Goal: Task Accomplishment & Management: Use online tool/utility

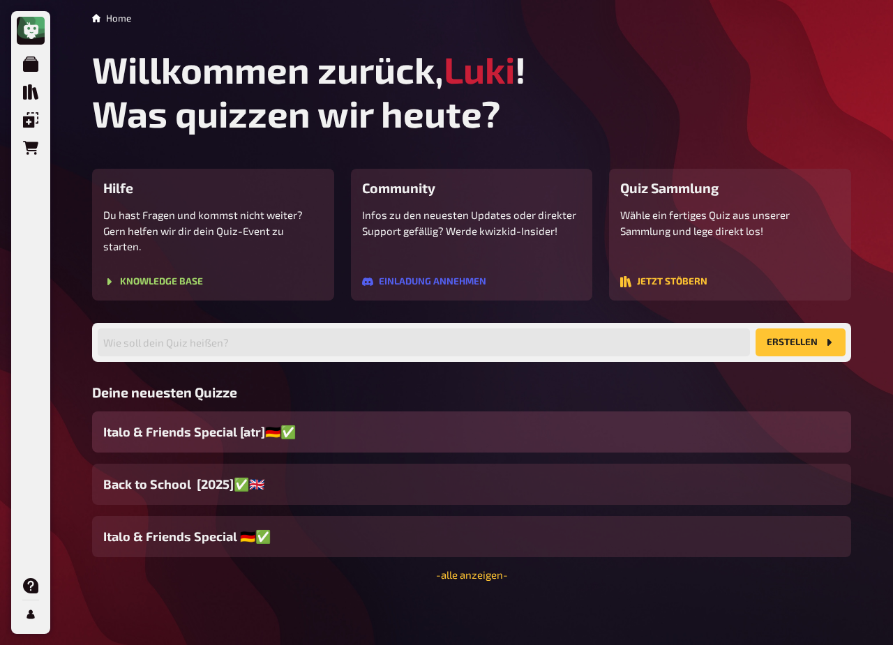
click at [236, 423] on span "Italo & Friends Special [atr]🇩🇪✅" at bounding box center [199, 432] width 192 height 19
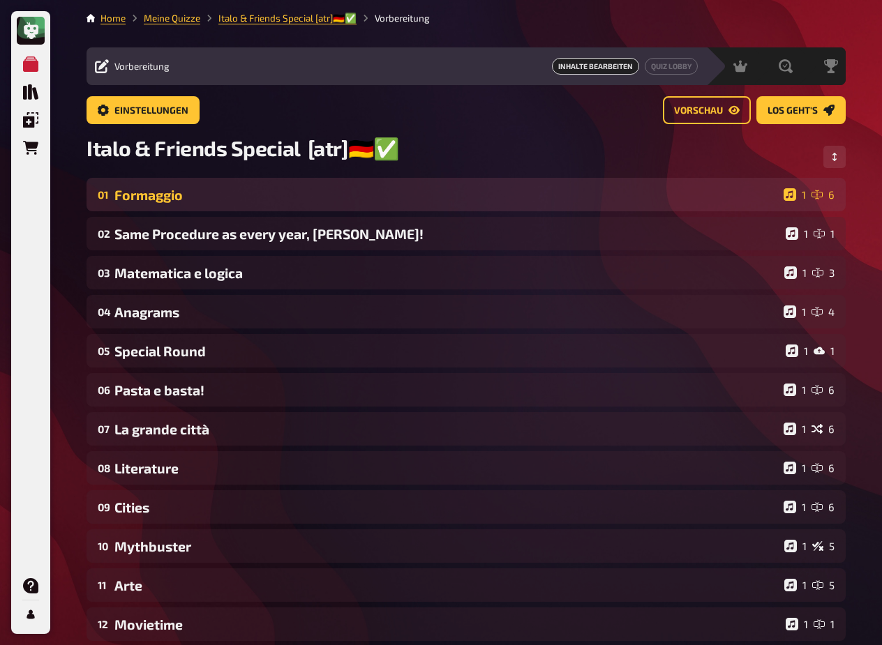
click at [136, 196] on div "Formaggio" at bounding box center [445, 195] width 663 height 16
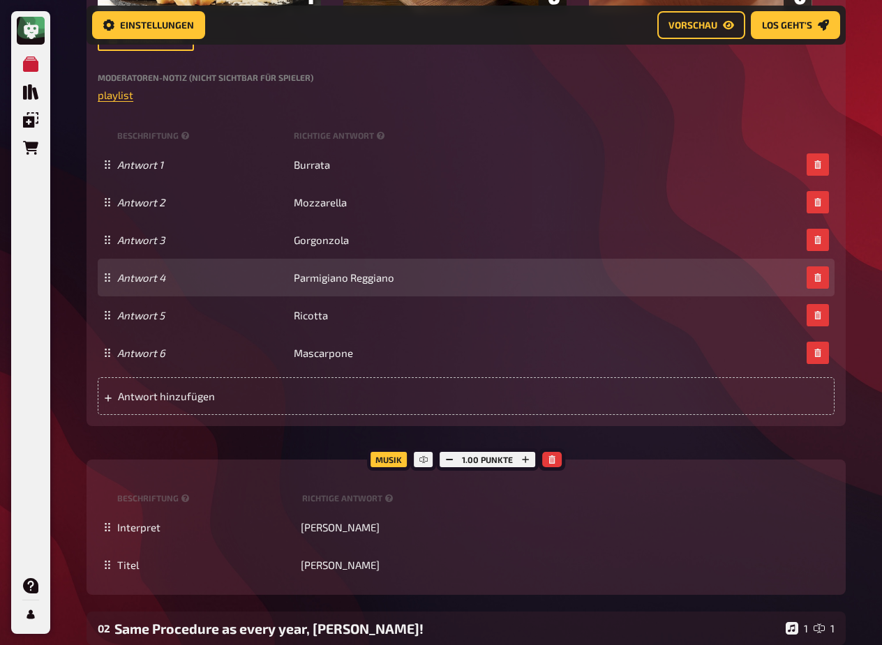
scroll to position [665, 0]
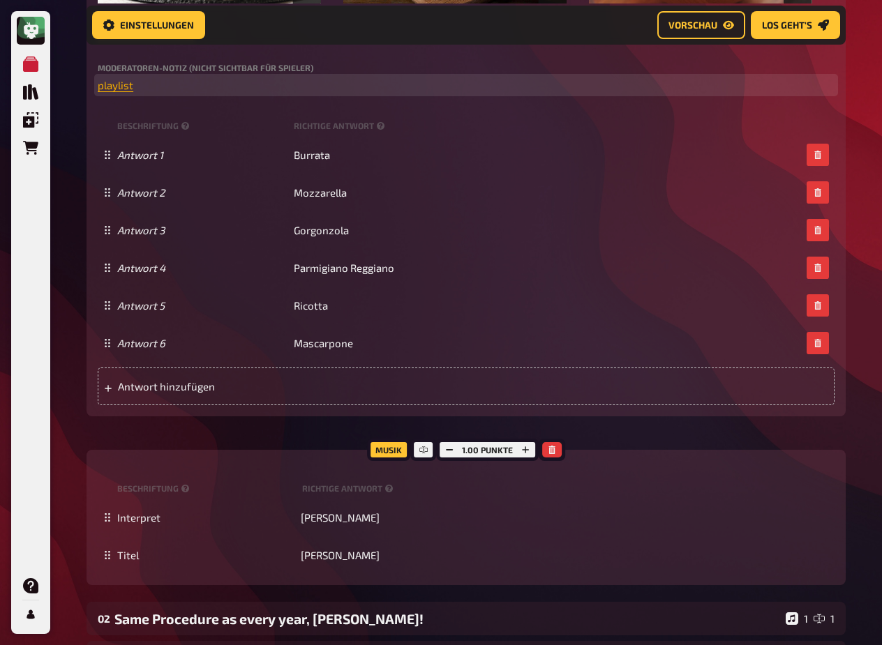
click at [125, 89] on span "playlist" at bounding box center [116, 85] width 36 height 13
click at [198, 61] on icon "button" at bounding box center [199, 59] width 8 height 6
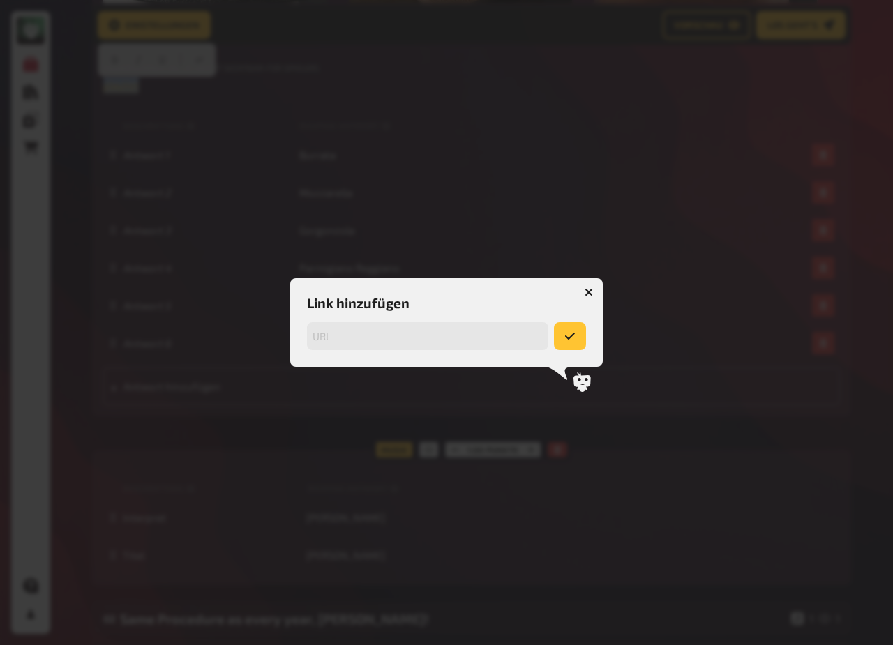
click at [589, 287] on button "button" at bounding box center [588, 292] width 22 height 22
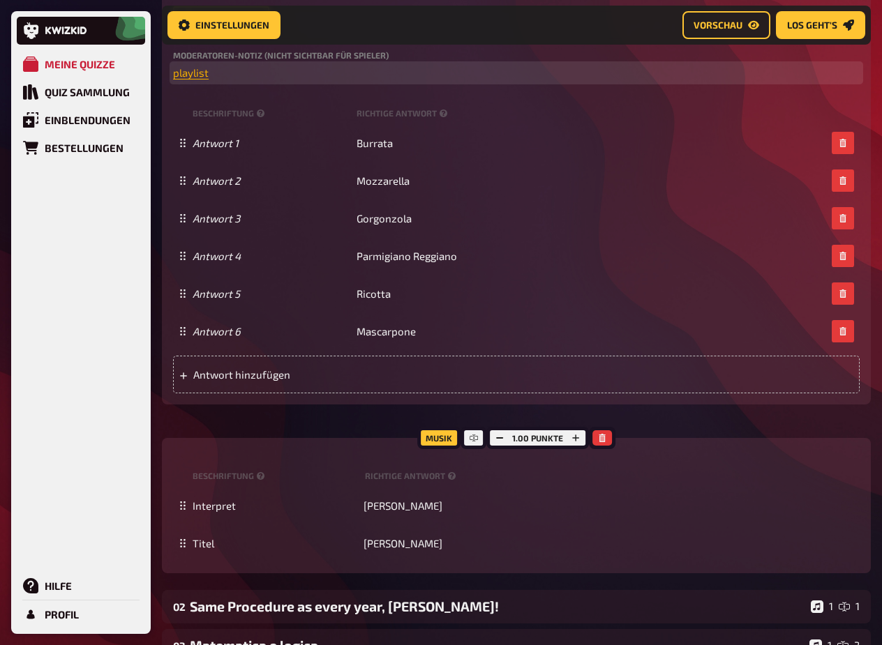
click at [186, 72] on span "playlist" at bounding box center [191, 72] width 36 height 13
click at [189, 47] on icon "button" at bounding box center [190, 48] width 8 height 6
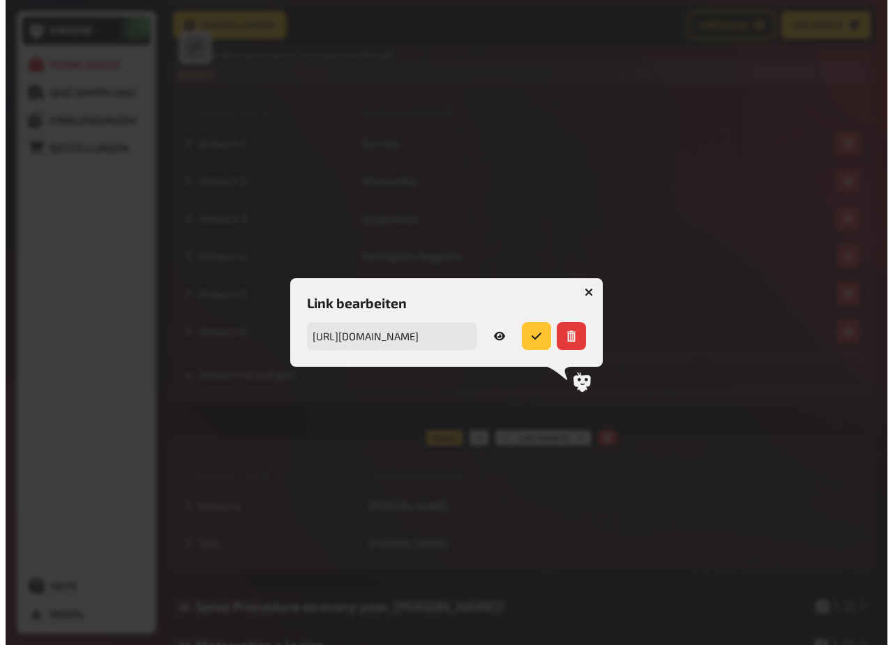
scroll to position [670, 0]
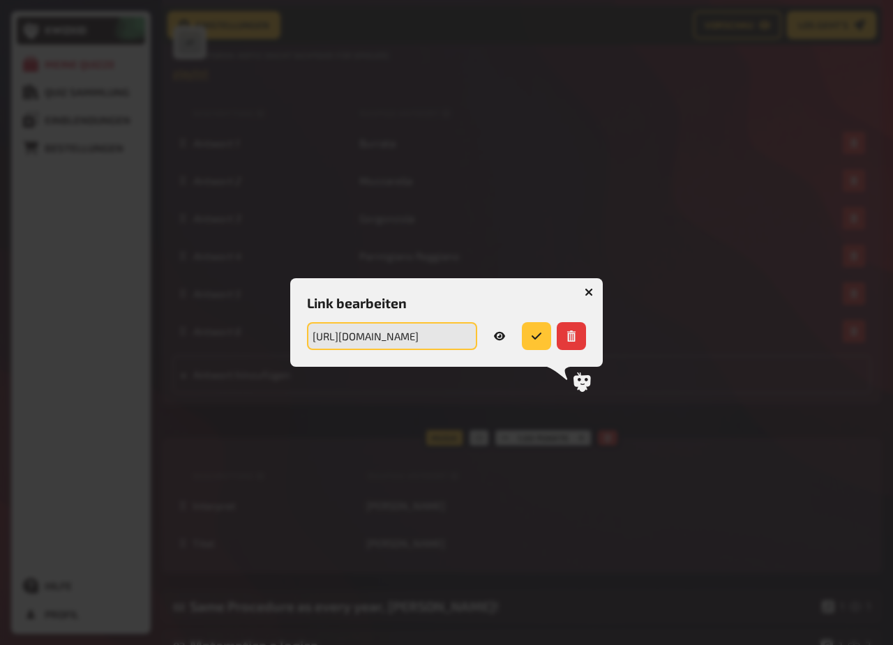
click at [410, 331] on input "https://drive.google.com/drive/folders/1lXAQDhAxzOlccGyWh58Bz_OUhIVBQoKL?usp=sh…" at bounding box center [392, 336] width 170 height 28
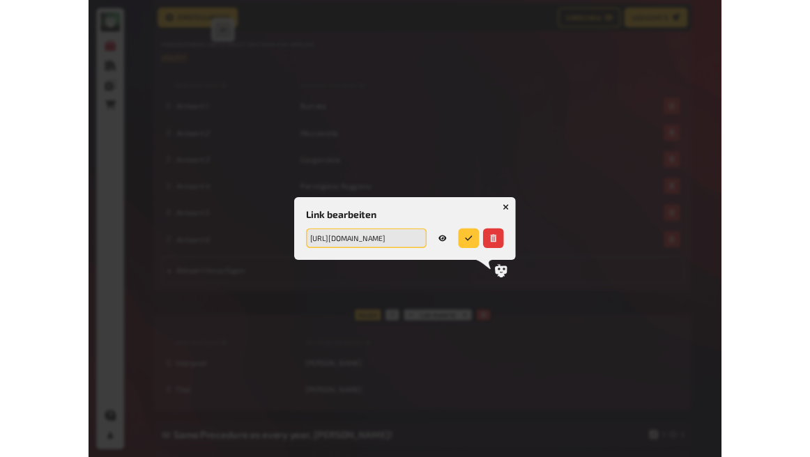
scroll to position [678, 0]
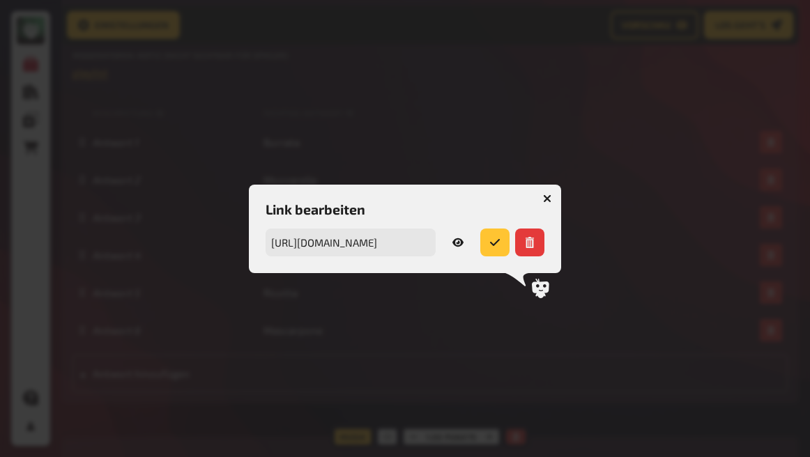
click at [546, 203] on button "button" at bounding box center [547, 199] width 22 height 22
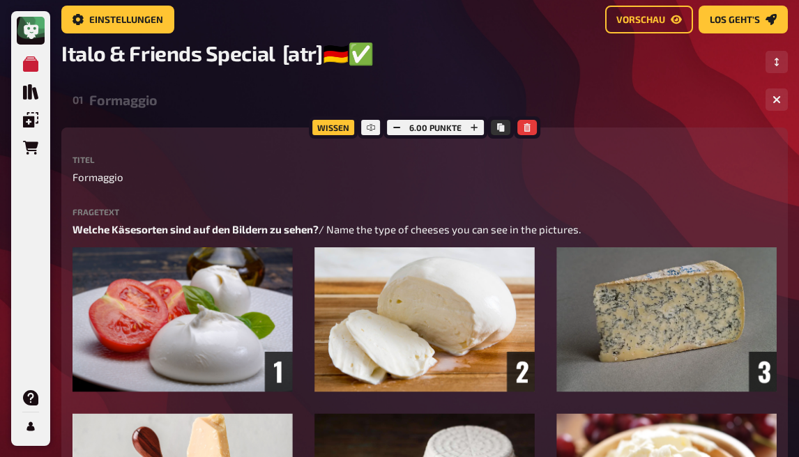
scroll to position [0, 0]
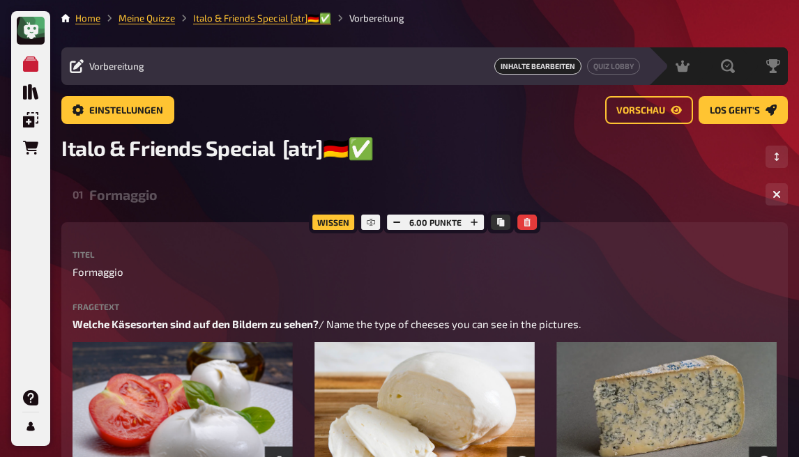
click at [98, 197] on div "Formaggio" at bounding box center [421, 195] width 665 height 16
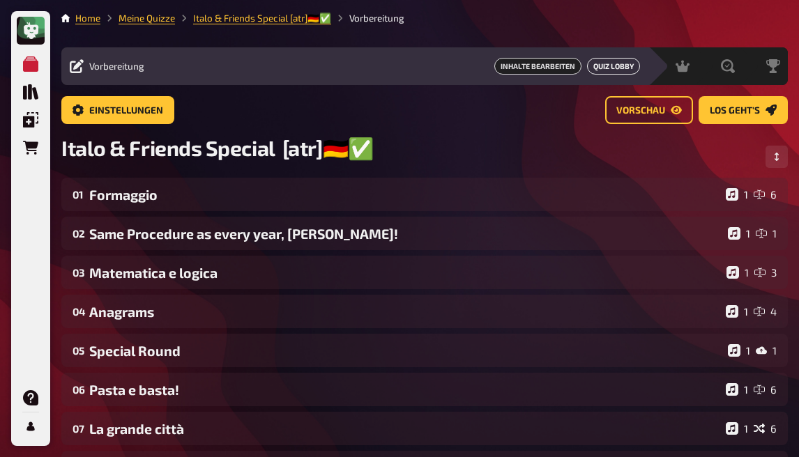
click at [600, 63] on button "Quiz Lobby" at bounding box center [613, 66] width 53 height 17
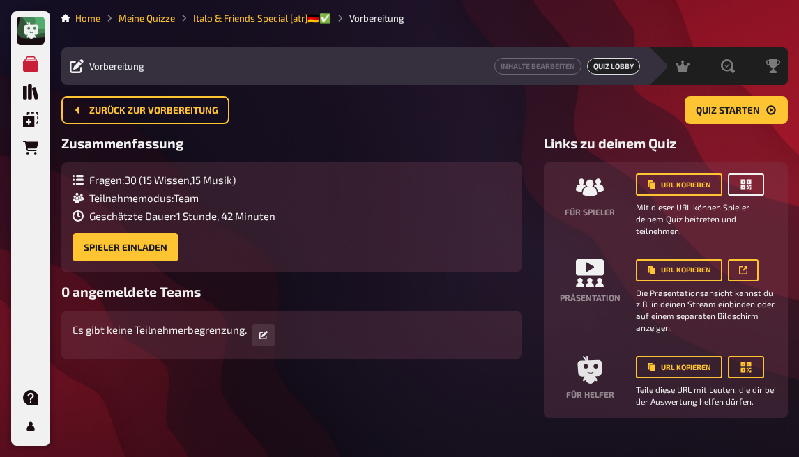
click at [753, 181] on button "button" at bounding box center [746, 185] width 36 height 22
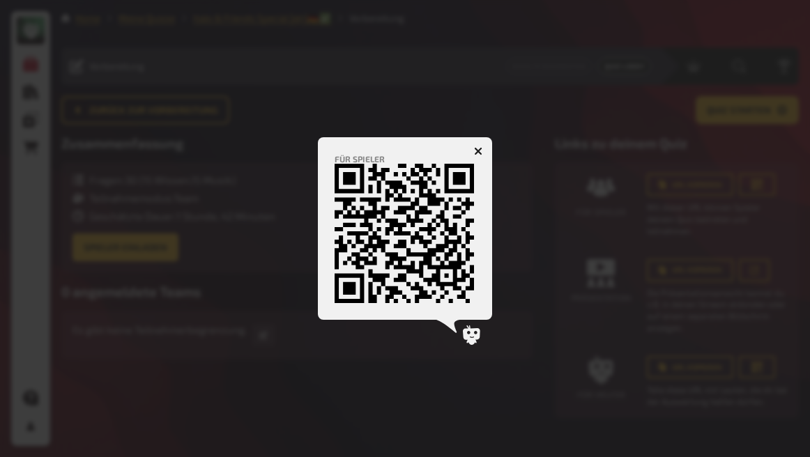
click at [762, 80] on div at bounding box center [405, 228] width 810 height 457
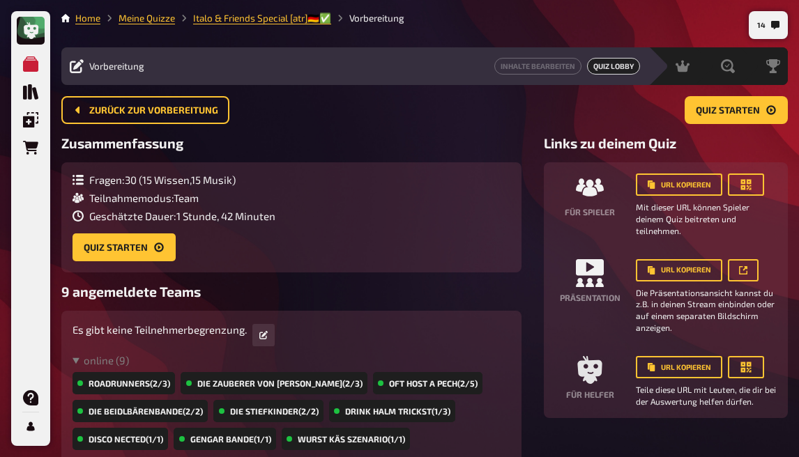
click at [361, 265] on div "Fragen : 30 ( 15 Wissen , 15 Musik ) Teilnahmemodus : Team Geschätzte Dauer : 1…" at bounding box center [291, 217] width 460 height 110
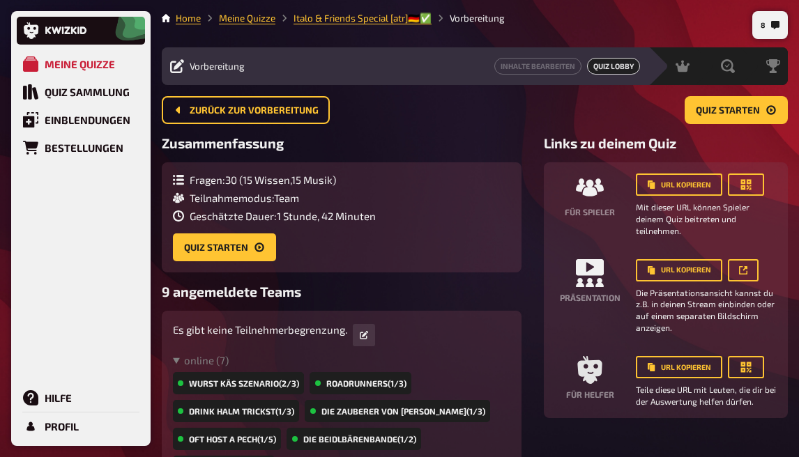
click at [202, 71] on span "Vorbereitung" at bounding box center [217, 66] width 55 height 11
click at [527, 65] on button "Inhalte Bearbeiten" at bounding box center [537, 66] width 87 height 17
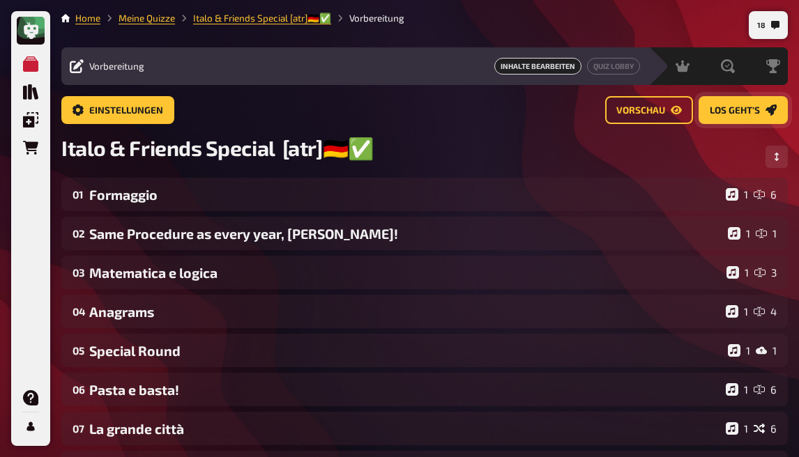
click at [729, 109] on span "Los geht's" at bounding box center [735, 111] width 50 height 10
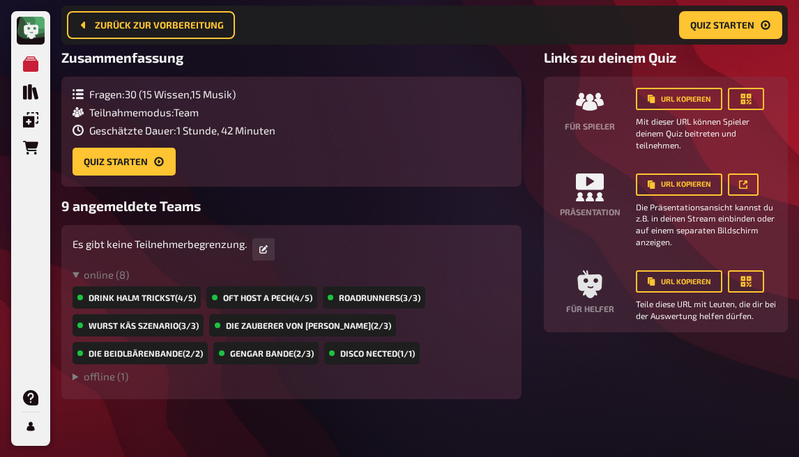
scroll to position [106, 0]
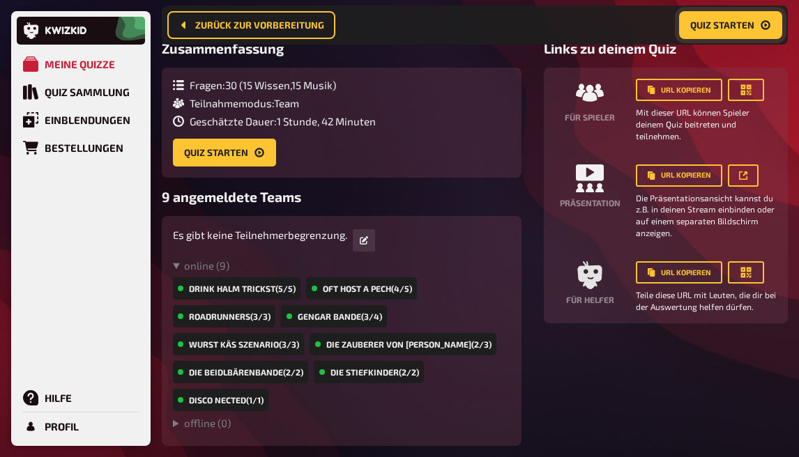
click at [704, 31] on button "Quiz starten" at bounding box center [730, 25] width 103 height 28
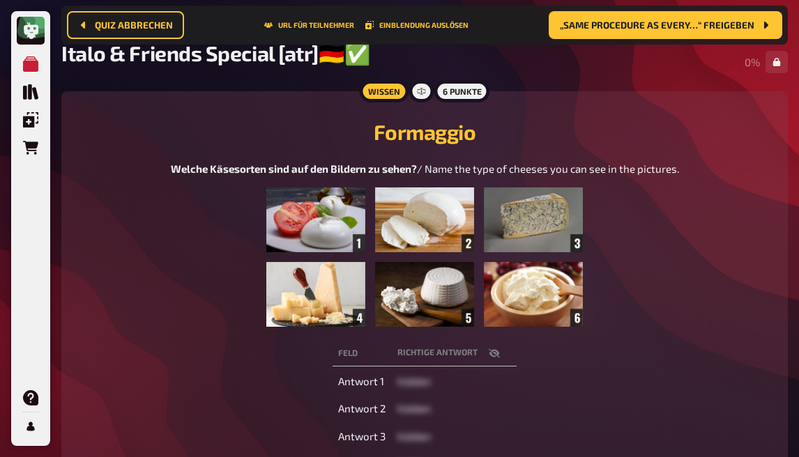
click at [492, 356] on icon "button" at bounding box center [494, 353] width 11 height 9
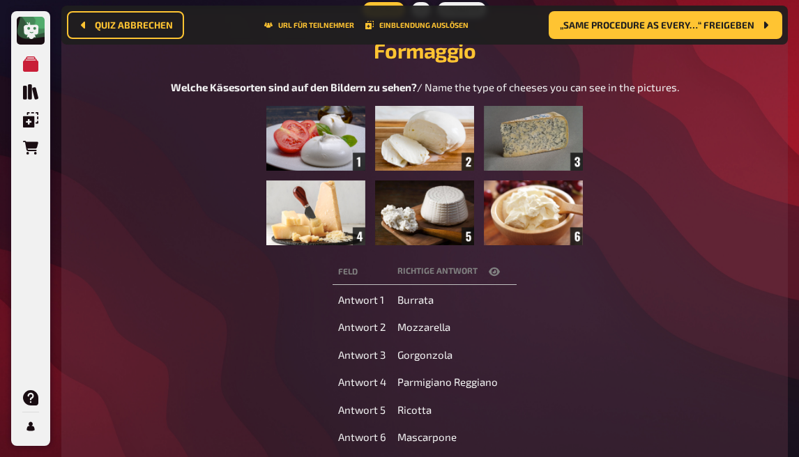
scroll to position [176, 0]
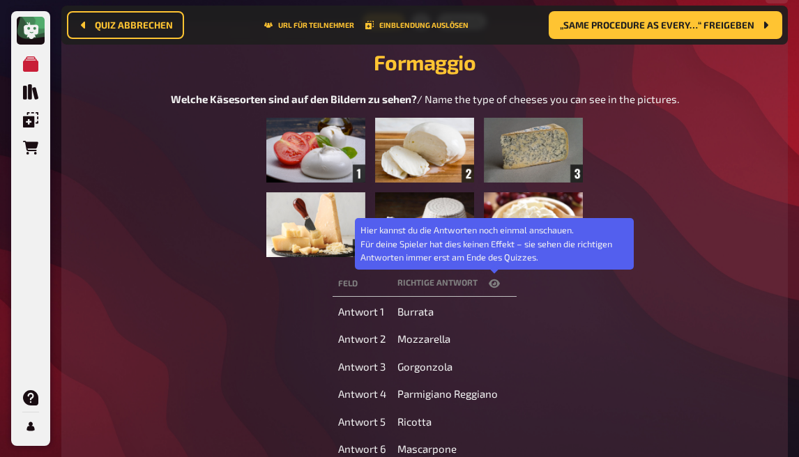
click at [494, 283] on icon "button" at bounding box center [494, 283] width 11 height 11
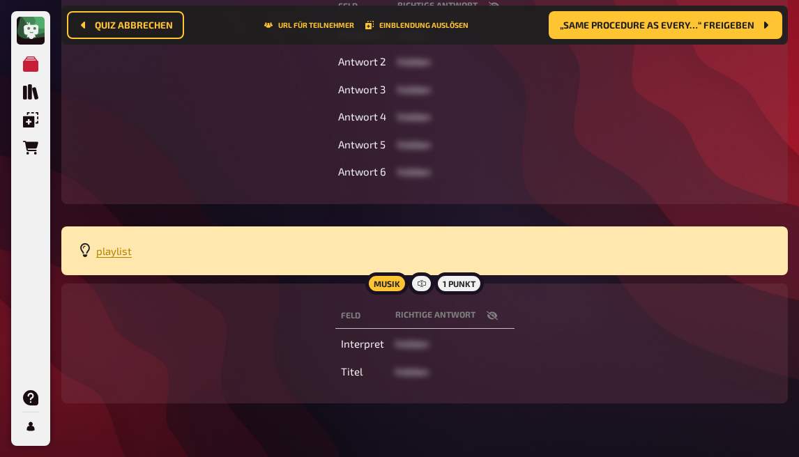
scroll to position [455, 0]
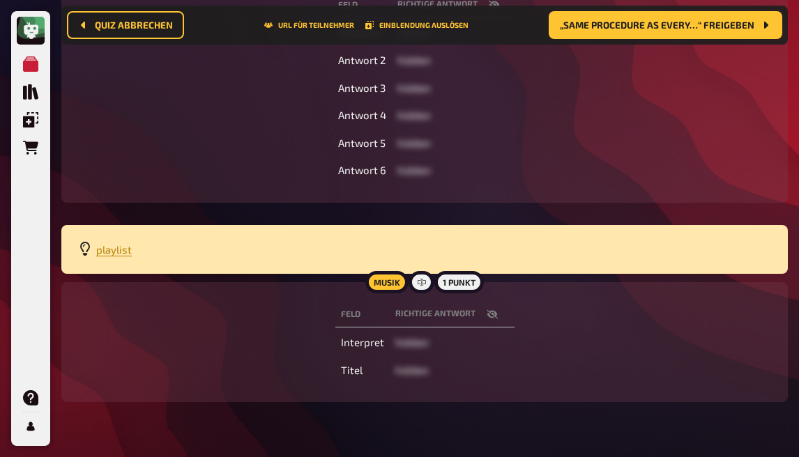
click at [493, 319] on icon "button" at bounding box center [491, 314] width 11 height 9
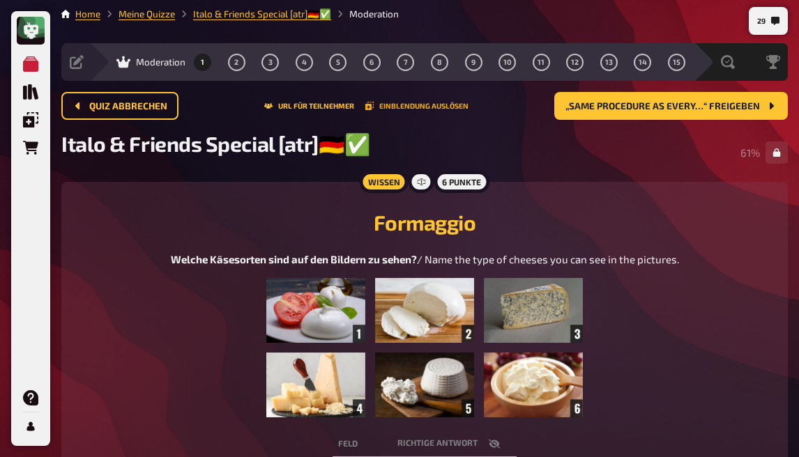
scroll to position [0, 0]
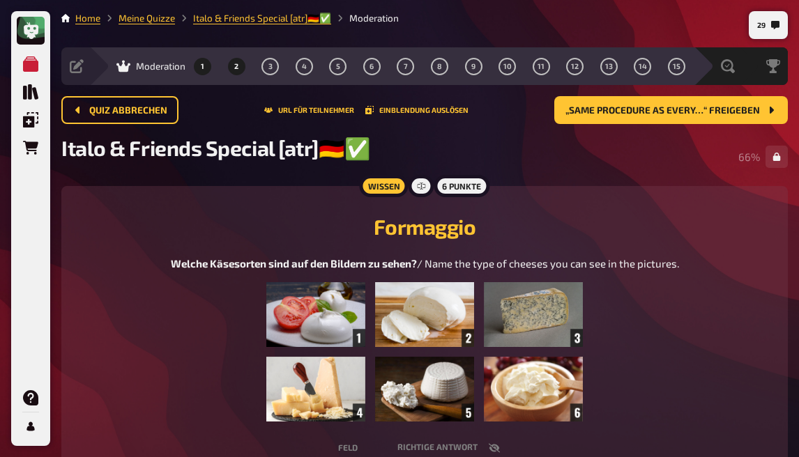
click at [233, 65] on button "2" at bounding box center [236, 66] width 22 height 22
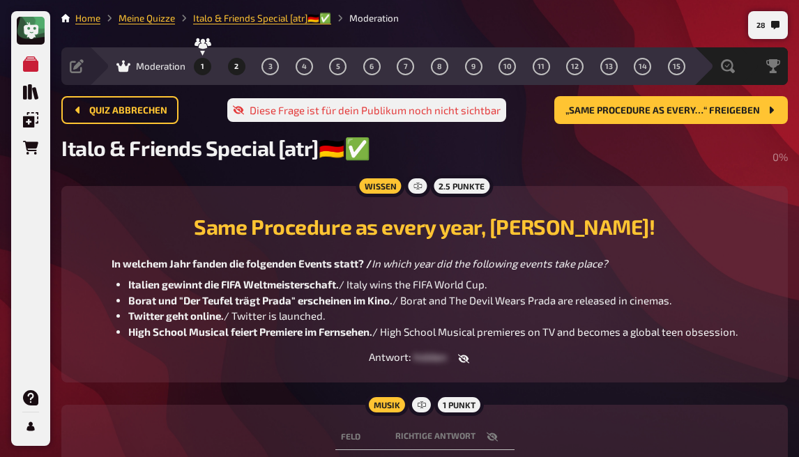
click at [197, 66] on button "1" at bounding box center [203, 66] width 22 height 22
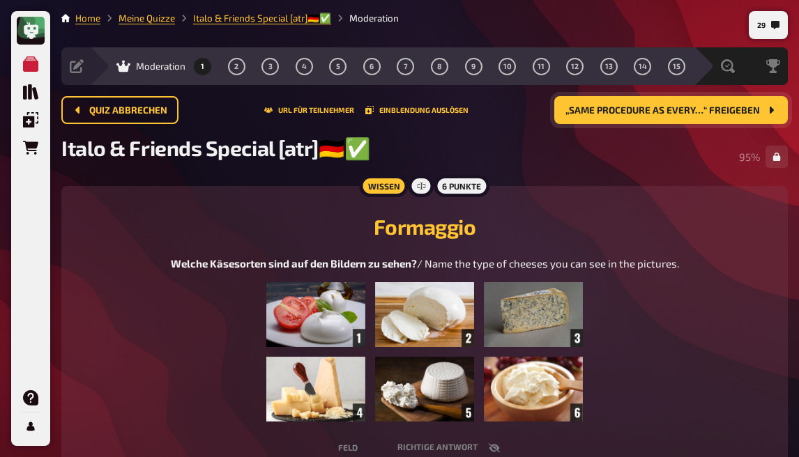
click at [628, 116] on button "„Same Procedure as every…“ freigeben" at bounding box center [671, 110] width 234 height 28
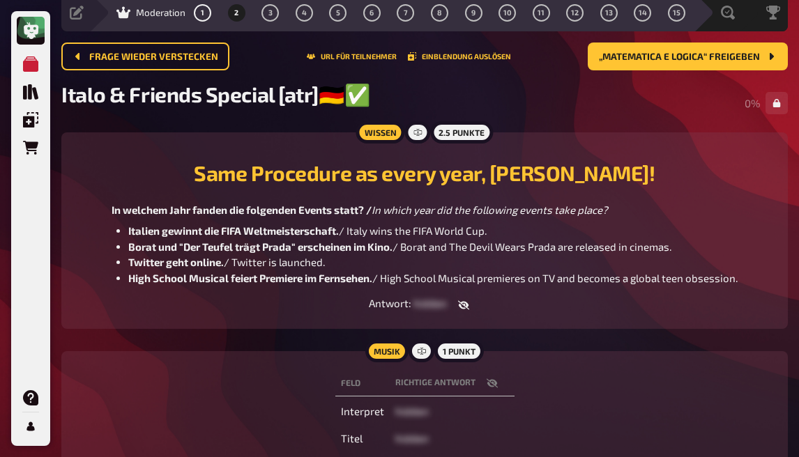
scroll to position [70, 0]
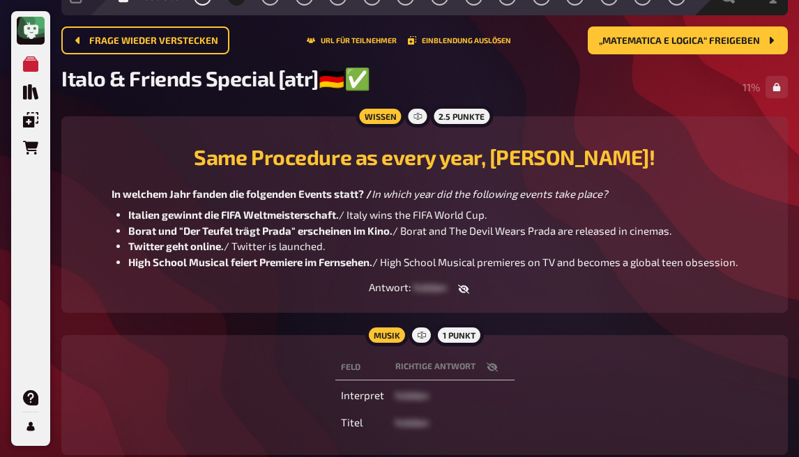
click at [460, 292] on icon "button" at bounding box center [463, 289] width 11 height 9
click at [462, 292] on icon "button" at bounding box center [459, 289] width 11 height 11
click at [491, 368] on icon "button" at bounding box center [492, 367] width 11 height 11
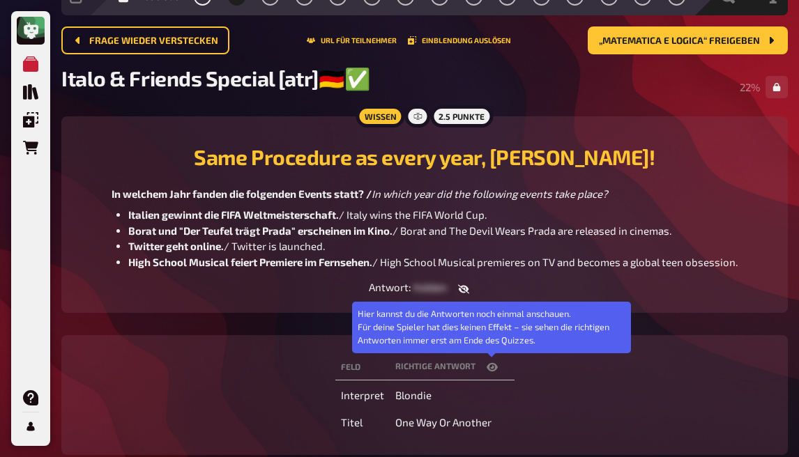
click at [493, 369] on icon "button" at bounding box center [492, 367] width 11 height 8
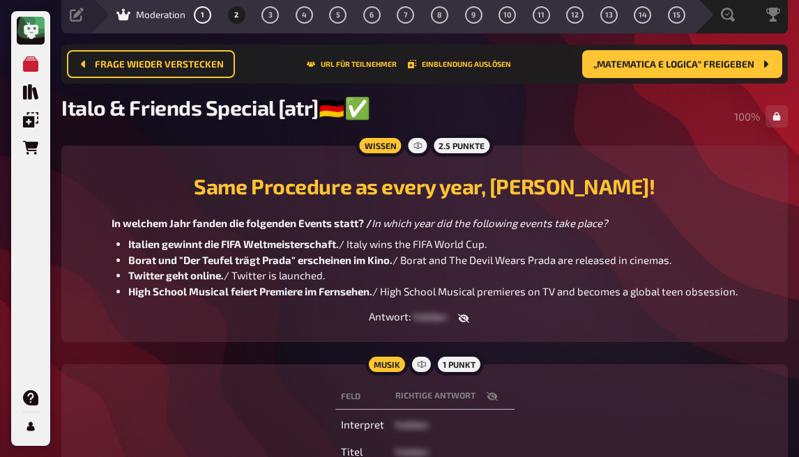
scroll to position [0, 0]
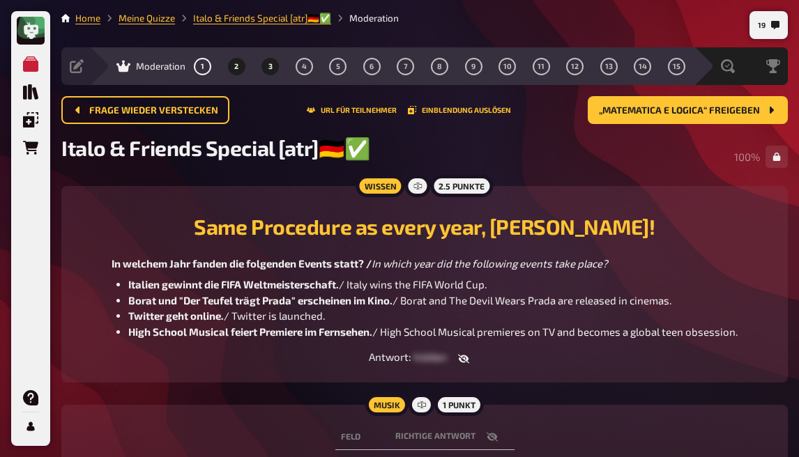
click at [273, 71] on button "3" at bounding box center [270, 66] width 22 height 22
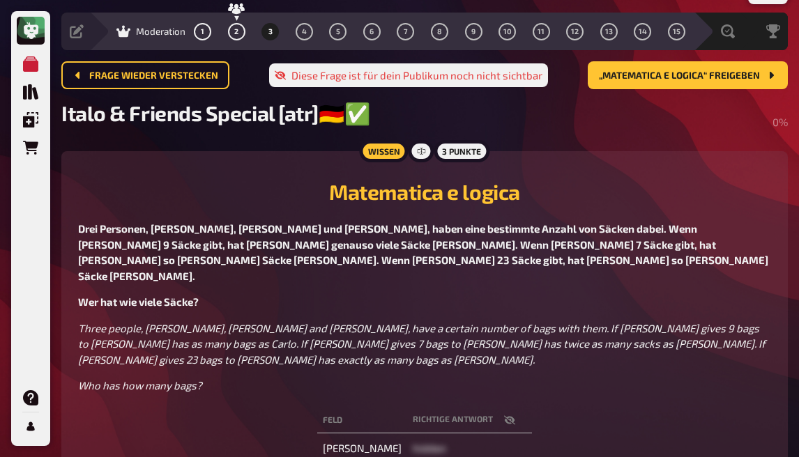
scroll to position [70, 0]
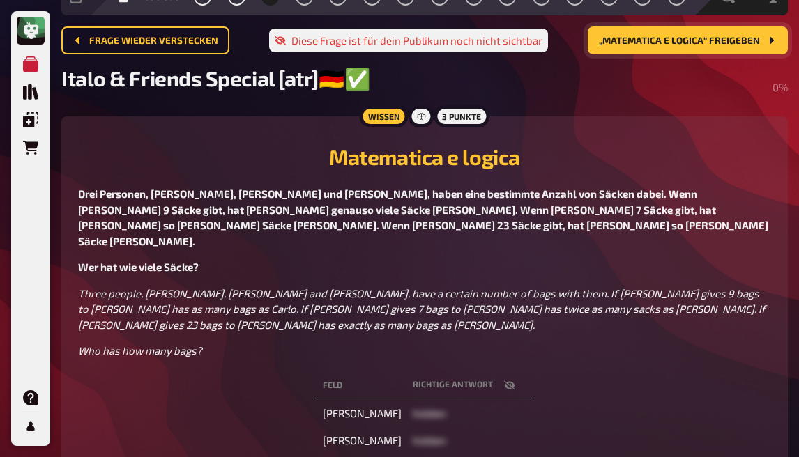
click at [672, 43] on span "„Matematica e logica“ freigeben" at bounding box center [679, 41] width 161 height 10
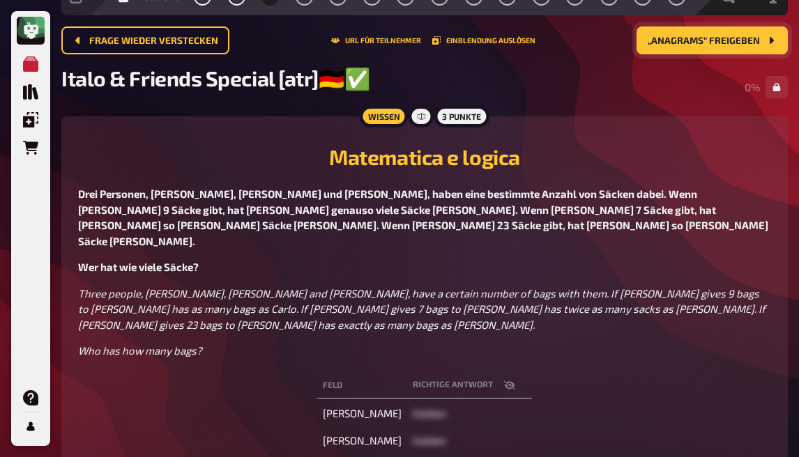
click at [504, 381] on icon "button" at bounding box center [509, 385] width 11 height 9
click at [504, 381] on icon "button" at bounding box center [509, 385] width 11 height 8
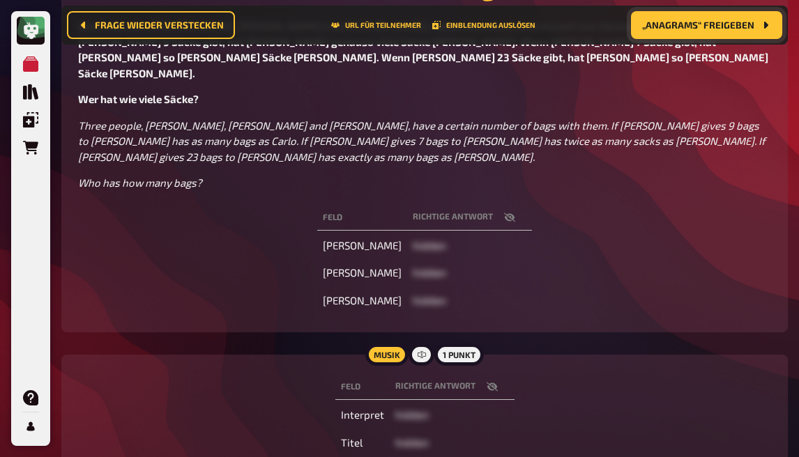
scroll to position [290, 0]
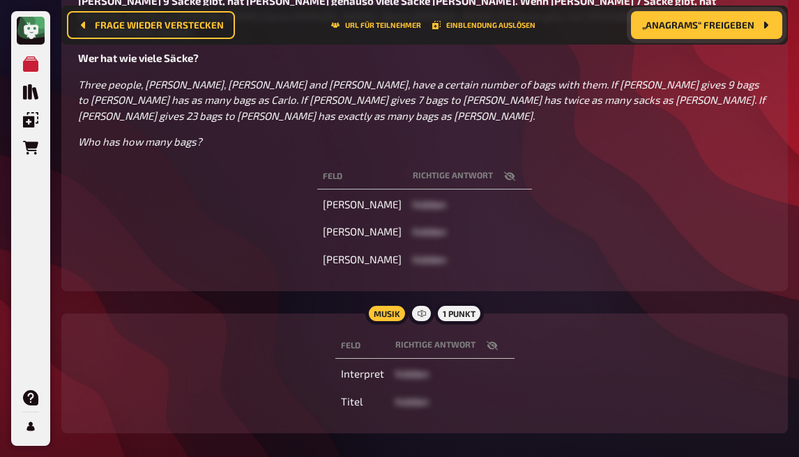
click at [496, 340] on icon "button" at bounding box center [492, 345] width 11 height 11
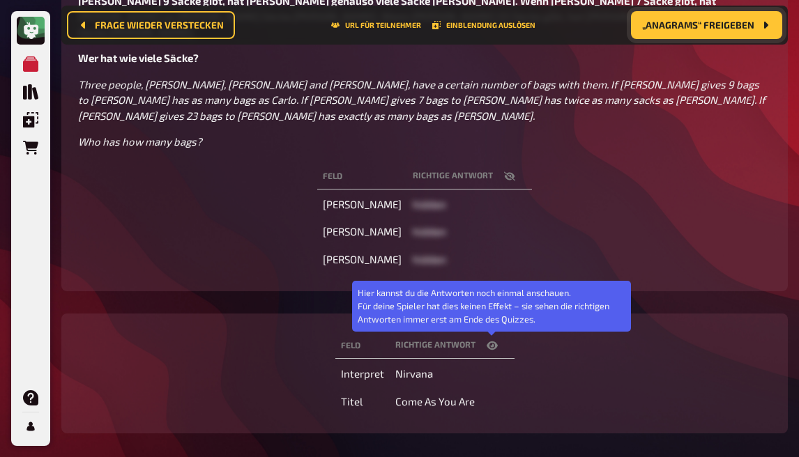
click at [490, 340] on icon "button" at bounding box center [492, 345] width 11 height 11
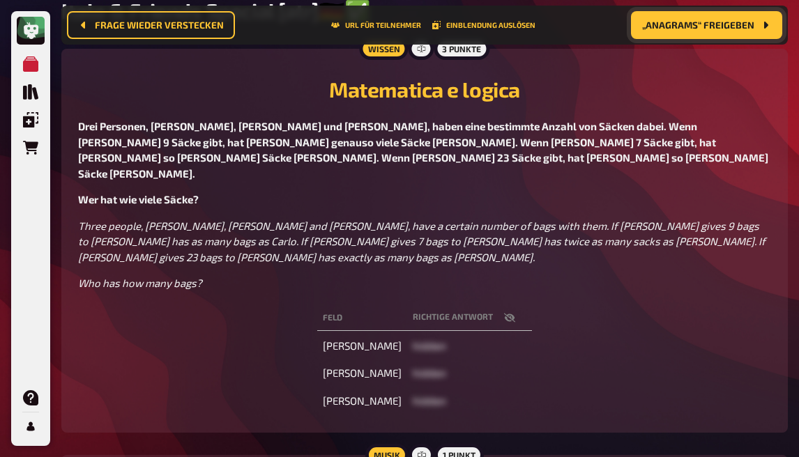
scroll to position [0, 0]
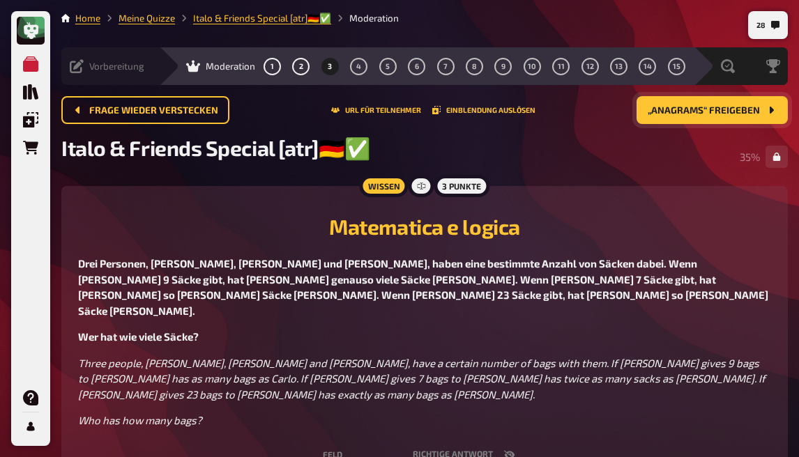
click at [78, 63] on icon at bounding box center [77, 66] width 14 height 14
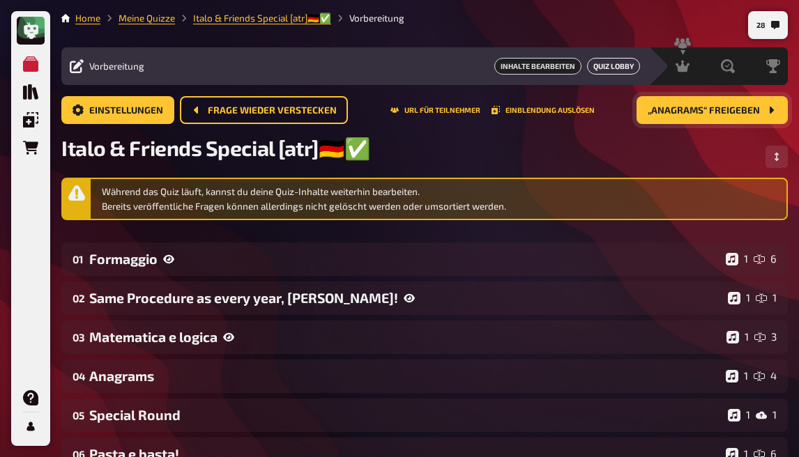
click at [603, 71] on button "Quiz Lobby" at bounding box center [613, 66] width 53 height 17
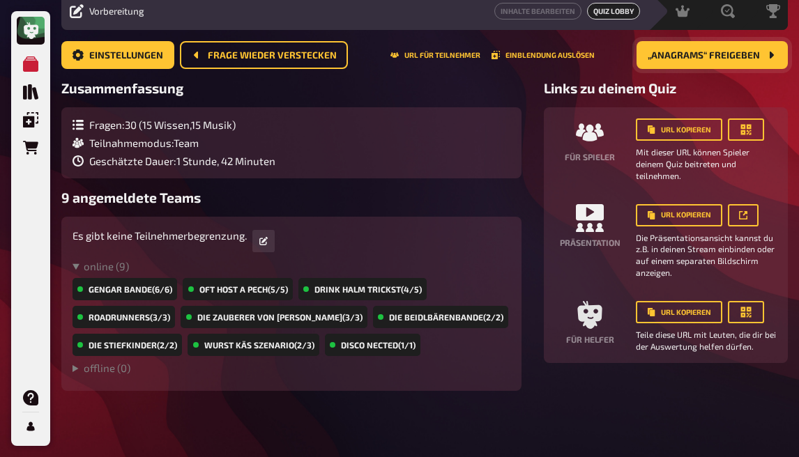
scroll to position [56, 0]
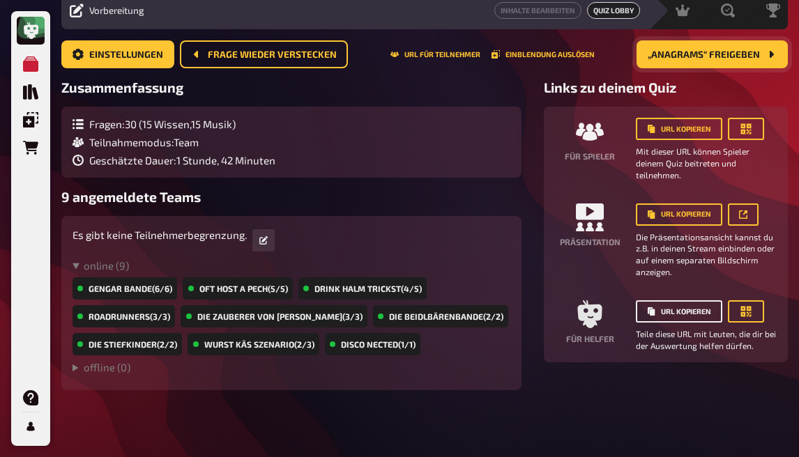
click at [679, 316] on button "URL kopieren" at bounding box center [679, 312] width 86 height 22
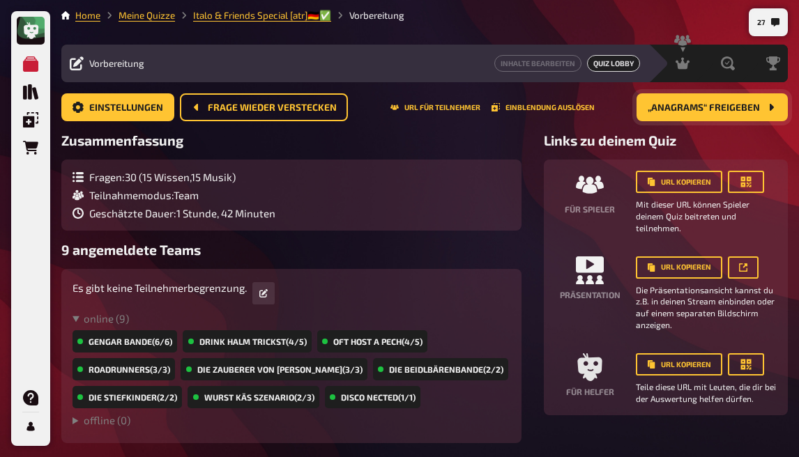
scroll to position [0, 0]
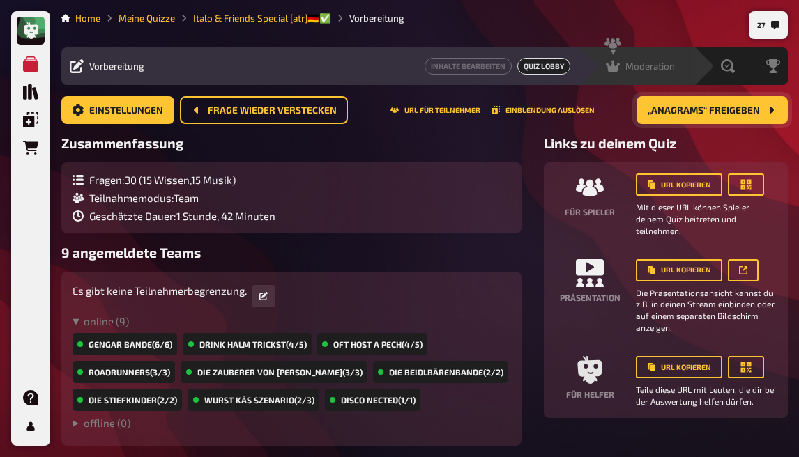
click at [633, 70] on span "Moderation" at bounding box center [651, 66] width 50 height 11
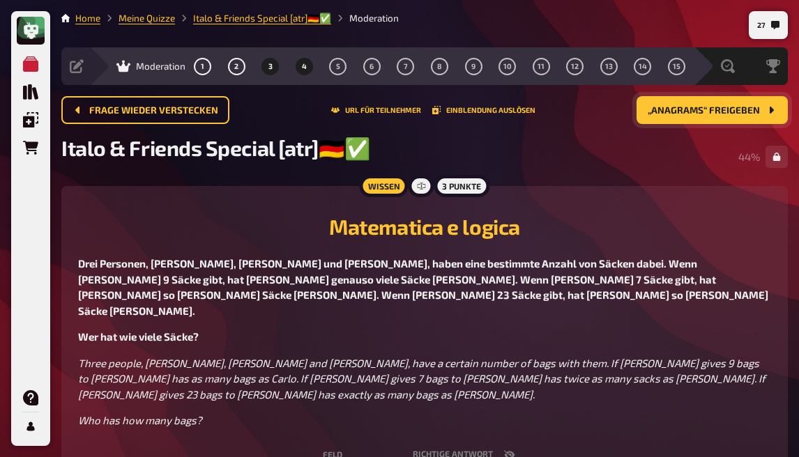
click at [307, 68] on button "4" at bounding box center [304, 66] width 22 height 22
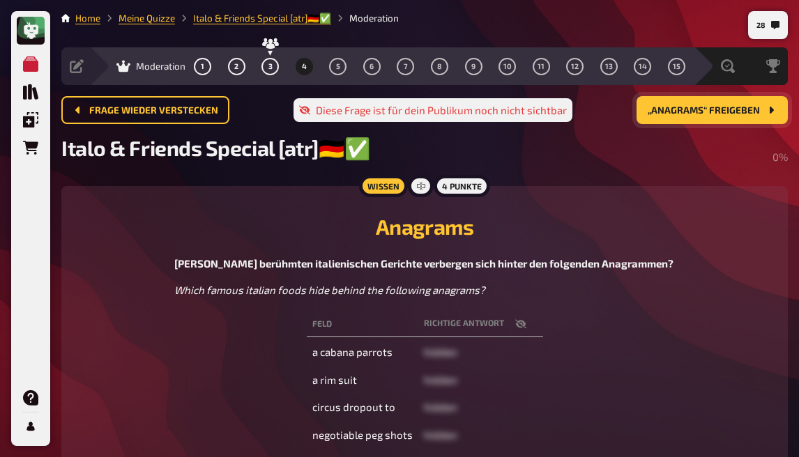
click at [526, 326] on icon "button" at bounding box center [520, 324] width 11 height 11
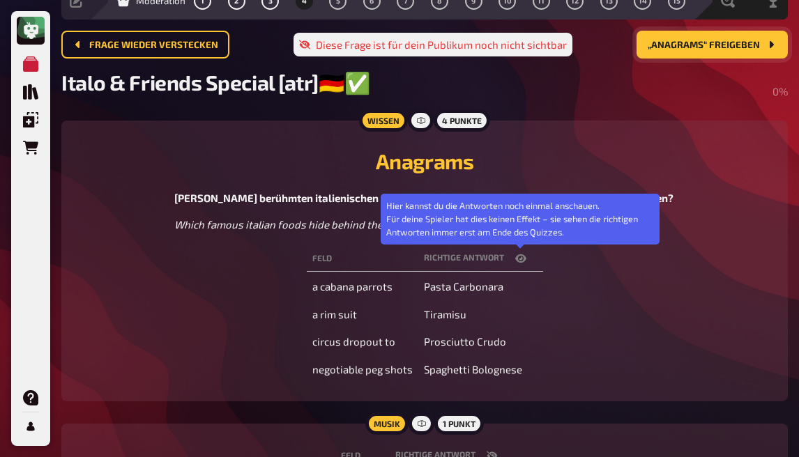
scroll to position [70, 0]
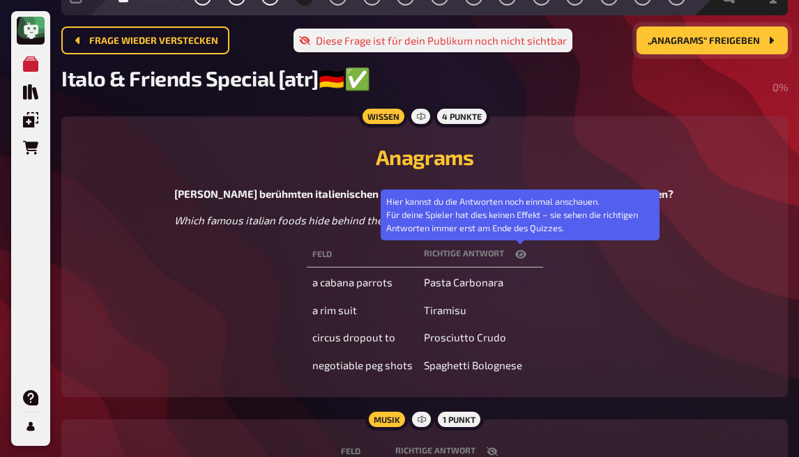
click at [517, 259] on icon "button" at bounding box center [520, 254] width 11 height 8
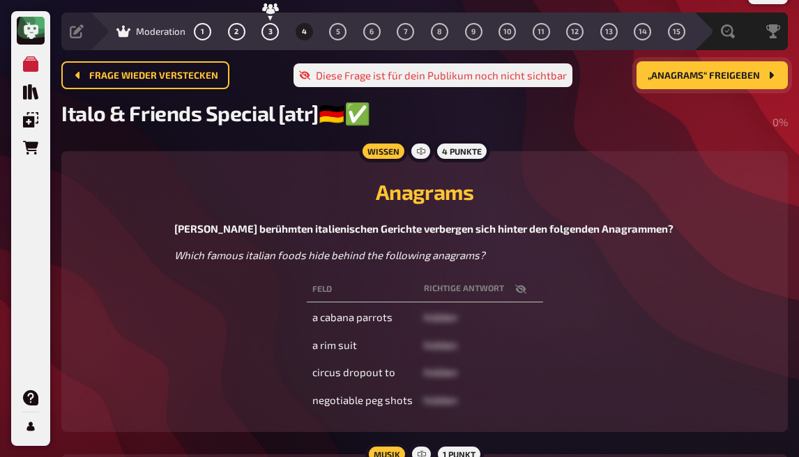
scroll to position [0, 0]
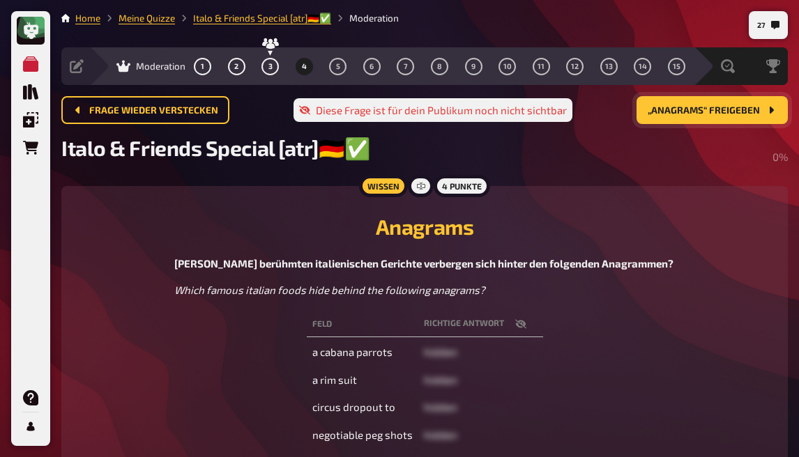
click at [713, 119] on button "„Anagrams“ freigeben" at bounding box center [712, 110] width 151 height 28
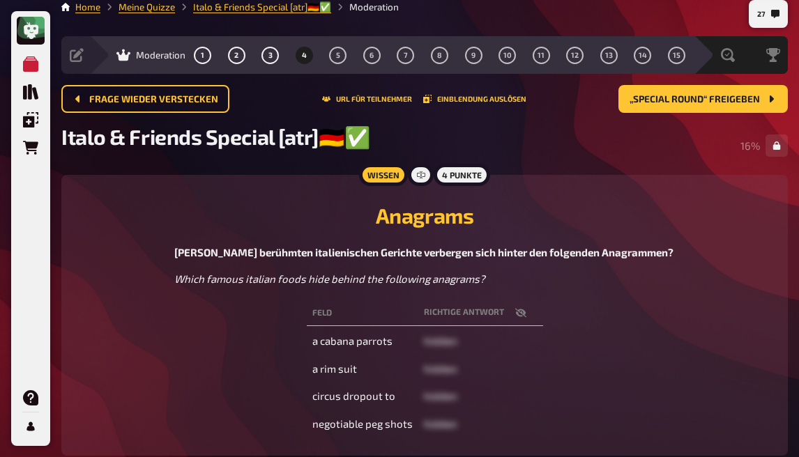
scroll to position [81, 0]
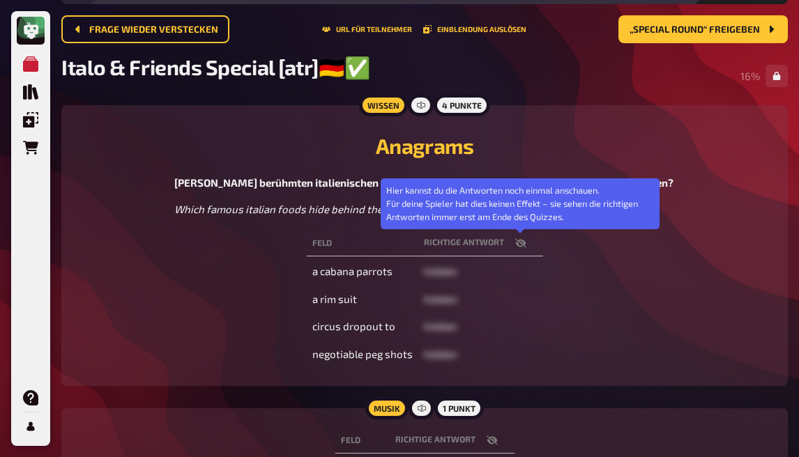
click at [525, 245] on icon "button" at bounding box center [520, 243] width 11 height 9
click at [525, 245] on icon "button" at bounding box center [520, 243] width 11 height 8
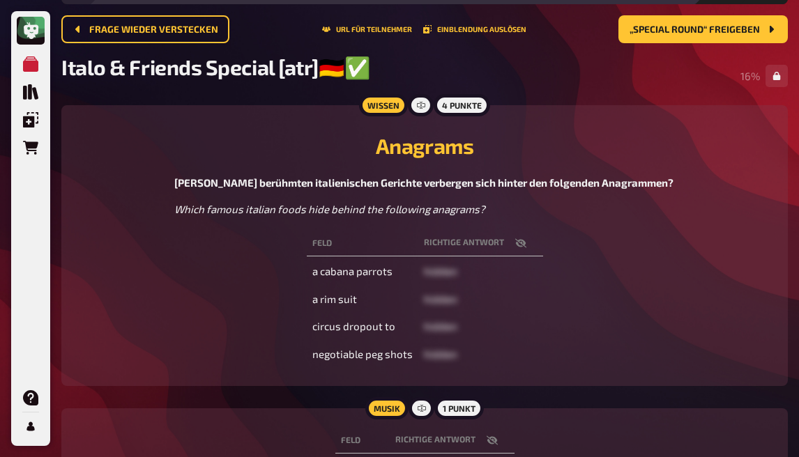
click at [330, 300] on td "a rim suit" at bounding box center [363, 299] width 112 height 25
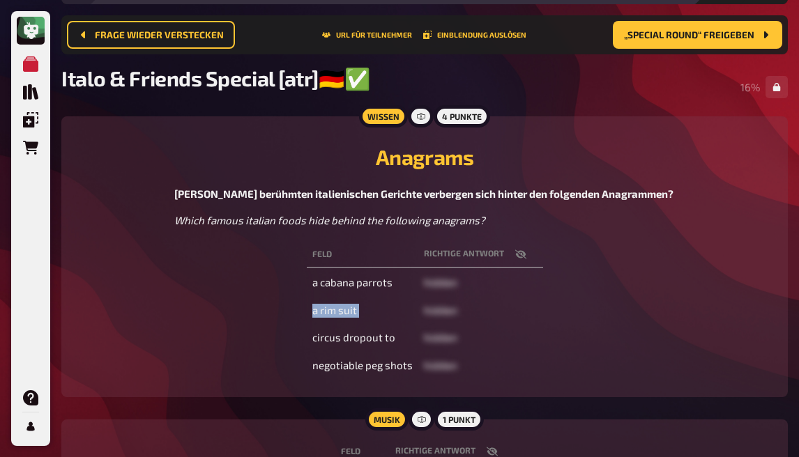
scroll to position [232, 0]
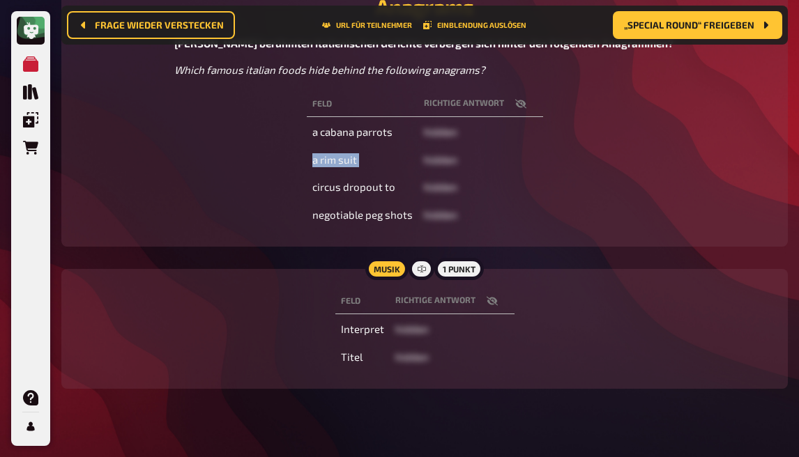
click at [493, 303] on icon "button" at bounding box center [491, 301] width 11 height 9
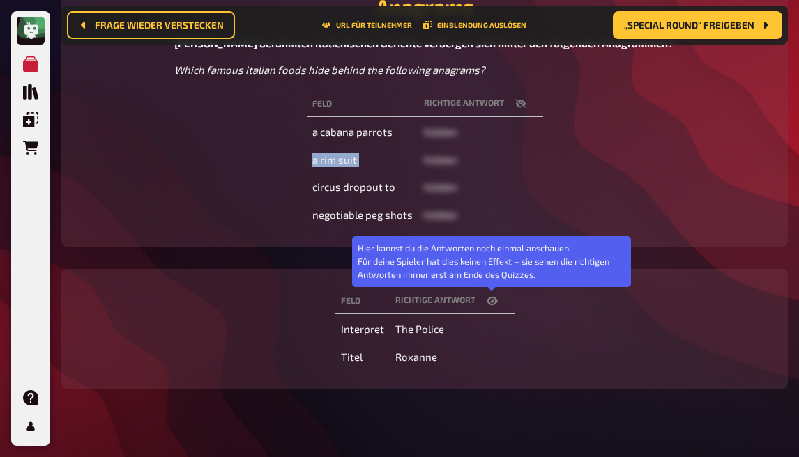
click at [493, 303] on icon "button" at bounding box center [492, 301] width 11 height 8
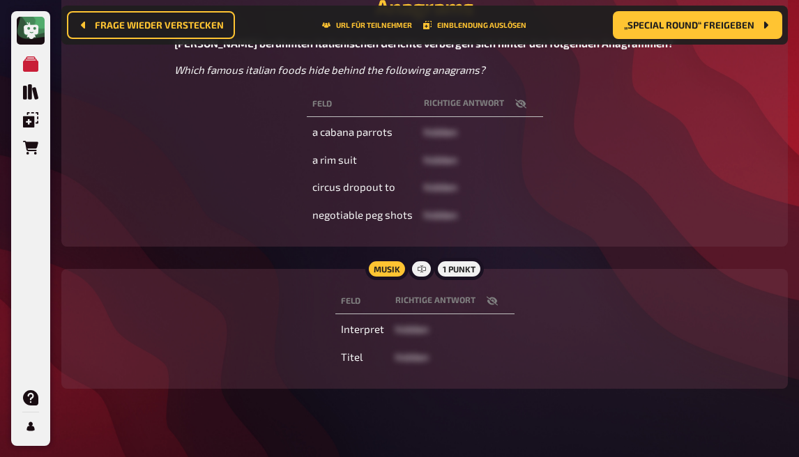
click at [619, 152] on div "Feld Richtige Antwort a cabana parrots hidden a rim suit hidden circus dropout …" at bounding box center [424, 160] width 693 height 142
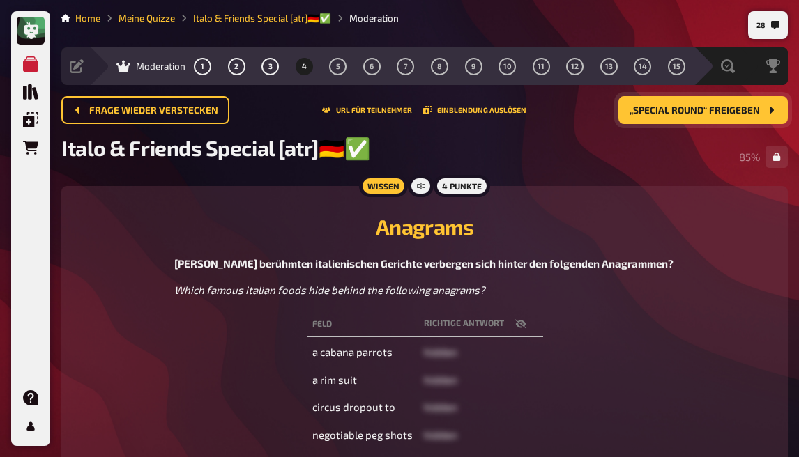
click at [749, 119] on button "„Special Round“ freigeben" at bounding box center [703, 110] width 169 height 28
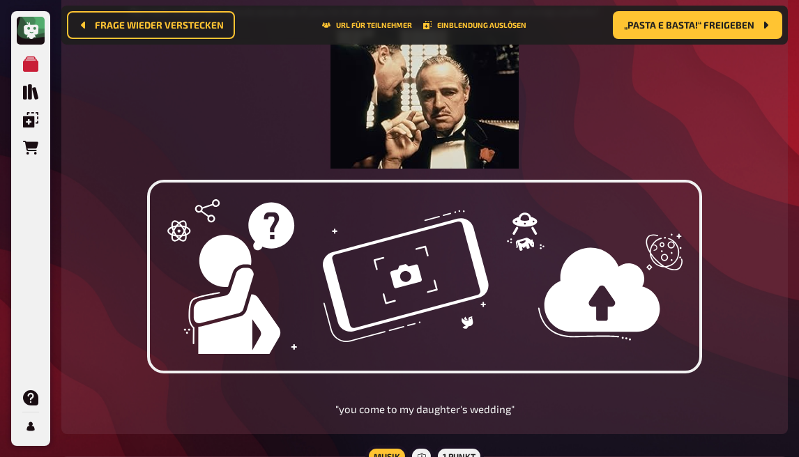
scroll to position [430, 0]
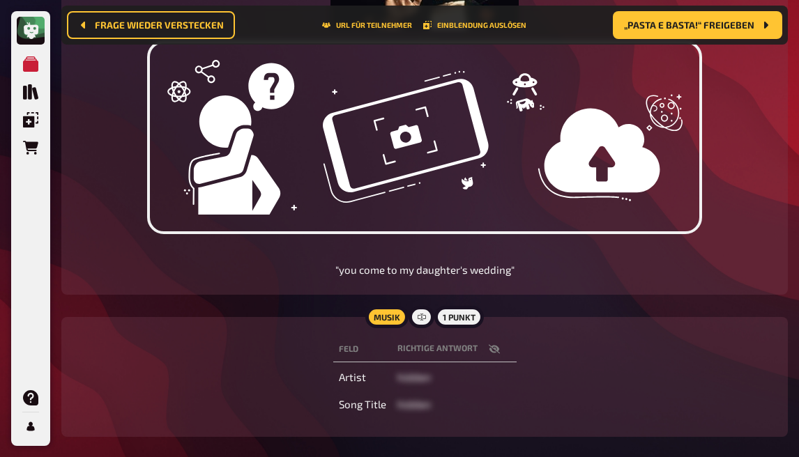
click at [493, 349] on icon "button" at bounding box center [494, 349] width 11 height 11
click at [487, 353] on button "button" at bounding box center [494, 349] width 33 height 14
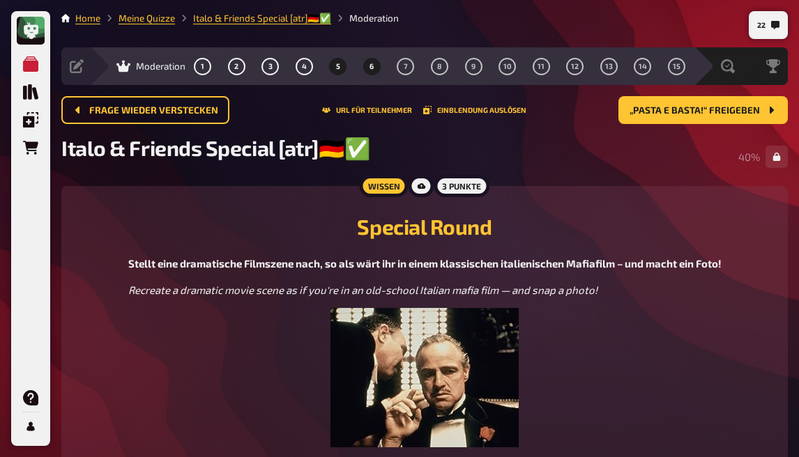
click at [371, 68] on span "6" at bounding box center [372, 67] width 4 height 8
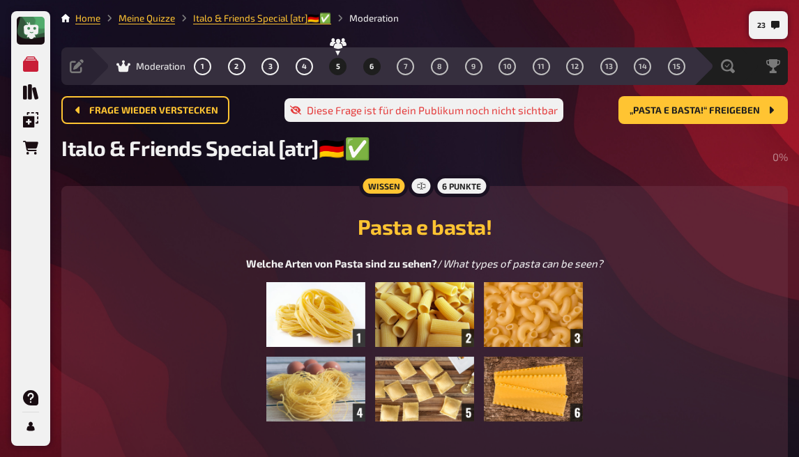
click at [340, 61] on button "5" at bounding box center [338, 66] width 22 height 22
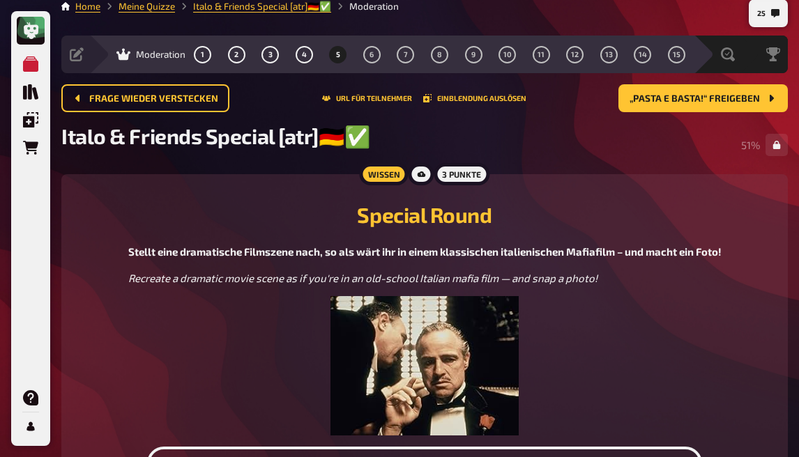
scroll to position [10, 0]
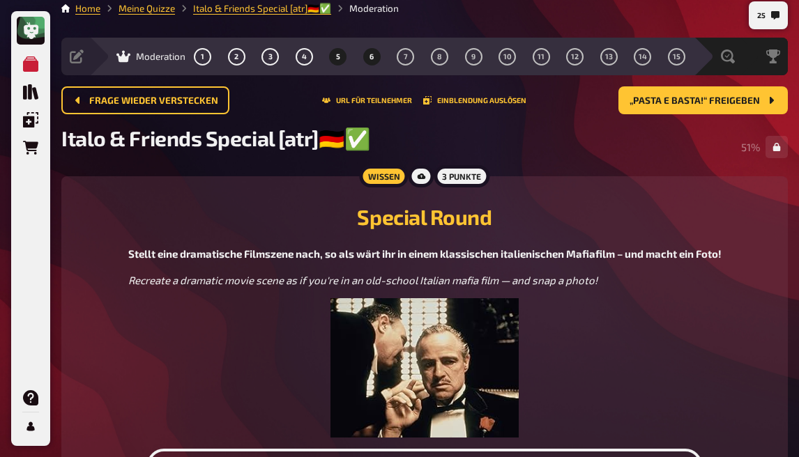
click at [365, 59] on button "6" at bounding box center [372, 56] width 22 height 22
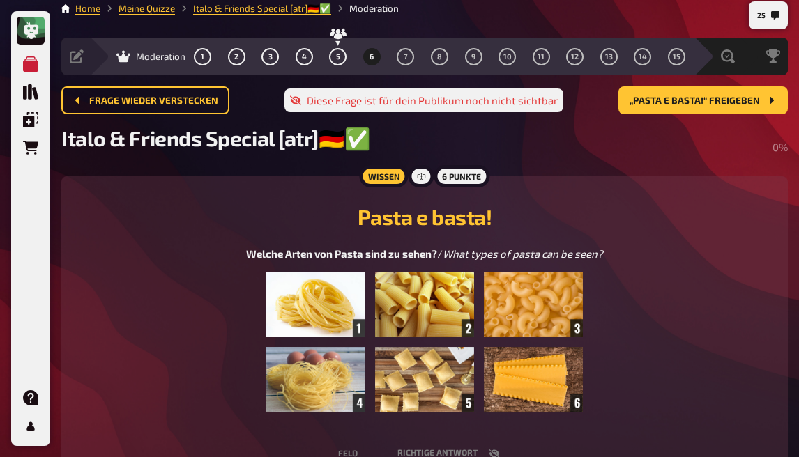
scroll to position [80, 0]
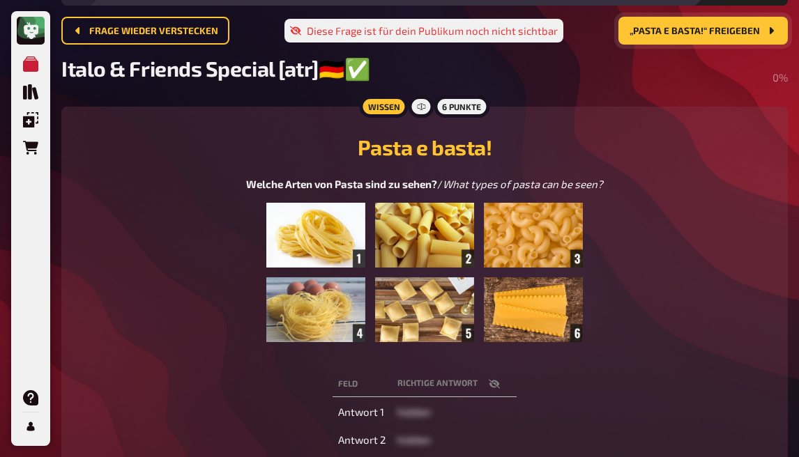
click at [665, 29] on span "„Pasta e basta!“ freigeben" at bounding box center [695, 32] width 130 height 10
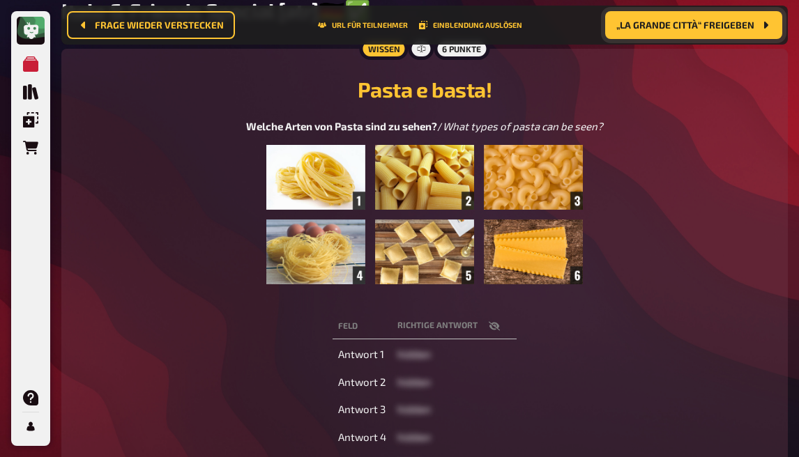
scroll to position [151, 0]
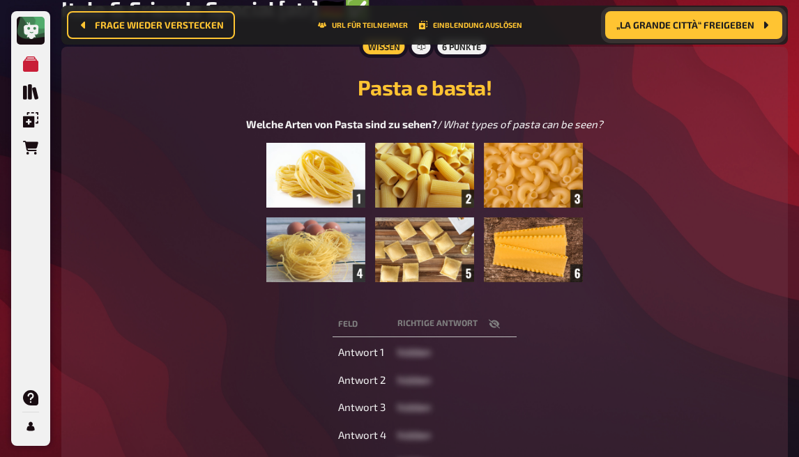
click at [494, 327] on icon "button" at bounding box center [494, 324] width 11 height 9
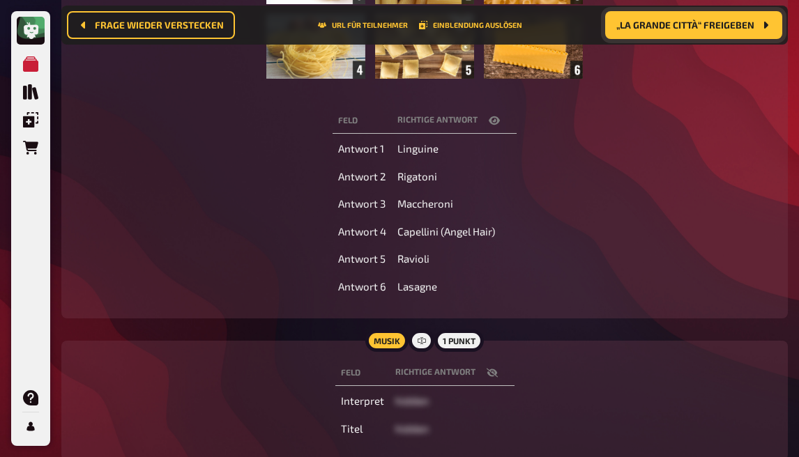
scroll to position [360, 0]
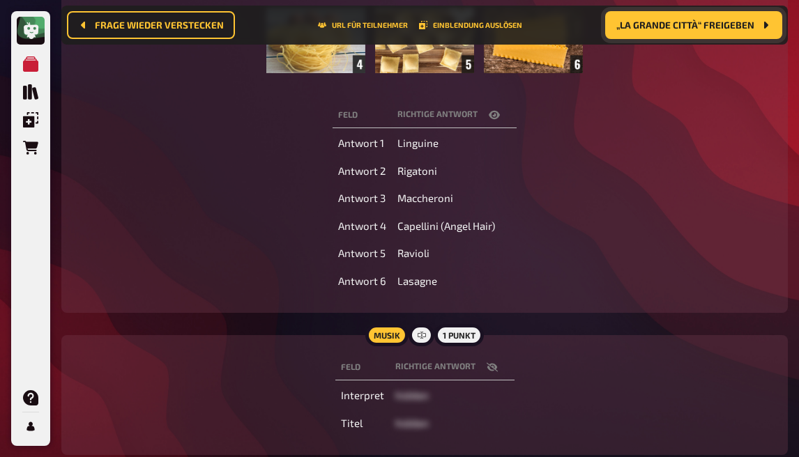
click at [494, 367] on icon "button" at bounding box center [491, 367] width 11 height 9
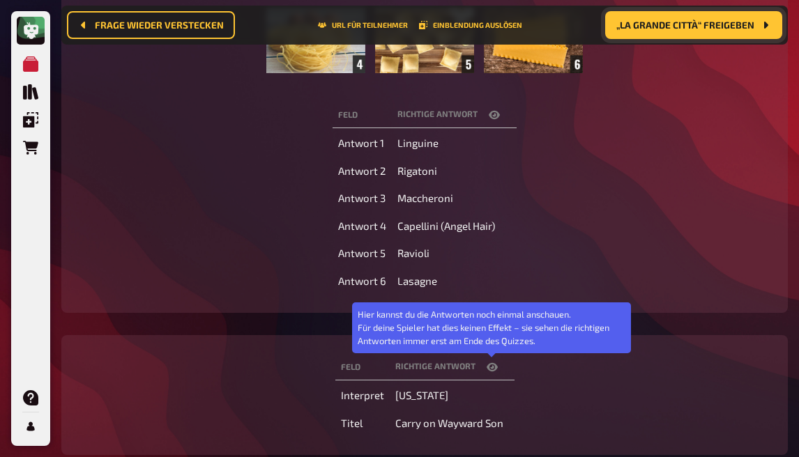
click at [494, 367] on icon "button" at bounding box center [492, 367] width 11 height 8
click at [491, 373] on icon "button" at bounding box center [492, 367] width 11 height 11
click at [494, 371] on icon "button" at bounding box center [492, 367] width 11 height 11
click at [494, 371] on icon "button" at bounding box center [491, 367] width 11 height 9
click at [494, 371] on icon "button" at bounding box center [492, 367] width 11 height 11
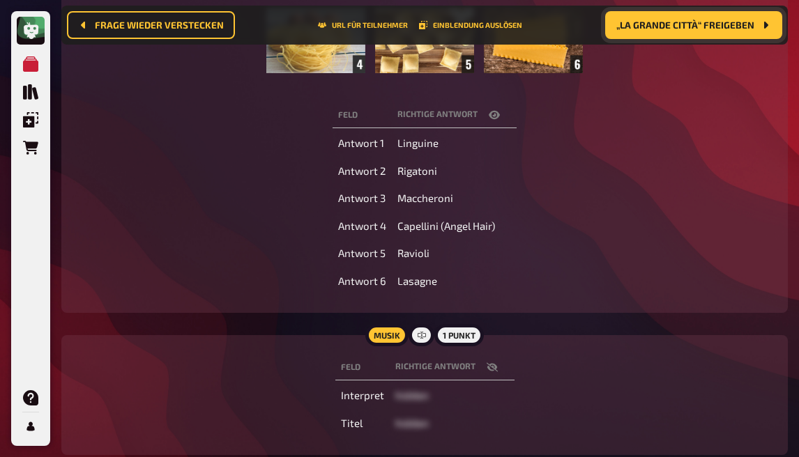
click at [491, 368] on icon "button" at bounding box center [492, 367] width 11 height 11
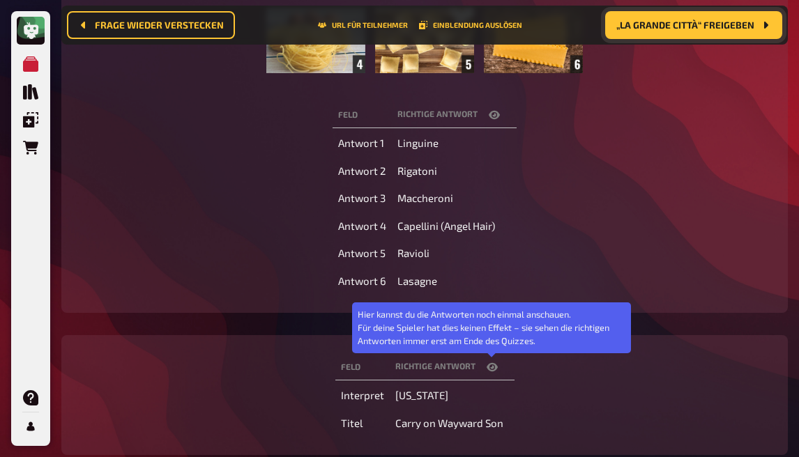
click at [491, 368] on icon "button" at bounding box center [492, 367] width 11 height 11
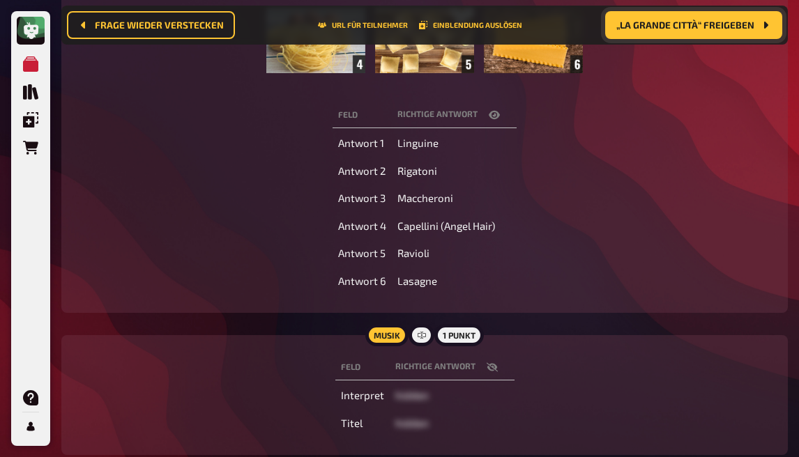
click at [727, 183] on div "Feld Richtige Antwort Antwort 1 Linguine Antwort 2 Rigatoni Antwort 3 Maccheron…" at bounding box center [424, 198] width 693 height 197
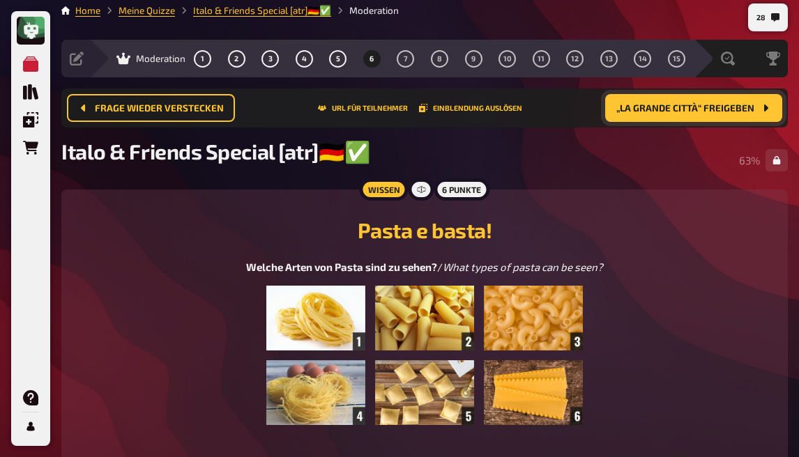
scroll to position [0, 0]
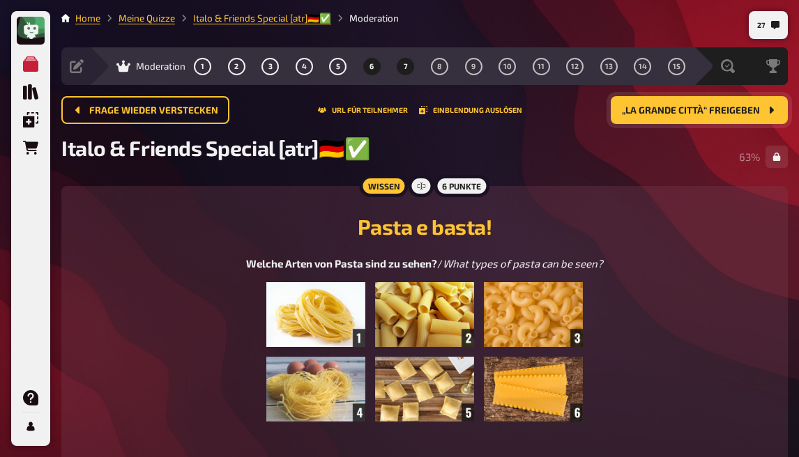
click at [402, 63] on button "7" at bounding box center [406, 66] width 22 height 22
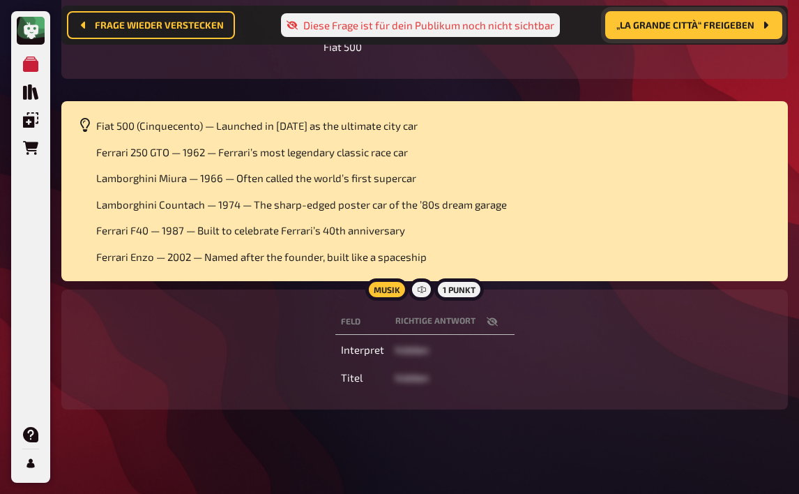
scroll to position [600, 0]
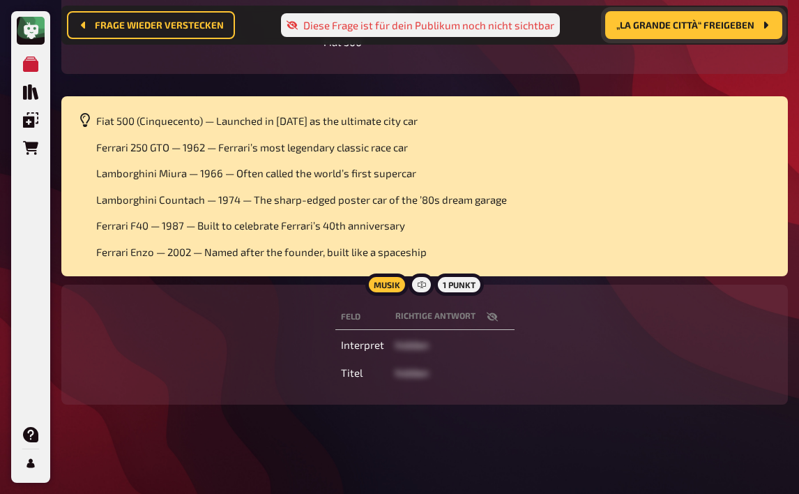
click at [490, 319] on icon "button" at bounding box center [491, 316] width 11 height 9
click at [490, 319] on icon "button" at bounding box center [492, 316] width 11 height 11
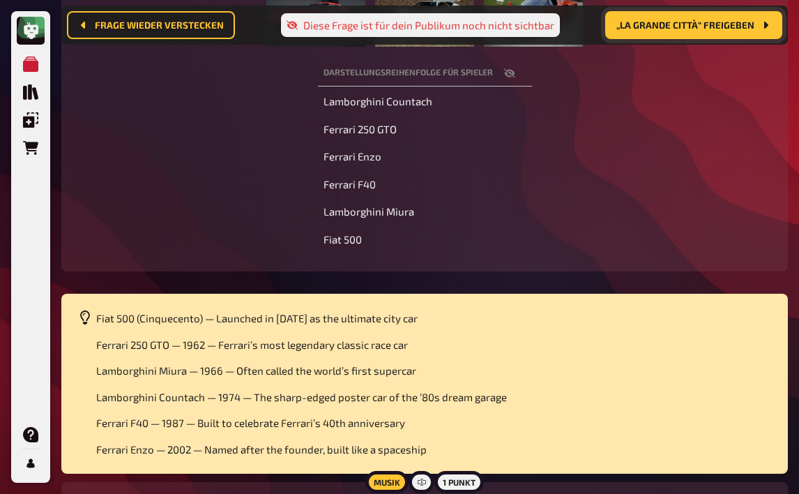
scroll to position [569, 0]
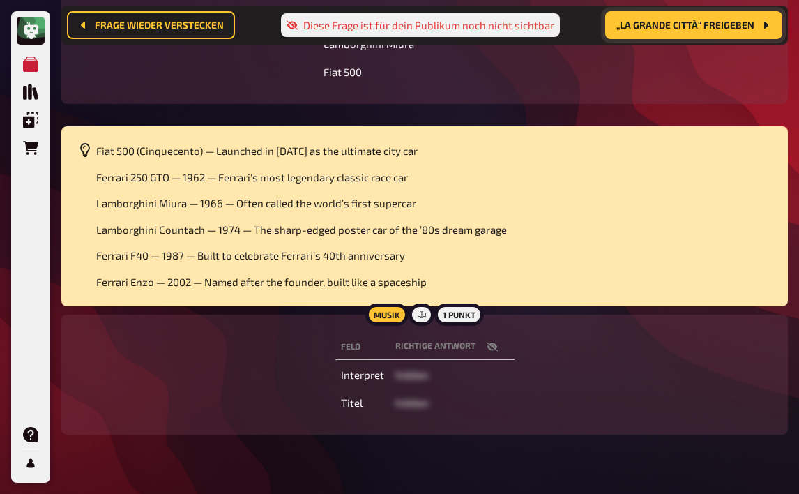
click at [691, 22] on span "„La grande città“ freigeben" at bounding box center [685, 25] width 138 height 10
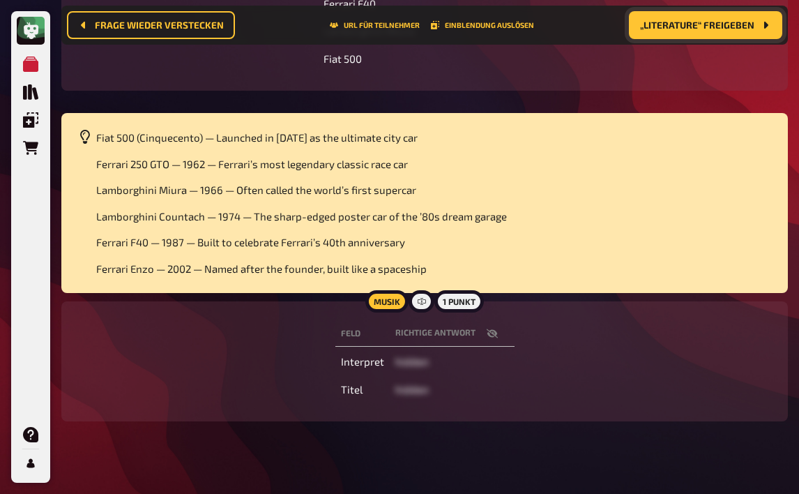
scroll to position [601, 0]
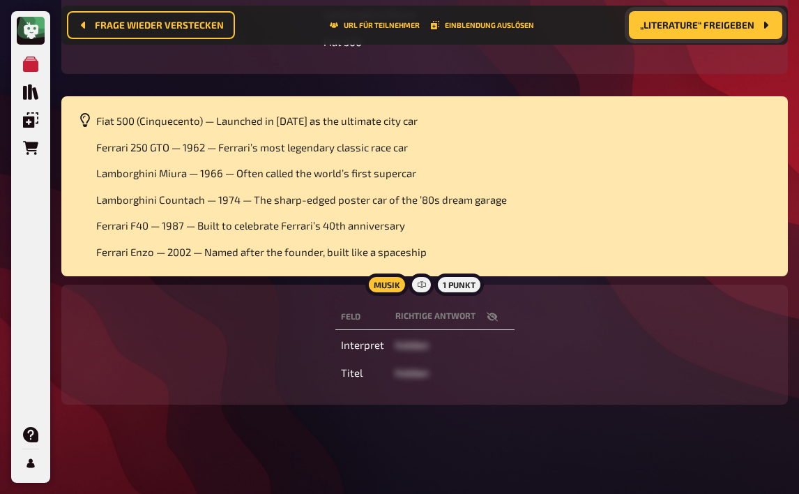
click at [488, 319] on icon "button" at bounding box center [492, 316] width 11 height 11
click at [488, 319] on icon "button" at bounding box center [492, 316] width 11 height 8
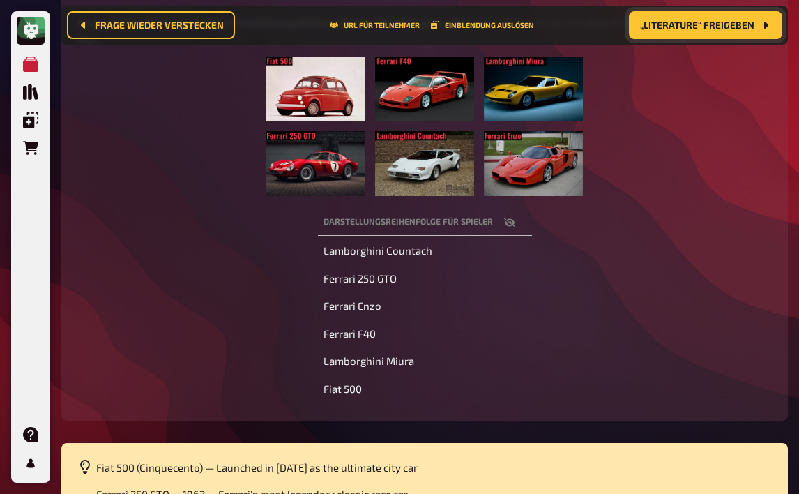
scroll to position [0, 0]
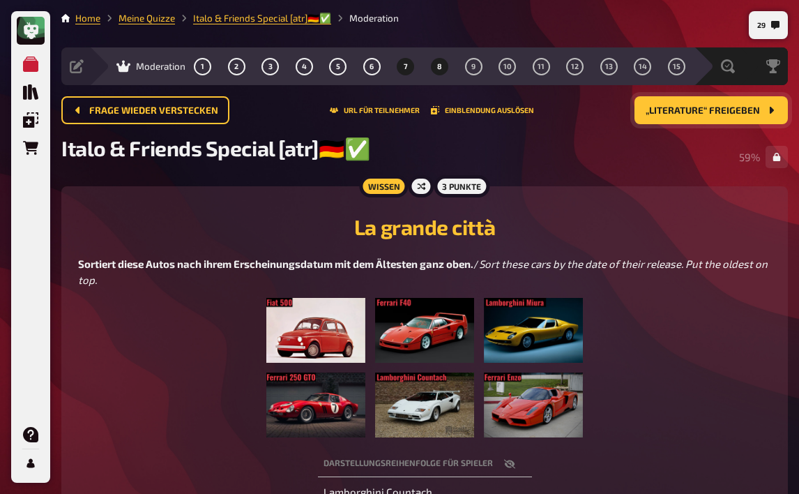
click at [432, 68] on button "8" at bounding box center [439, 66] width 22 height 22
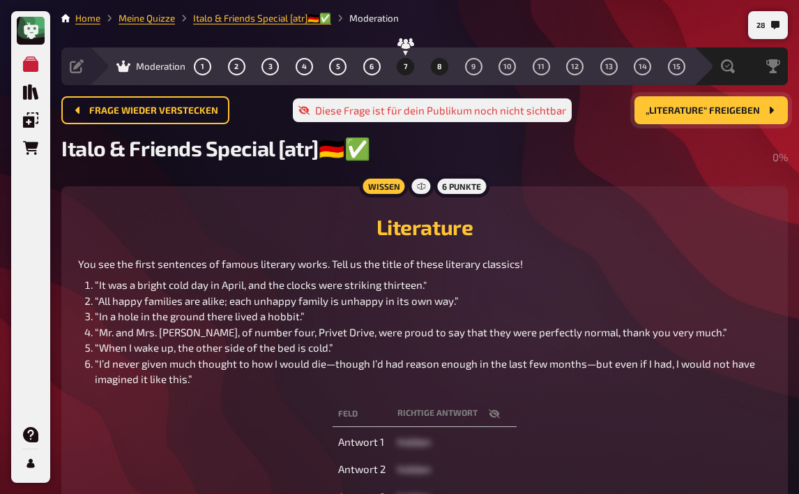
click at [404, 63] on span "7" at bounding box center [406, 67] width 4 height 8
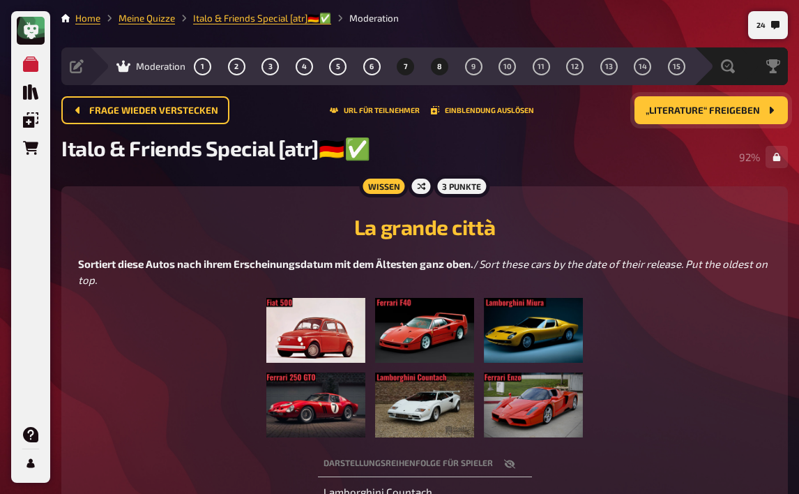
click at [446, 63] on button "8" at bounding box center [439, 66] width 22 height 22
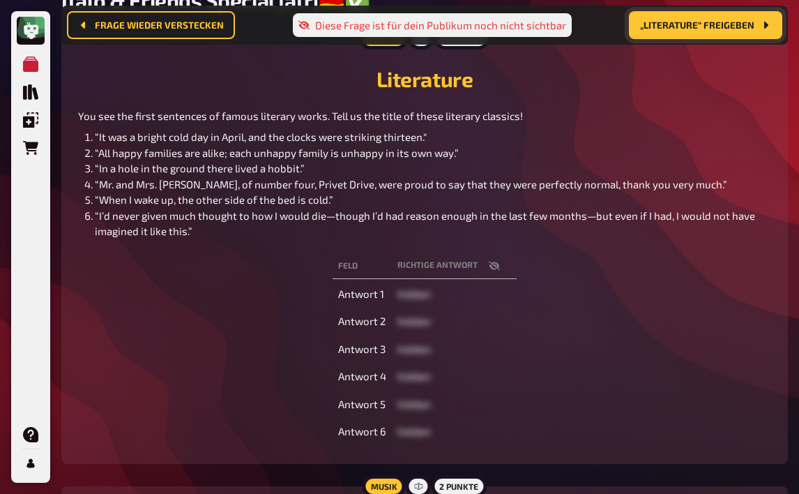
scroll to position [150, 0]
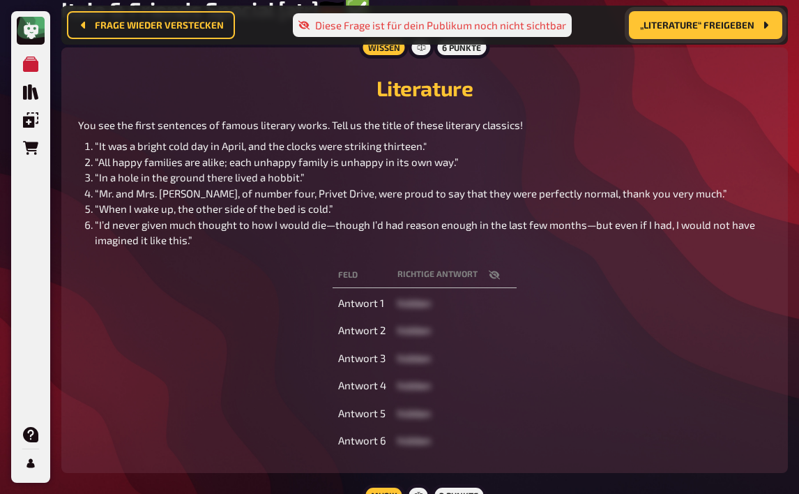
click at [493, 280] on icon "button" at bounding box center [494, 274] width 11 height 11
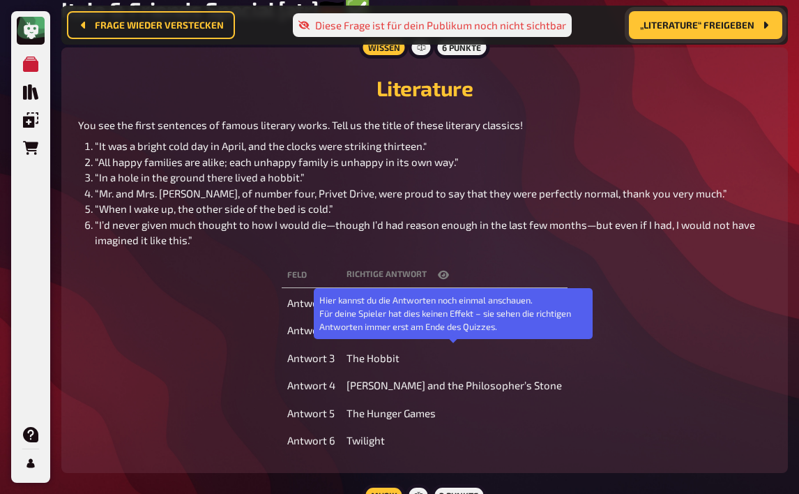
click at [449, 279] on icon "button" at bounding box center [443, 275] width 11 height 8
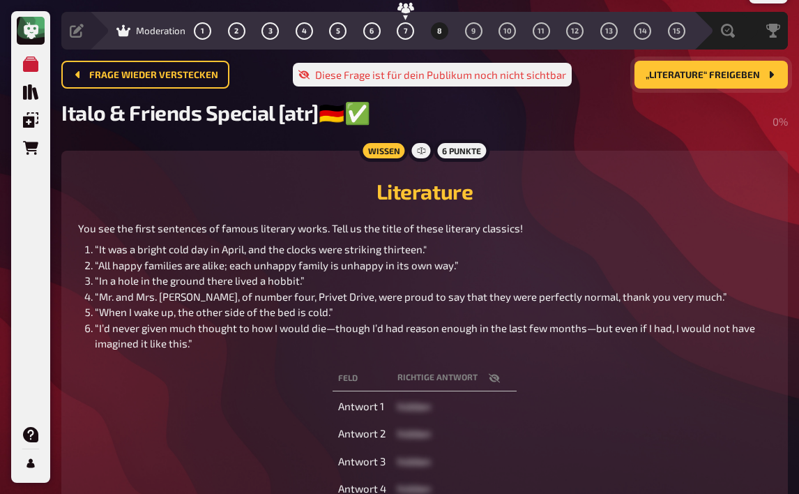
scroll to position [0, 0]
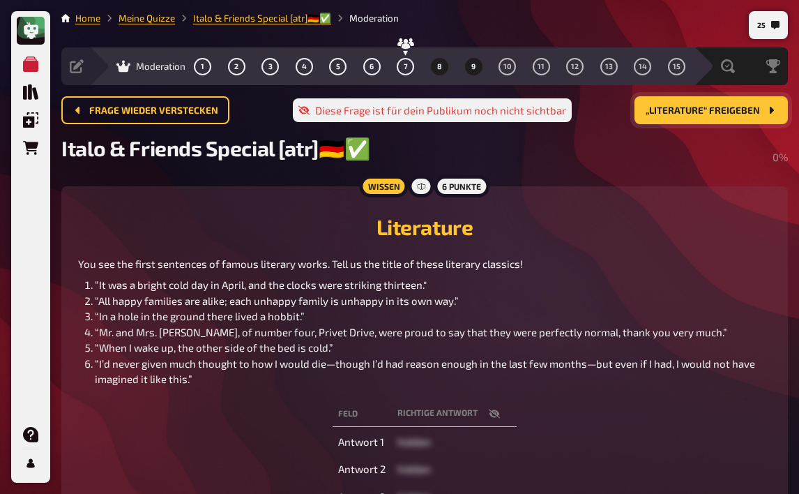
click at [480, 66] on button "9" at bounding box center [473, 66] width 22 height 22
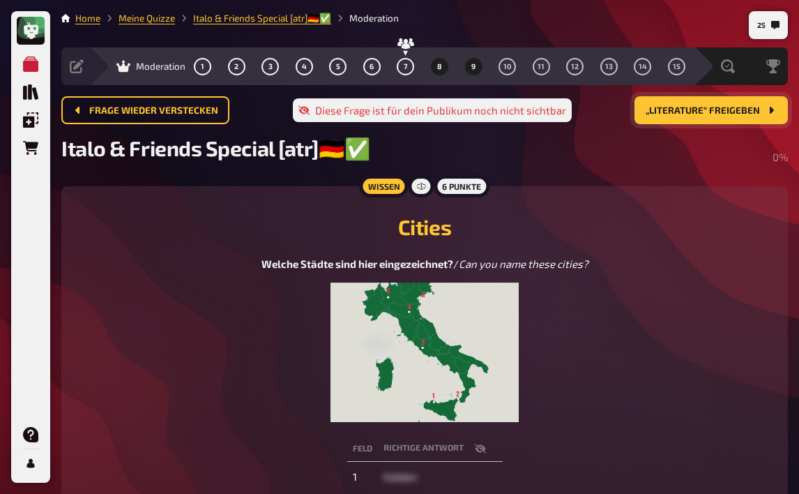
click at [446, 68] on button "8" at bounding box center [439, 66] width 22 height 22
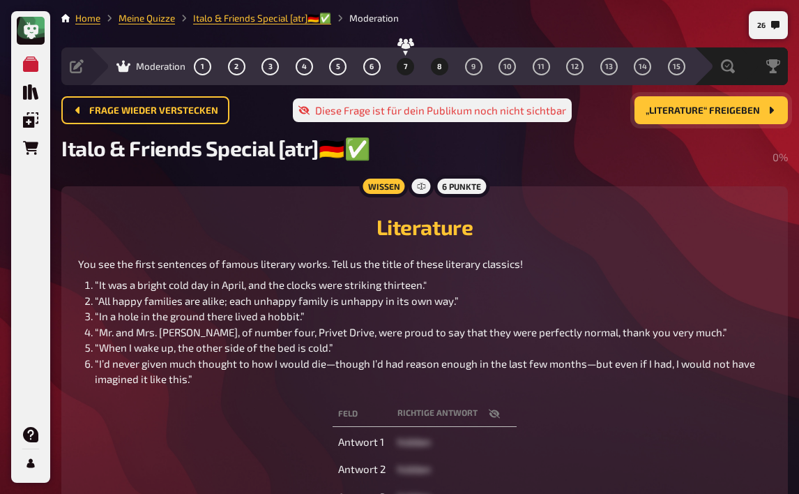
click at [411, 67] on button "7" at bounding box center [406, 66] width 22 height 22
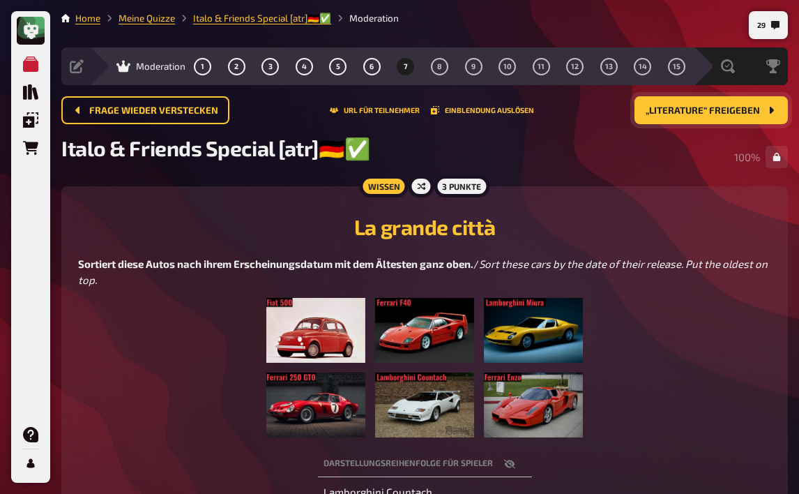
click at [681, 114] on span "„Literature“ freigeben" at bounding box center [703, 111] width 114 height 10
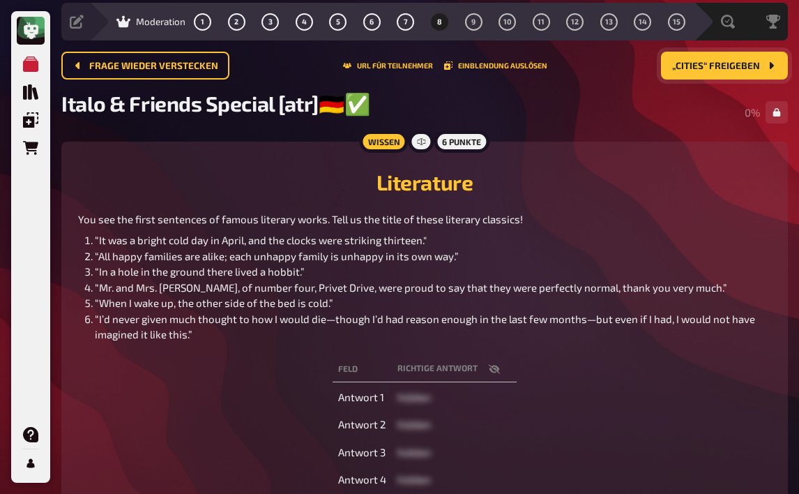
scroll to position [70, 0]
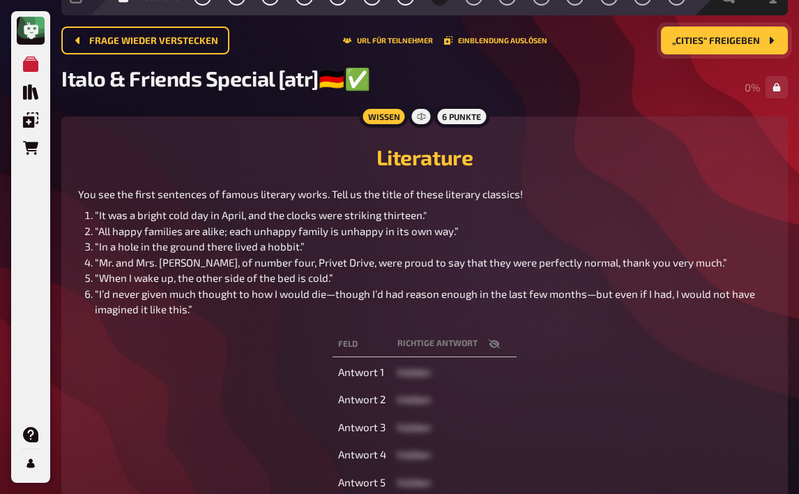
click at [497, 348] on icon "button" at bounding box center [494, 343] width 11 height 9
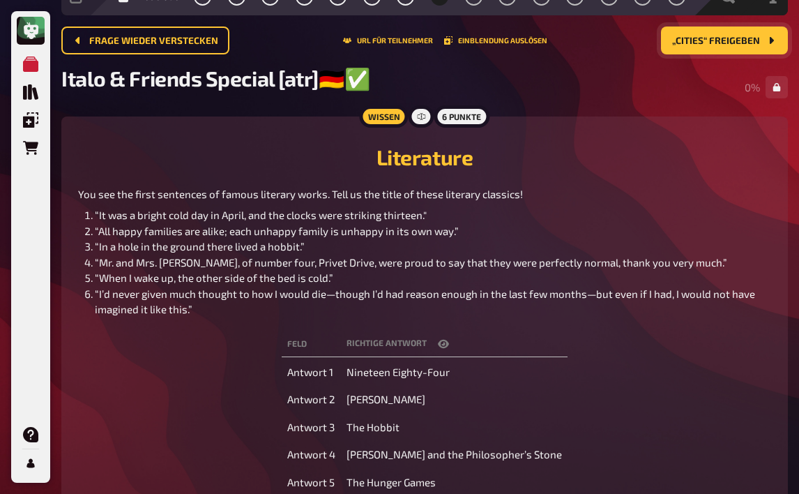
click at [449, 349] on icon "button" at bounding box center [443, 343] width 11 height 11
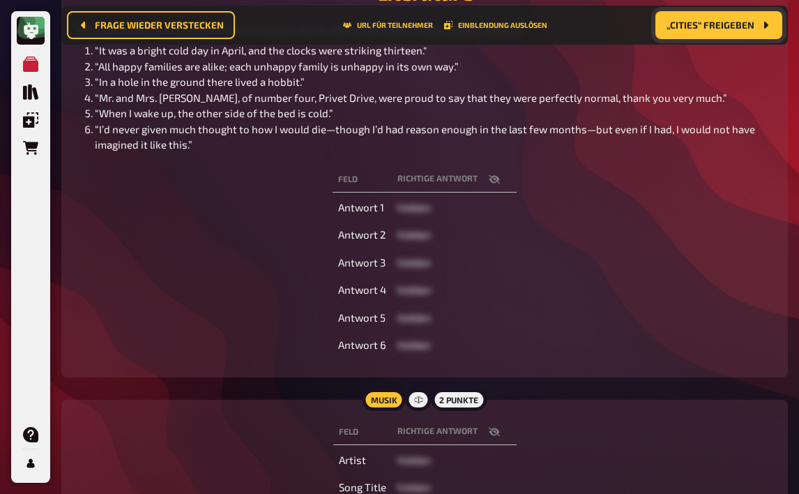
scroll to position [220, 0]
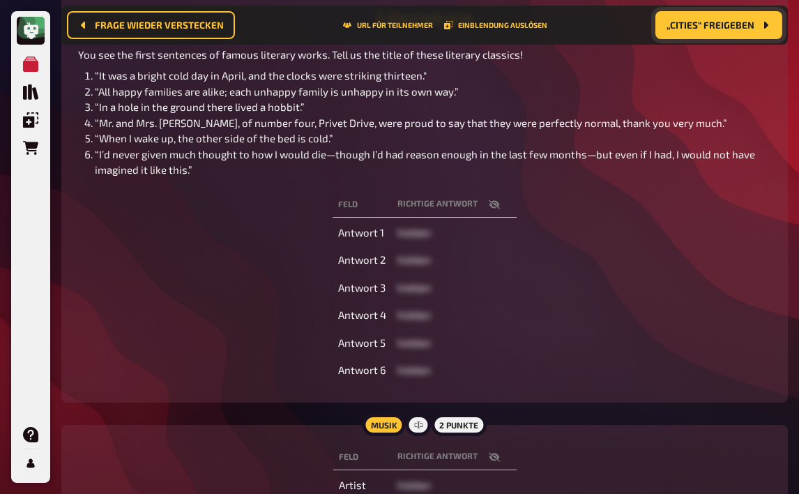
click at [497, 210] on icon "button" at bounding box center [494, 204] width 11 height 11
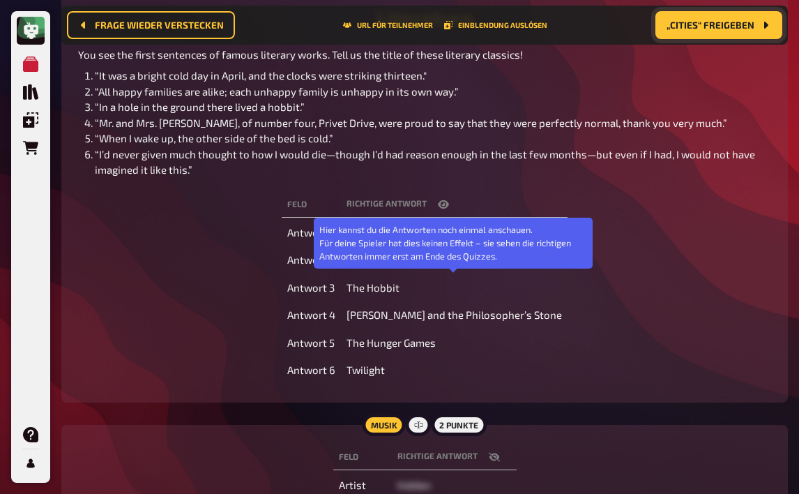
click at [448, 210] on icon "button" at bounding box center [443, 204] width 11 height 11
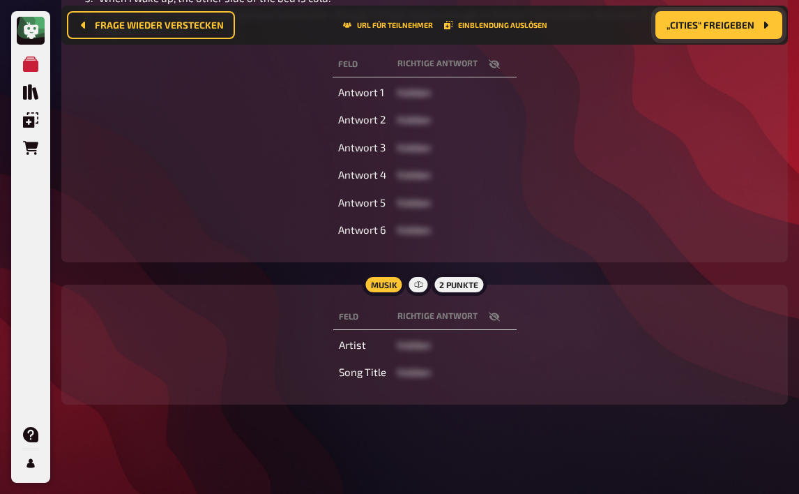
scroll to position [441, 0]
click at [499, 320] on icon "button" at bounding box center [493, 316] width 11 height 9
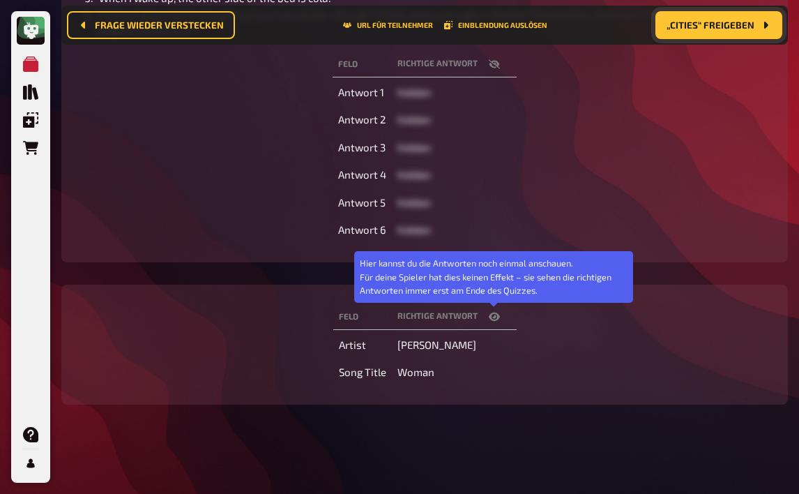
click at [499, 320] on icon "button" at bounding box center [494, 316] width 11 height 11
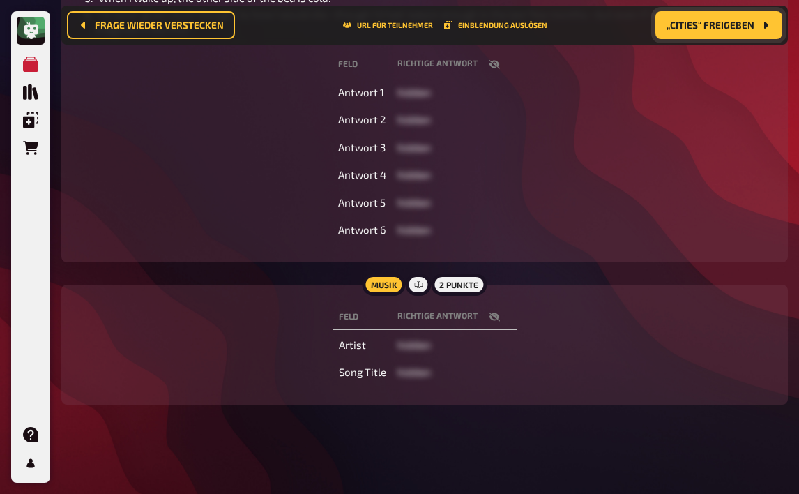
scroll to position [232, 0]
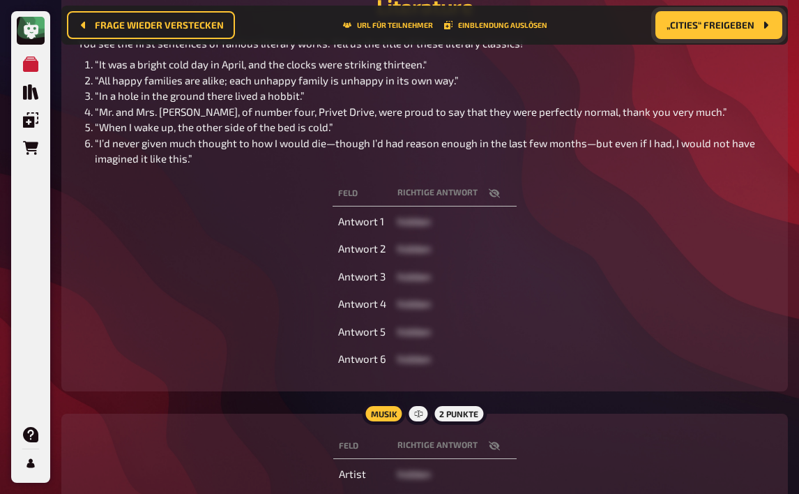
click at [491, 199] on icon "button" at bounding box center [494, 193] width 11 height 11
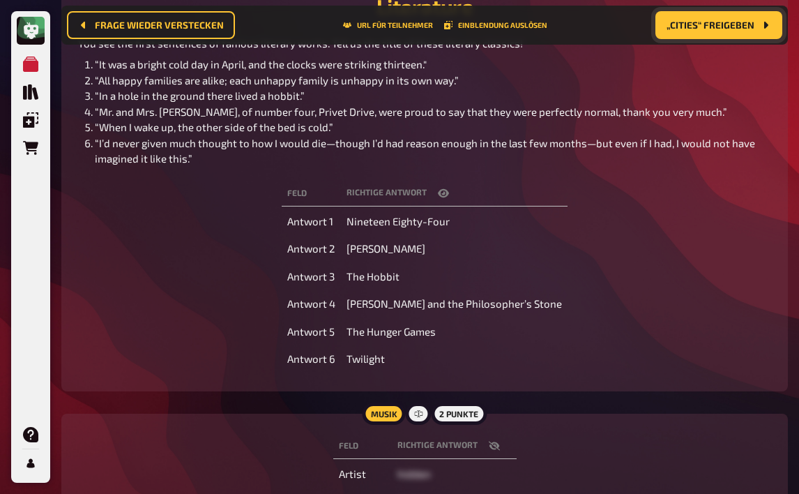
click at [449, 199] on icon "button" at bounding box center [443, 193] width 11 height 11
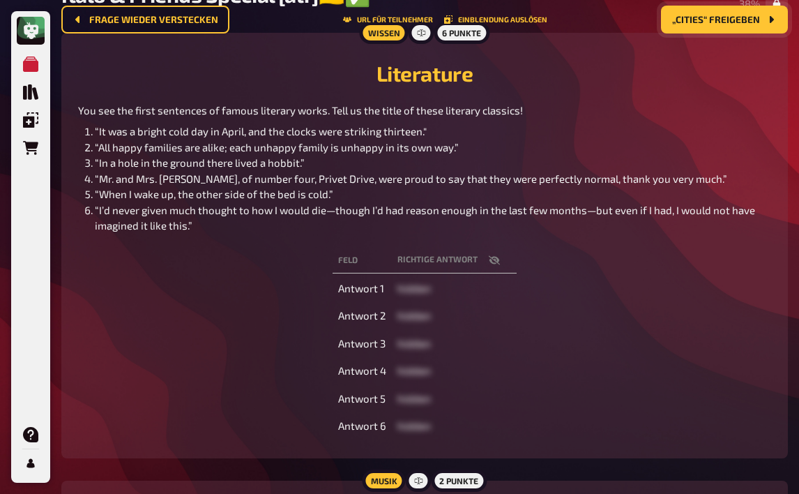
scroll to position [0, 0]
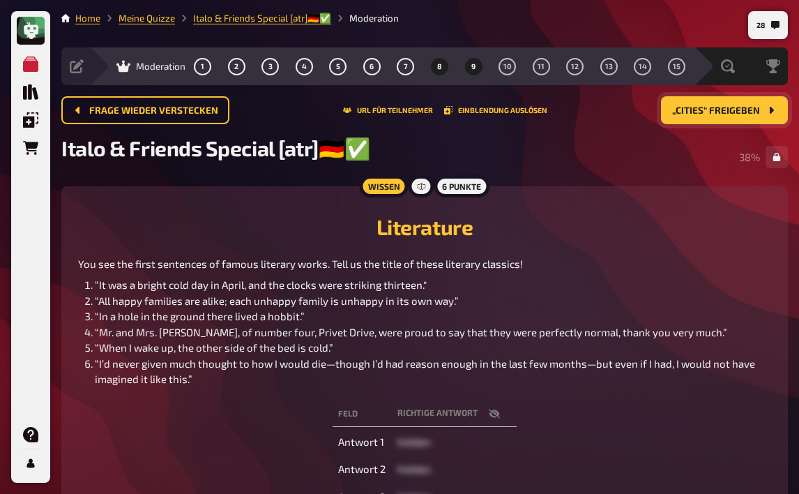
click at [470, 63] on button "9" at bounding box center [473, 66] width 22 height 22
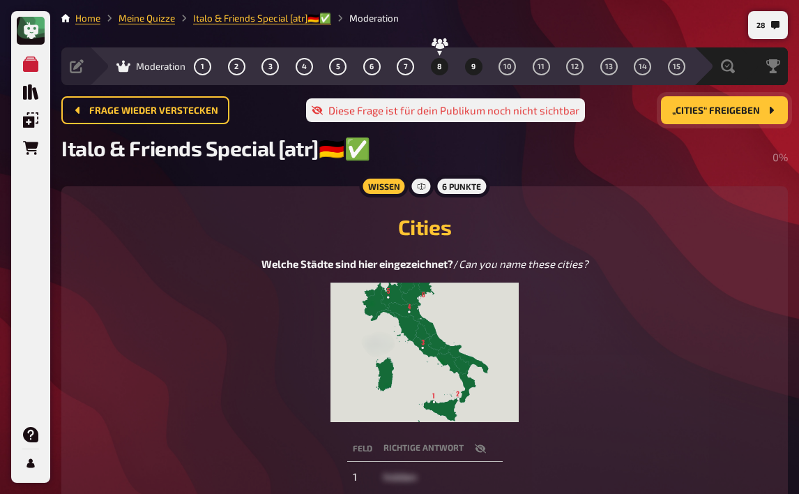
click at [439, 70] on span "8" at bounding box center [439, 67] width 5 height 8
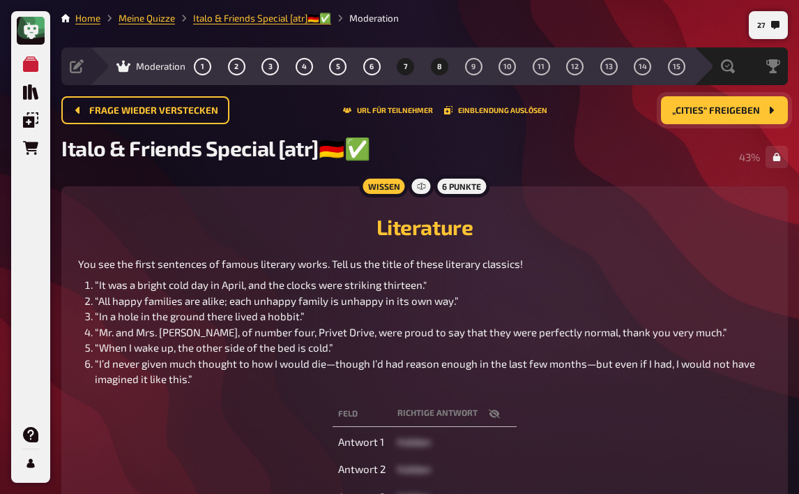
click at [404, 61] on button "7" at bounding box center [406, 66] width 22 height 22
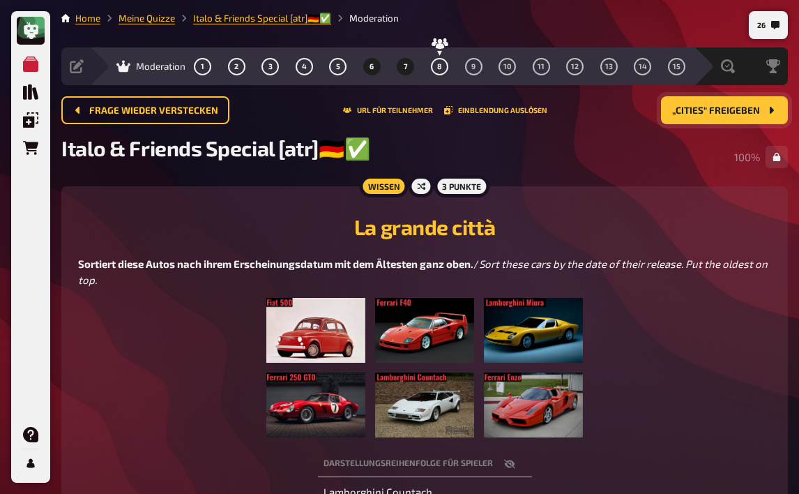
click at [374, 72] on button "6" at bounding box center [372, 66] width 22 height 22
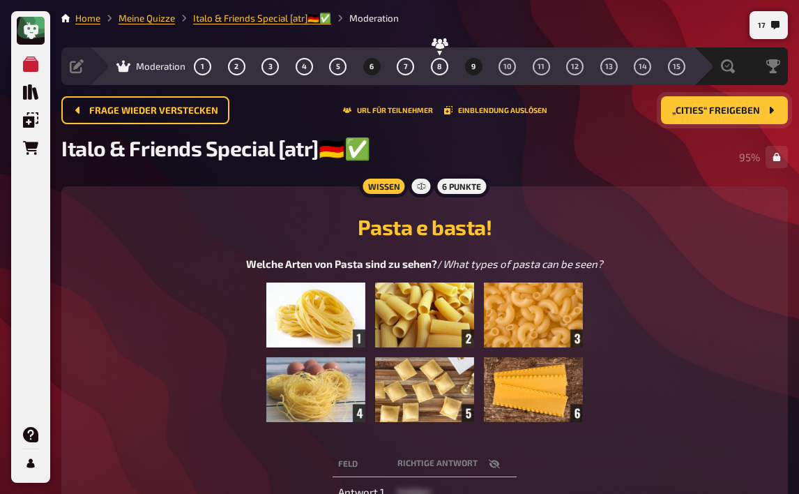
click at [469, 67] on button "9" at bounding box center [473, 66] width 22 height 22
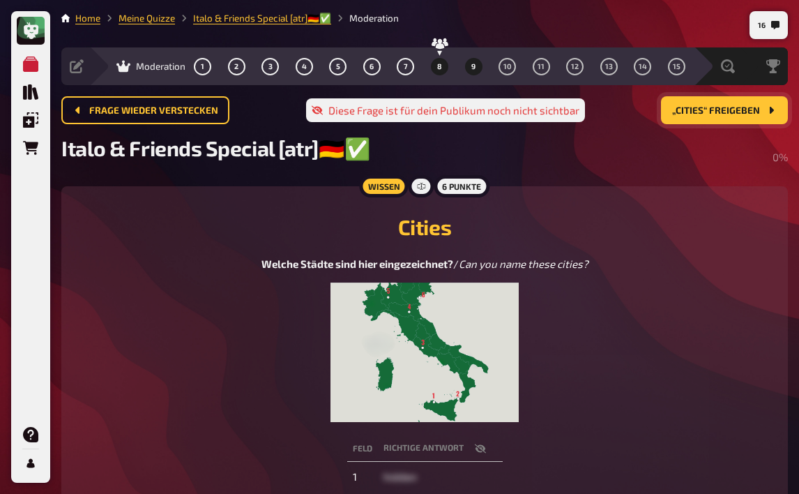
click at [429, 66] on button "8" at bounding box center [439, 66] width 22 height 22
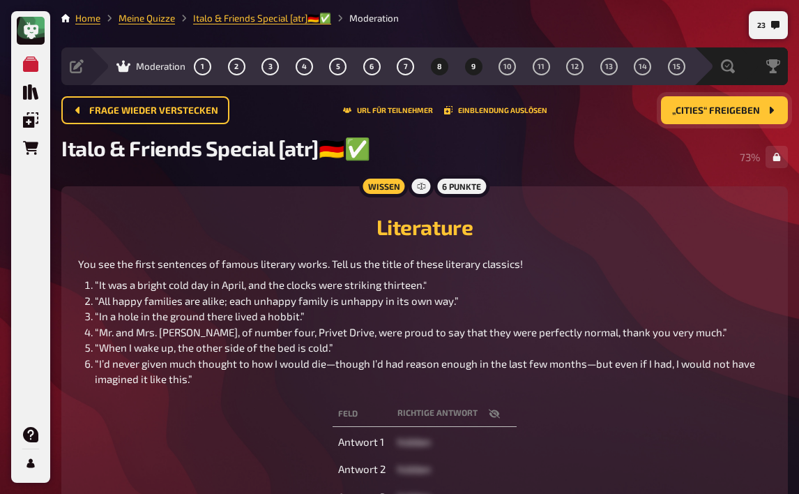
click at [469, 72] on button "9" at bounding box center [473, 66] width 22 height 22
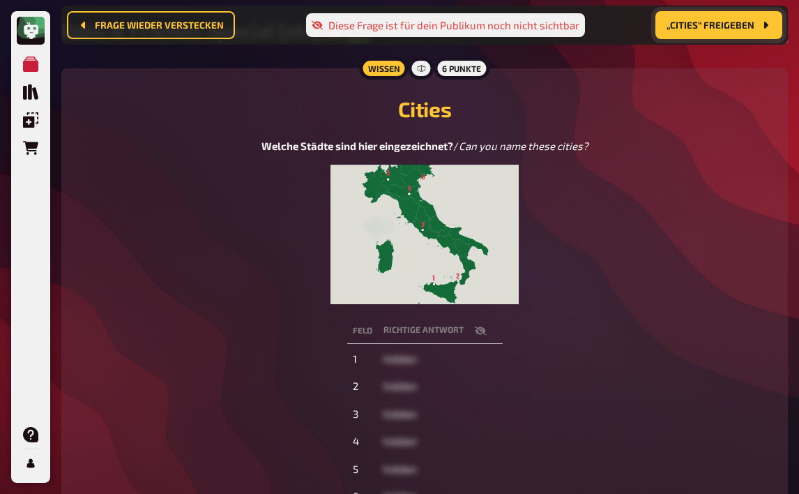
scroll to position [151, 0]
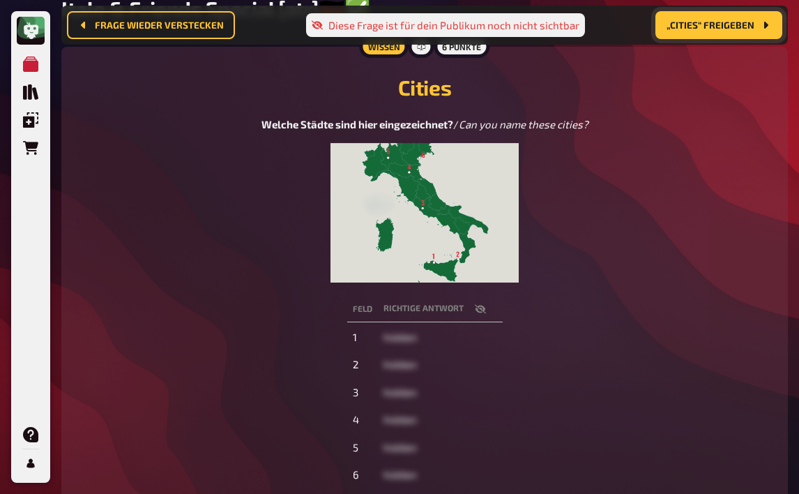
click at [484, 310] on icon "button" at bounding box center [479, 308] width 11 height 9
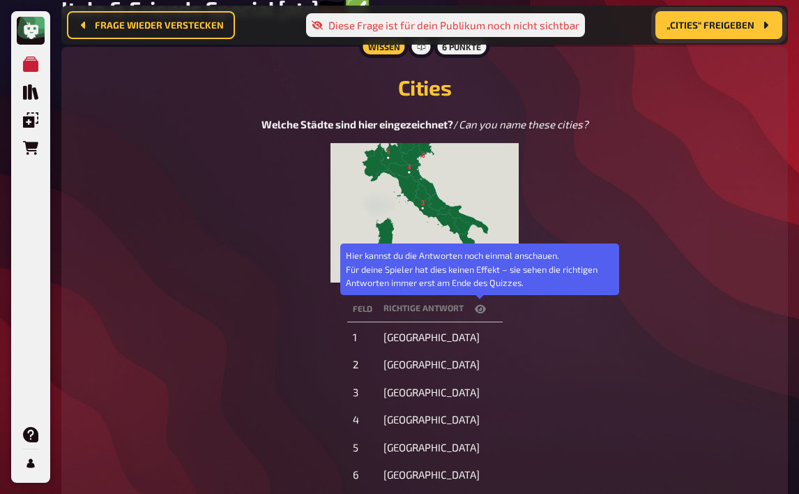
click at [484, 310] on icon "button" at bounding box center [480, 309] width 11 height 8
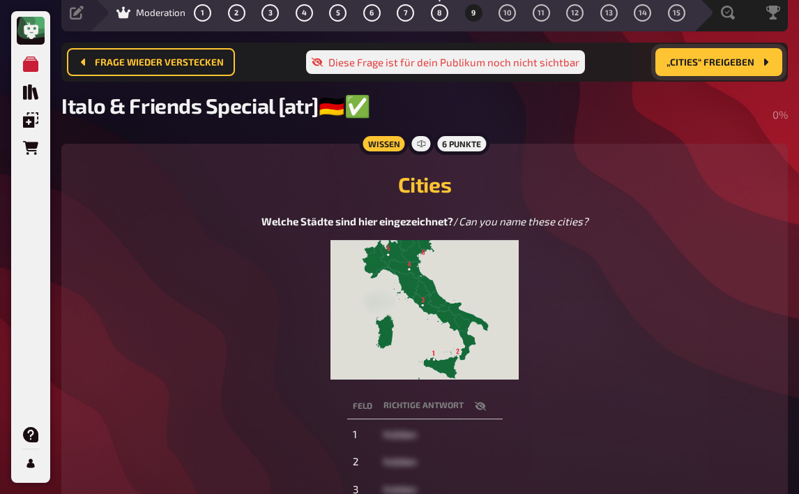
scroll to position [0, 0]
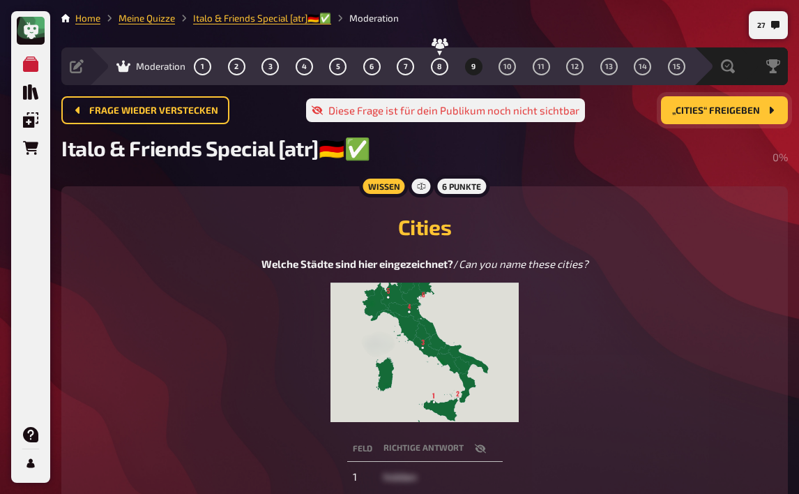
click at [719, 116] on button "„Cities“ freigeben" at bounding box center [724, 110] width 127 height 28
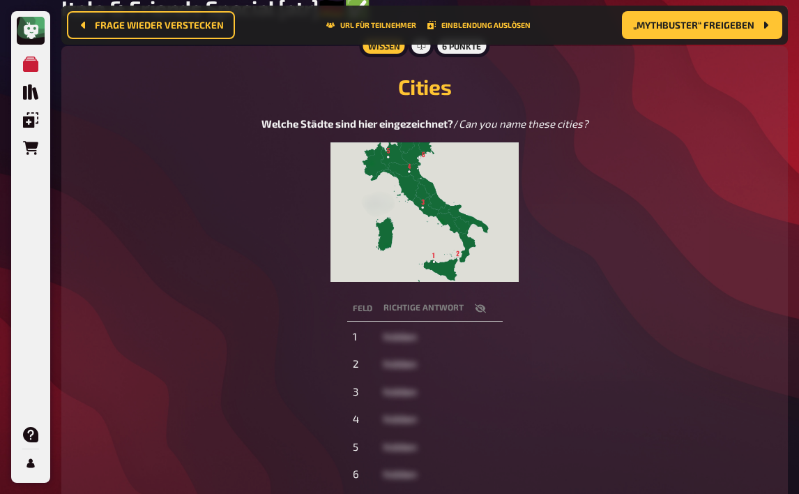
scroll to position [151, 0]
click at [485, 304] on button "button" at bounding box center [480, 309] width 33 height 14
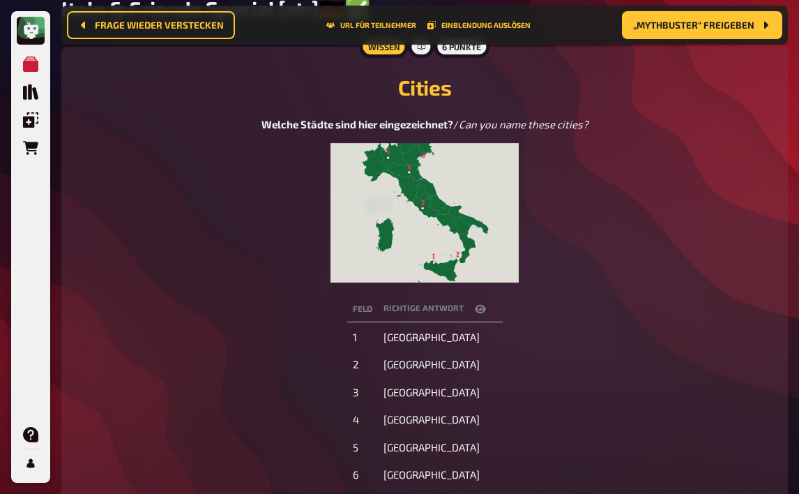
click at [478, 313] on icon "button" at bounding box center [480, 308] width 11 height 11
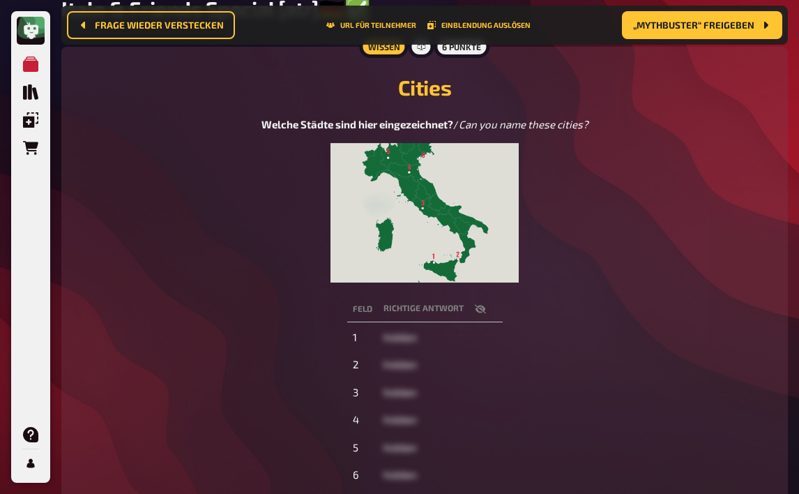
scroll to position [220, 0]
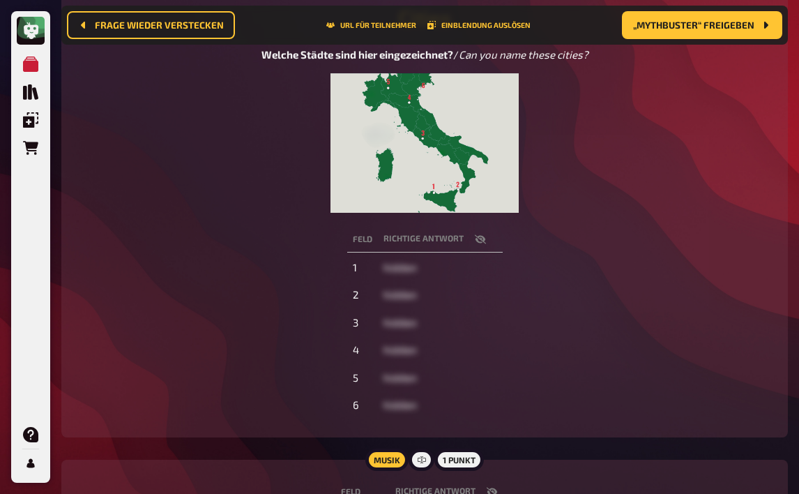
click at [481, 242] on icon "button" at bounding box center [479, 238] width 11 height 9
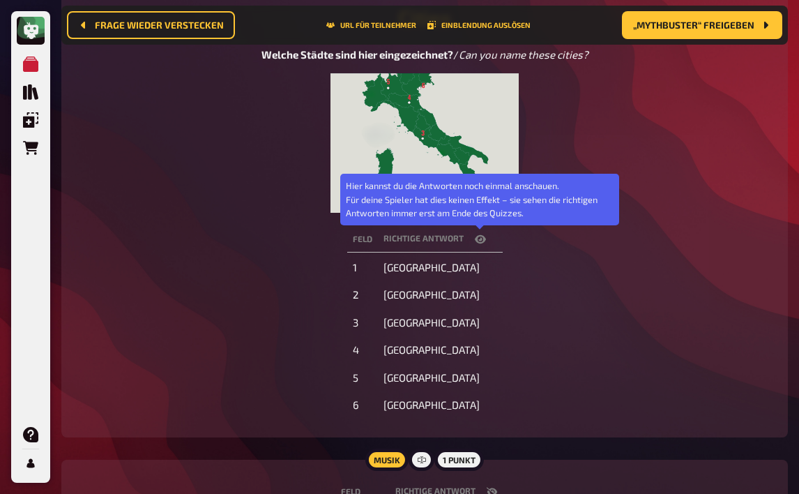
click at [481, 242] on icon "button" at bounding box center [480, 239] width 11 height 8
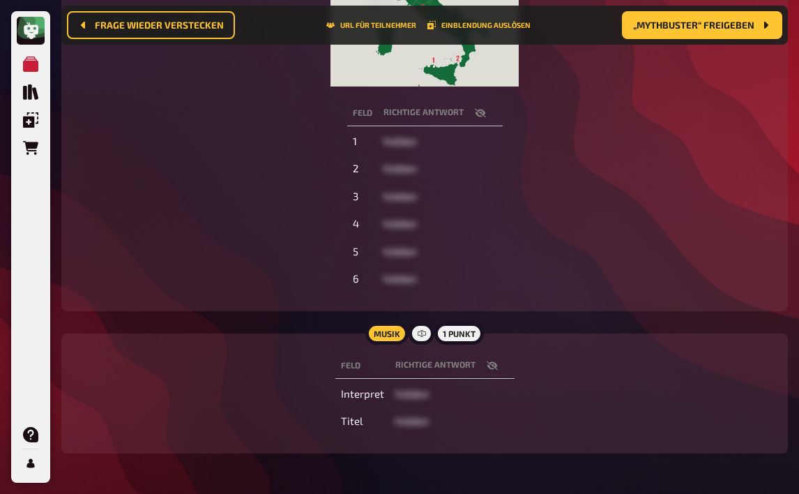
scroll to position [360, 0]
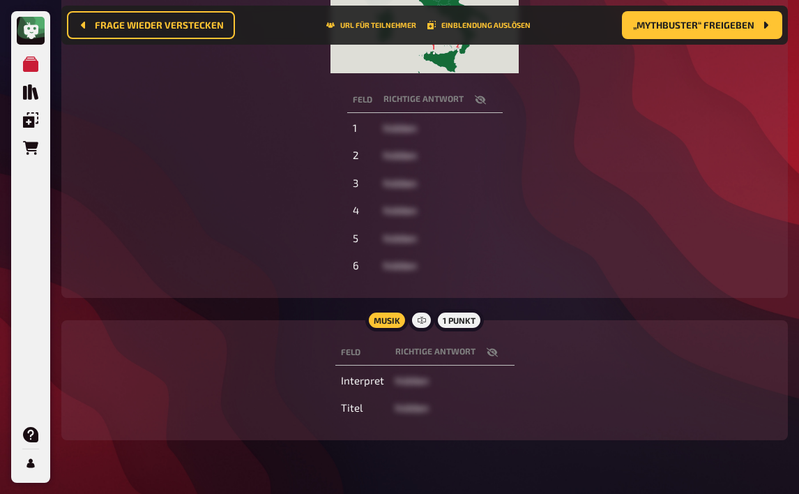
click at [487, 356] on icon "button" at bounding box center [492, 352] width 11 height 11
click at [492, 354] on icon "button" at bounding box center [492, 352] width 11 height 8
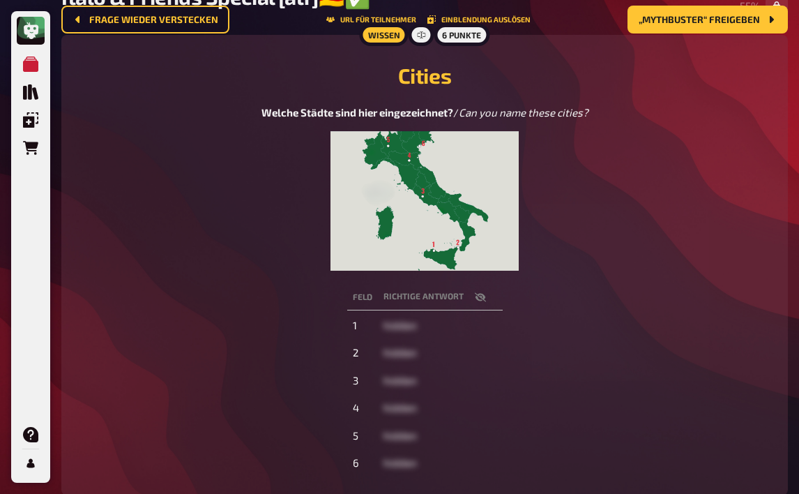
scroll to position [0, 0]
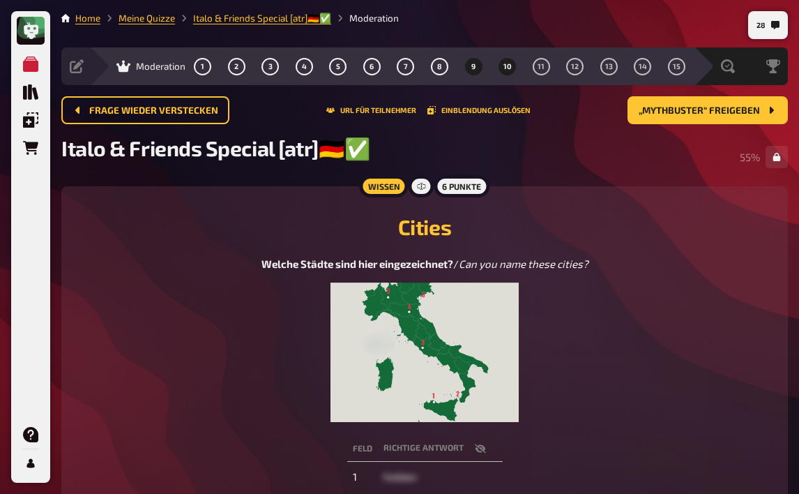
click at [504, 70] on span "10" at bounding box center [508, 67] width 8 height 8
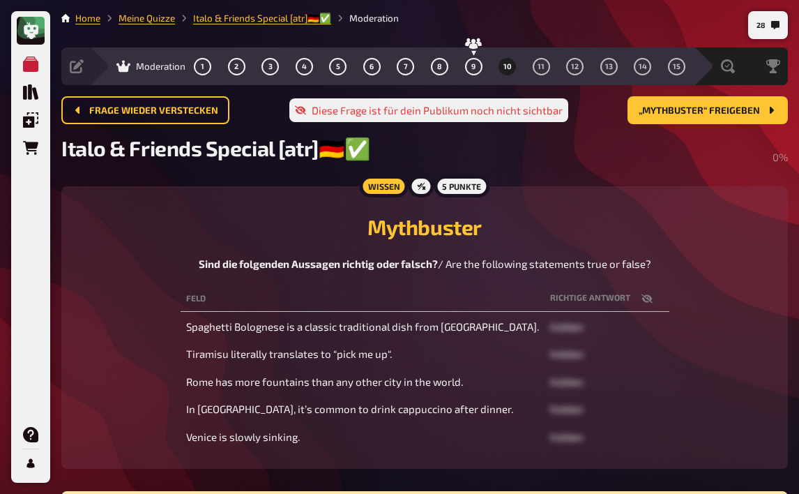
click at [641, 297] on icon "button" at bounding box center [646, 298] width 11 height 9
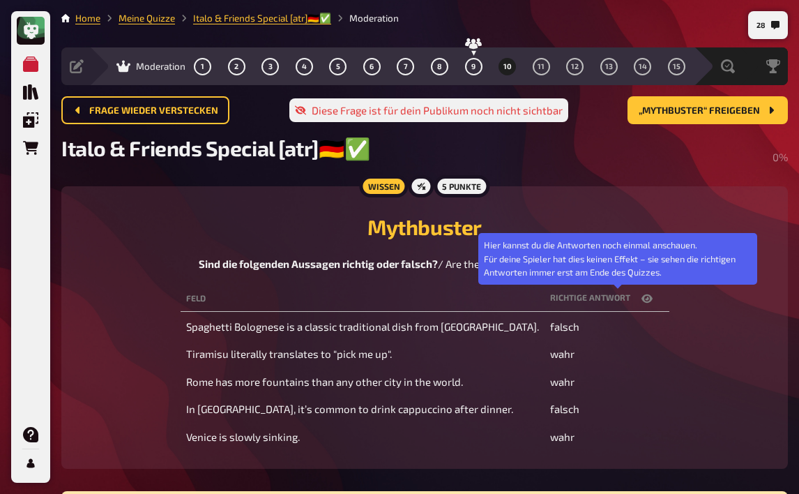
click at [642, 302] on icon "button" at bounding box center [647, 298] width 11 height 11
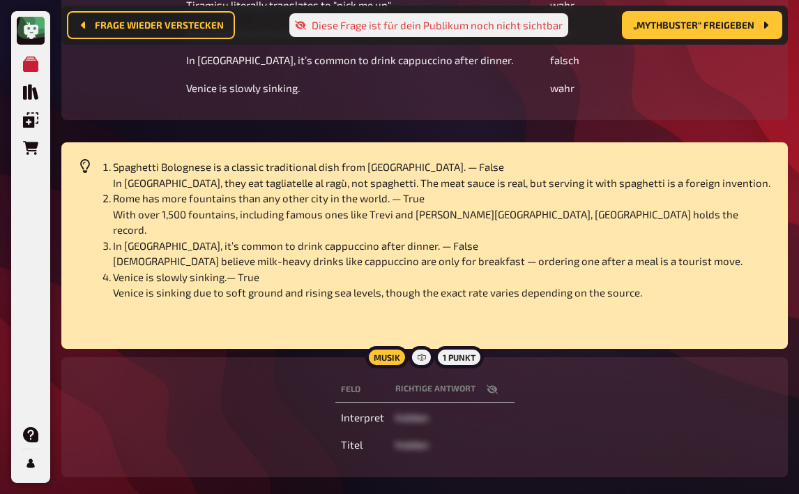
scroll to position [11, 0]
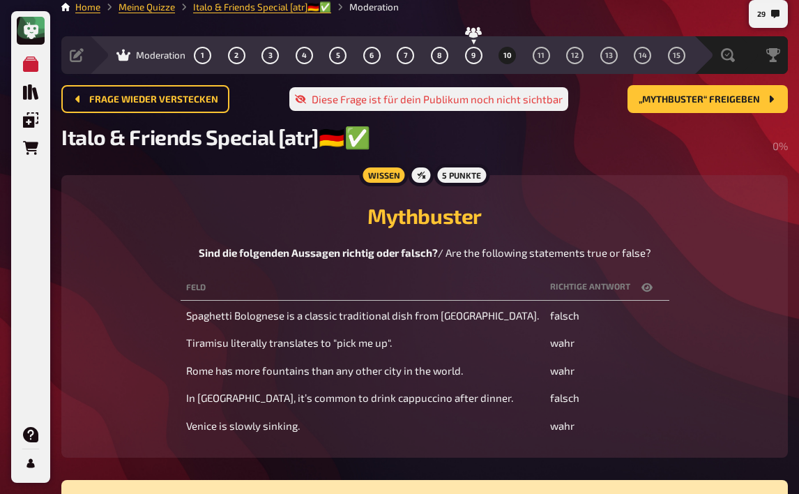
click at [513, 58] on button "10" at bounding box center [508, 55] width 22 height 22
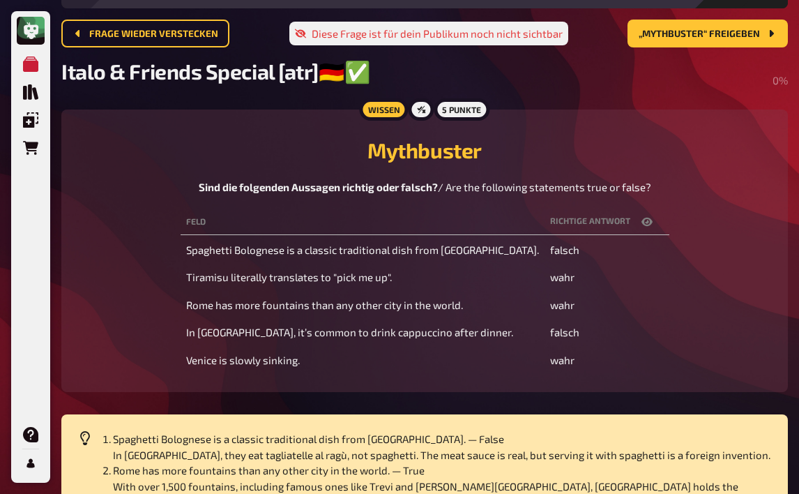
scroll to position [81, 0]
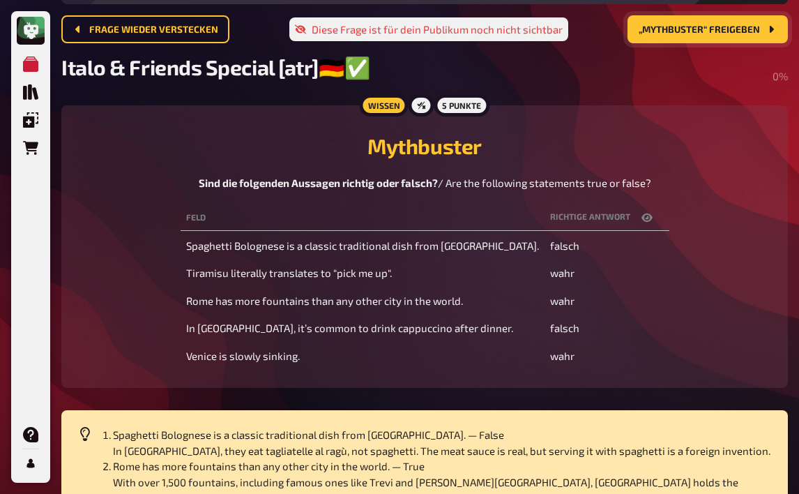
click at [728, 23] on button "„Mythbuster“ freigeben" at bounding box center [708, 29] width 160 height 28
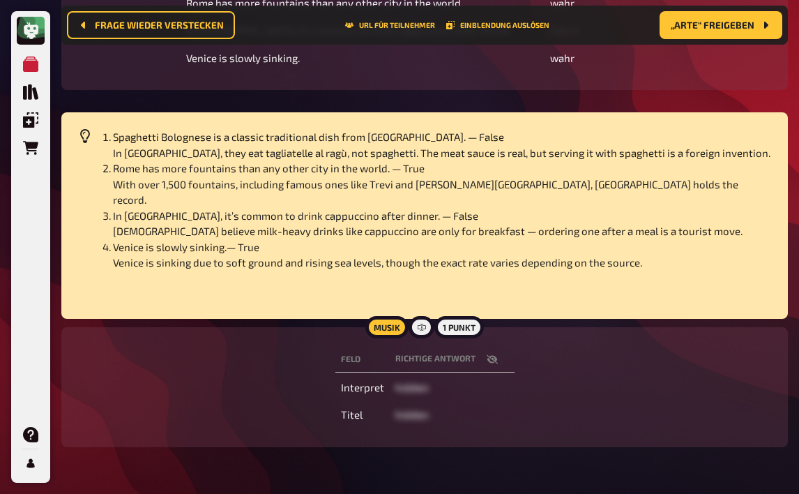
scroll to position [441, 0]
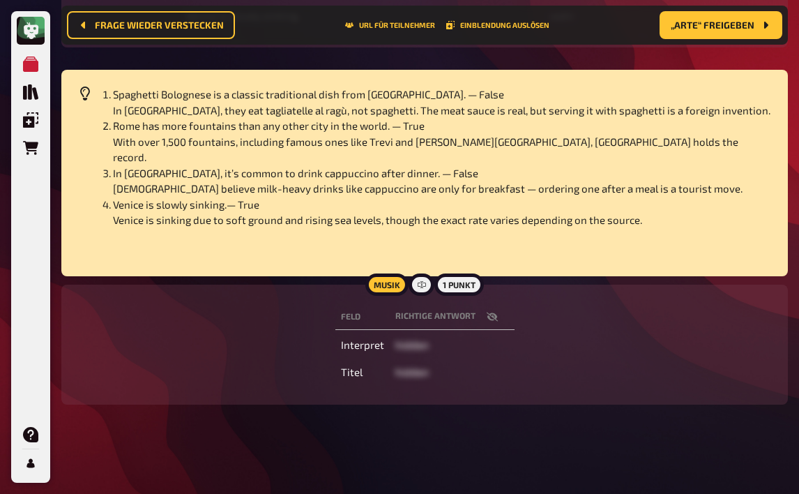
click at [497, 322] on icon "button" at bounding box center [492, 316] width 11 height 11
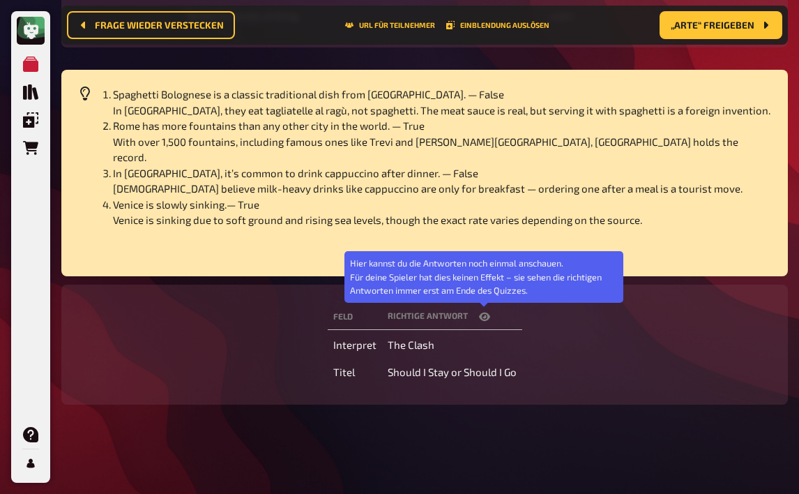
click at [497, 324] on button "button" at bounding box center [484, 317] width 33 height 14
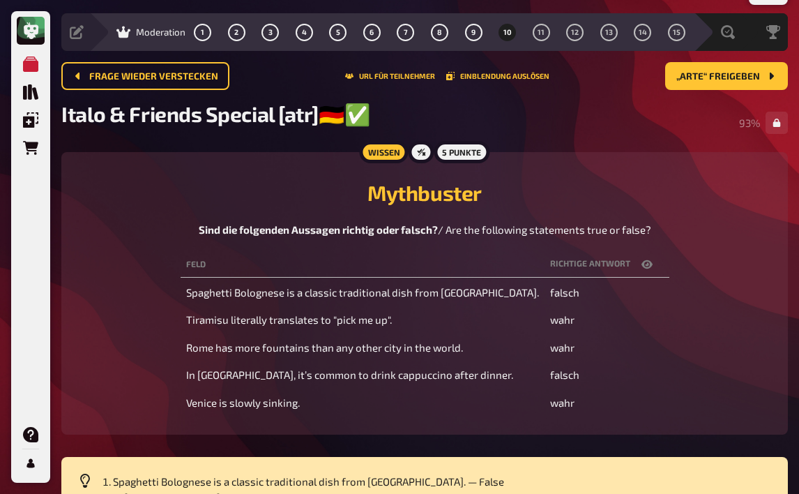
scroll to position [0, 0]
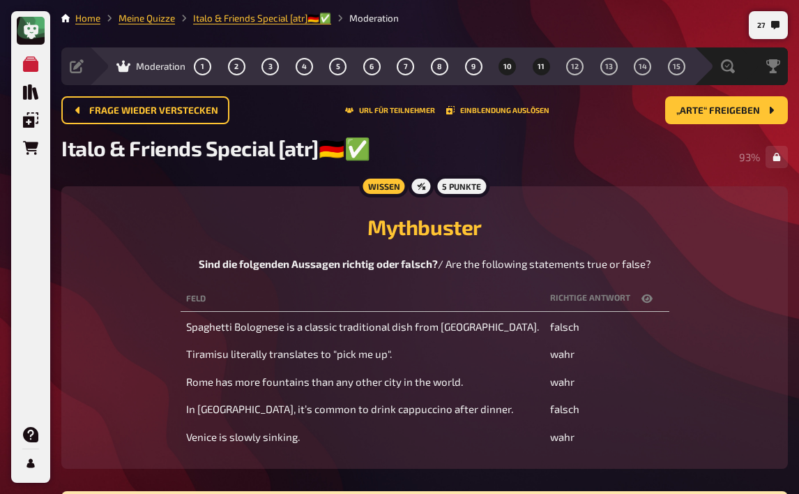
click at [543, 63] on span "11" at bounding box center [541, 67] width 7 height 8
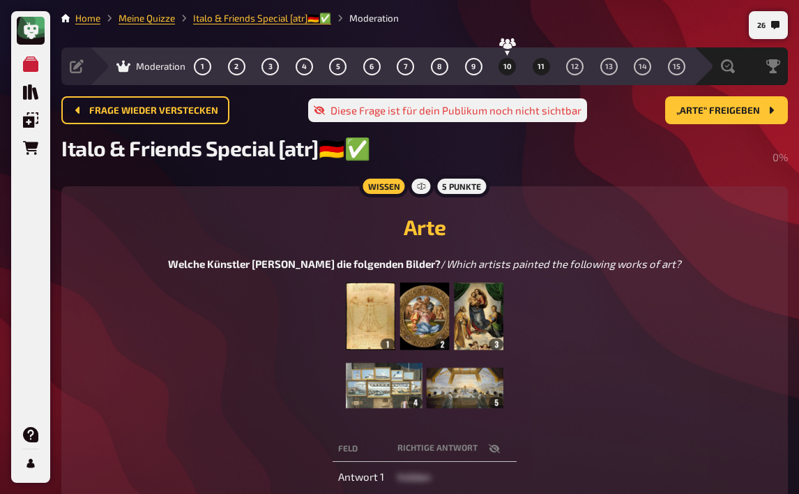
click at [506, 73] on button "10" at bounding box center [508, 66] width 22 height 22
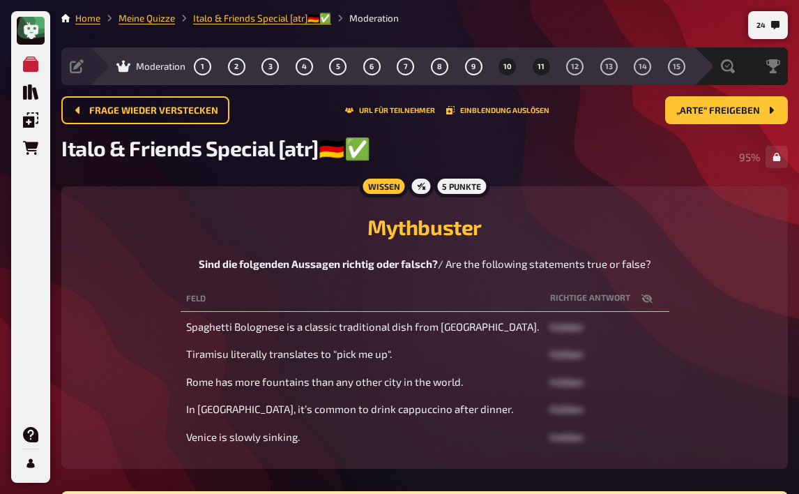
click at [540, 73] on button "11" at bounding box center [541, 66] width 22 height 22
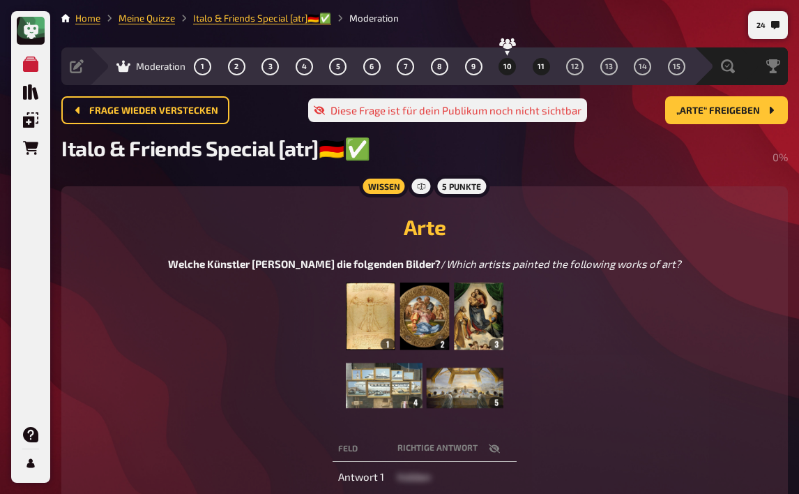
click at [510, 72] on button "10" at bounding box center [508, 66] width 22 height 22
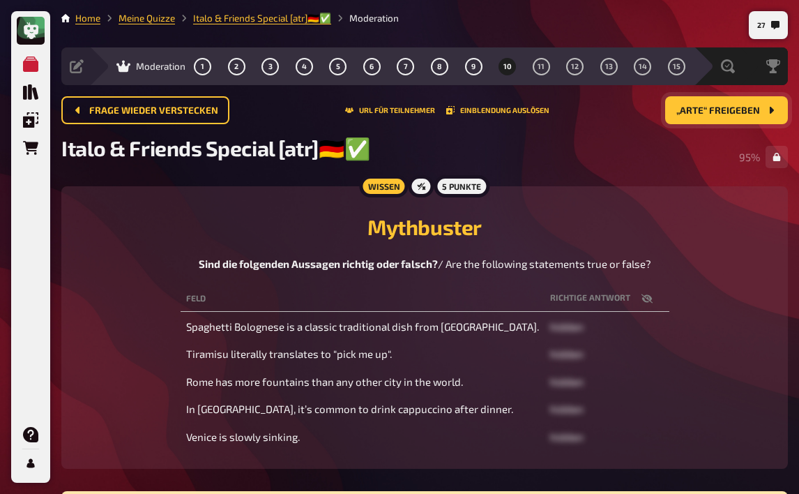
click at [695, 117] on button "„Arte“ freigeben" at bounding box center [726, 110] width 123 height 28
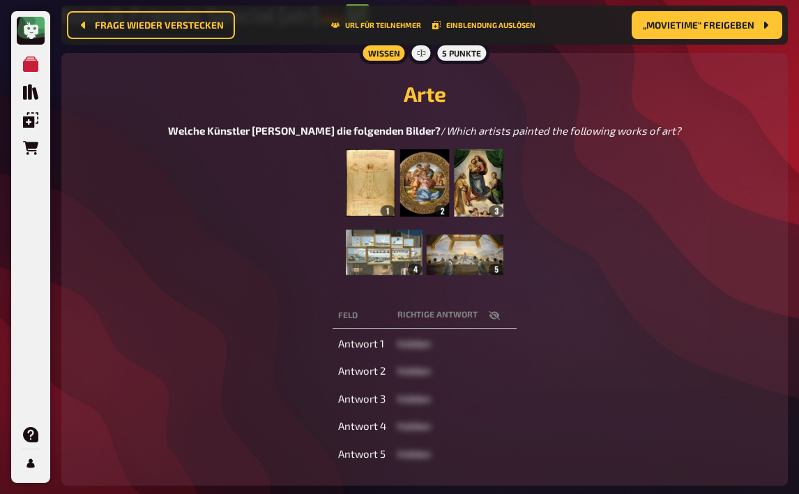
scroll to position [151, 0]
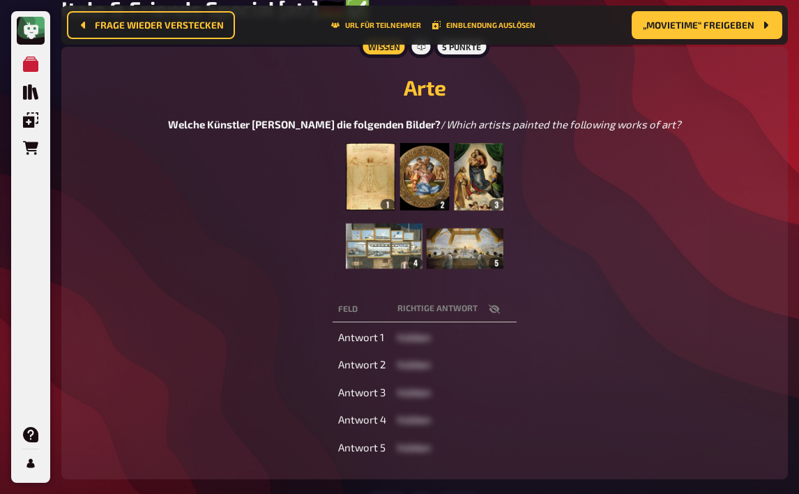
click at [498, 308] on icon "button" at bounding box center [494, 308] width 11 height 11
click at [495, 312] on icon "button" at bounding box center [494, 309] width 11 height 8
click at [495, 312] on icon "button" at bounding box center [494, 308] width 11 height 11
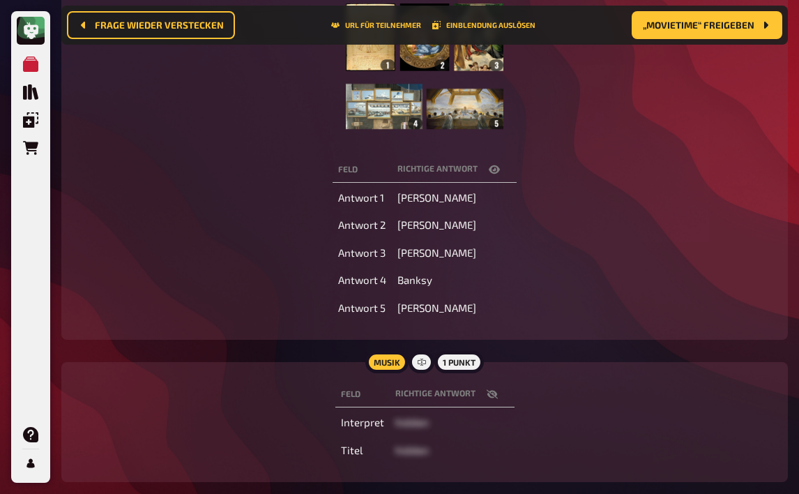
scroll to position [360, 0]
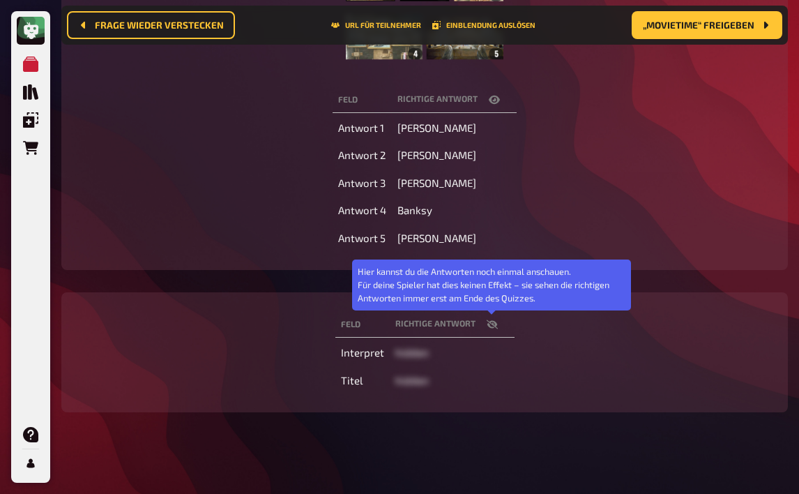
click at [489, 321] on icon "button" at bounding box center [492, 324] width 11 height 11
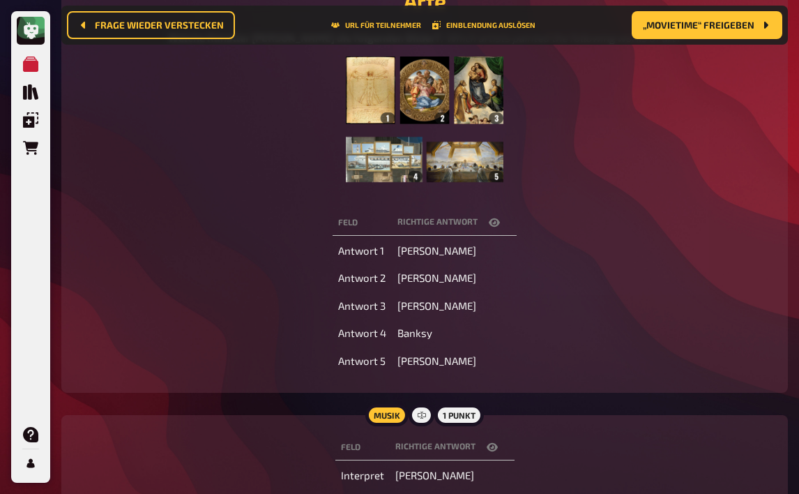
scroll to position [160, 0]
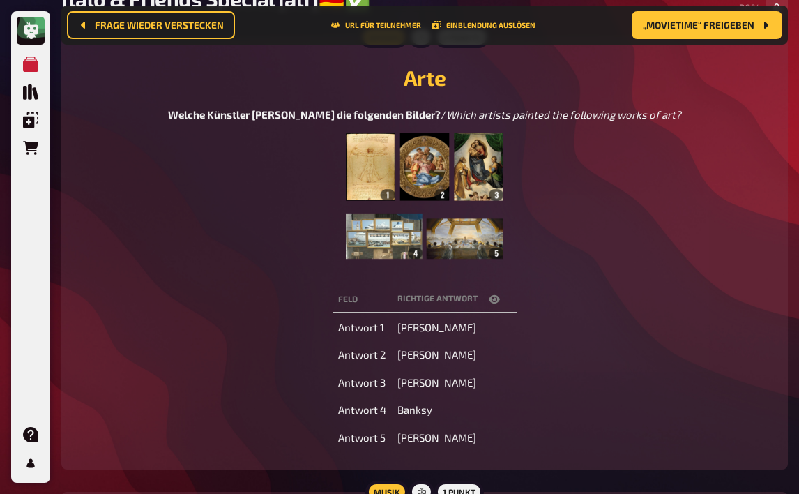
click at [423, 219] on img at bounding box center [425, 202] width 158 height 139
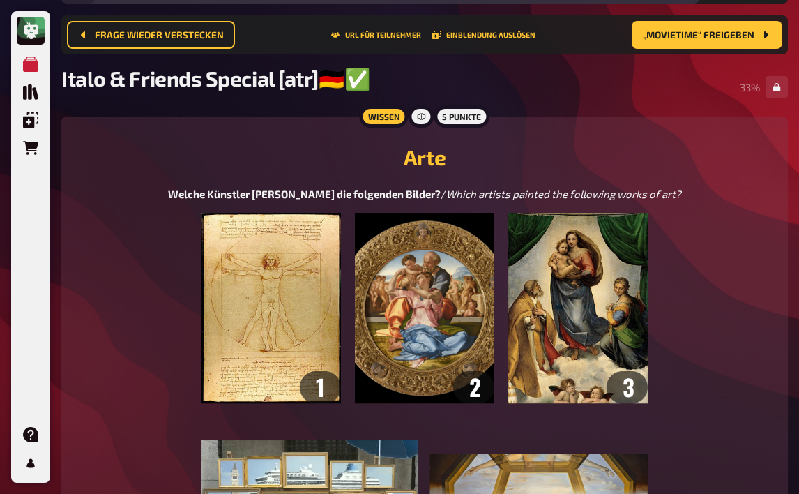
scroll to position [0, 0]
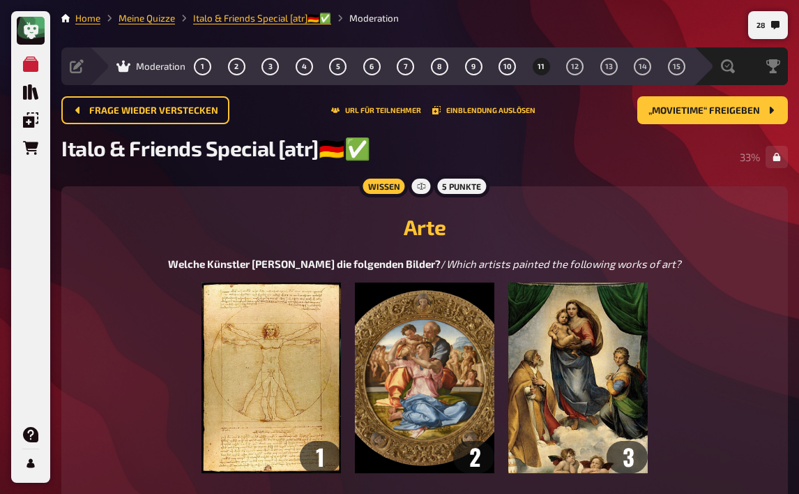
click at [536, 69] on button "11" at bounding box center [541, 66] width 22 height 22
click at [577, 66] on span "12" at bounding box center [575, 67] width 8 height 8
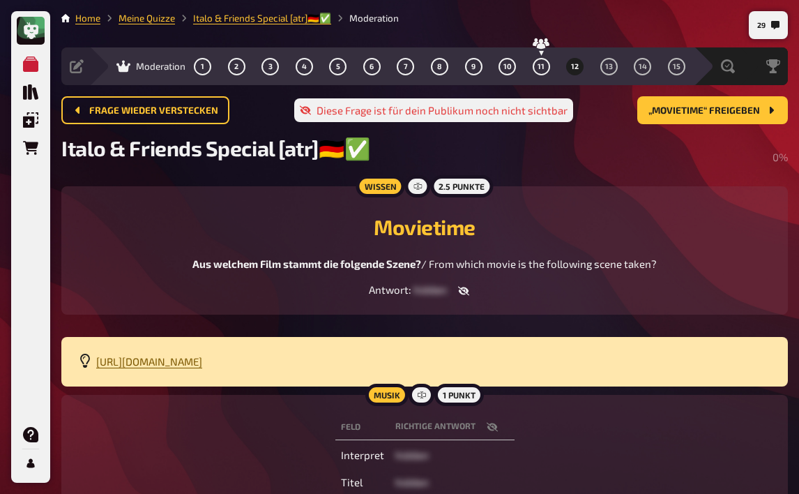
click at [202, 362] on span "https://drive.google.com/file/d/16-lbwTZsSggR-UH0sDC73Wdn1FCRKQrx/view?usp=shar…" at bounding box center [149, 361] width 106 height 13
click at [469, 290] on button "button" at bounding box center [463, 291] width 33 height 14
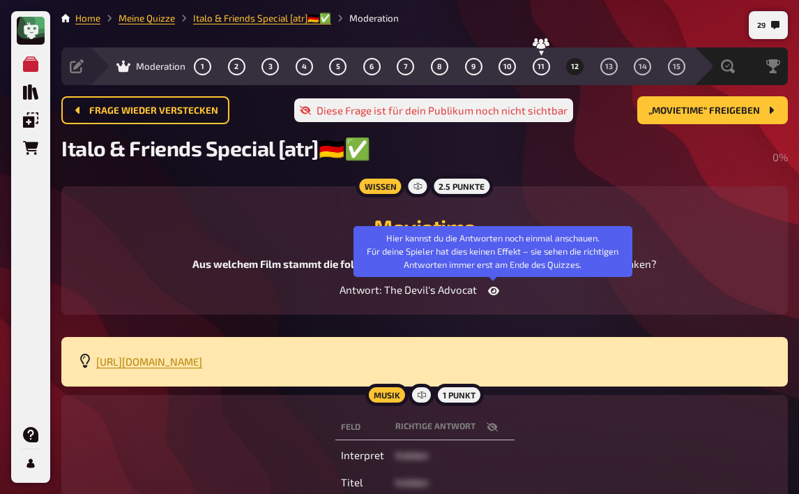
click at [499, 294] on button "button" at bounding box center [493, 291] width 33 height 14
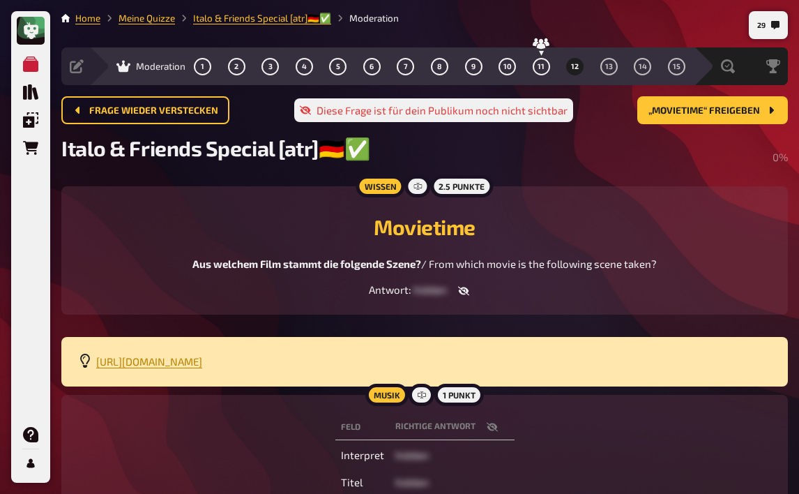
click at [577, 65] on span "12" at bounding box center [575, 67] width 8 height 8
click at [536, 70] on button "11" at bounding box center [541, 66] width 22 height 22
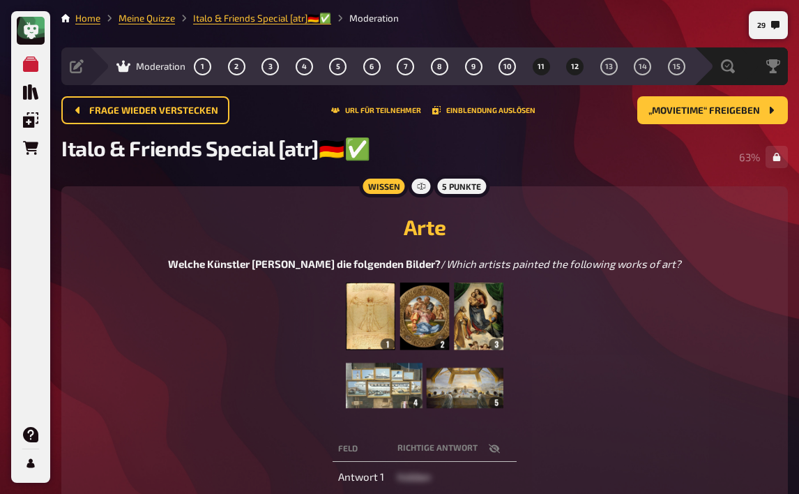
click at [573, 70] on button "12" at bounding box center [575, 66] width 22 height 22
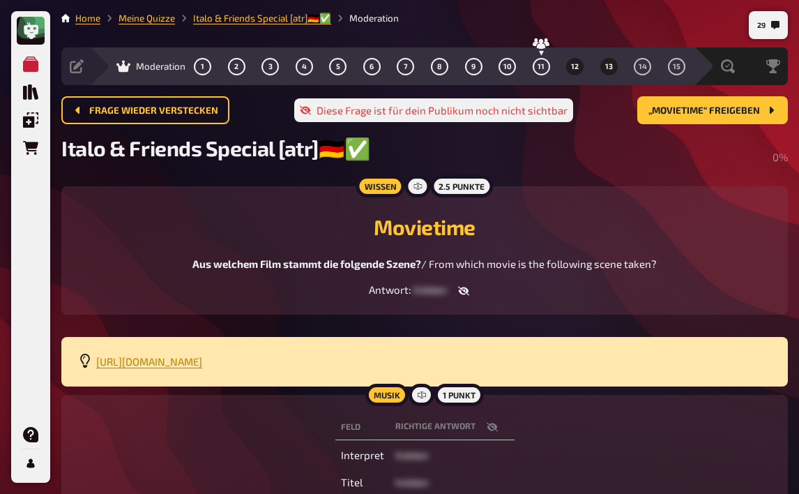
click at [608, 63] on span "13" at bounding box center [609, 67] width 8 height 8
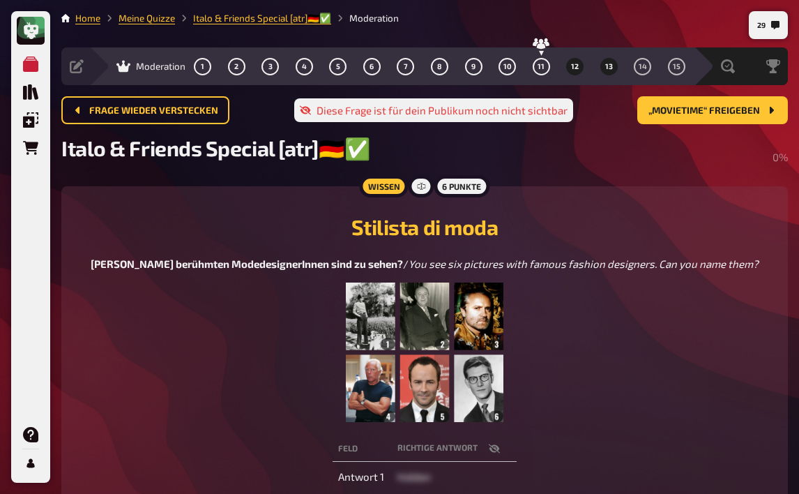
click at [581, 66] on button "12" at bounding box center [575, 66] width 22 height 22
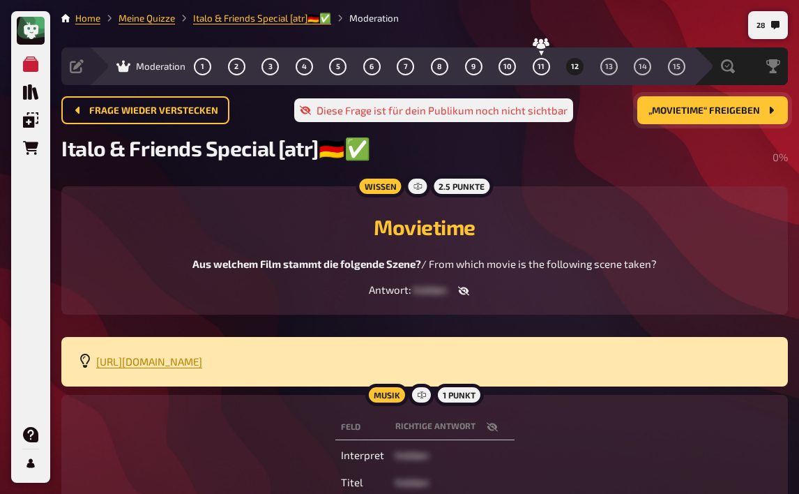
click at [698, 114] on span "„Movietime“ freigeben" at bounding box center [705, 111] width 112 height 10
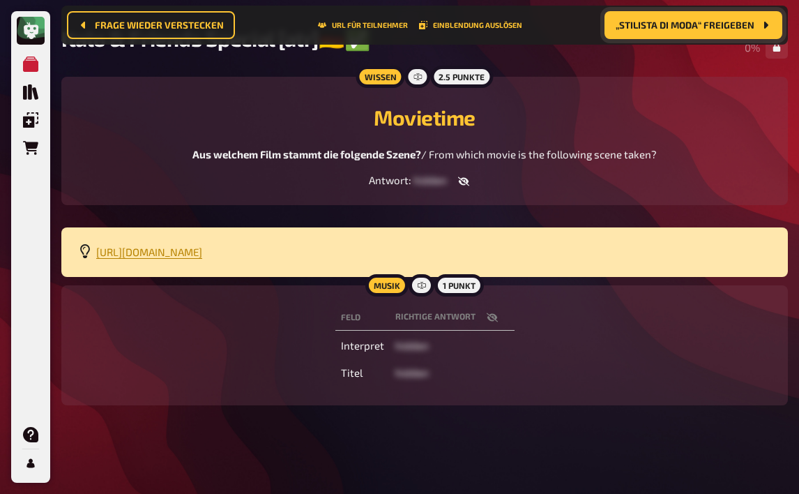
scroll to position [123, 0]
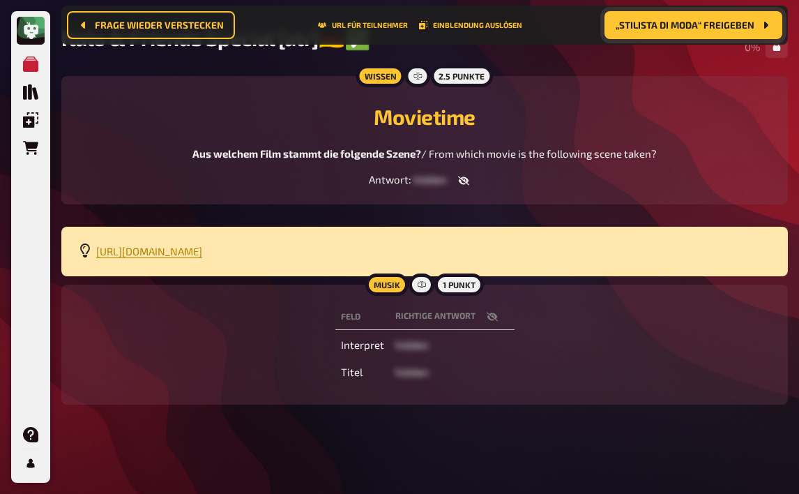
click at [490, 311] on icon "button" at bounding box center [492, 316] width 11 height 11
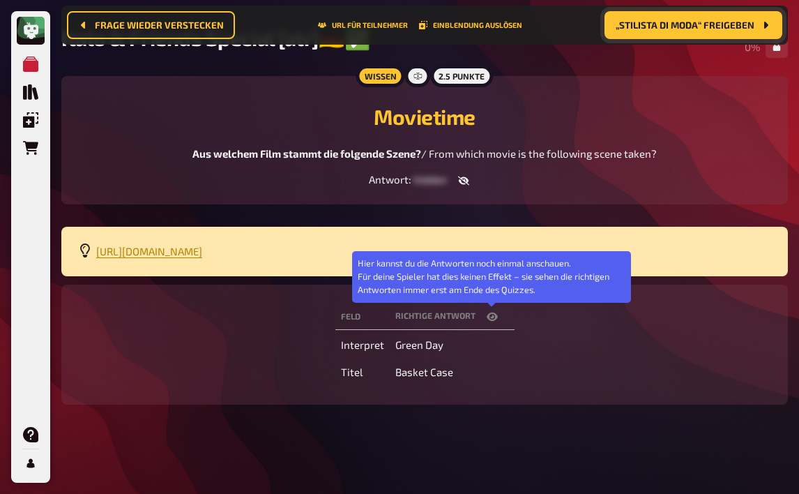
click at [490, 311] on icon "button" at bounding box center [492, 316] width 11 height 11
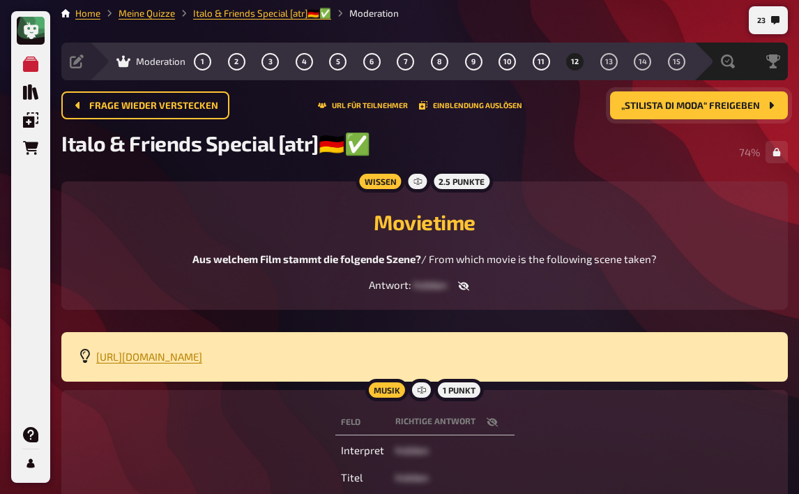
scroll to position [0, 0]
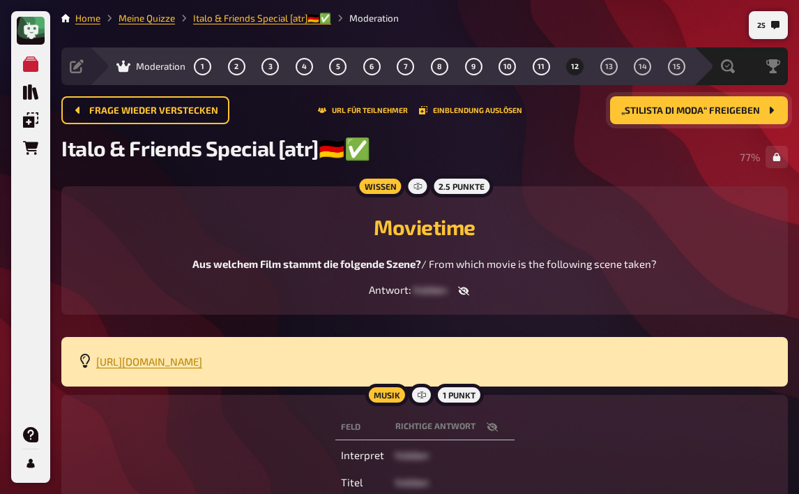
click at [661, 112] on span "„Stilista di moda“ freigeben" at bounding box center [690, 111] width 139 height 10
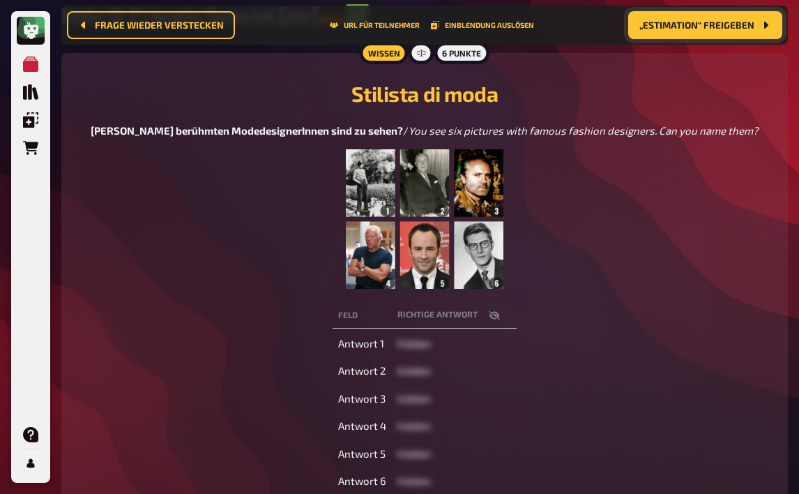
scroll to position [214, 0]
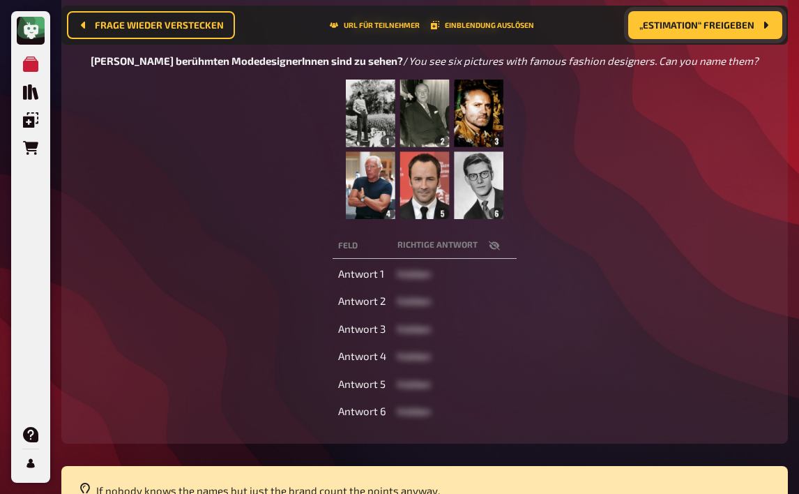
click at [490, 206] on img at bounding box center [425, 149] width 158 height 139
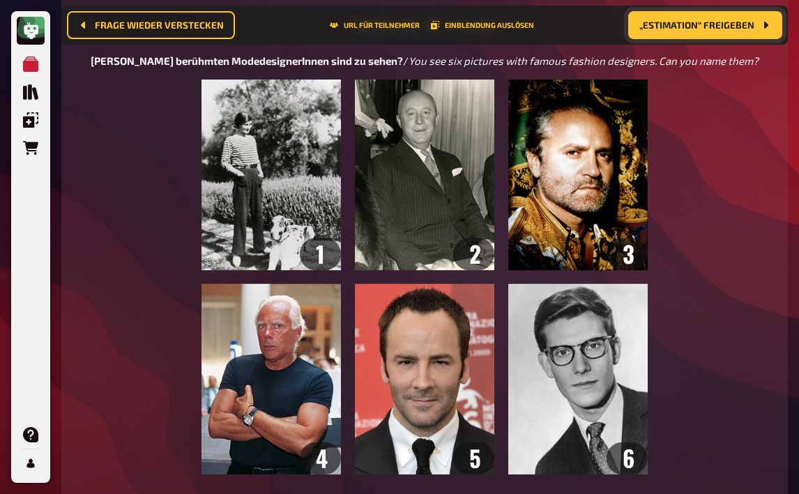
click at [490, 206] on img at bounding box center [425, 277] width 447 height 395
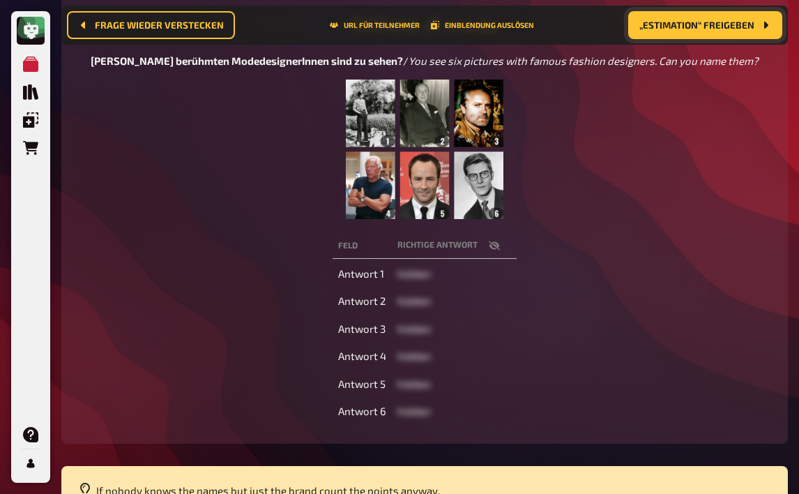
click at [495, 245] on icon "button" at bounding box center [494, 245] width 11 height 11
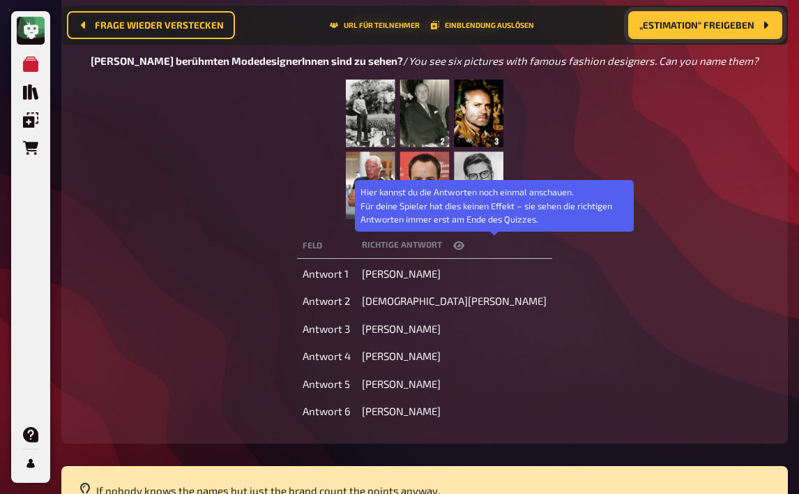
click at [464, 245] on icon "button" at bounding box center [458, 245] width 11 height 11
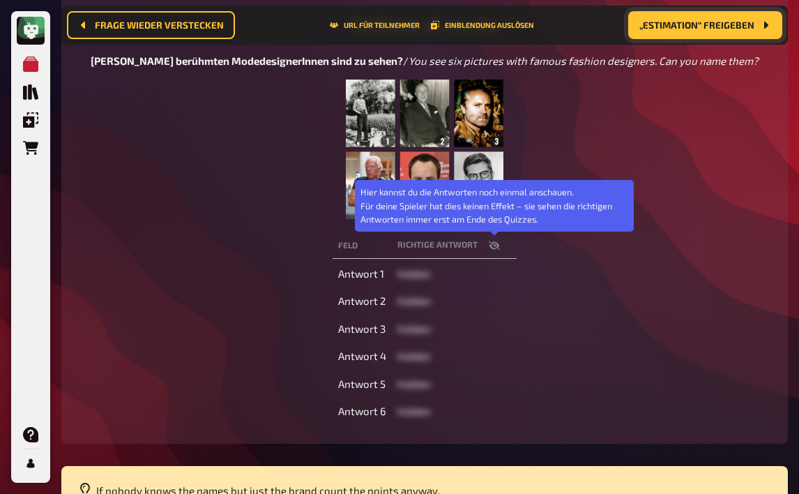
click at [494, 246] on icon "button" at bounding box center [494, 245] width 11 height 9
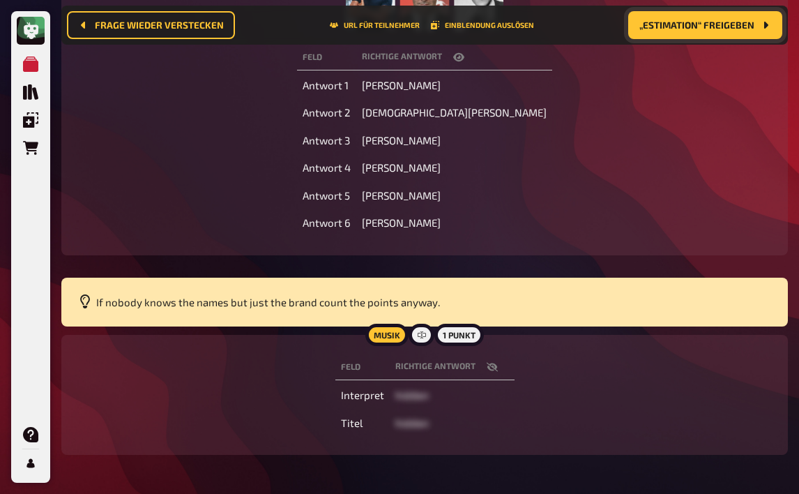
scroll to position [423, 0]
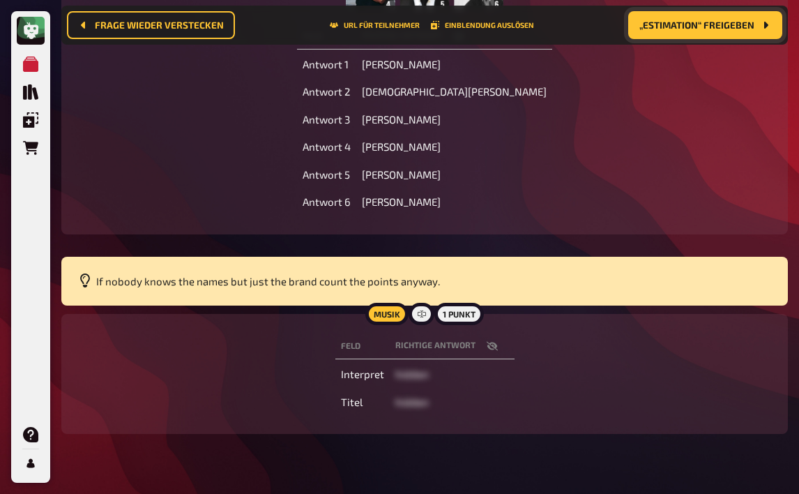
click at [493, 345] on icon "button" at bounding box center [491, 346] width 11 height 9
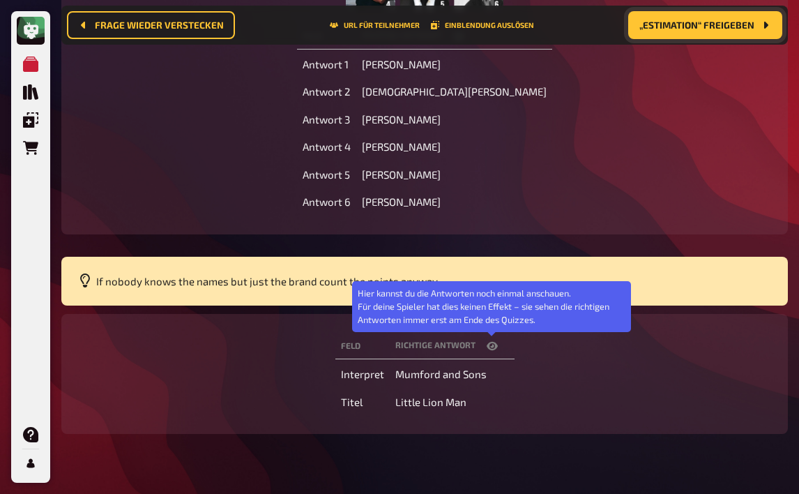
click at [493, 345] on icon "button" at bounding box center [492, 346] width 11 height 8
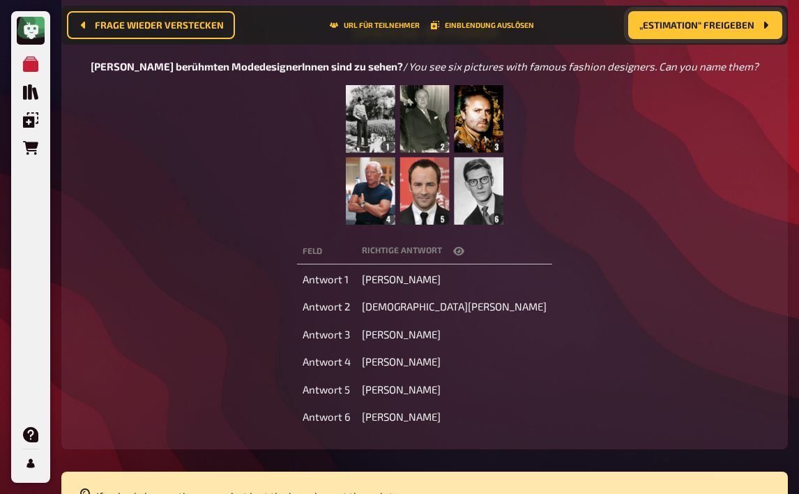
scroll to position [0, 0]
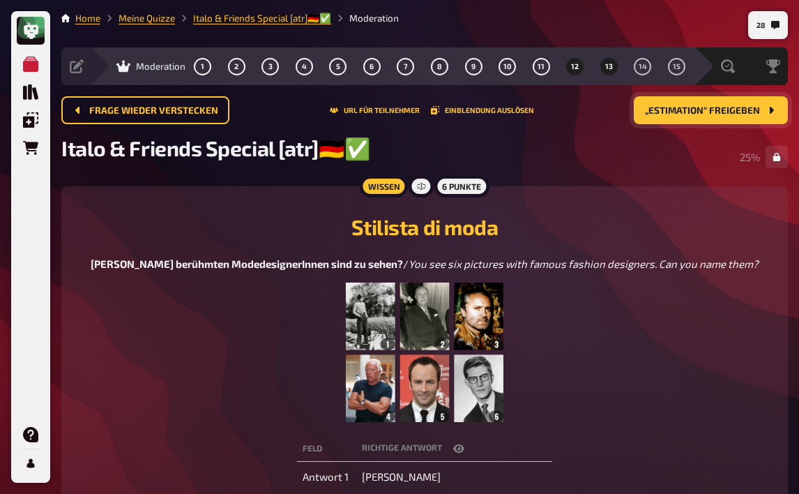
click at [573, 66] on span "12" at bounding box center [575, 67] width 8 height 8
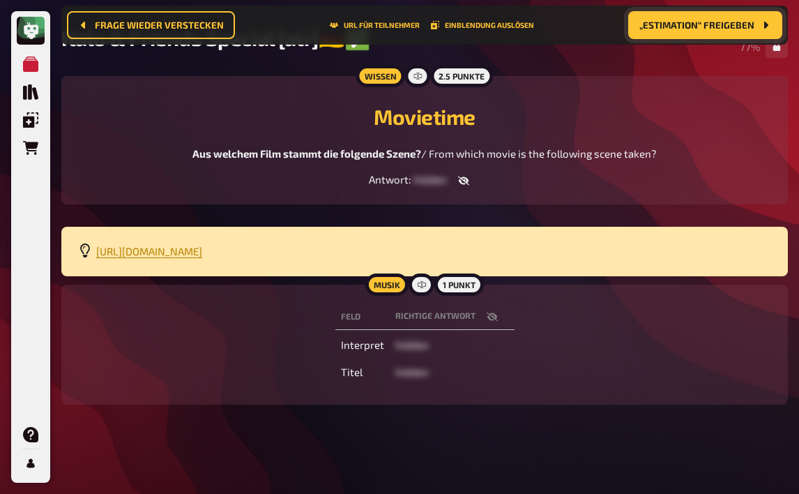
scroll to position [123, 0]
click at [487, 321] on icon "button" at bounding box center [492, 316] width 11 height 11
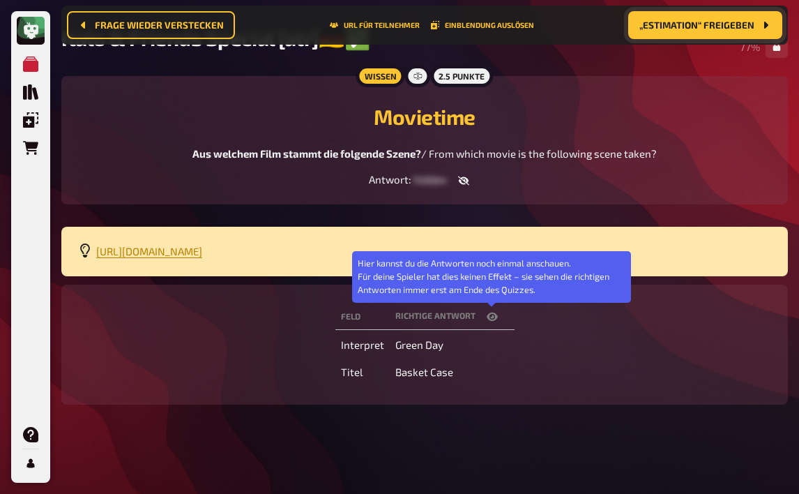
click at [487, 321] on icon "button" at bounding box center [492, 316] width 11 height 11
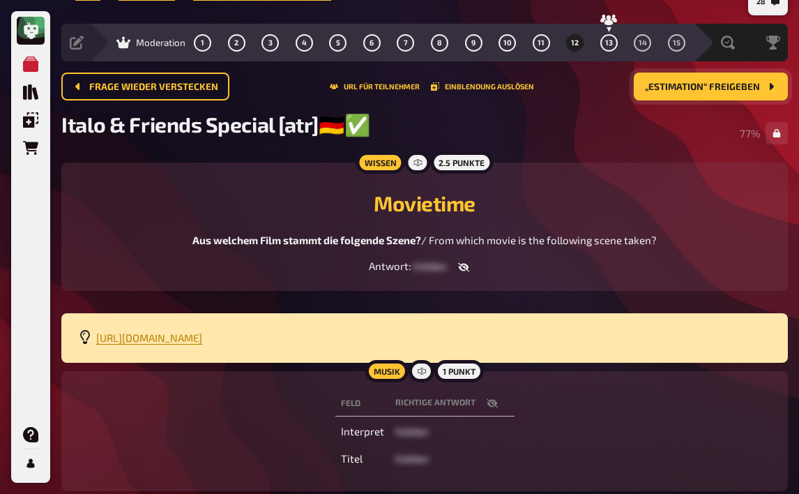
scroll to position [0, 0]
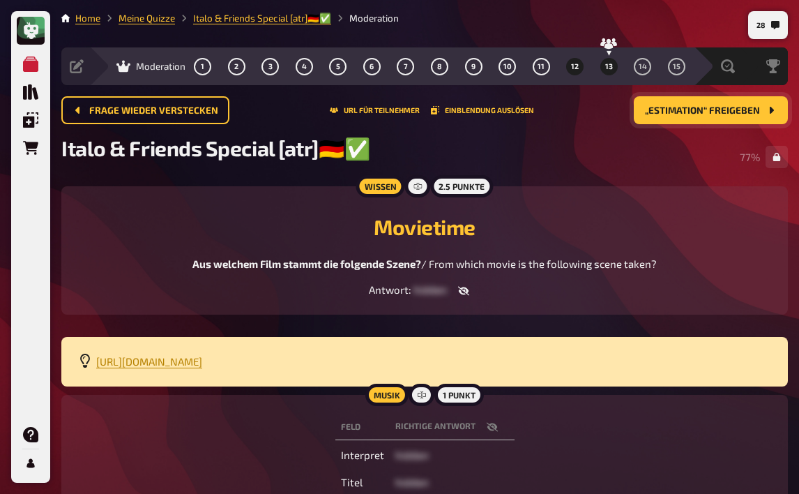
click at [617, 63] on button "13" at bounding box center [609, 66] width 22 height 22
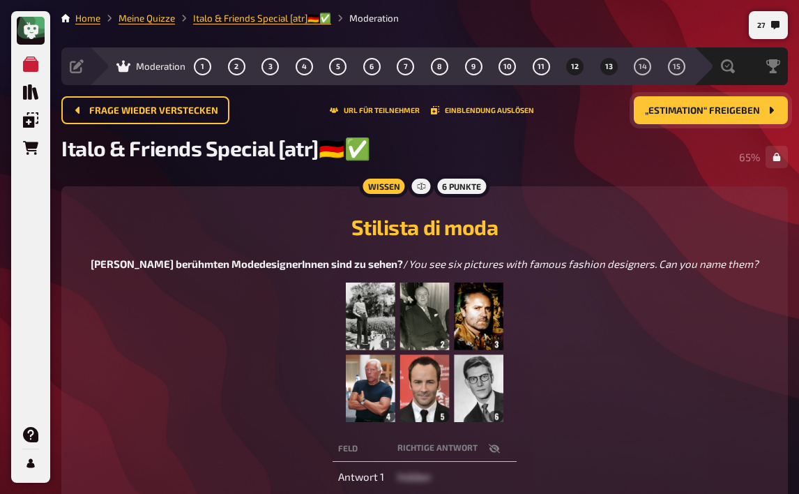
click at [573, 74] on button "12" at bounding box center [575, 66] width 22 height 22
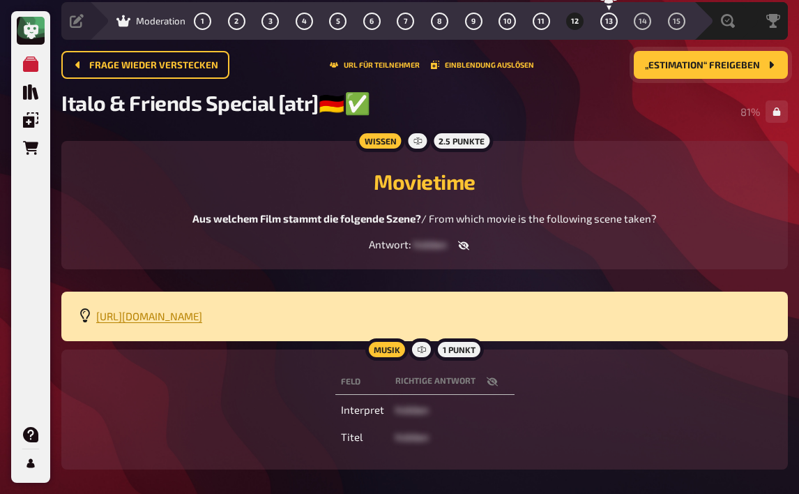
scroll to position [43, 0]
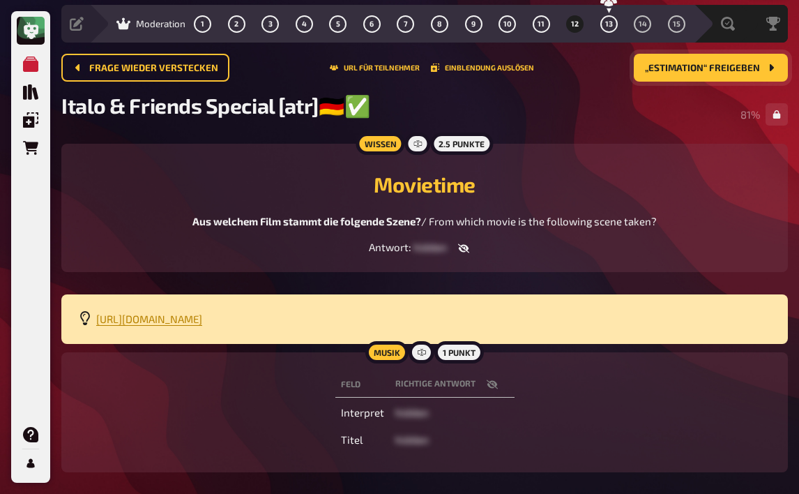
click at [462, 245] on icon "button" at bounding box center [463, 248] width 11 height 11
click at [494, 252] on icon "button" at bounding box center [493, 248] width 11 height 8
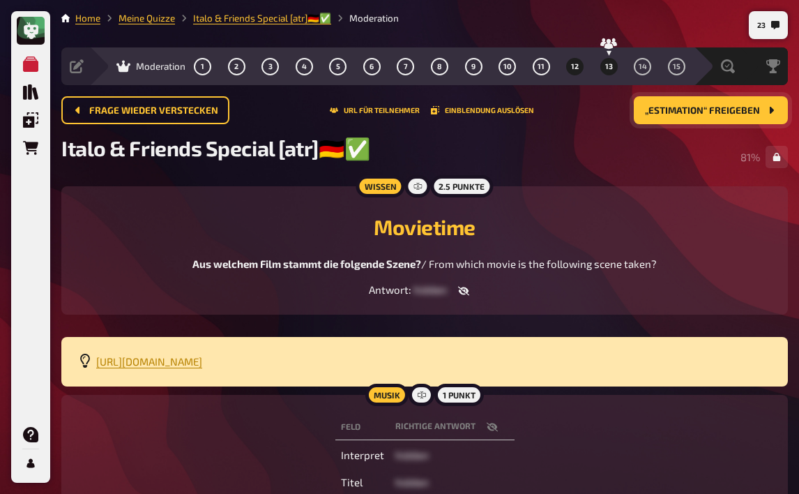
click at [601, 68] on button "13" at bounding box center [609, 66] width 22 height 22
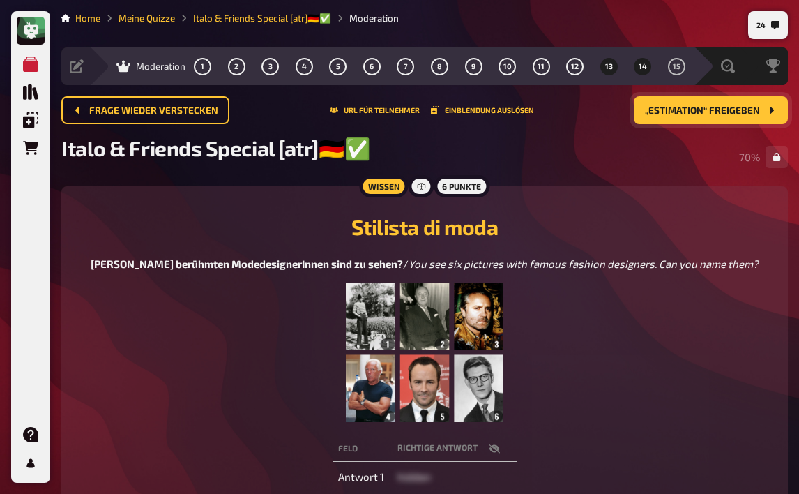
click at [640, 71] on button "14" at bounding box center [643, 66] width 22 height 22
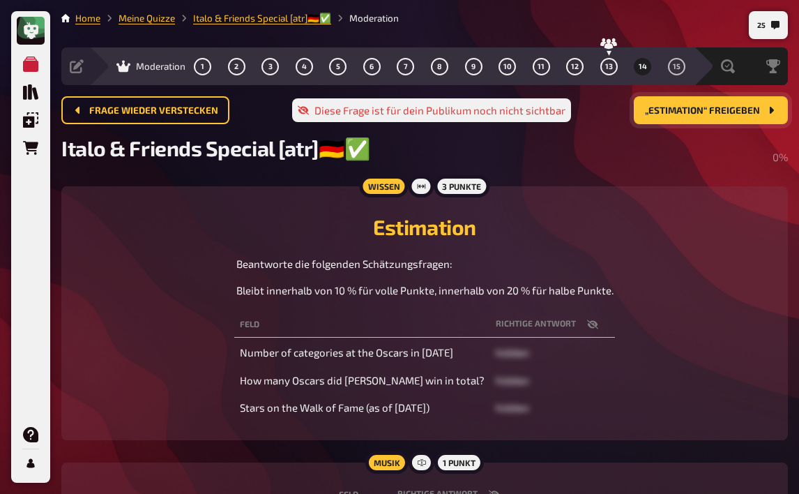
click at [684, 106] on span "„Estimation“ freigeben" at bounding box center [702, 111] width 115 height 10
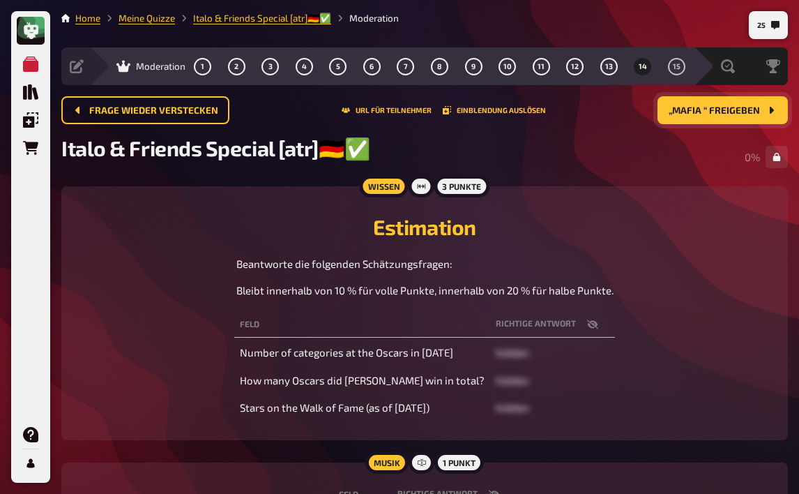
scroll to position [70, 0]
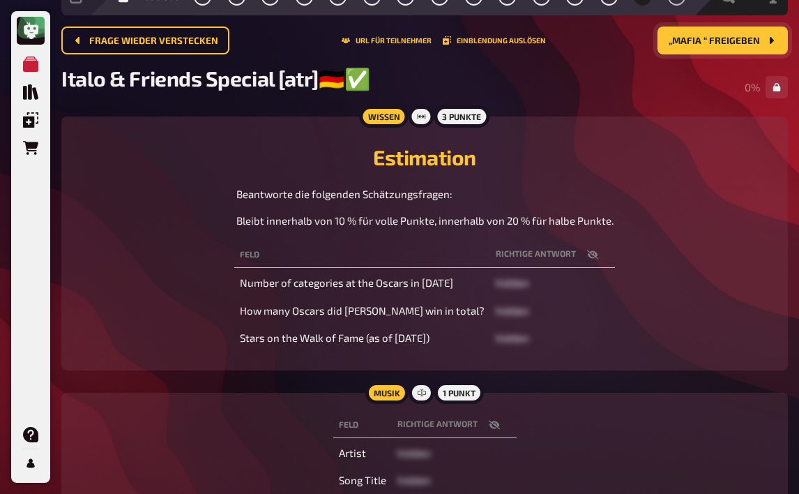
click at [587, 260] on icon "button" at bounding box center [592, 254] width 11 height 11
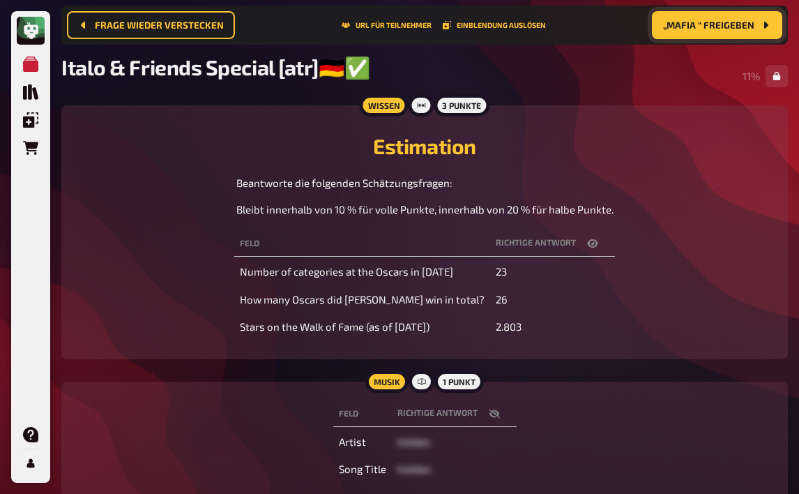
scroll to position [162, 0]
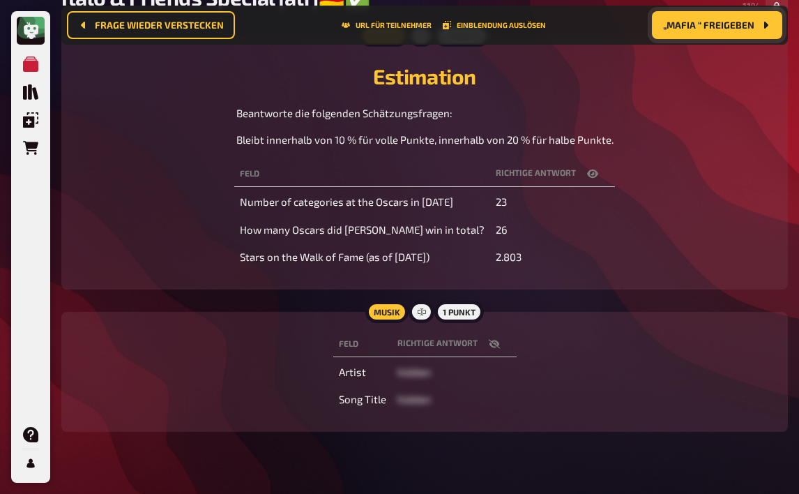
click at [499, 342] on icon "button" at bounding box center [494, 343] width 11 height 11
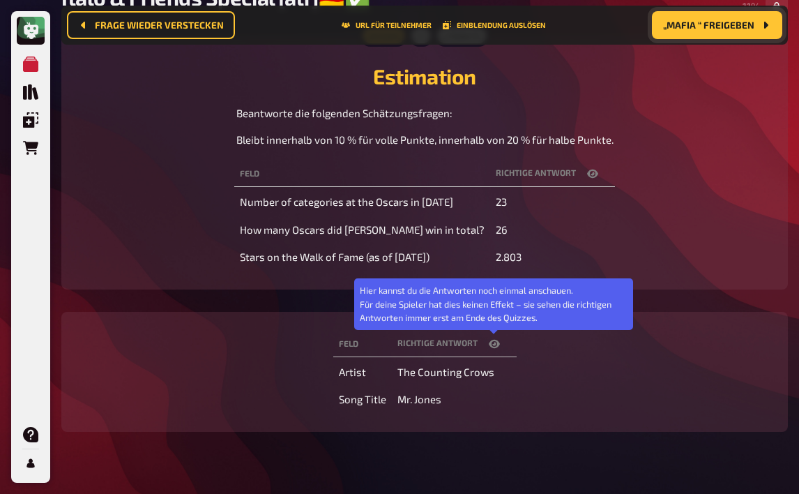
click at [499, 342] on icon "button" at bounding box center [494, 343] width 11 height 11
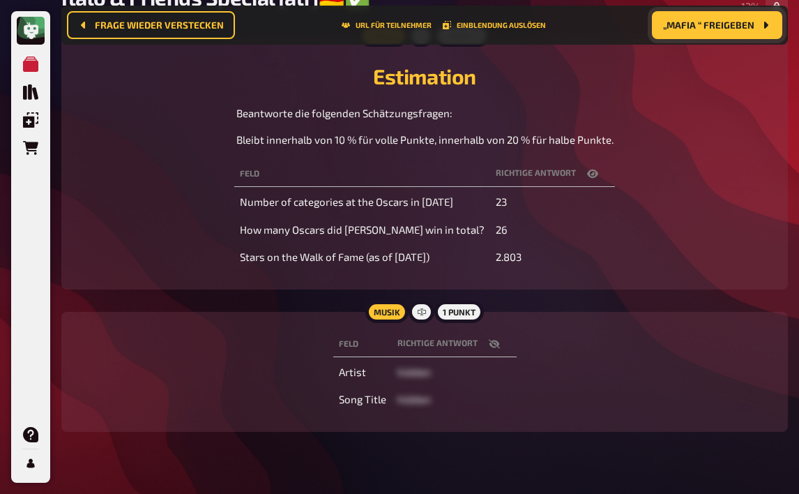
click at [495, 342] on icon "button" at bounding box center [493, 343] width 11 height 9
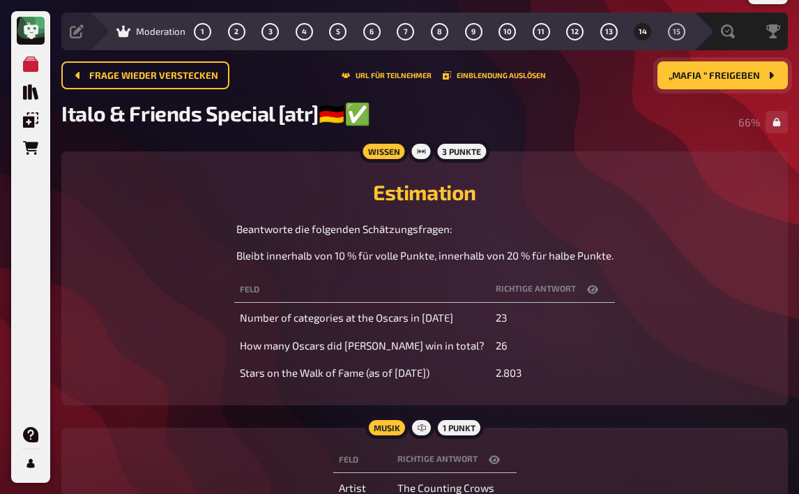
scroll to position [0, 0]
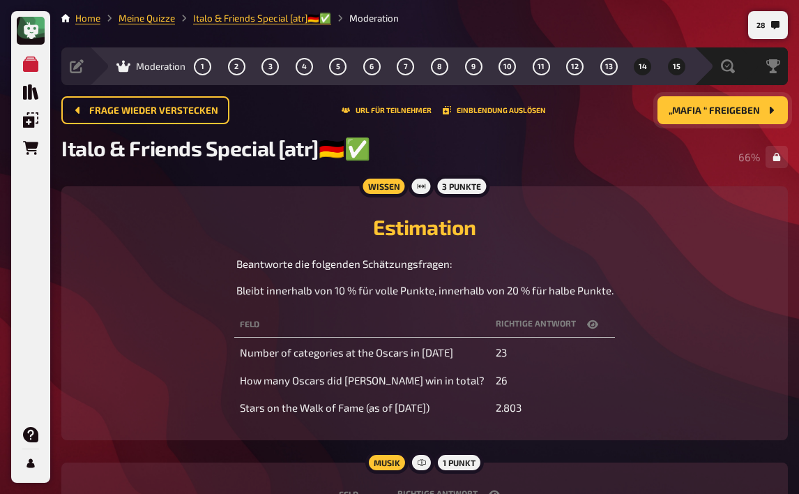
click at [673, 70] on span "15" at bounding box center [677, 67] width 8 height 8
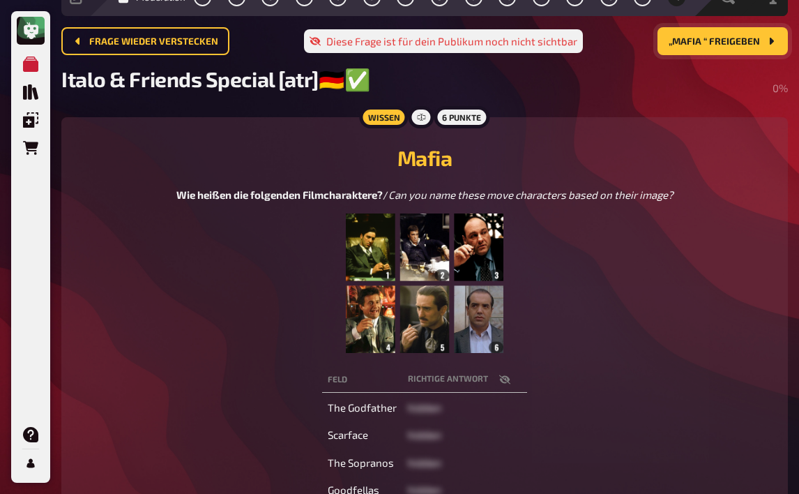
scroll to position [70, 0]
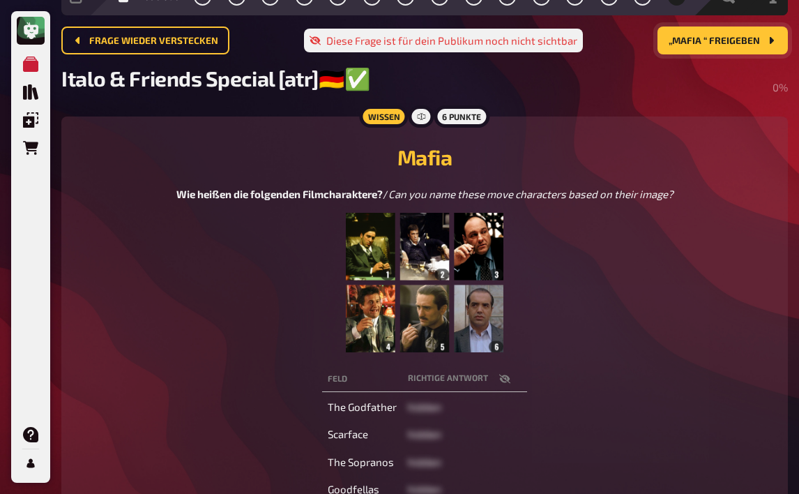
click at [501, 381] on icon "button" at bounding box center [504, 378] width 11 height 9
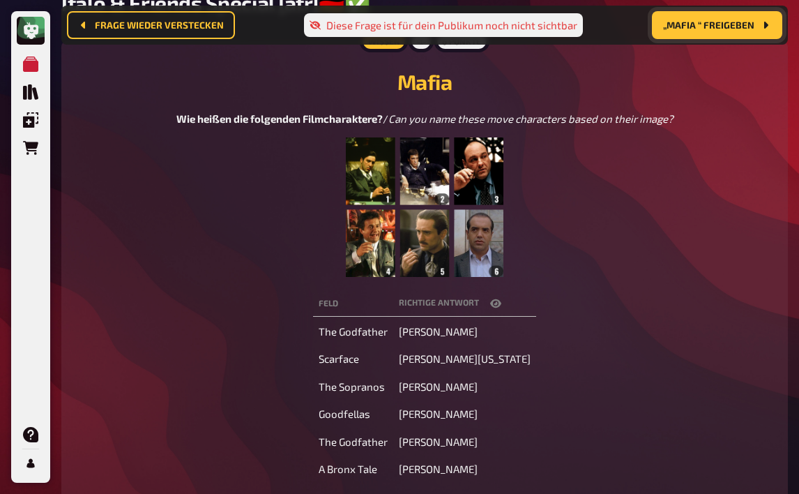
scroll to position [151, 0]
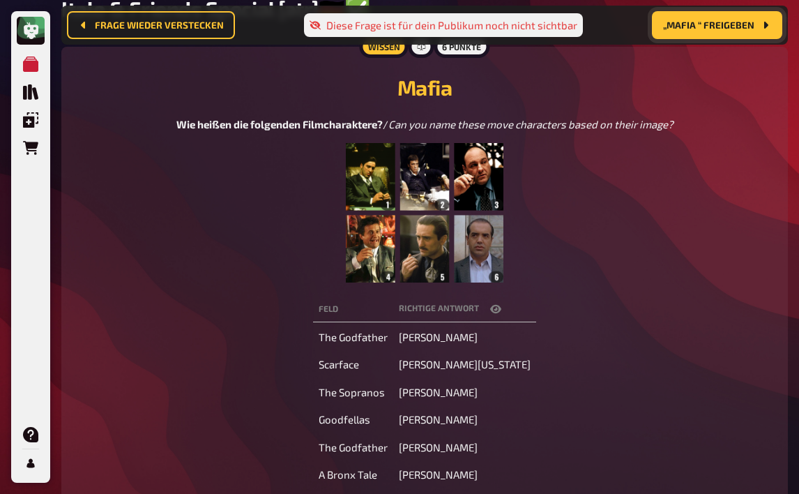
click at [501, 310] on icon "button" at bounding box center [495, 309] width 11 height 8
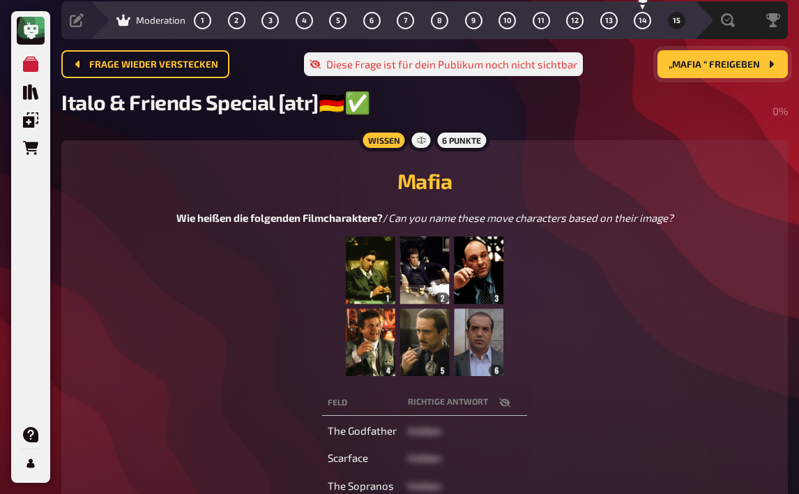
scroll to position [11, 0]
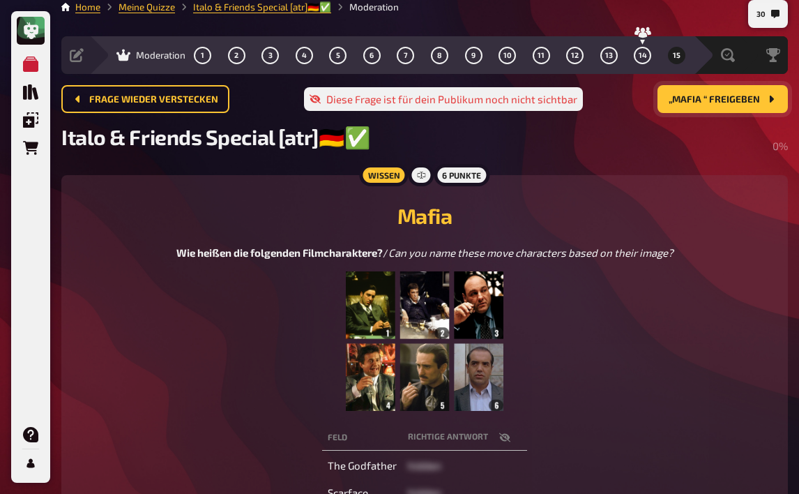
click at [704, 106] on button "„Mafia “ freigeben" at bounding box center [723, 99] width 130 height 28
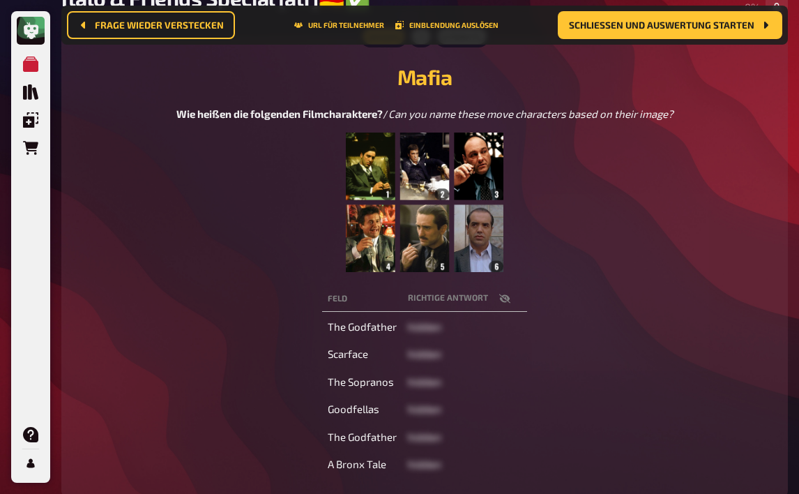
scroll to position [162, 0]
click at [504, 302] on icon "button" at bounding box center [504, 297] width 11 height 11
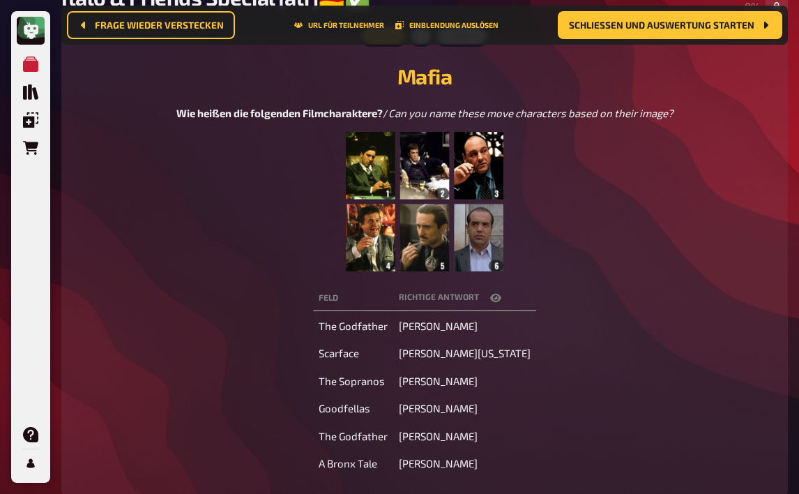
click at [611, 170] on figure at bounding box center [424, 201] width 497 height 139
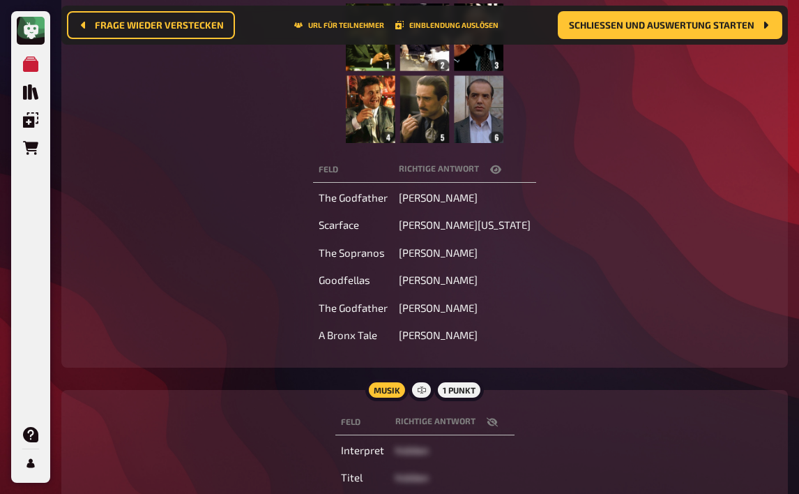
scroll to position [301, 0]
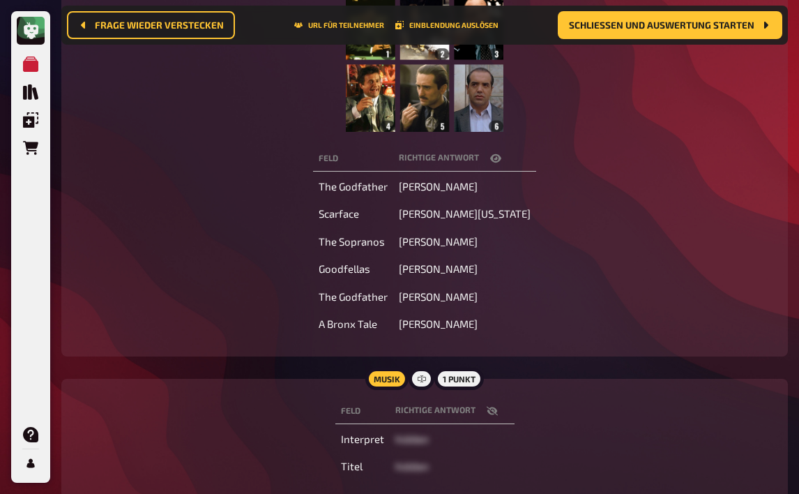
click at [494, 416] on icon "button" at bounding box center [492, 410] width 11 height 11
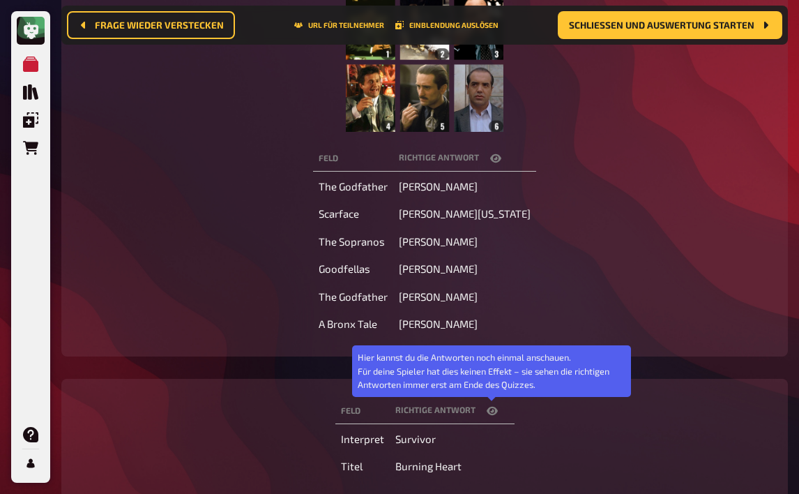
click at [494, 416] on icon "button" at bounding box center [492, 410] width 11 height 11
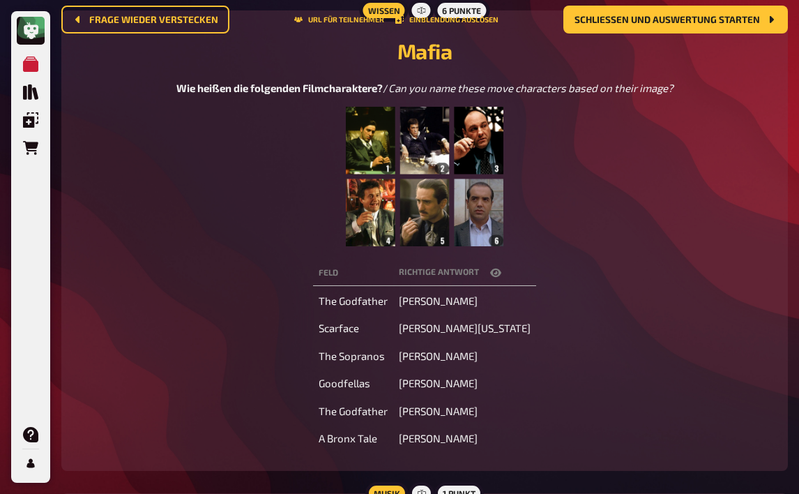
scroll to position [0, 0]
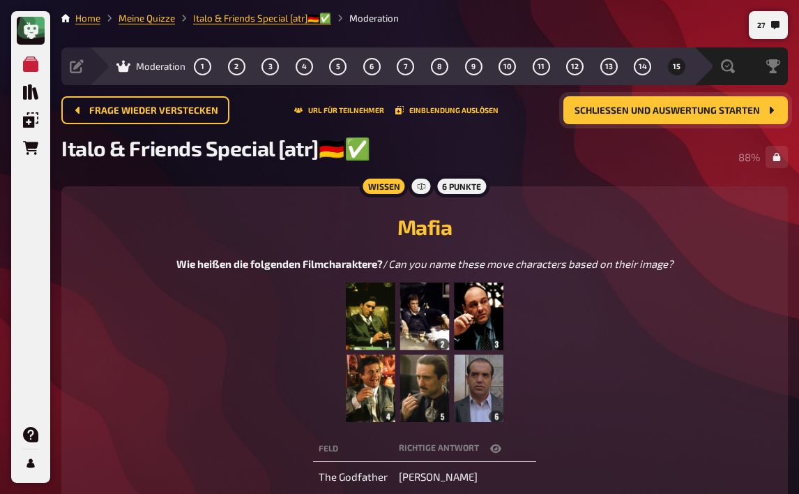
click at [698, 114] on span "Schließen und Auswertung starten" at bounding box center [668, 111] width 186 height 10
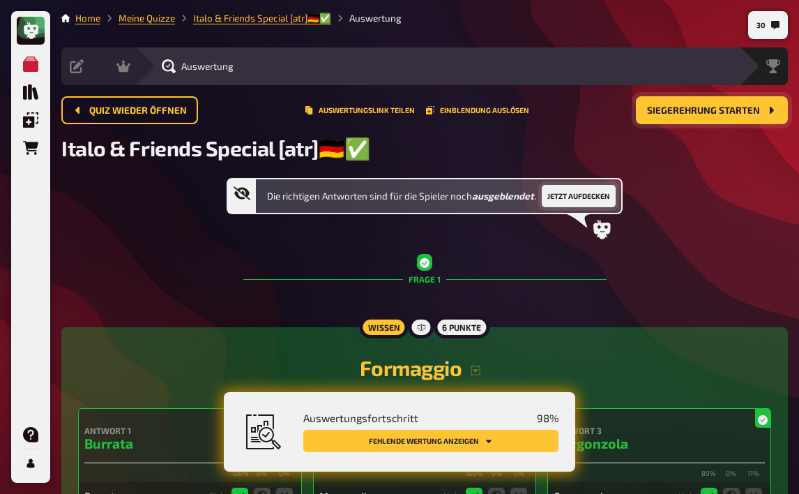
click at [565, 200] on button "Jetzt aufdecken" at bounding box center [579, 196] width 74 height 22
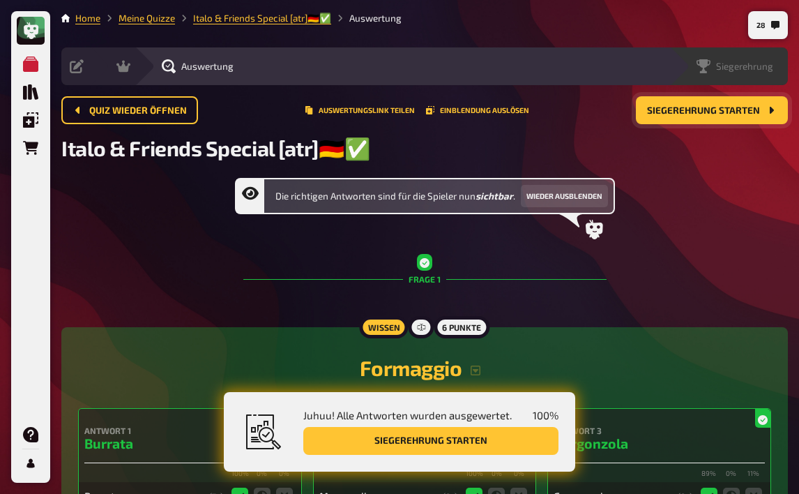
click at [771, 69] on span "Siegerehrung" at bounding box center [744, 66] width 57 height 11
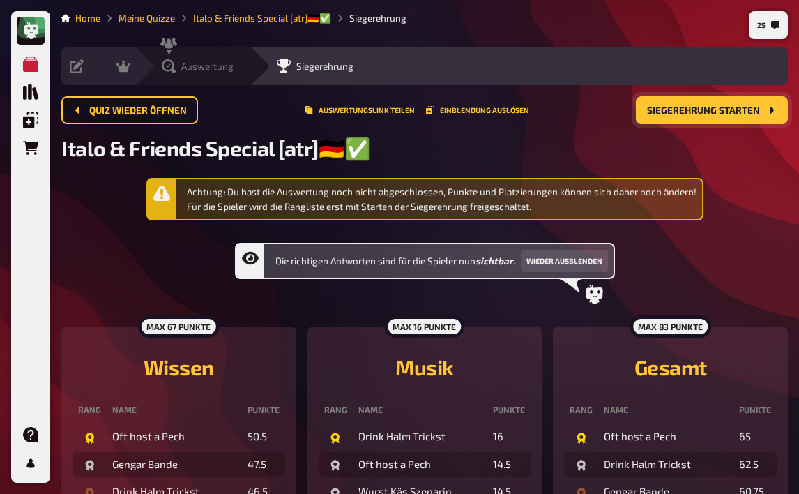
click at [176, 66] on div "Auswertung" at bounding box center [198, 66] width 72 height 14
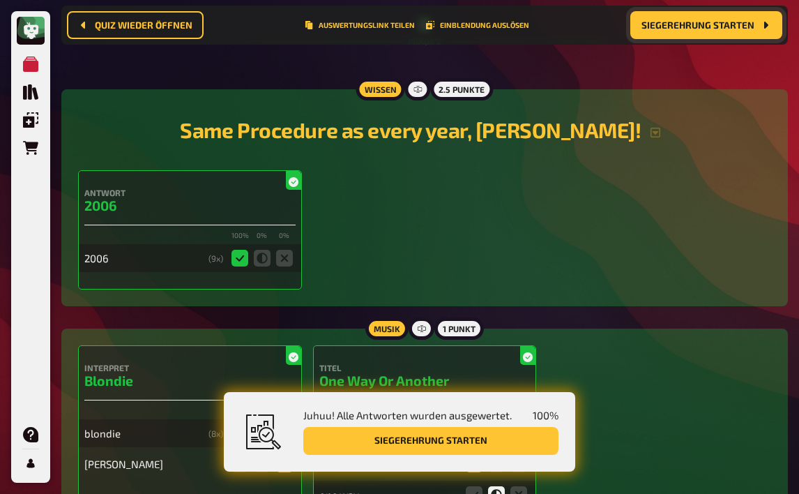
scroll to position [1266, 0]
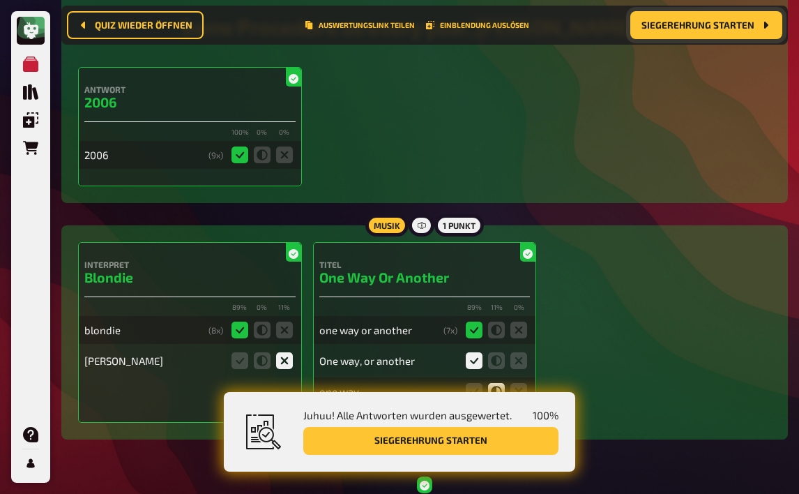
click at [743, 13] on button "Siegerehrung starten" at bounding box center [706, 25] width 152 height 28
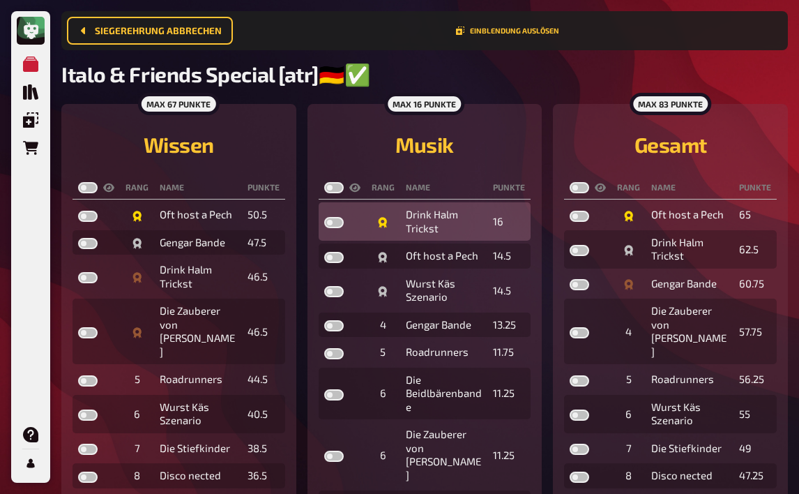
scroll to position [131, 0]
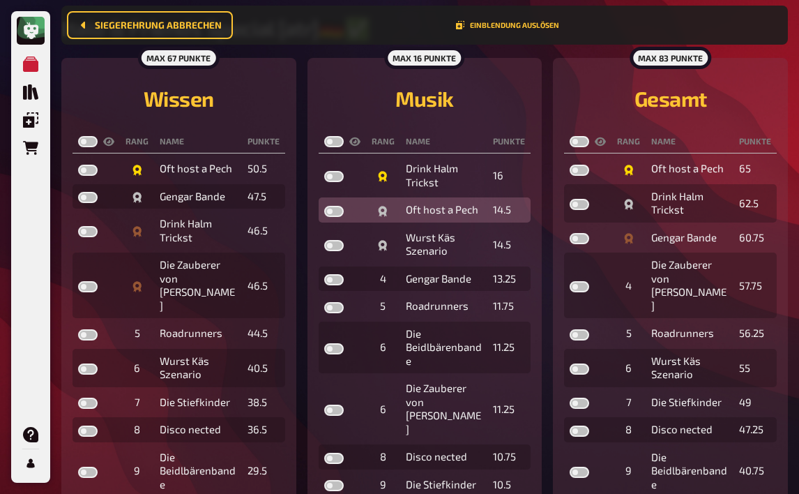
click at [336, 216] on label at bounding box center [334, 211] width 20 height 11
click at [324, 206] on input "checkbox" at bounding box center [324, 205] width 1 height 1
checkbox input "true"
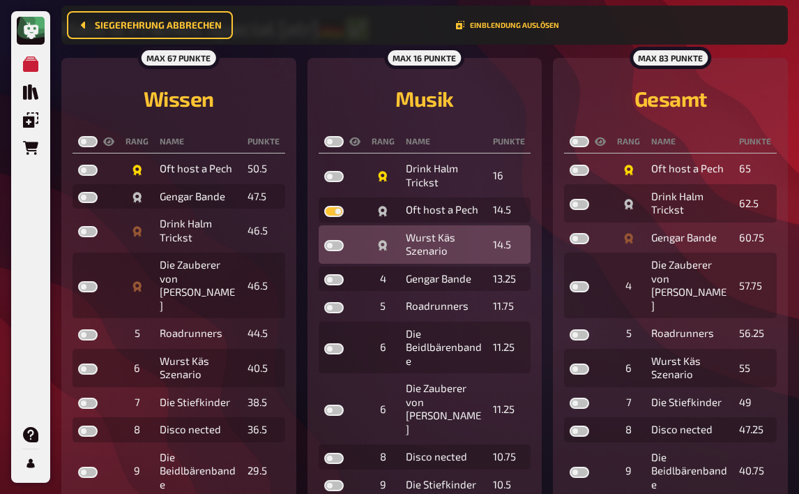
click at [334, 241] on label at bounding box center [334, 245] width 20 height 11
click at [324, 240] on input "checkbox" at bounding box center [324, 239] width 1 height 1
checkbox input "true"
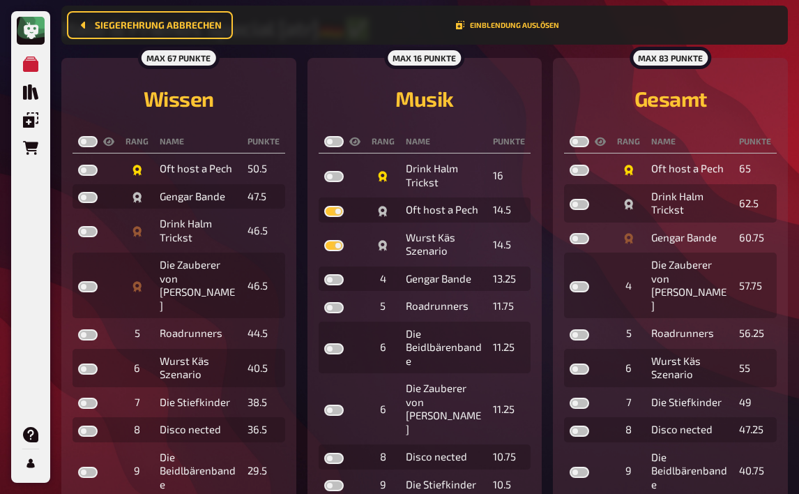
click at [333, 144] on label at bounding box center [334, 141] width 20 height 11
click at [324, 136] on input "checkbox" at bounding box center [324, 135] width 1 height 1
checkbox input "true"
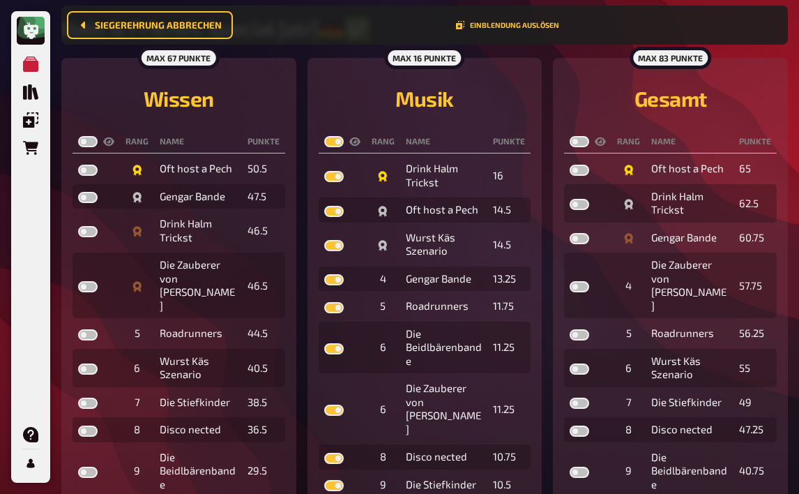
checkbox input "true"
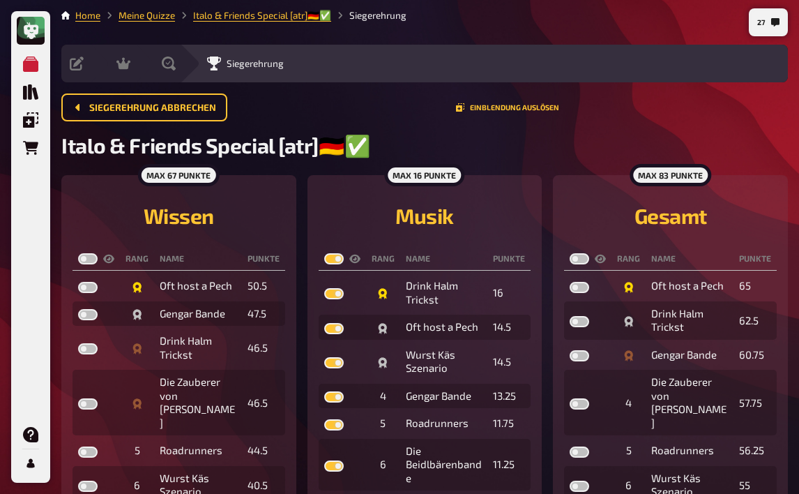
scroll to position [0, 0]
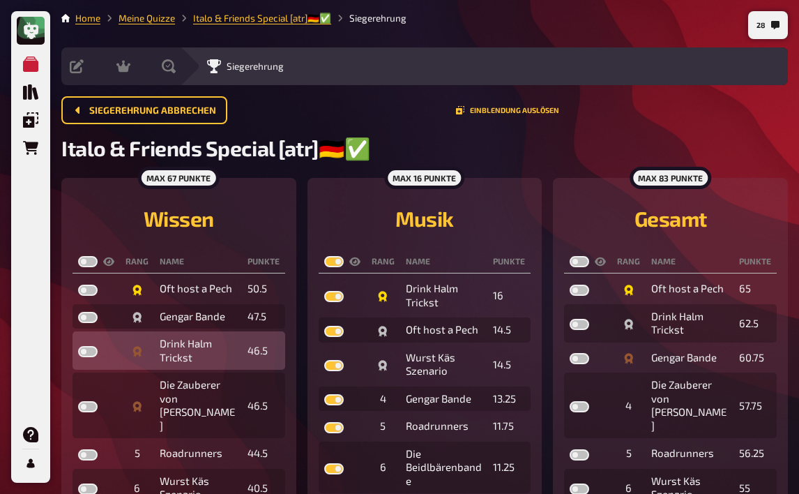
click at [86, 354] on label at bounding box center [88, 351] width 20 height 11
click at [78, 346] on input "checkbox" at bounding box center [77, 345] width 1 height 1
checkbox input "true"
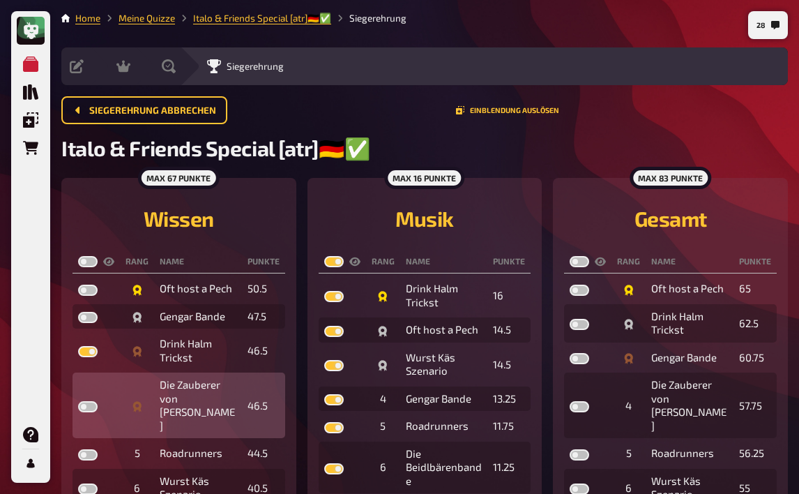
click at [90, 401] on label at bounding box center [88, 406] width 20 height 11
click at [78, 400] on input "checkbox" at bounding box center [77, 400] width 1 height 1
checkbox input "true"
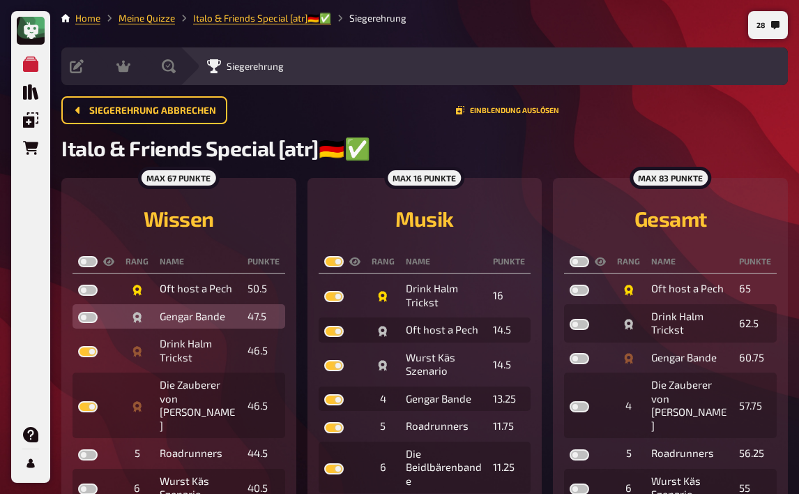
click at [85, 319] on label at bounding box center [88, 317] width 20 height 11
click at [78, 312] on input "checkbox" at bounding box center [77, 311] width 1 height 1
checkbox input "true"
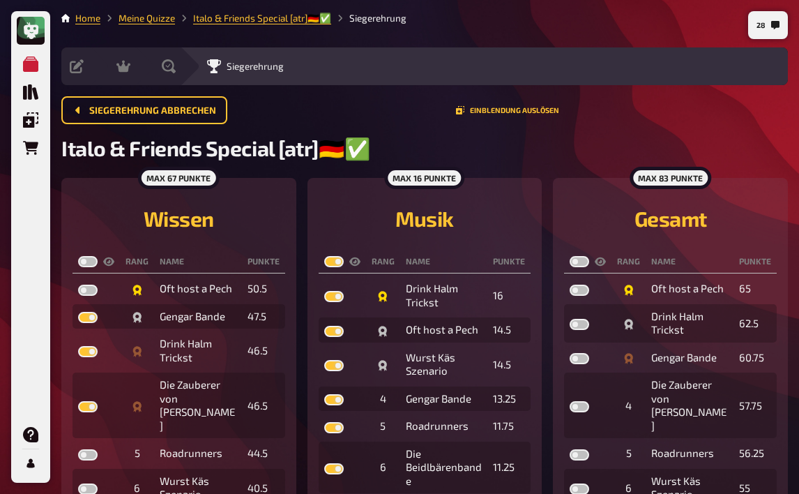
click at [89, 266] on label at bounding box center [88, 261] width 20 height 11
click at [78, 256] on input "checkbox" at bounding box center [77, 255] width 1 height 1
checkbox input "true"
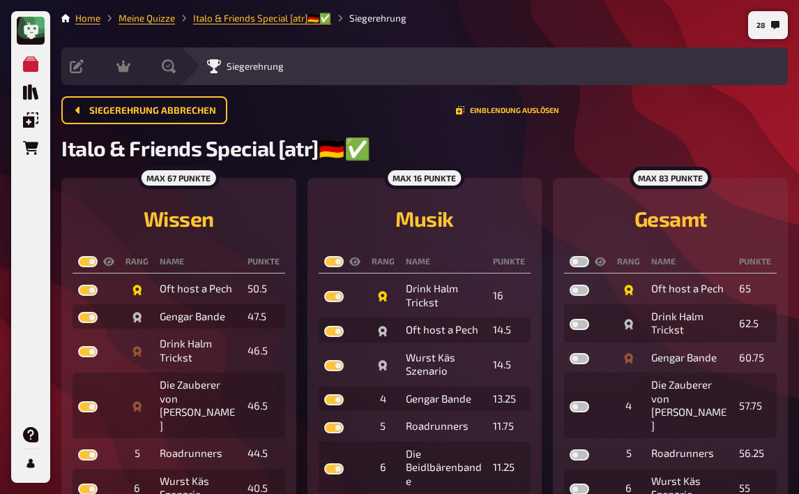
checkbox input "true"
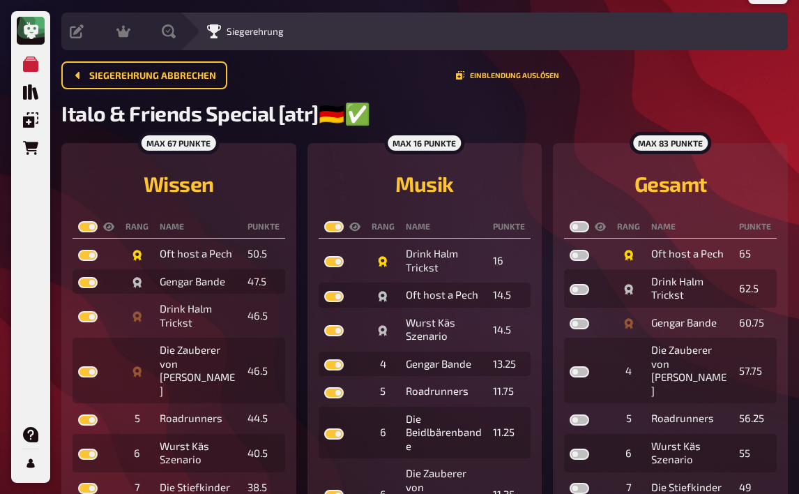
scroll to position [70, 0]
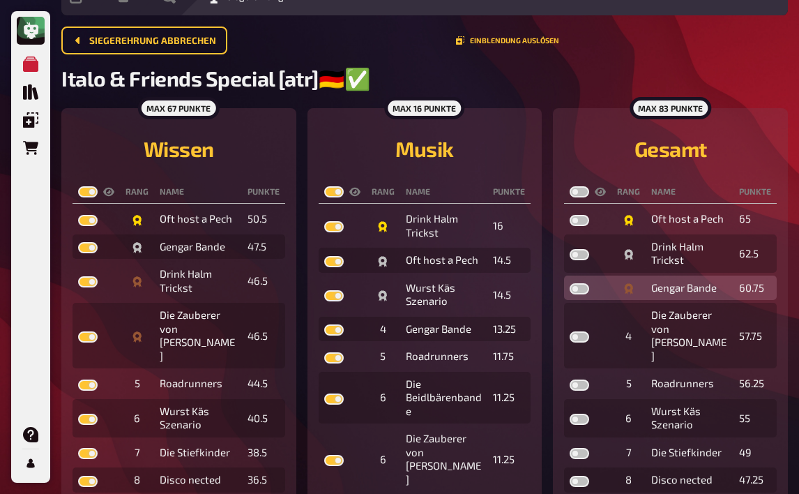
click at [584, 291] on label at bounding box center [580, 288] width 20 height 11
click at [570, 283] on input "checkbox" at bounding box center [569, 282] width 1 height 1
checkbox input "true"
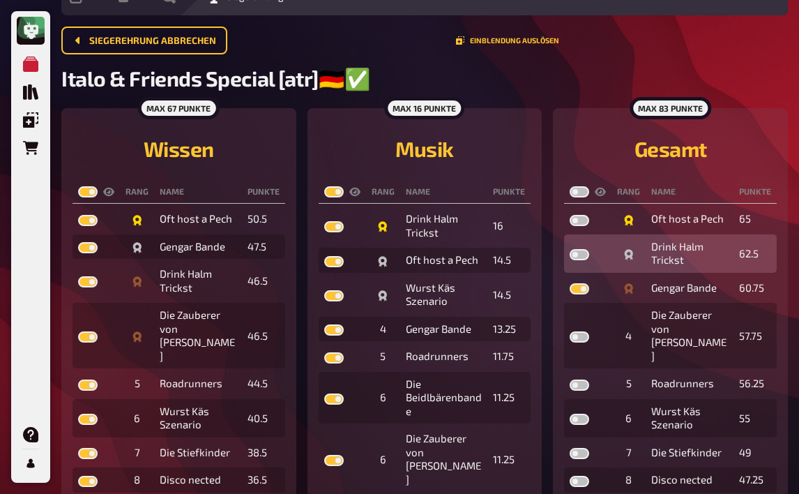
click at [576, 256] on label at bounding box center [580, 254] width 20 height 11
click at [570, 249] on input "checkbox" at bounding box center [569, 248] width 1 height 1
checkbox input "true"
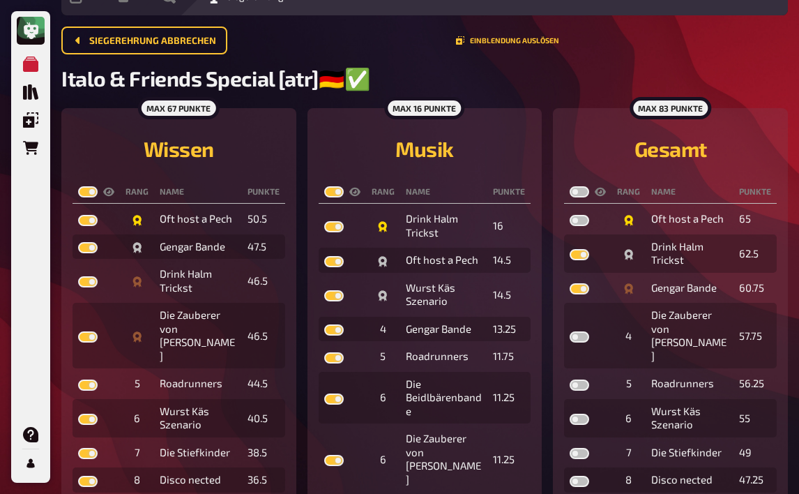
click at [587, 195] on label at bounding box center [580, 191] width 20 height 11
click at [570, 186] on input "checkbox" at bounding box center [569, 186] width 1 height 1
checkbox input "true"
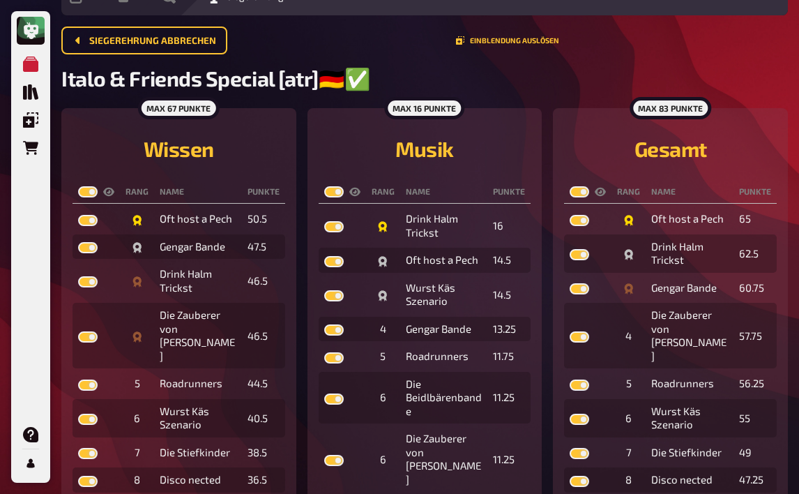
checkbox input "true"
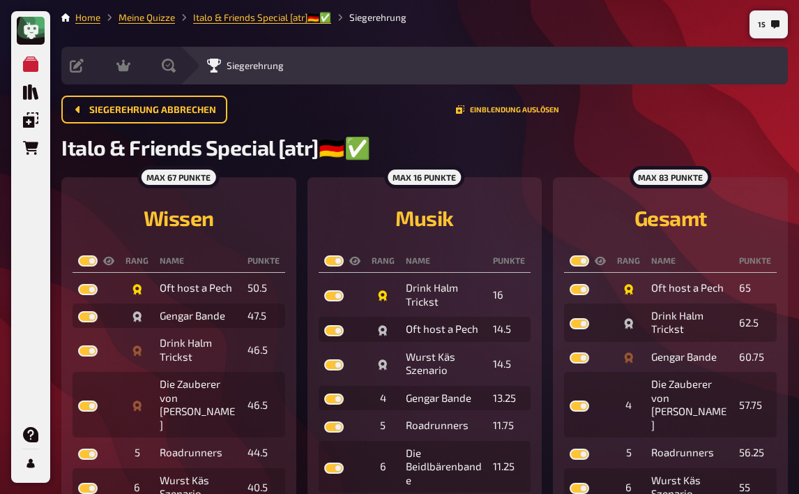
scroll to position [0, 0]
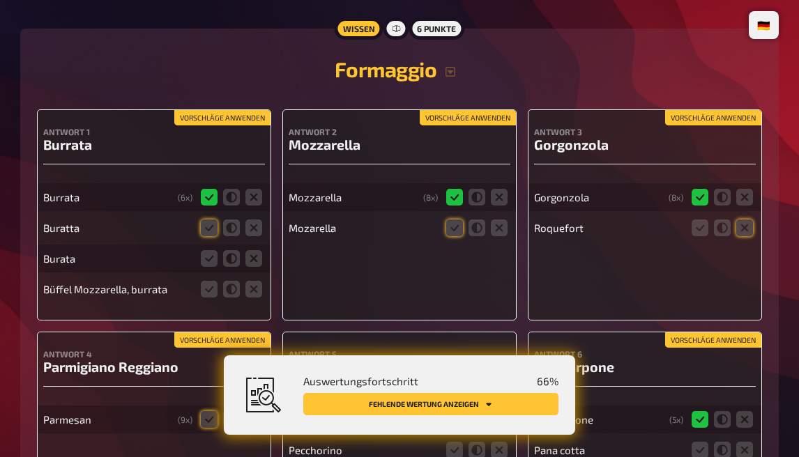
scroll to position [139, 0]
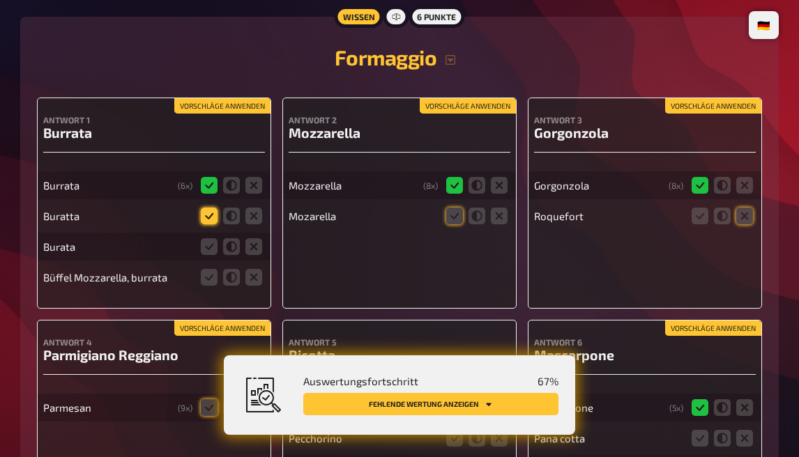
click at [210, 211] on icon at bounding box center [209, 216] width 17 height 17
click at [0, 0] on input "radio" at bounding box center [0, 0] width 0 height 0
click at [203, 246] on icon at bounding box center [209, 247] width 17 height 17
click at [0, 0] on input "radio" at bounding box center [0, 0] width 0 height 0
click at [210, 283] on icon at bounding box center [209, 277] width 17 height 17
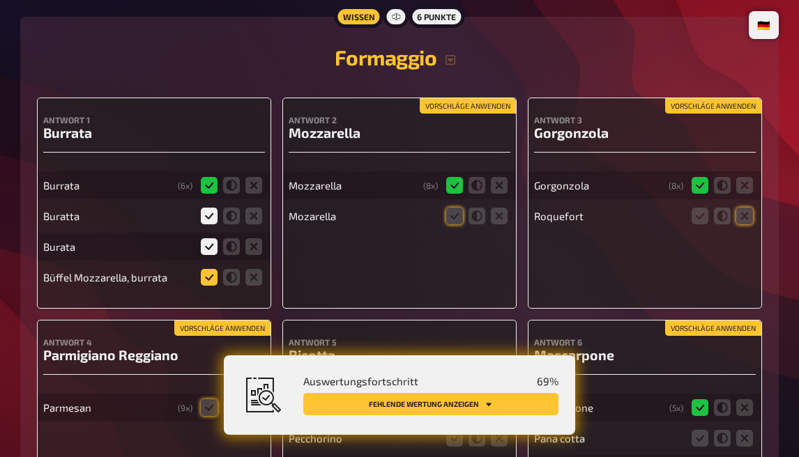
click at [0, 0] on input "radio" at bounding box center [0, 0] width 0 height 0
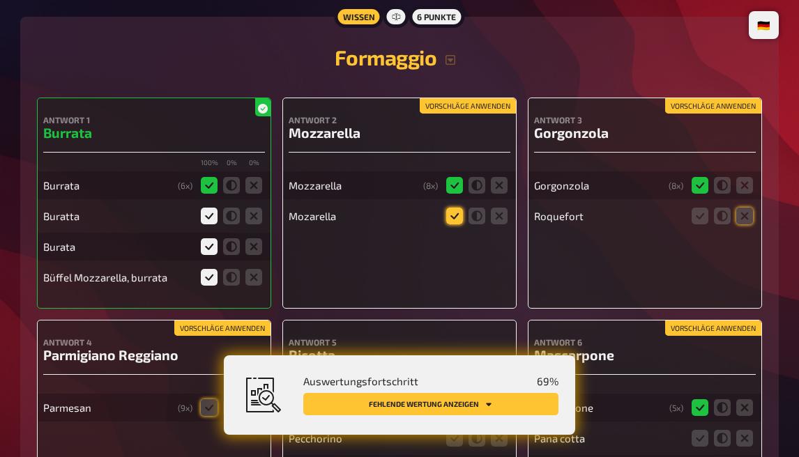
click at [448, 215] on icon at bounding box center [454, 216] width 17 height 17
click at [0, 0] on input "radio" at bounding box center [0, 0] width 0 height 0
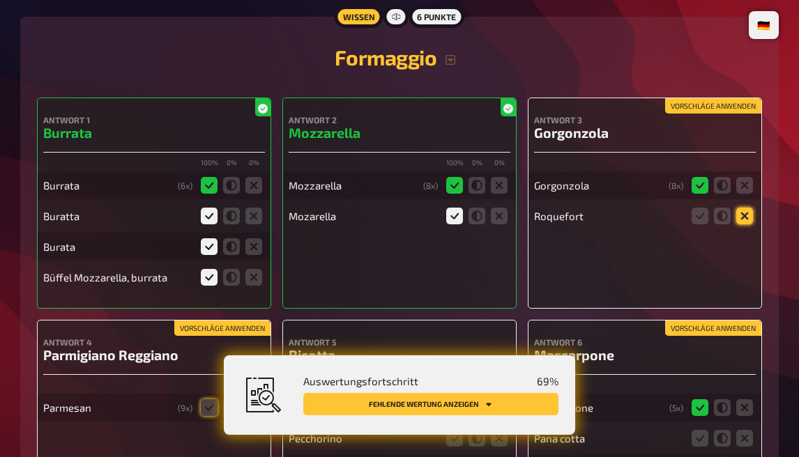
click at [748, 213] on icon at bounding box center [744, 216] width 17 height 17
click at [0, 0] on input "radio" at bounding box center [0, 0] width 0 height 0
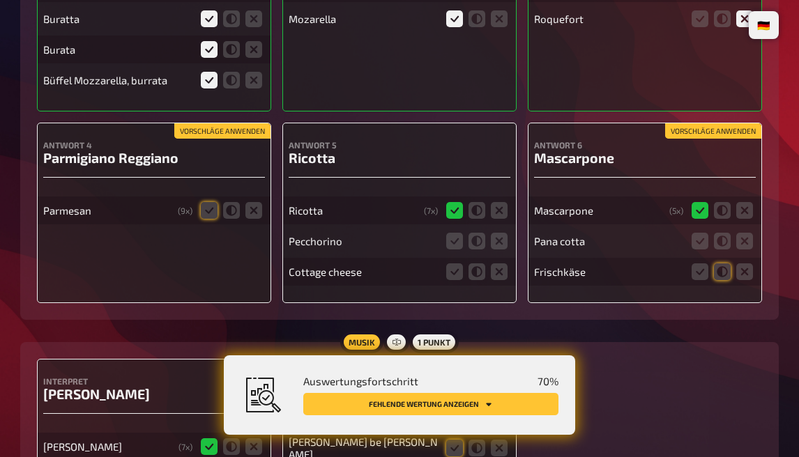
scroll to position [349, 0]
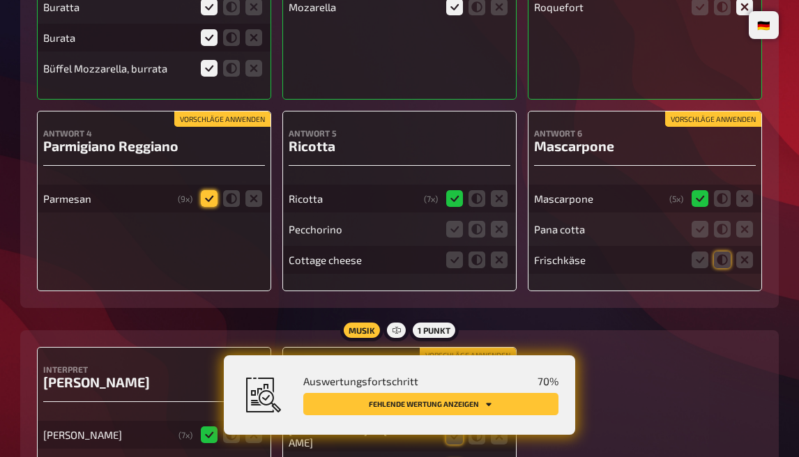
click at [206, 200] on icon at bounding box center [209, 198] width 17 height 17
click at [0, 0] on input "radio" at bounding box center [0, 0] width 0 height 0
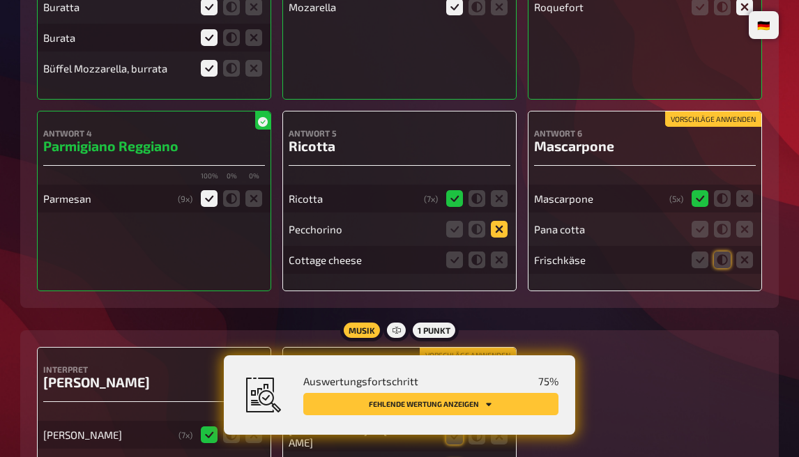
click at [502, 226] on icon at bounding box center [499, 229] width 17 height 17
click at [0, 0] on input "radio" at bounding box center [0, 0] width 0 height 0
click at [501, 258] on icon at bounding box center [499, 260] width 17 height 17
click at [0, 0] on input "radio" at bounding box center [0, 0] width 0 height 0
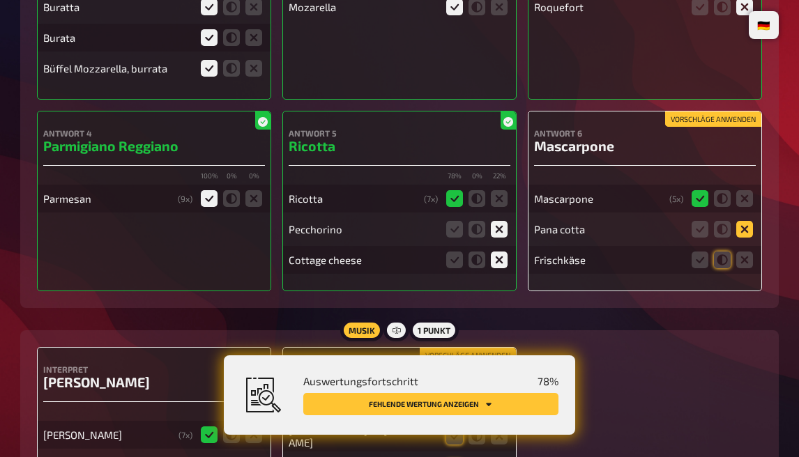
click at [740, 230] on icon at bounding box center [744, 229] width 17 height 17
click at [0, 0] on input "radio" at bounding box center [0, 0] width 0 height 0
click at [745, 255] on icon at bounding box center [744, 260] width 17 height 17
click at [0, 0] on input "radio" at bounding box center [0, 0] width 0 height 0
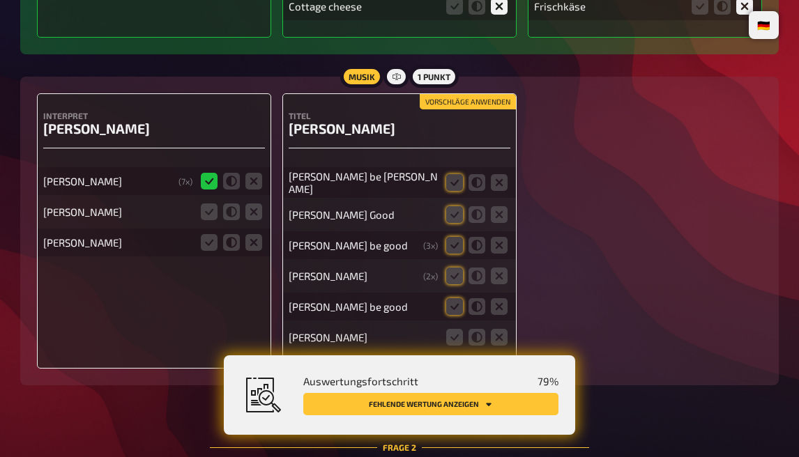
scroll to position [628, 0]
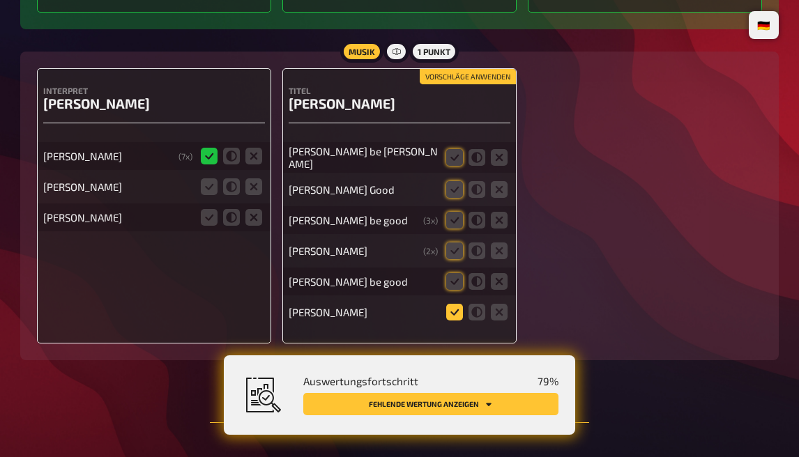
click at [455, 311] on icon at bounding box center [454, 312] width 17 height 17
click at [0, 0] on input "radio" at bounding box center [0, 0] width 0 height 0
click at [207, 179] on icon at bounding box center [209, 187] width 17 height 17
click at [0, 0] on input "radio" at bounding box center [0, 0] width 0 height 0
click at [249, 217] on icon at bounding box center [253, 217] width 17 height 17
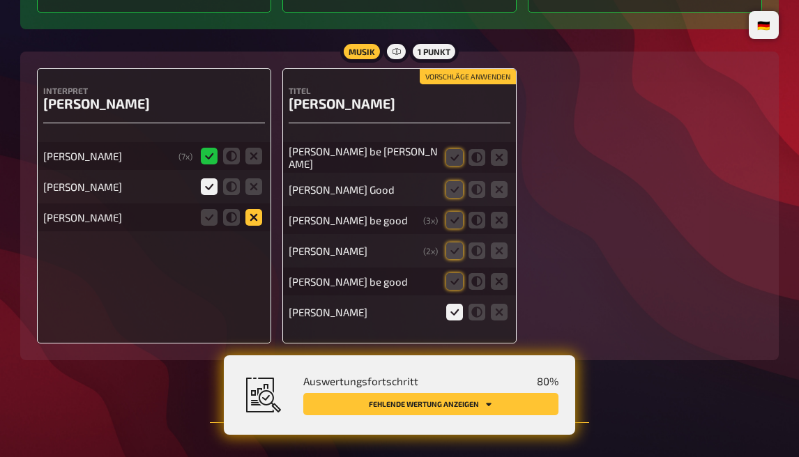
click at [0, 0] on input "radio" at bounding box center [0, 0] width 0 height 0
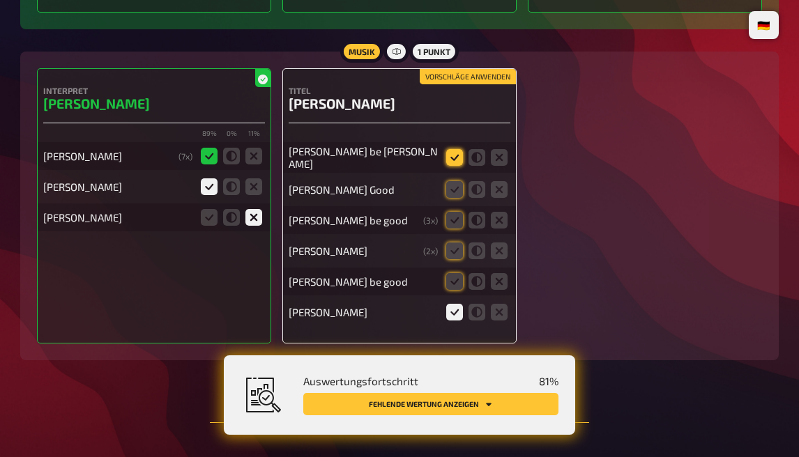
click at [449, 156] on icon at bounding box center [454, 157] width 17 height 17
click at [0, 0] on input "radio" at bounding box center [0, 0] width 0 height 0
click at [455, 193] on icon at bounding box center [454, 189] width 17 height 17
click at [0, 0] on input "radio" at bounding box center [0, 0] width 0 height 0
click at [454, 223] on icon at bounding box center [454, 220] width 17 height 17
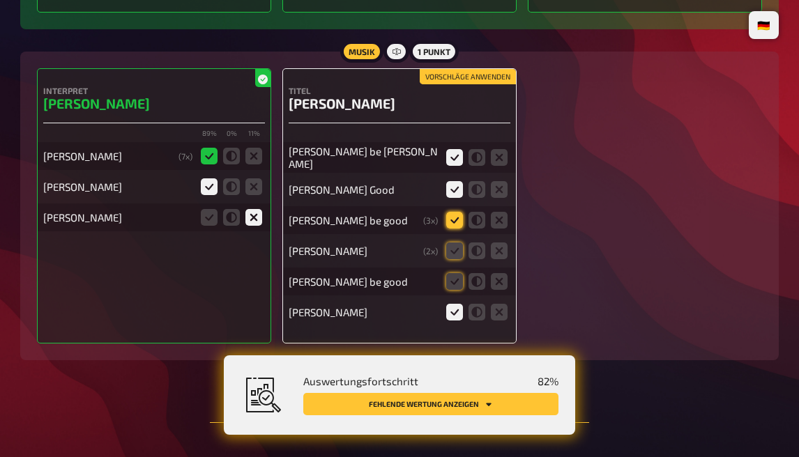
click at [0, 0] on input "radio" at bounding box center [0, 0] width 0 height 0
click at [453, 250] on icon at bounding box center [454, 251] width 17 height 17
click at [0, 0] on input "radio" at bounding box center [0, 0] width 0 height 0
click at [462, 280] on icon at bounding box center [454, 281] width 17 height 17
click at [0, 0] on input "radio" at bounding box center [0, 0] width 0 height 0
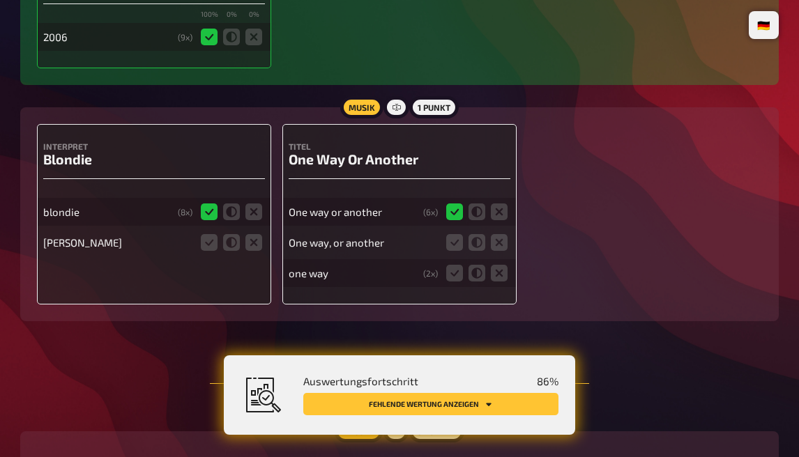
scroll to position [1255, 0]
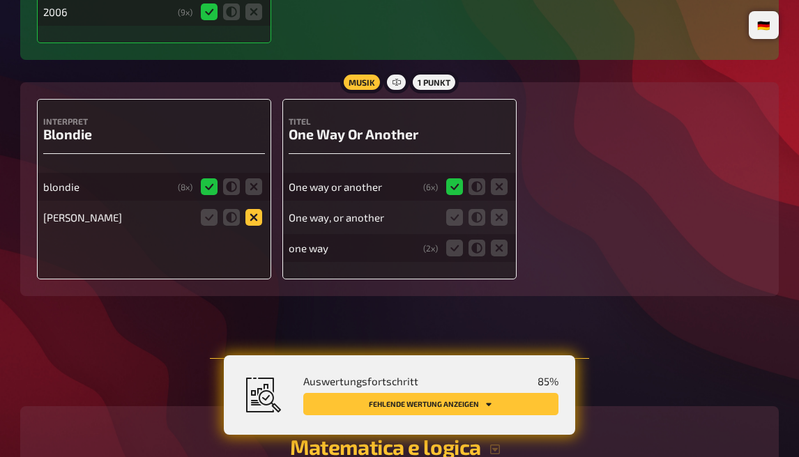
click at [257, 218] on icon at bounding box center [253, 217] width 17 height 17
click at [0, 0] on input "radio" at bounding box center [0, 0] width 0 height 0
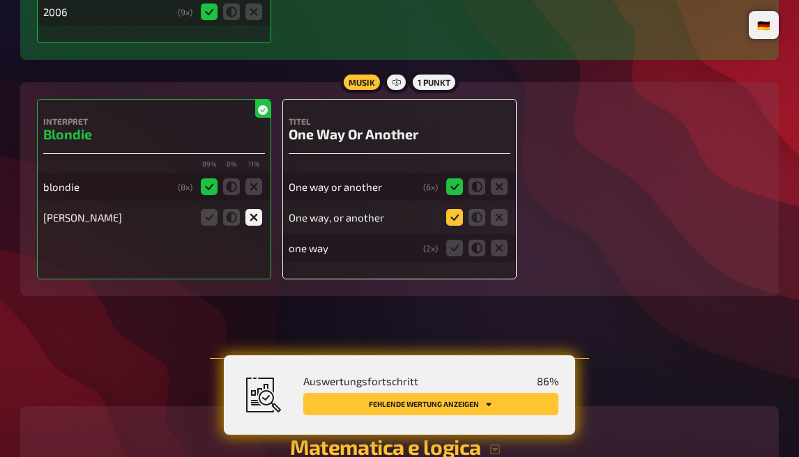
click at [449, 222] on icon at bounding box center [454, 217] width 17 height 17
click at [0, 0] on input "radio" at bounding box center [0, 0] width 0 height 0
click at [482, 247] on icon at bounding box center [477, 248] width 17 height 17
click at [0, 0] on input "radio" at bounding box center [0, 0] width 0 height 0
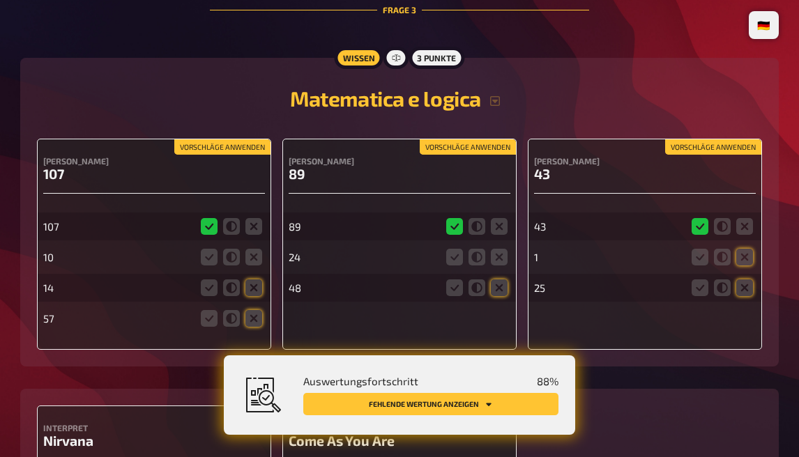
scroll to position [1674, 0]
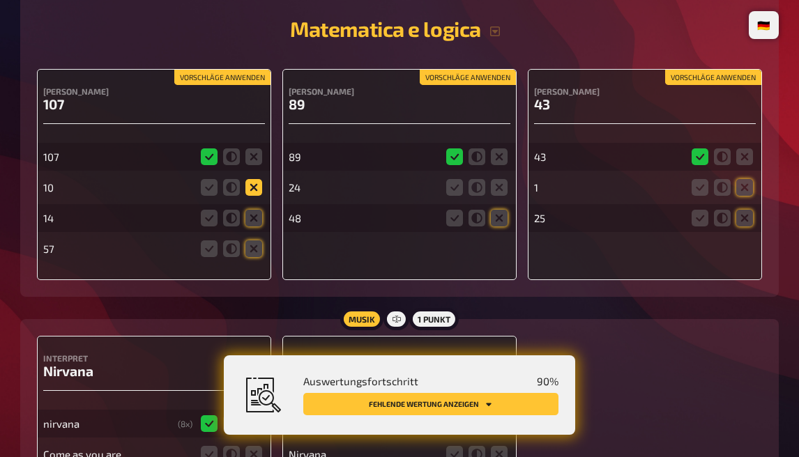
click at [250, 183] on icon at bounding box center [253, 187] width 17 height 17
click at [0, 0] on input "radio" at bounding box center [0, 0] width 0 height 0
click at [249, 220] on icon at bounding box center [253, 218] width 17 height 17
click at [0, 0] on input "radio" at bounding box center [0, 0] width 0 height 0
click at [249, 253] on icon at bounding box center [253, 249] width 17 height 17
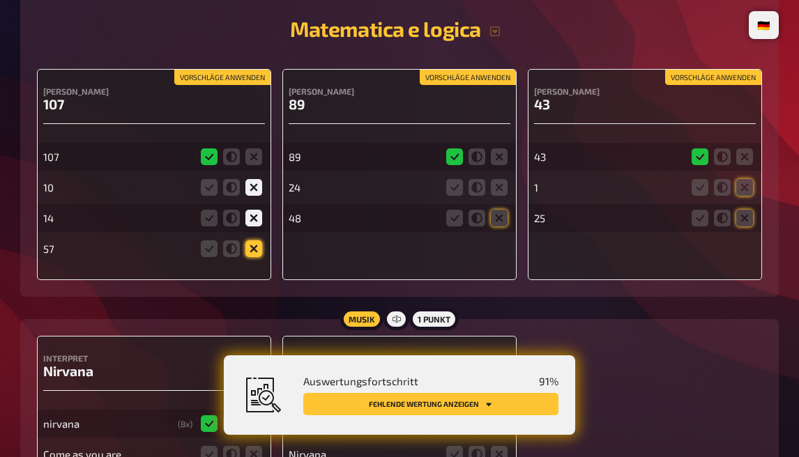
click at [0, 0] on input "radio" at bounding box center [0, 0] width 0 height 0
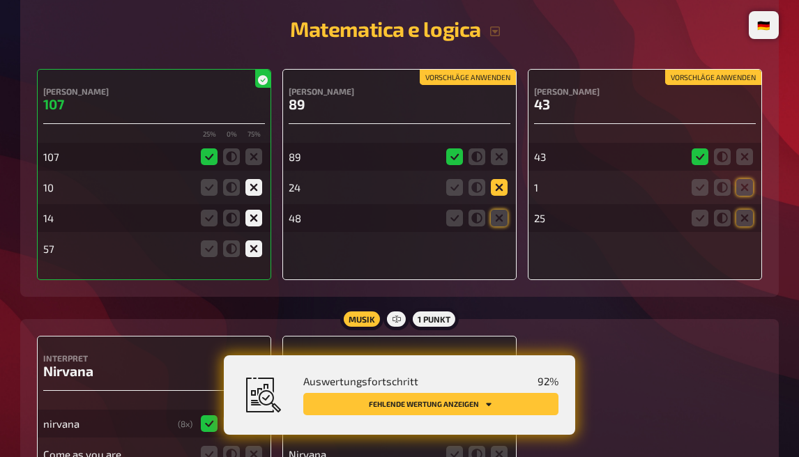
click at [496, 184] on icon at bounding box center [499, 187] width 17 height 17
click at [0, 0] on input "radio" at bounding box center [0, 0] width 0 height 0
drag, startPoint x: 501, startPoint y: 213, endPoint x: 573, endPoint y: 220, distance: 72.2
click at [501, 213] on icon at bounding box center [499, 218] width 17 height 17
click at [0, 0] on input "radio" at bounding box center [0, 0] width 0 height 0
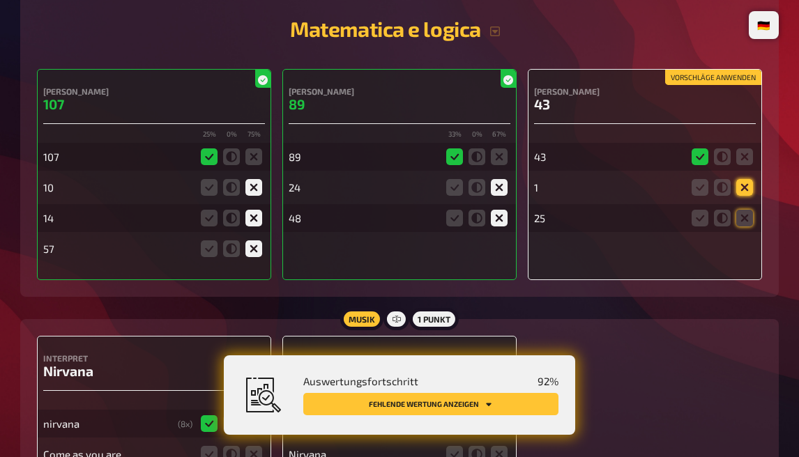
click at [743, 185] on icon at bounding box center [744, 187] width 17 height 17
click at [0, 0] on input "radio" at bounding box center [0, 0] width 0 height 0
click at [748, 223] on icon at bounding box center [744, 218] width 17 height 17
click at [0, 0] on input "radio" at bounding box center [0, 0] width 0 height 0
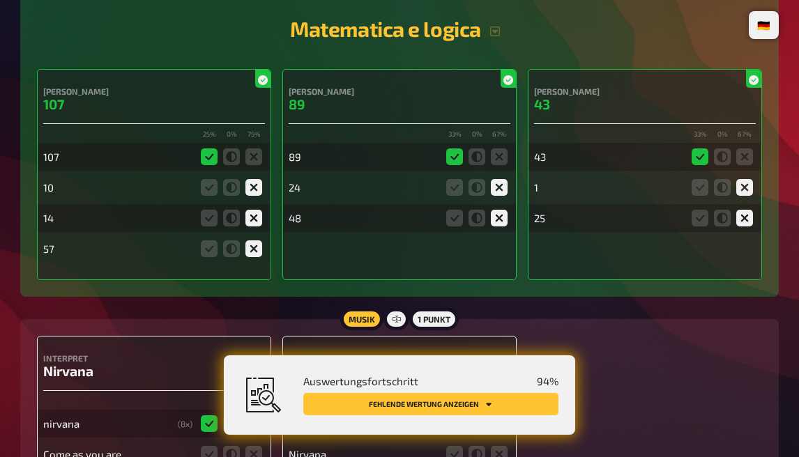
scroll to position [1953, 0]
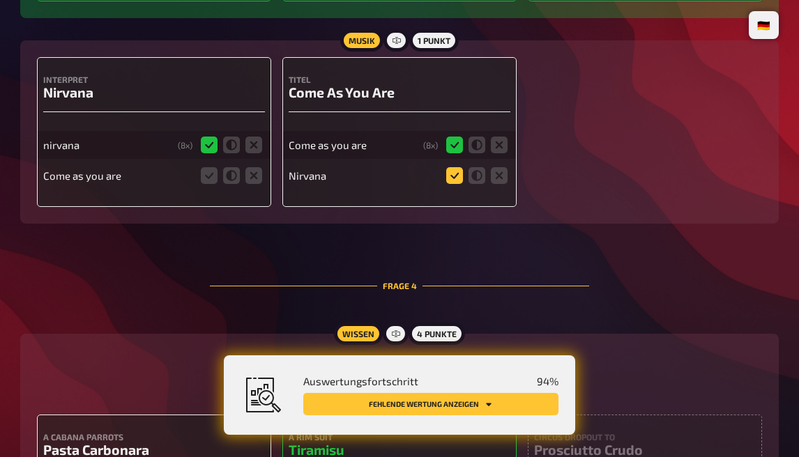
click at [458, 176] on icon at bounding box center [454, 175] width 17 height 17
click at [0, 0] on input "radio" at bounding box center [0, 0] width 0 height 0
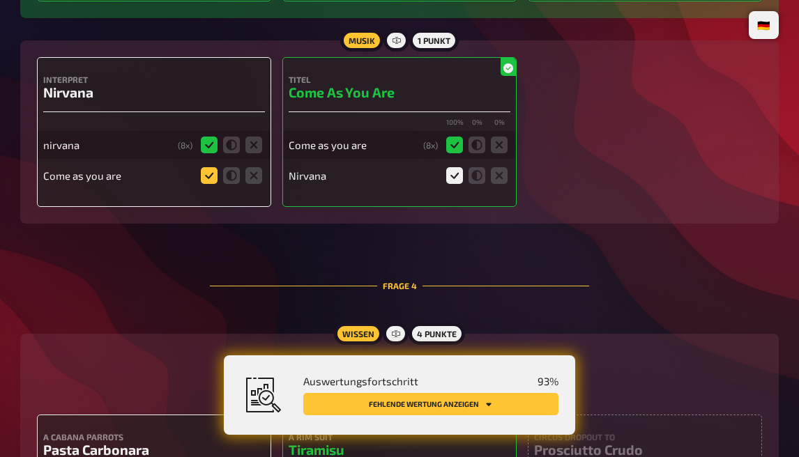
click at [208, 169] on icon at bounding box center [209, 175] width 17 height 17
click at [0, 0] on input "radio" at bounding box center [0, 0] width 0 height 0
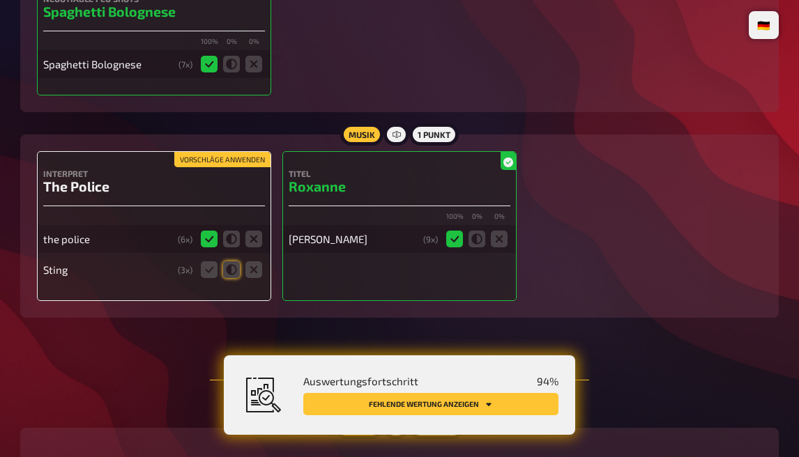
scroll to position [2491, 0]
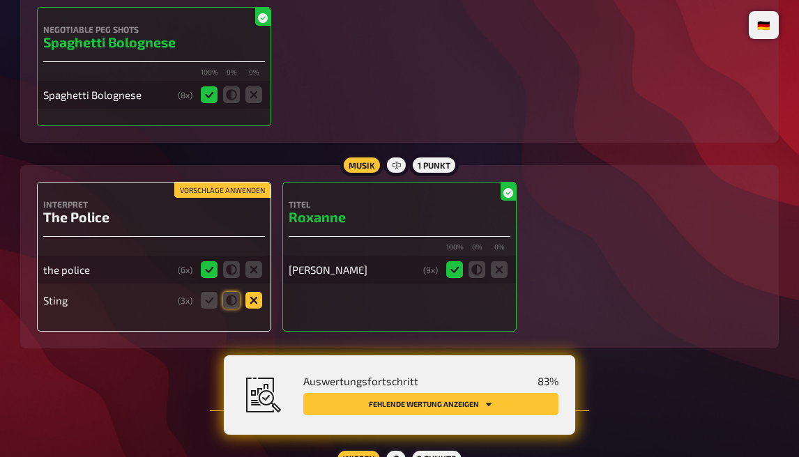
click at [254, 301] on icon at bounding box center [253, 300] width 17 height 17
click at [0, 0] on input "radio" at bounding box center [0, 0] width 0 height 0
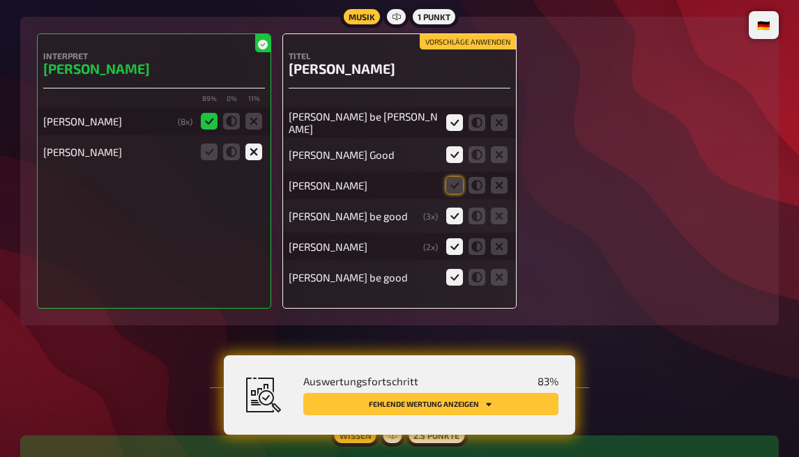
scroll to position [697, 0]
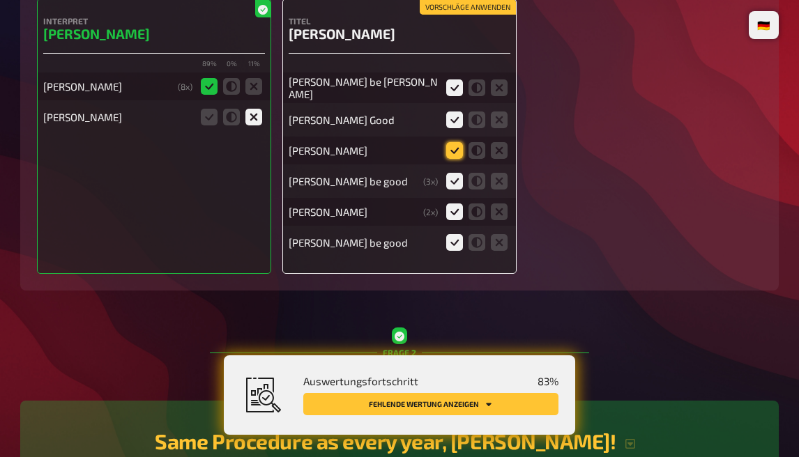
click at [451, 144] on icon at bounding box center [454, 150] width 17 height 17
click at [0, 0] on input "radio" at bounding box center [0, 0] width 0 height 0
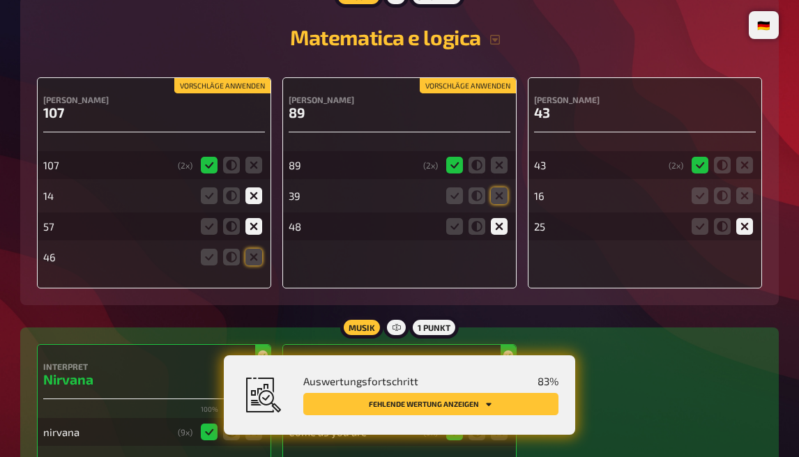
scroll to position [1674, 0]
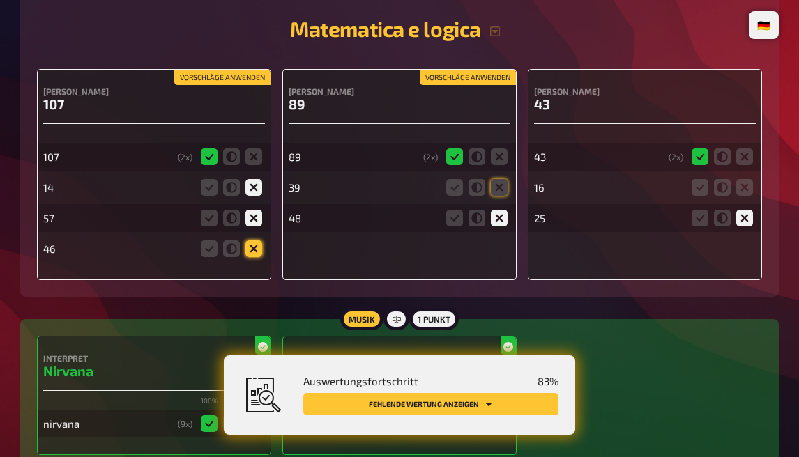
click at [259, 250] on icon at bounding box center [253, 249] width 17 height 17
click at [0, 0] on input "radio" at bounding box center [0, 0] width 0 height 0
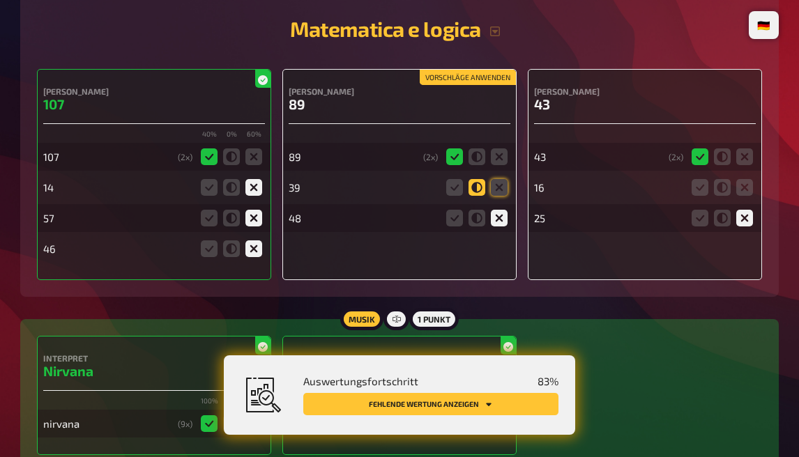
click at [484, 186] on icon at bounding box center [477, 187] width 17 height 17
click at [0, 0] on input "radio" at bounding box center [0, 0] width 0 height 0
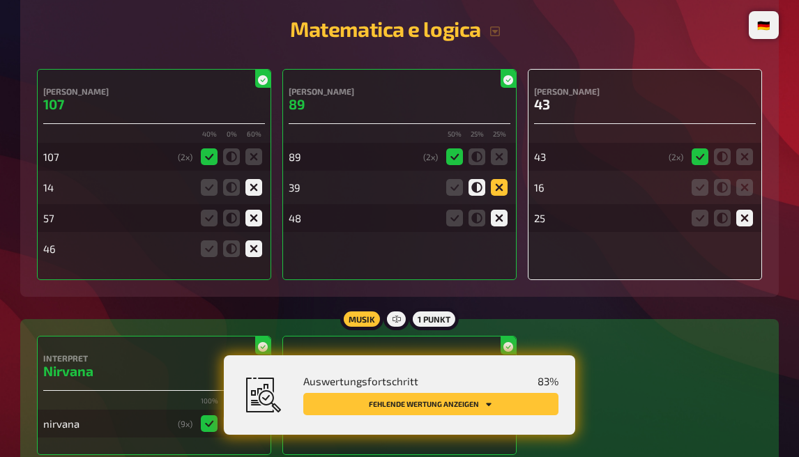
click at [498, 183] on icon at bounding box center [499, 187] width 17 height 17
click at [0, 0] on input "radio" at bounding box center [0, 0] width 0 height 0
click at [750, 186] on icon at bounding box center [744, 187] width 17 height 17
click at [0, 0] on input "radio" at bounding box center [0, 0] width 0 height 0
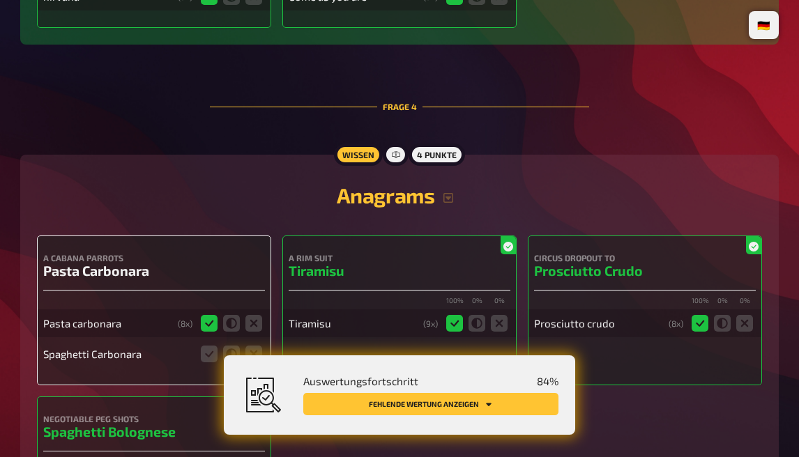
scroll to position [2232, 0]
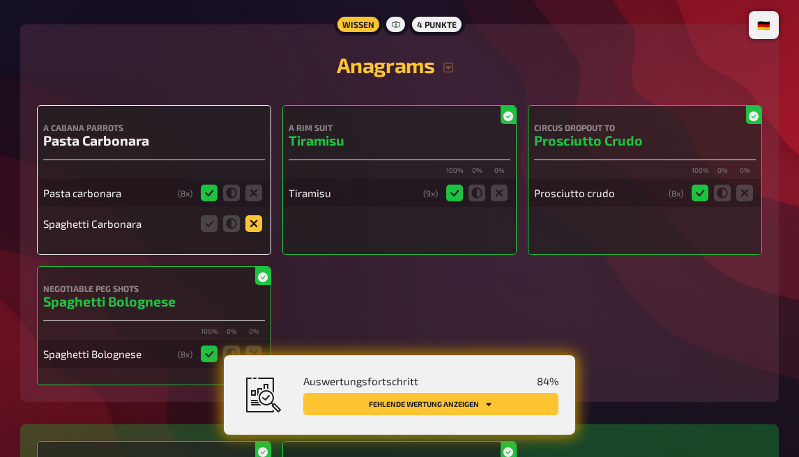
click at [252, 218] on icon at bounding box center [253, 223] width 17 height 17
click at [0, 0] on input "radio" at bounding box center [0, 0] width 0 height 0
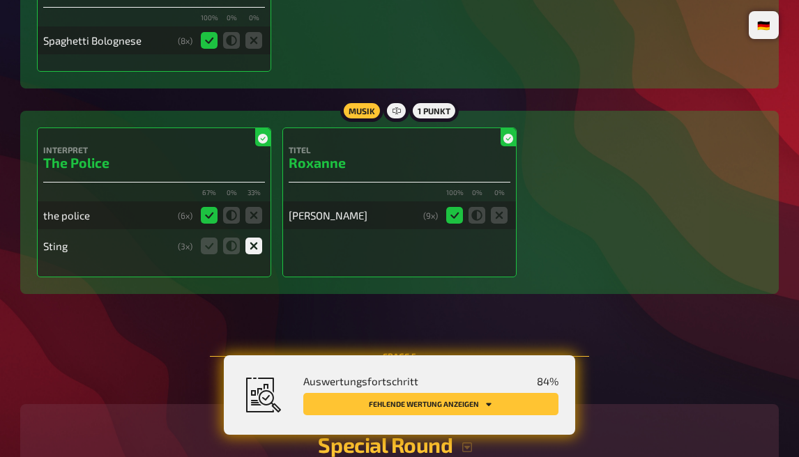
scroll to position [2580, 0]
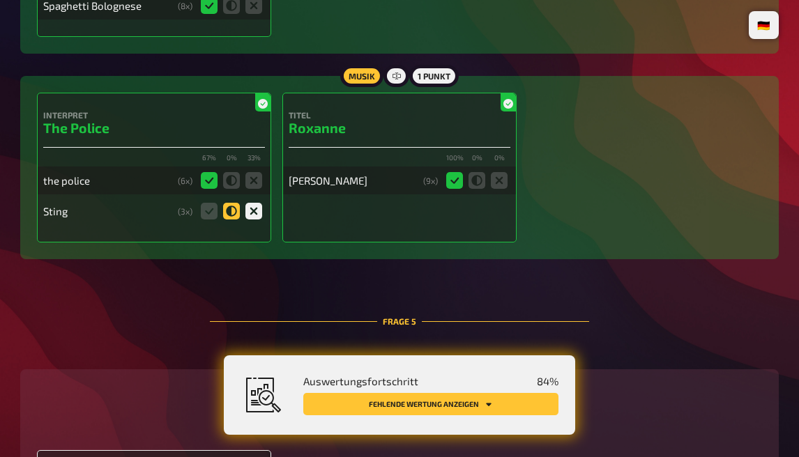
click at [232, 208] on icon at bounding box center [231, 211] width 17 height 17
click at [0, 0] on input "radio" at bounding box center [0, 0] width 0 height 0
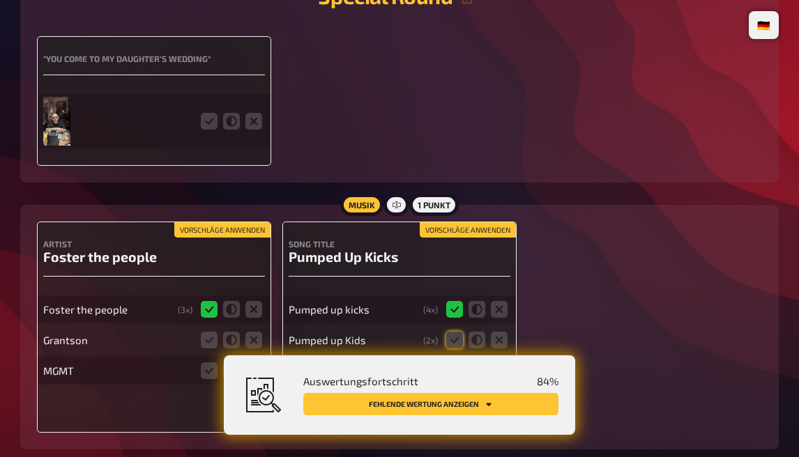
scroll to position [3069, 0]
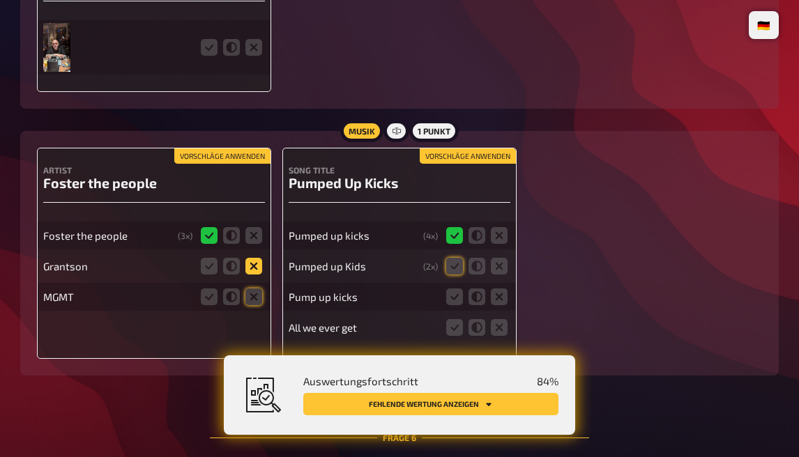
click at [250, 263] on icon at bounding box center [253, 266] width 17 height 17
click at [0, 0] on input "radio" at bounding box center [0, 0] width 0 height 0
click at [252, 297] on icon at bounding box center [253, 297] width 17 height 17
click at [0, 0] on input "radio" at bounding box center [0, 0] width 0 height 0
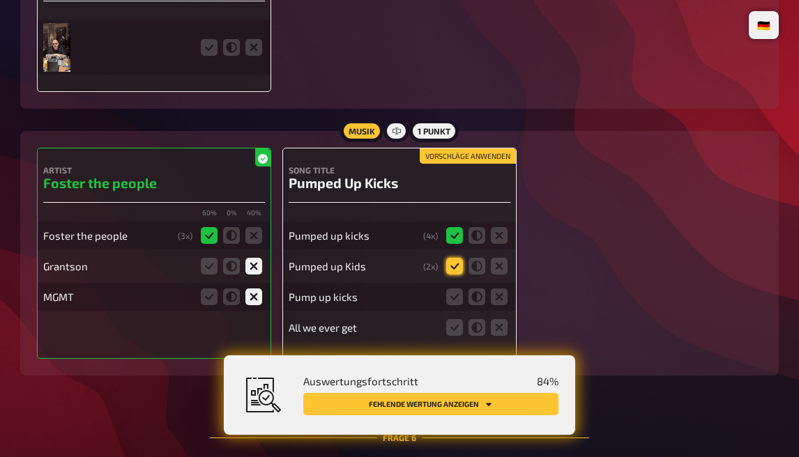
click at [460, 262] on icon at bounding box center [454, 266] width 17 height 17
click at [0, 0] on input "radio" at bounding box center [0, 0] width 0 height 0
click at [455, 301] on icon at bounding box center [454, 297] width 17 height 17
click at [0, 0] on input "radio" at bounding box center [0, 0] width 0 height 0
click at [503, 328] on icon at bounding box center [499, 327] width 17 height 17
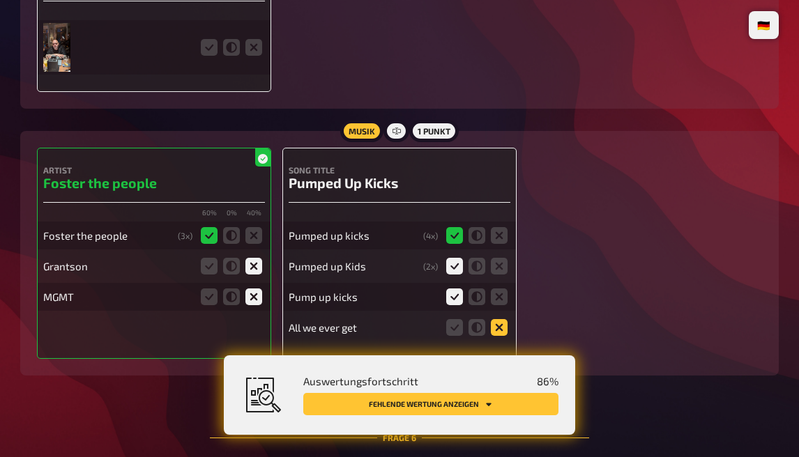
click at [0, 0] on input "radio" at bounding box center [0, 0] width 0 height 0
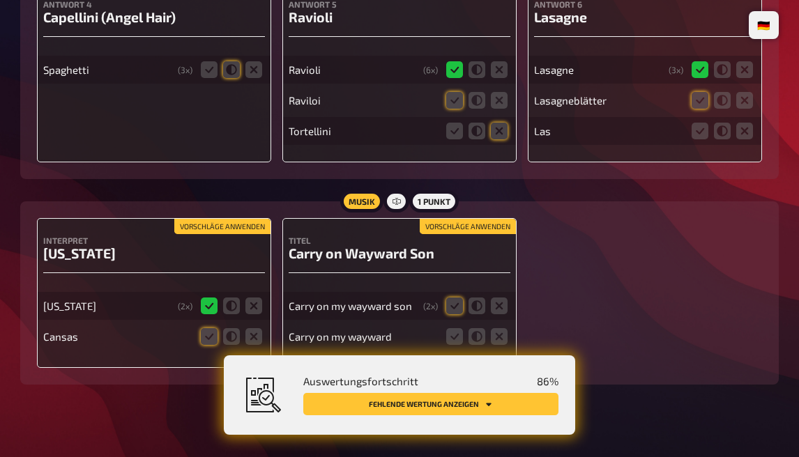
scroll to position [3951, 0]
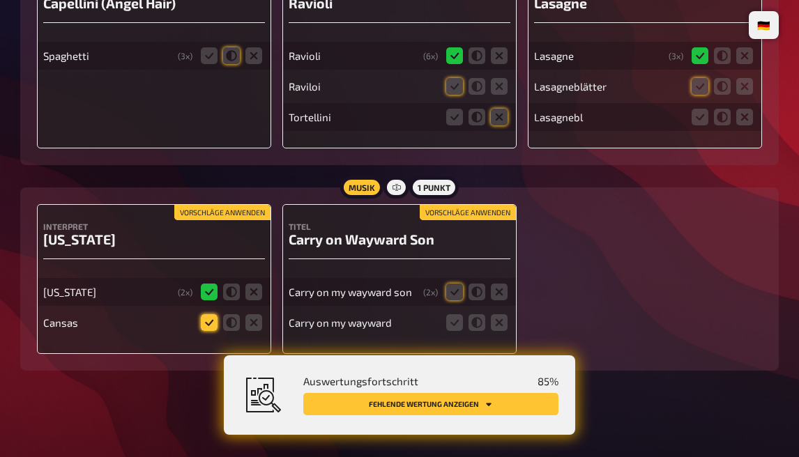
click at [204, 317] on icon at bounding box center [209, 323] width 17 height 17
click at [0, 0] on input "radio" at bounding box center [0, 0] width 0 height 0
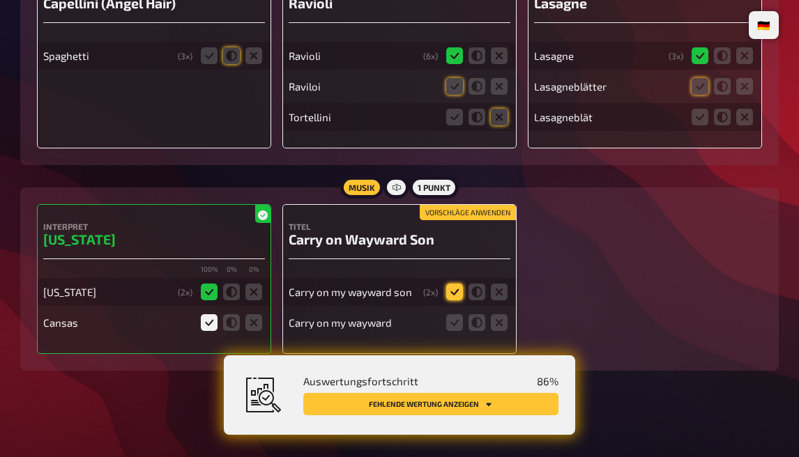
click at [455, 284] on icon at bounding box center [454, 292] width 17 height 17
click at [0, 0] on input "radio" at bounding box center [0, 0] width 0 height 0
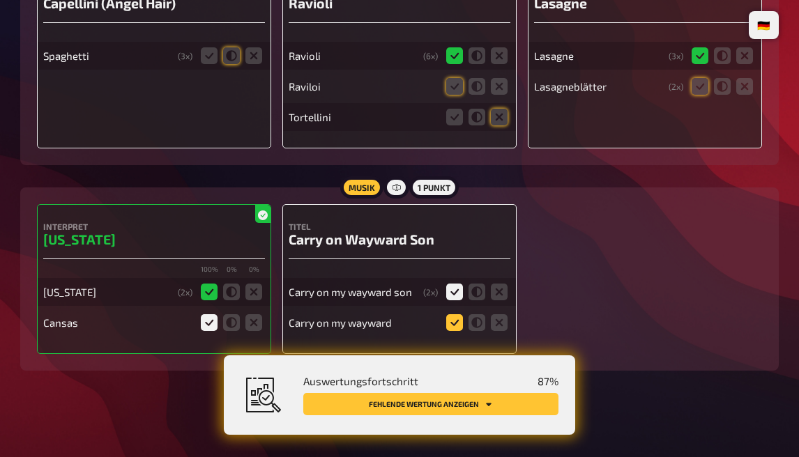
click at [455, 322] on icon at bounding box center [454, 323] width 17 height 17
click at [0, 0] on input "radio" at bounding box center [0, 0] width 0 height 0
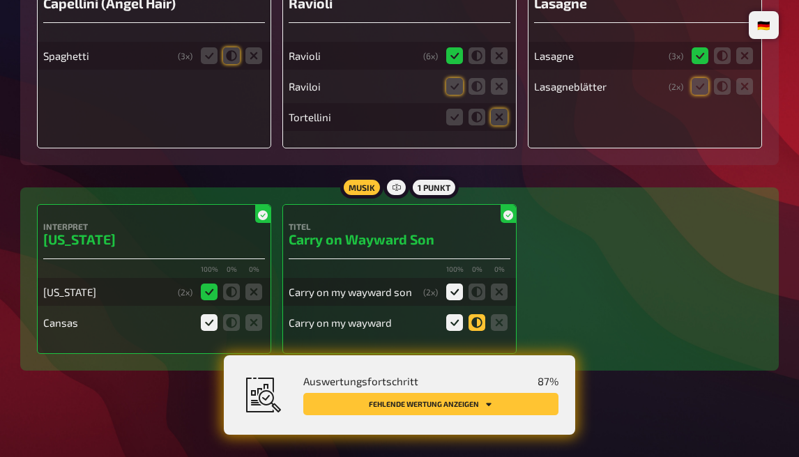
click at [472, 320] on icon at bounding box center [477, 323] width 17 height 17
click at [0, 0] on input "radio" at bounding box center [0, 0] width 0 height 0
click at [614, 286] on div "Interpret [US_STATE] 100 % 0 % 0 % [US_STATE] ( 2 x) Cansas Titel Carry on Wayw…" at bounding box center [399, 279] width 725 height 150
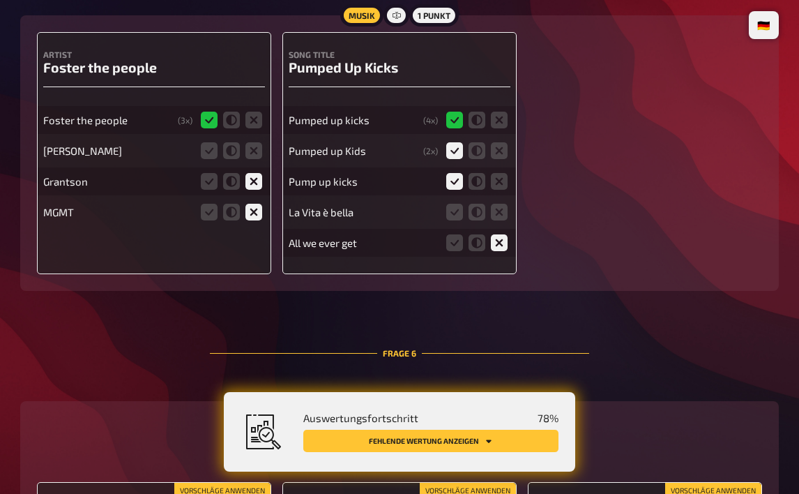
scroll to position [3180, 0]
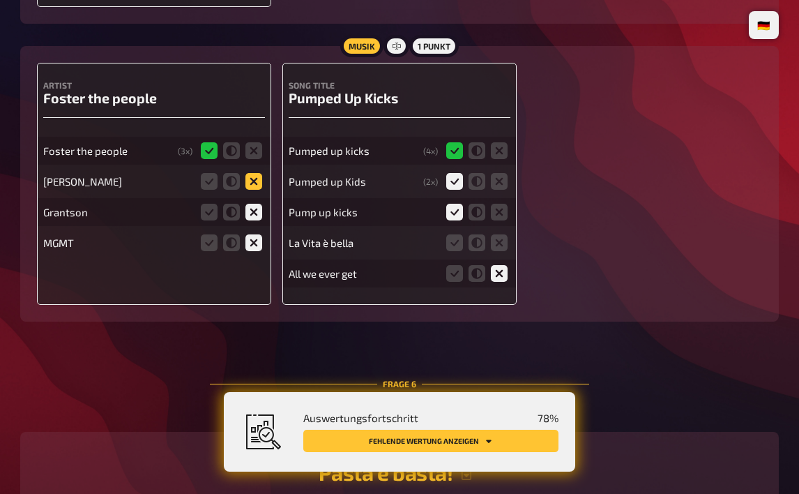
click at [253, 176] on icon at bounding box center [253, 181] width 17 height 17
click at [0, 0] on input "radio" at bounding box center [0, 0] width 0 height 0
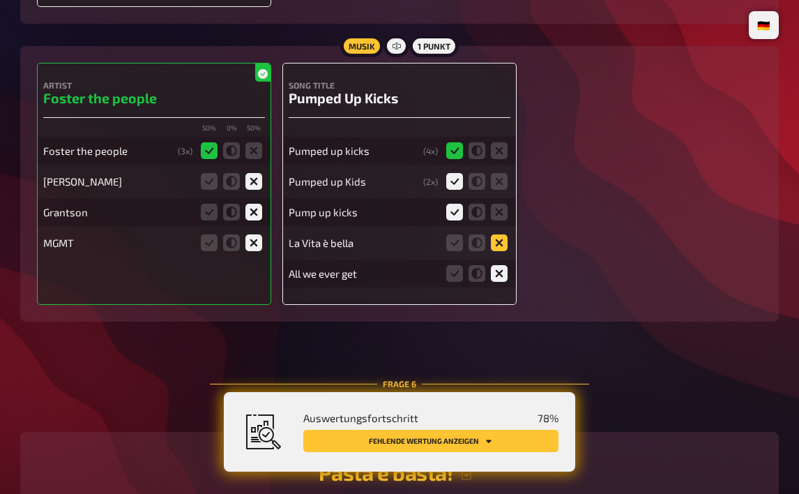
click at [492, 246] on icon at bounding box center [499, 242] width 17 height 17
click at [0, 0] on input "radio" at bounding box center [0, 0] width 0 height 0
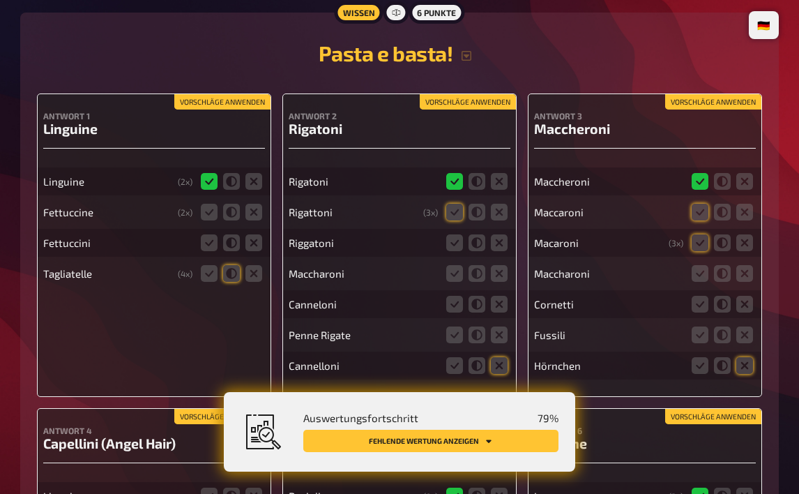
scroll to position [3599, 0]
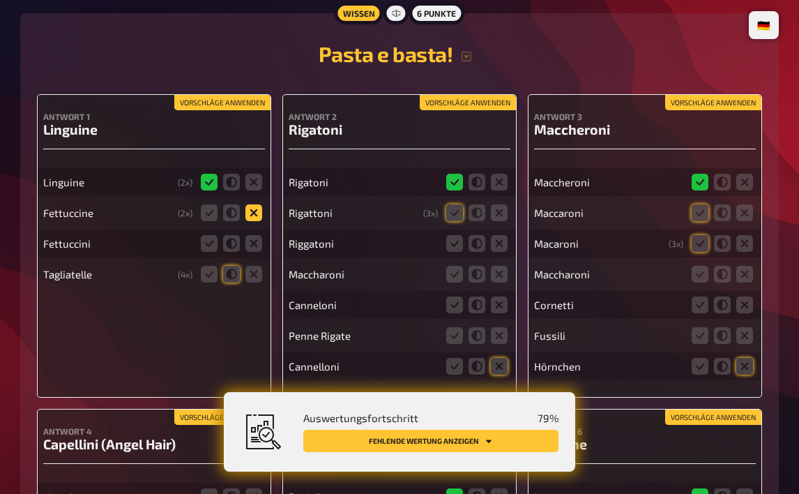
click at [250, 211] on icon at bounding box center [253, 212] width 17 height 17
click at [0, 0] on input "radio" at bounding box center [0, 0] width 0 height 0
click at [252, 235] on icon at bounding box center [253, 243] width 17 height 17
click at [0, 0] on input "radio" at bounding box center [0, 0] width 0 height 0
click at [255, 267] on icon at bounding box center [253, 274] width 17 height 17
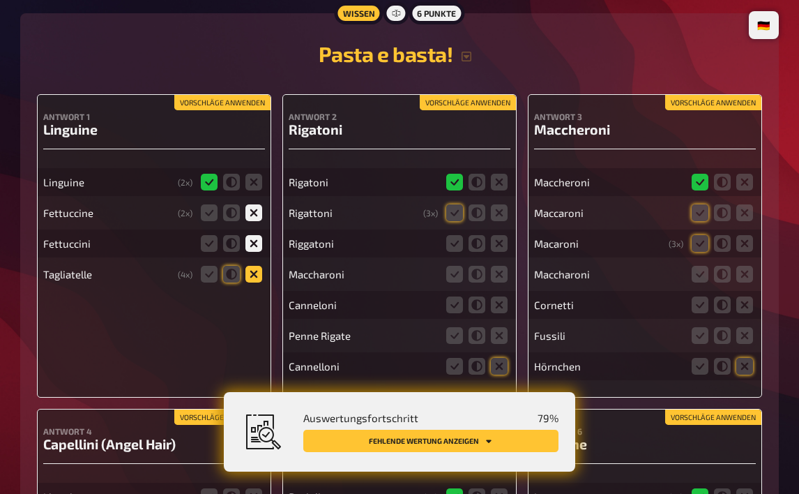
click at [0, 0] on input "radio" at bounding box center [0, 0] width 0 height 0
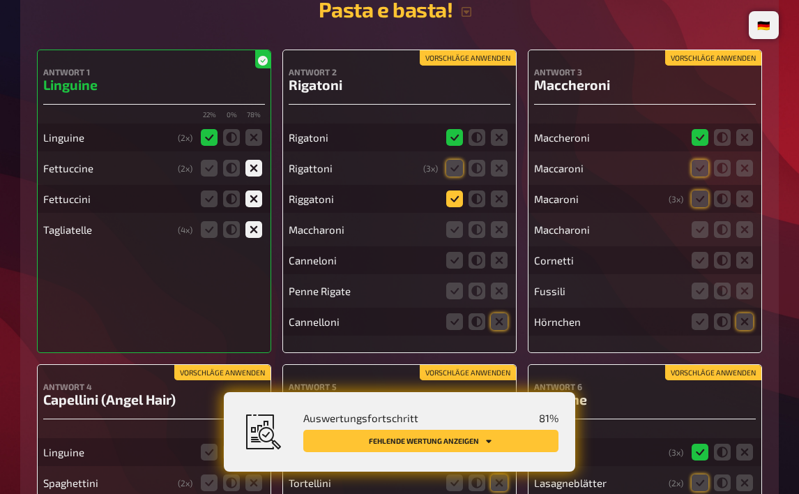
scroll to position [3668, 0]
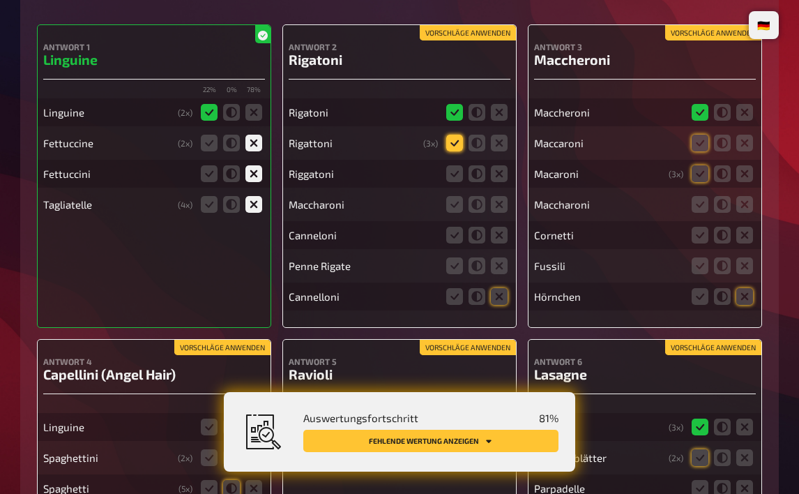
click at [458, 135] on icon at bounding box center [454, 143] width 17 height 17
click at [0, 0] on input "radio" at bounding box center [0, 0] width 0 height 0
click at [455, 171] on icon at bounding box center [454, 173] width 17 height 17
click at [0, 0] on input "radio" at bounding box center [0, 0] width 0 height 0
click at [501, 203] on icon at bounding box center [499, 204] width 17 height 17
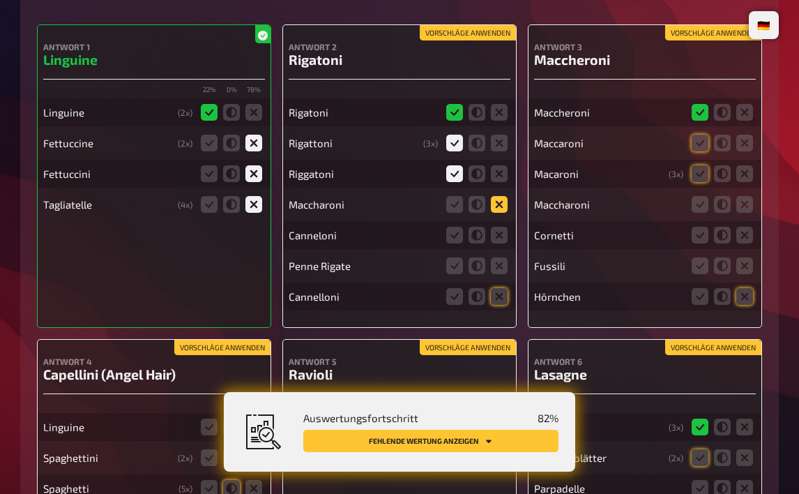
click at [0, 0] on input "radio" at bounding box center [0, 0] width 0 height 0
click at [499, 228] on icon at bounding box center [499, 235] width 17 height 17
click at [0, 0] on input "radio" at bounding box center [0, 0] width 0 height 0
click at [497, 257] on icon at bounding box center [499, 265] width 17 height 17
click at [0, 0] on input "radio" at bounding box center [0, 0] width 0 height 0
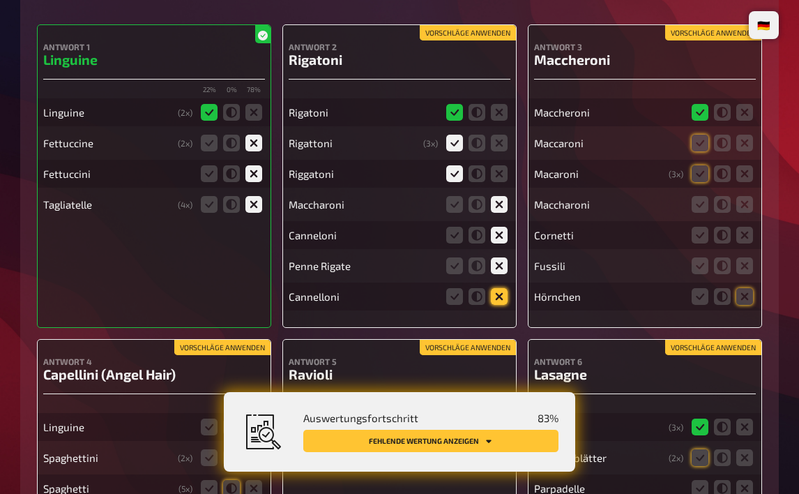
click at [499, 301] on icon at bounding box center [499, 296] width 17 height 17
click at [0, 0] on input "radio" at bounding box center [0, 0] width 0 height 0
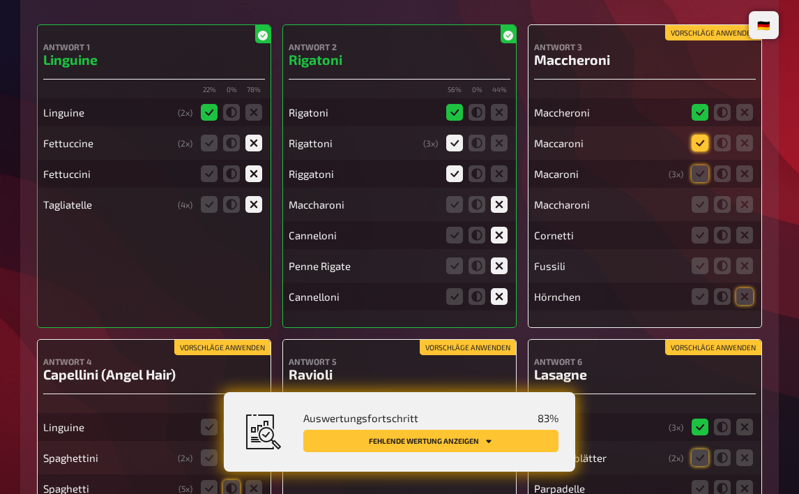
click at [706, 137] on icon at bounding box center [700, 143] width 17 height 17
click at [0, 0] on input "radio" at bounding box center [0, 0] width 0 height 0
click at [699, 179] on icon at bounding box center [700, 173] width 17 height 17
click at [0, 0] on input "radio" at bounding box center [0, 0] width 0 height 0
click at [696, 201] on icon at bounding box center [700, 204] width 17 height 17
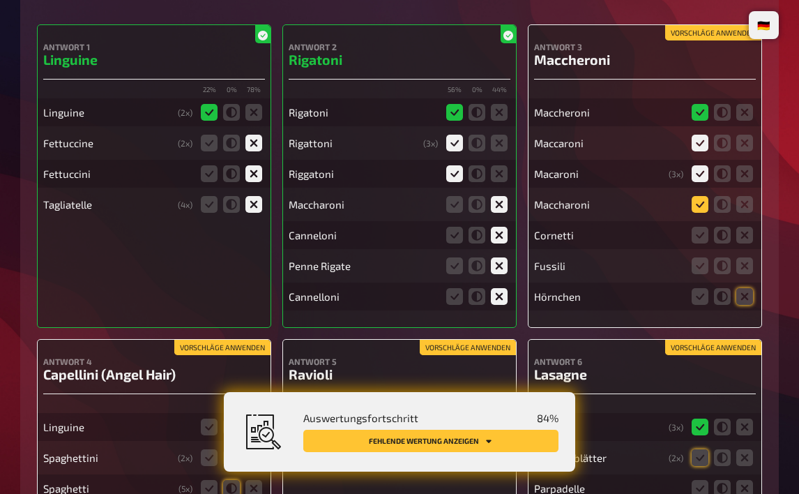
click at [0, 0] on input "radio" at bounding box center [0, 0] width 0 height 0
click at [748, 234] on icon at bounding box center [744, 235] width 17 height 17
click at [0, 0] on input "radio" at bounding box center [0, 0] width 0 height 0
click at [753, 264] on fieldset at bounding box center [722, 266] width 67 height 22
click at [742, 266] on icon at bounding box center [744, 265] width 17 height 17
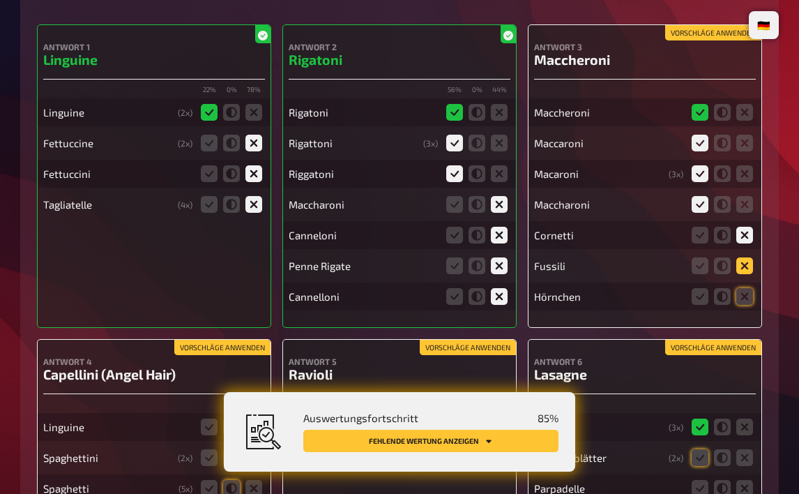
click at [0, 0] on input "radio" at bounding box center [0, 0] width 0 height 0
click at [749, 290] on icon at bounding box center [744, 296] width 17 height 17
click at [0, 0] on input "radio" at bounding box center [0, 0] width 0 height 0
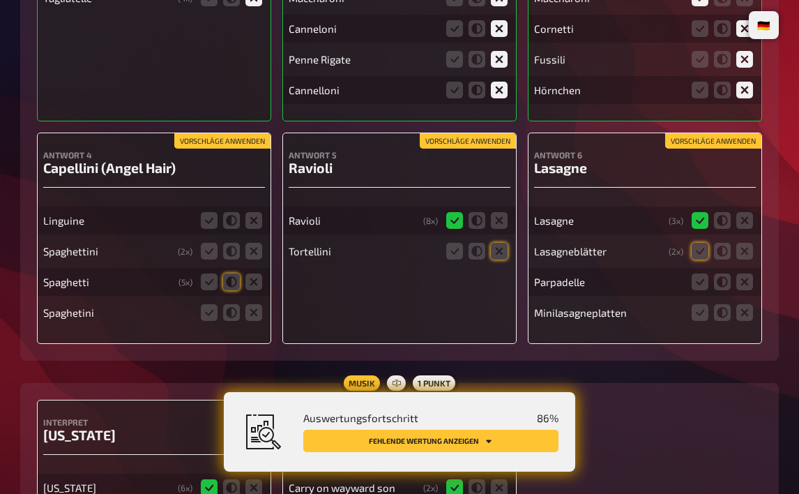
scroll to position [3877, 0]
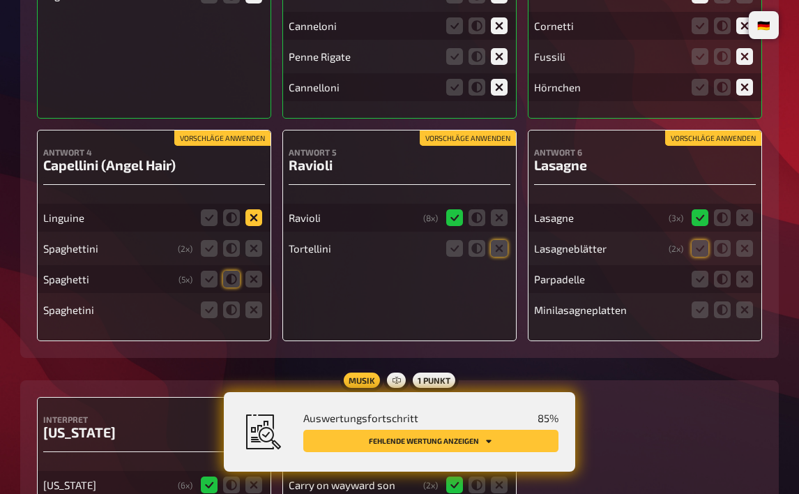
click at [258, 214] on icon at bounding box center [253, 217] width 17 height 17
click at [0, 0] on input "radio" at bounding box center [0, 0] width 0 height 0
click at [256, 240] on icon at bounding box center [253, 248] width 17 height 17
click at [0, 0] on input "radio" at bounding box center [0, 0] width 0 height 0
click at [261, 278] on icon at bounding box center [253, 279] width 17 height 17
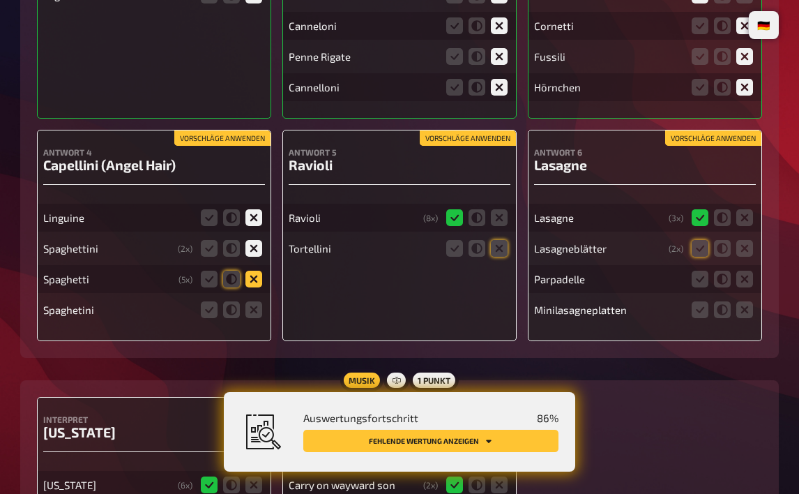
click at [0, 0] on input "radio" at bounding box center [0, 0] width 0 height 0
click at [259, 316] on fieldset at bounding box center [231, 309] width 67 height 22
click at [252, 307] on icon at bounding box center [253, 309] width 17 height 17
click at [0, 0] on input "radio" at bounding box center [0, 0] width 0 height 0
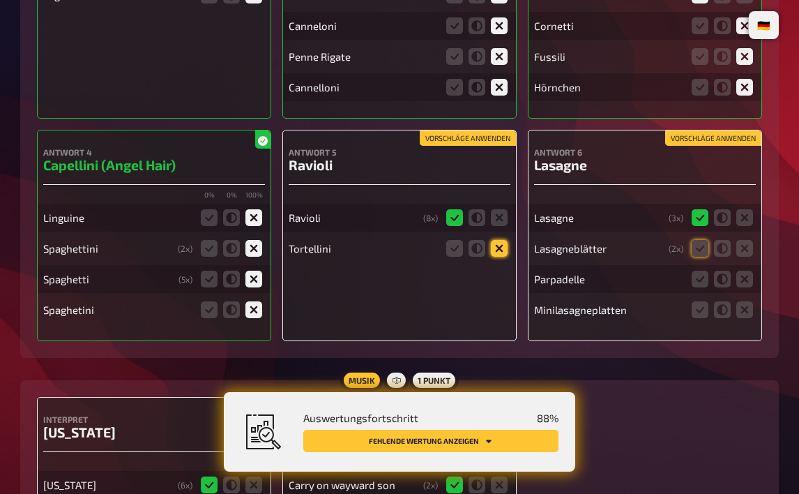
click at [500, 247] on icon at bounding box center [499, 248] width 17 height 17
click at [0, 0] on input "radio" at bounding box center [0, 0] width 0 height 0
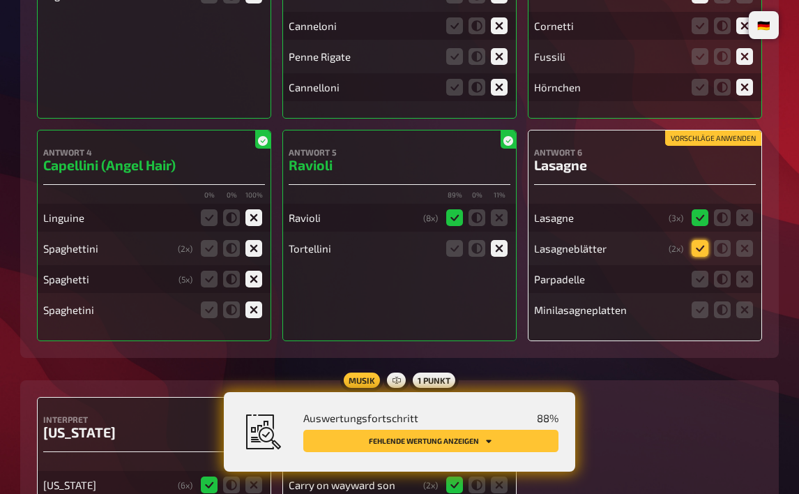
click at [697, 245] on icon at bounding box center [700, 248] width 17 height 17
click at [0, 0] on input "radio" at bounding box center [0, 0] width 0 height 0
click at [749, 278] on icon at bounding box center [744, 279] width 17 height 17
click at [0, 0] on input "radio" at bounding box center [0, 0] width 0 height 0
click at [695, 310] on icon at bounding box center [700, 309] width 17 height 17
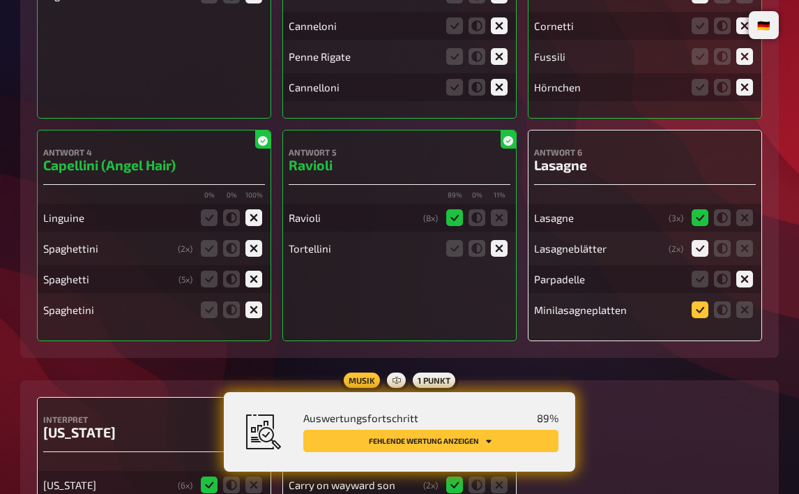
click at [0, 0] on input "radio" at bounding box center [0, 0] width 0 height 0
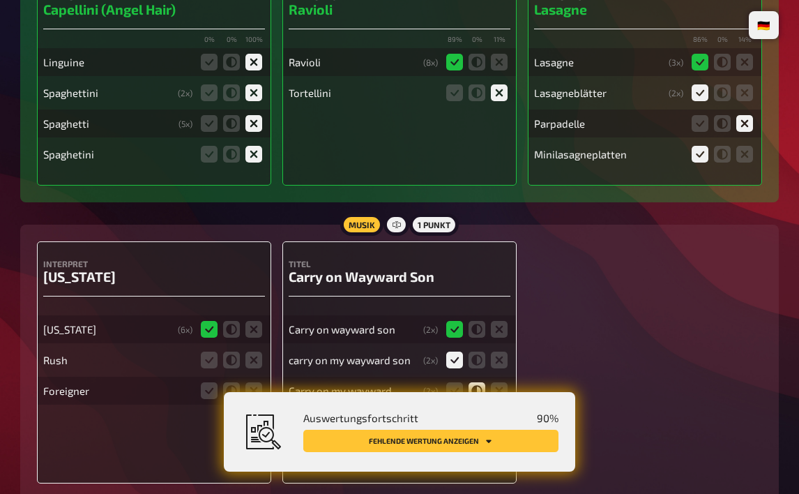
scroll to position [4087, 0]
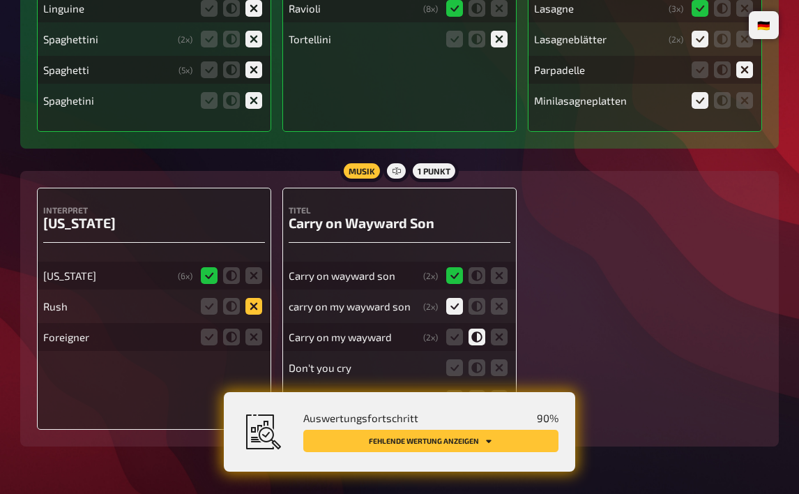
click at [252, 299] on icon at bounding box center [253, 306] width 17 height 17
click at [0, 0] on input "radio" at bounding box center [0, 0] width 0 height 0
click at [253, 332] on icon at bounding box center [253, 336] width 17 height 17
click at [0, 0] on input "radio" at bounding box center [0, 0] width 0 height 0
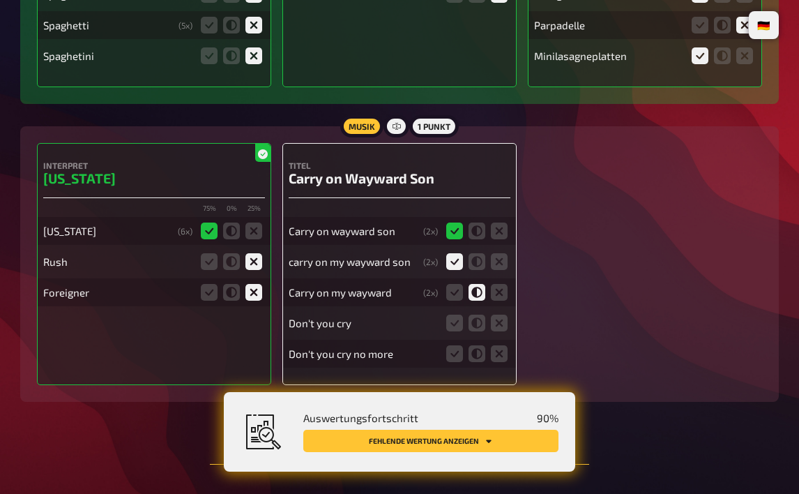
scroll to position [4156, 0]
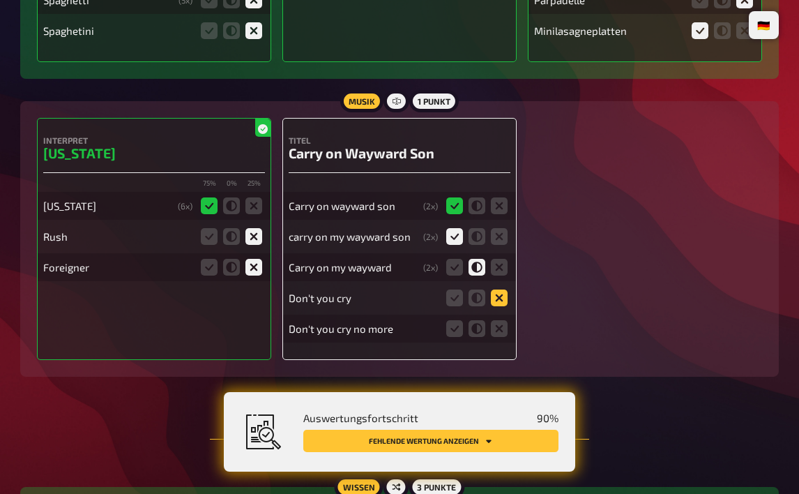
click at [505, 298] on icon at bounding box center [499, 297] width 17 height 17
click at [0, 0] on input "radio" at bounding box center [0, 0] width 0 height 0
click at [488, 326] on fieldset at bounding box center [477, 328] width 67 height 22
click at [497, 326] on icon at bounding box center [499, 328] width 17 height 17
click at [0, 0] on input "radio" at bounding box center [0, 0] width 0 height 0
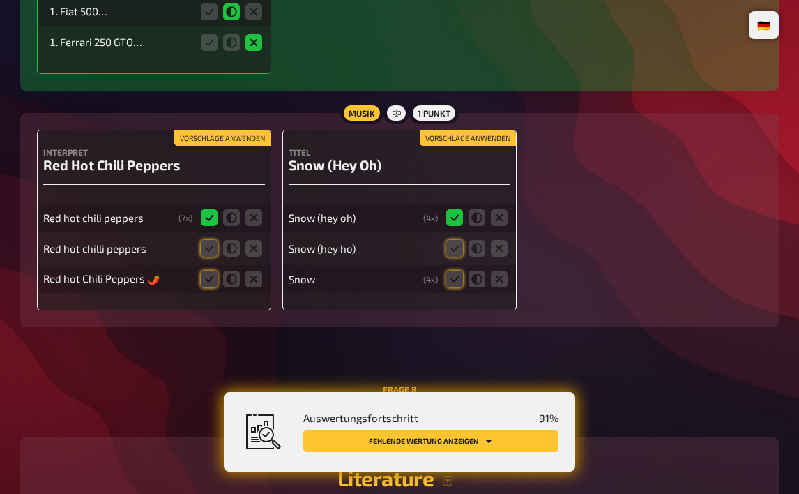
scroll to position [4993, 0]
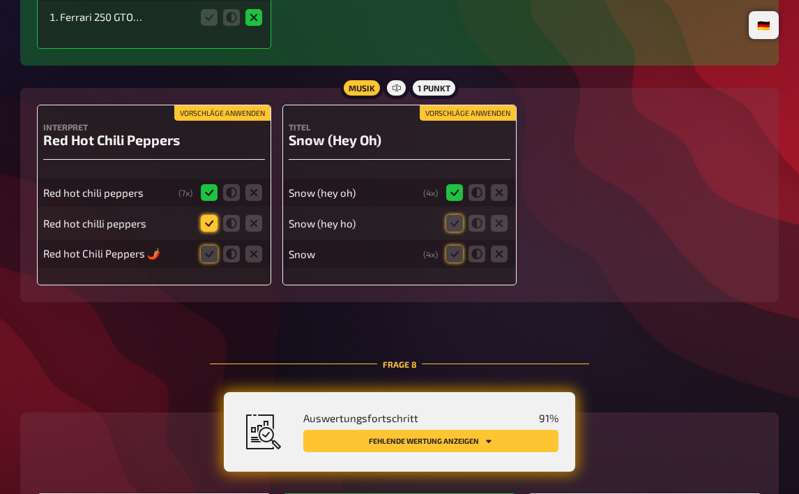
click at [207, 219] on icon at bounding box center [209, 223] width 17 height 17
click at [0, 0] on input "radio" at bounding box center [0, 0] width 0 height 0
click at [207, 245] on icon at bounding box center [209, 253] width 17 height 17
click at [0, 0] on input "radio" at bounding box center [0, 0] width 0 height 0
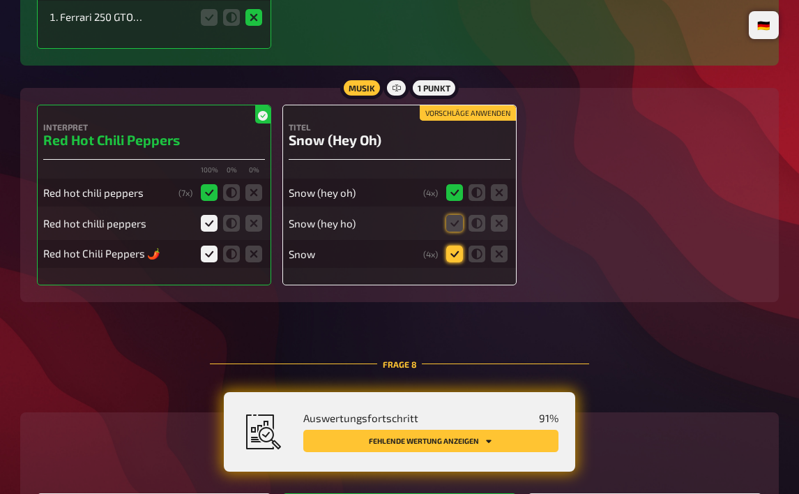
click at [453, 256] on icon at bounding box center [454, 253] width 17 height 17
click at [0, 0] on input "radio" at bounding box center [0, 0] width 0 height 0
click at [453, 221] on icon at bounding box center [454, 223] width 17 height 17
click at [0, 0] on input "radio" at bounding box center [0, 0] width 0 height 0
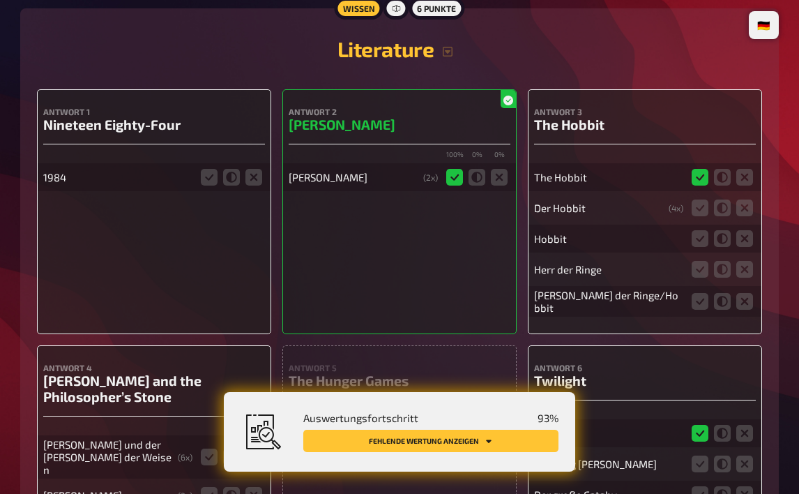
scroll to position [5412, 0]
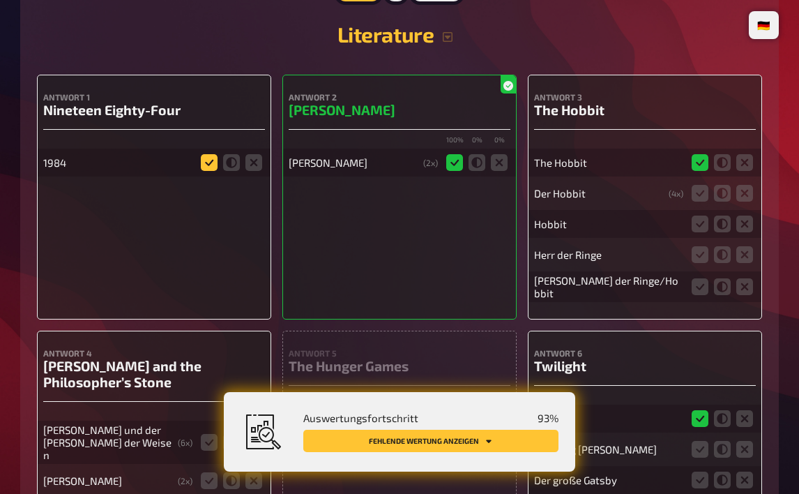
click at [212, 157] on icon at bounding box center [209, 162] width 17 height 17
click at [0, 0] on input "radio" at bounding box center [0, 0] width 0 height 0
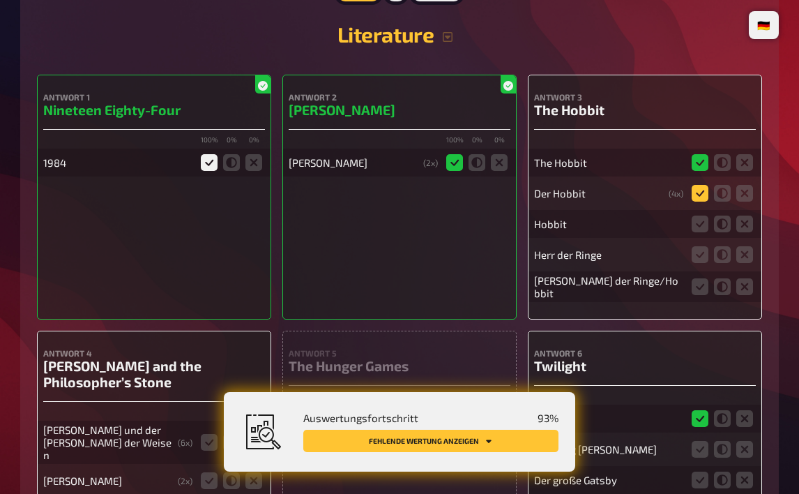
click at [704, 194] on icon at bounding box center [700, 193] width 17 height 17
click at [0, 0] on input "radio" at bounding box center [0, 0] width 0 height 0
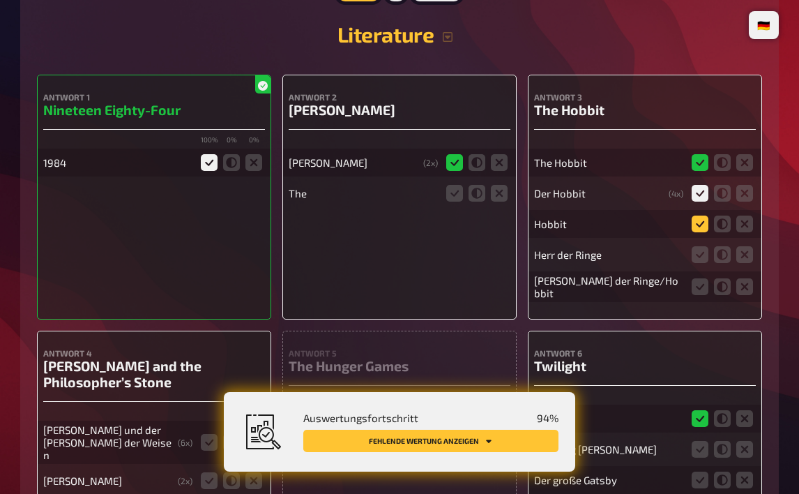
click at [706, 219] on icon at bounding box center [700, 223] width 17 height 17
click at [0, 0] on input "radio" at bounding box center [0, 0] width 0 height 0
click at [750, 255] on icon at bounding box center [744, 254] width 17 height 17
click at [0, 0] on input "radio" at bounding box center [0, 0] width 0 height 0
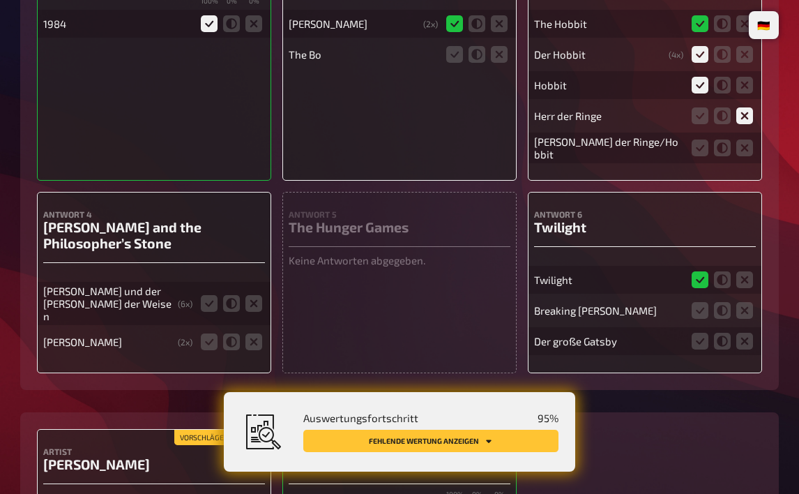
scroll to position [5551, 0]
click at [208, 294] on icon at bounding box center [209, 302] width 17 height 17
click at [0, 0] on input "radio" at bounding box center [0, 0] width 0 height 0
click at [746, 334] on icon at bounding box center [744, 340] width 17 height 17
click at [0, 0] on input "radio" at bounding box center [0, 0] width 0 height 0
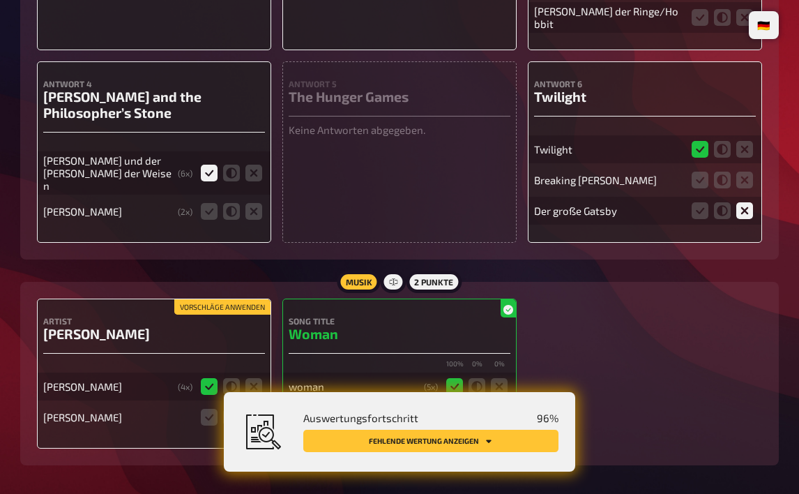
scroll to position [5691, 0]
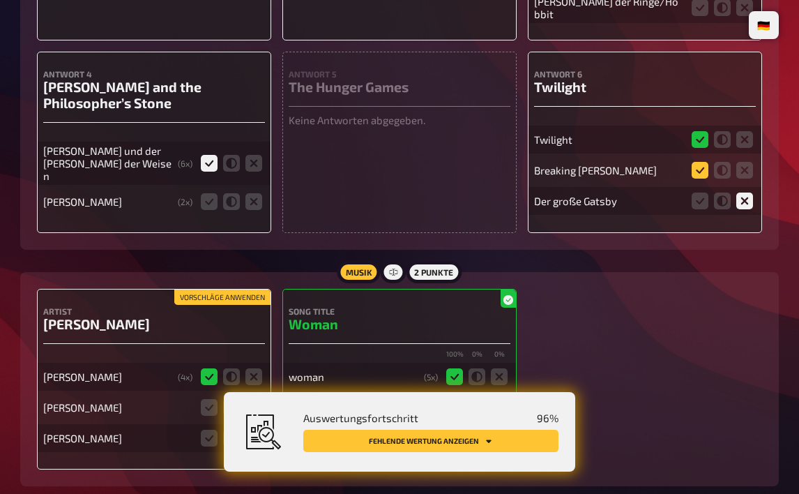
click at [708, 167] on icon at bounding box center [700, 170] width 17 height 17
click at [0, 0] on input "radio" at bounding box center [0, 0] width 0 height 0
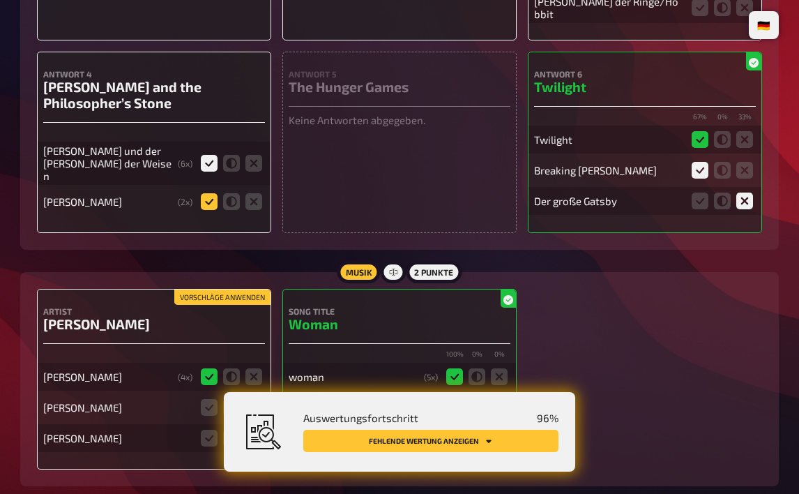
click at [206, 193] on icon at bounding box center [209, 201] width 17 height 17
click at [0, 0] on input "radio" at bounding box center [0, 0] width 0 height 0
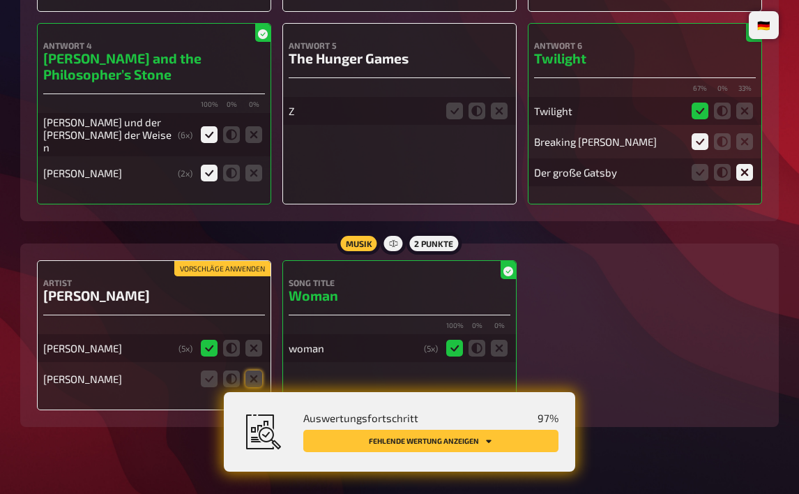
scroll to position [5735, 0]
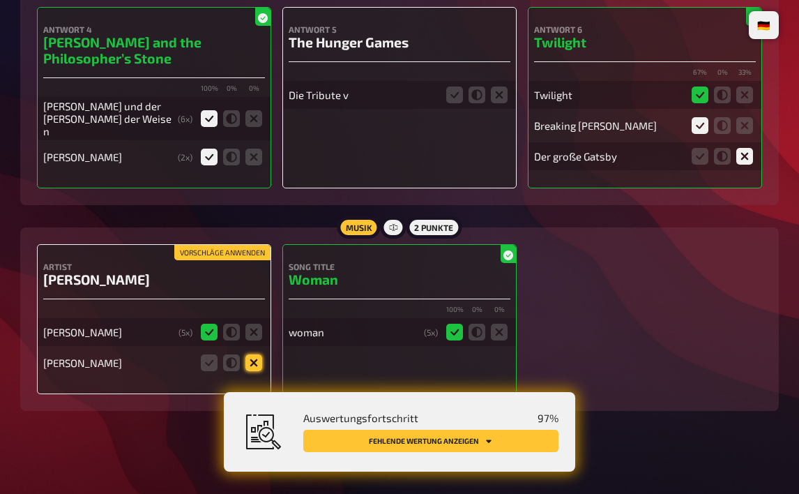
click at [256, 356] on icon at bounding box center [253, 362] width 17 height 17
click at [0, 0] on input "radio" at bounding box center [0, 0] width 0 height 0
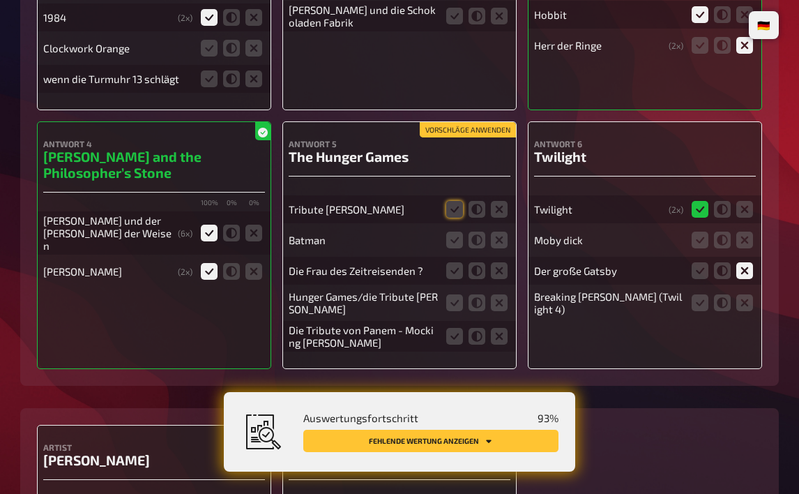
scroll to position [5850, 0]
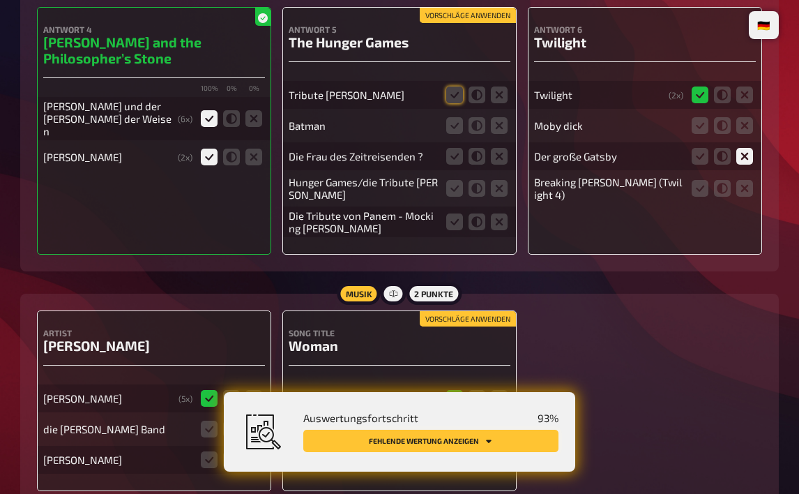
click at [383, 446] on button "Fehlende Wertung anzeigen" at bounding box center [430, 441] width 255 height 22
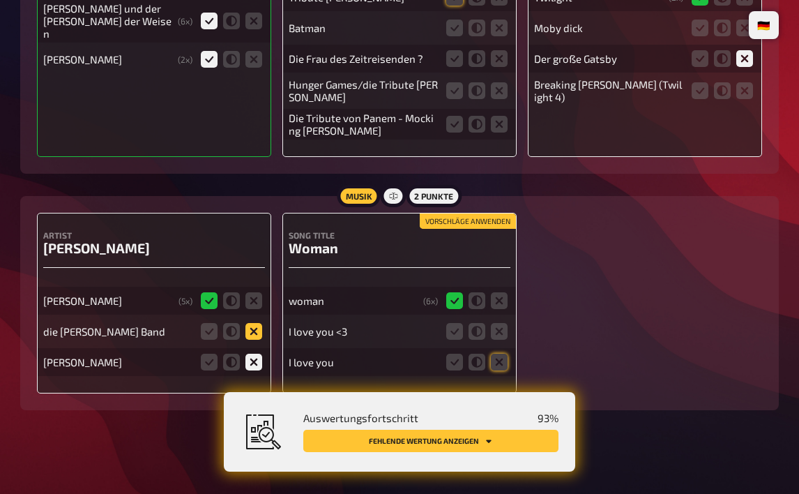
click at [260, 326] on icon at bounding box center [253, 331] width 17 height 17
click at [0, 0] on input "radio" at bounding box center [0, 0] width 0 height 0
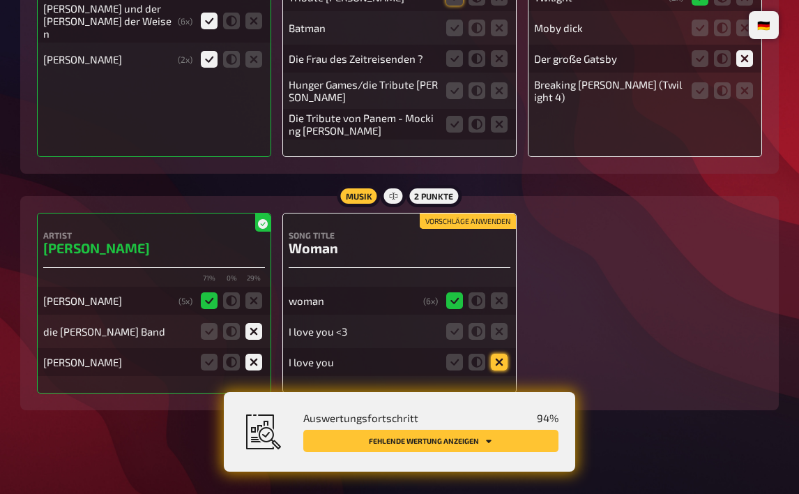
click at [503, 358] on icon at bounding box center [499, 362] width 17 height 17
click at [0, 0] on input "radio" at bounding box center [0, 0] width 0 height 0
click at [496, 327] on icon at bounding box center [499, 331] width 17 height 17
click at [0, 0] on input "radio" at bounding box center [0, 0] width 0 height 0
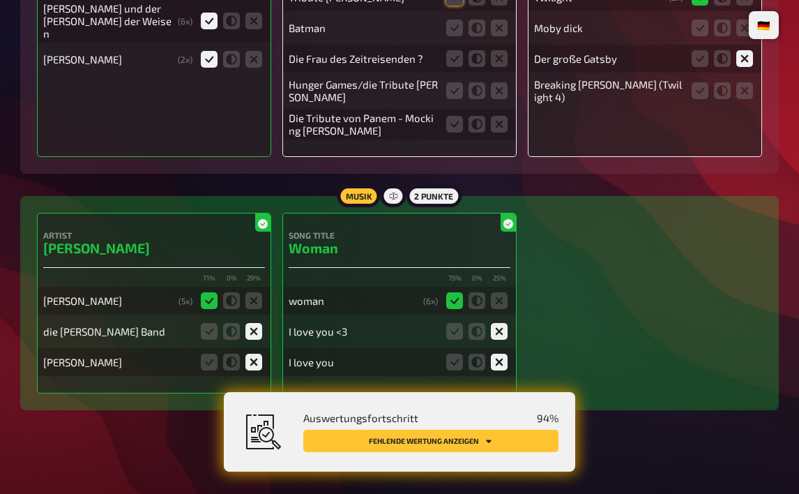
click at [474, 445] on button "Fehlende Wertung anzeigen" at bounding box center [430, 441] width 255 height 22
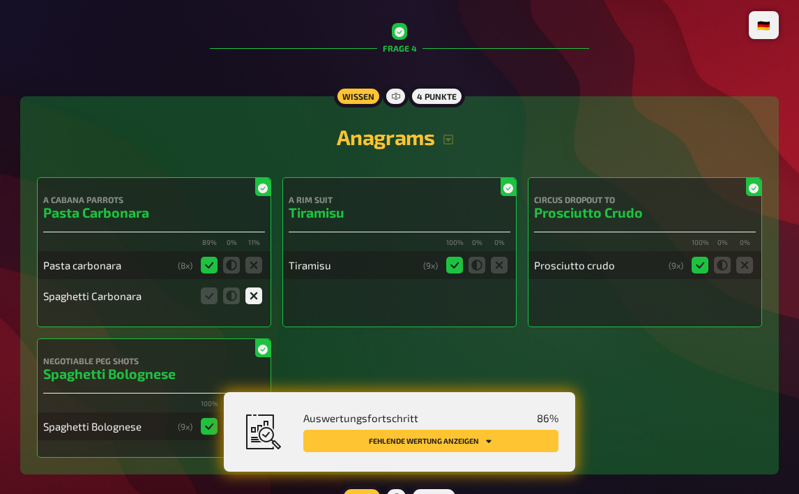
scroll to position [2160, 0]
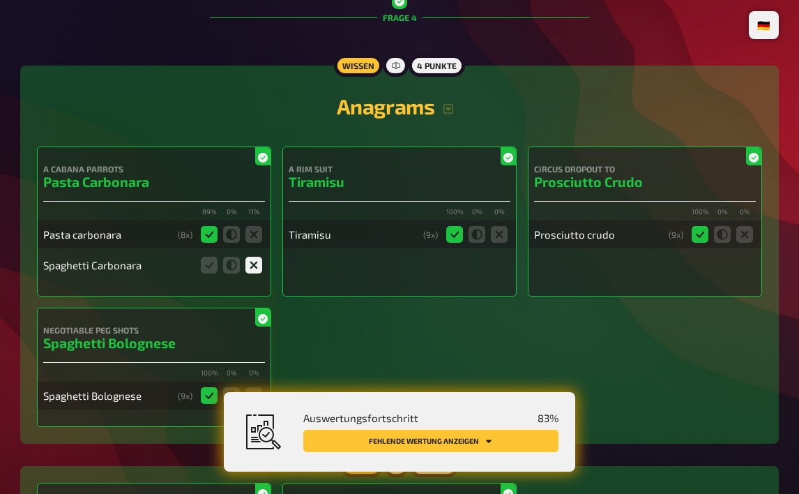
click at [434, 436] on button "Fehlende Wertung anzeigen" at bounding box center [430, 441] width 255 height 22
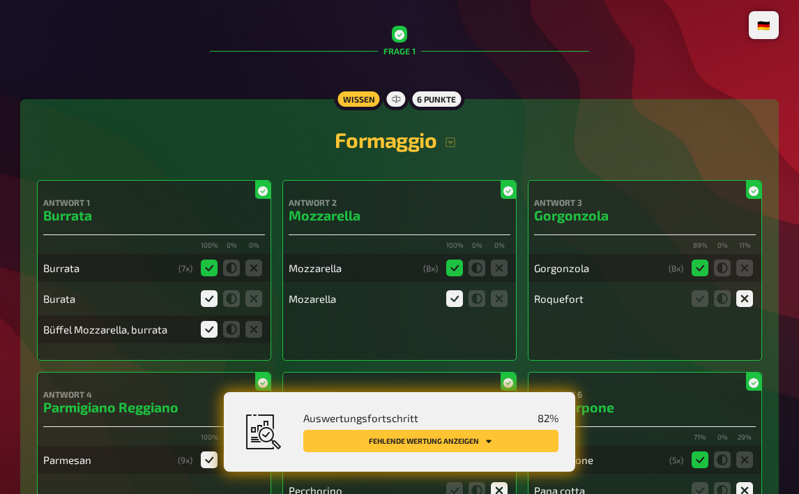
scroll to position [0, 0]
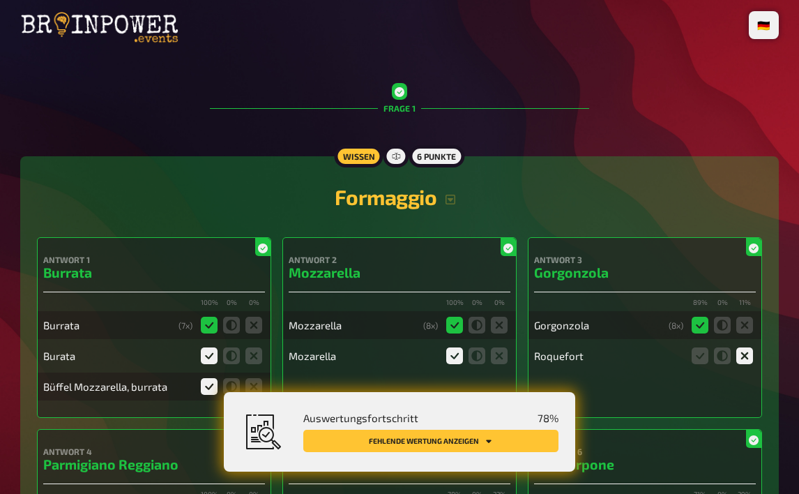
click at [485, 457] on div "Auswertungsfortschritt 78 % Fehlende Wertung anzeigen" at bounding box center [399, 432] width 351 height 80
click at [471, 439] on button "Fehlende Wertung anzeigen" at bounding box center [430, 441] width 255 height 22
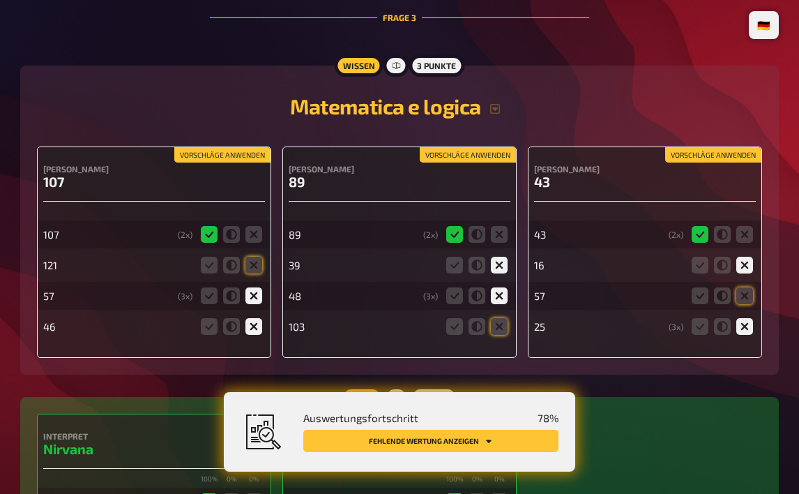
scroll to position [1635, 0]
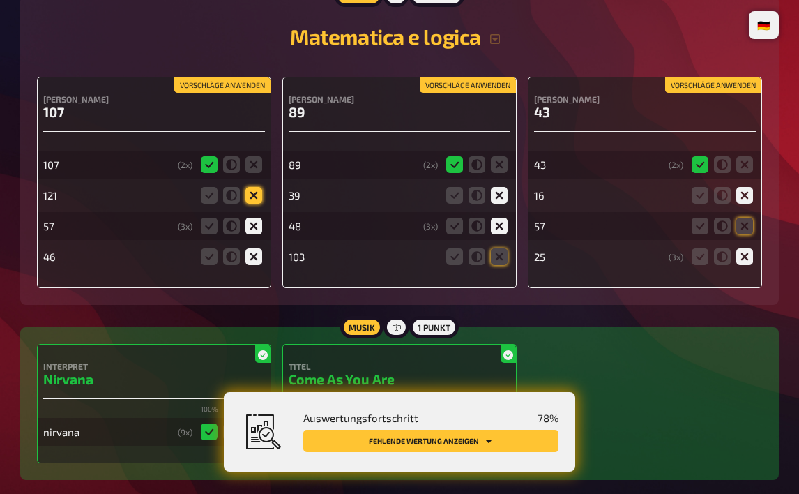
click at [257, 193] on icon at bounding box center [253, 195] width 17 height 17
click at [0, 0] on input "radio" at bounding box center [0, 0] width 0 height 0
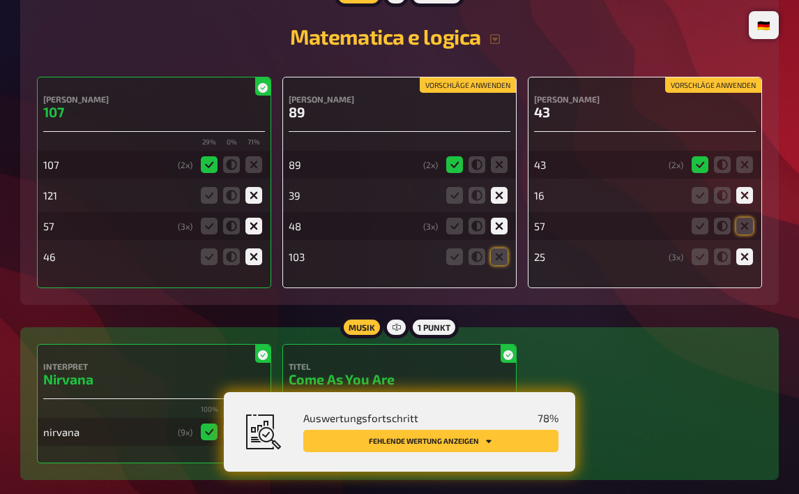
click at [505, 262] on fieldset at bounding box center [477, 256] width 67 height 22
click at [496, 253] on icon at bounding box center [499, 256] width 17 height 17
click at [0, 0] on input "radio" at bounding box center [0, 0] width 0 height 0
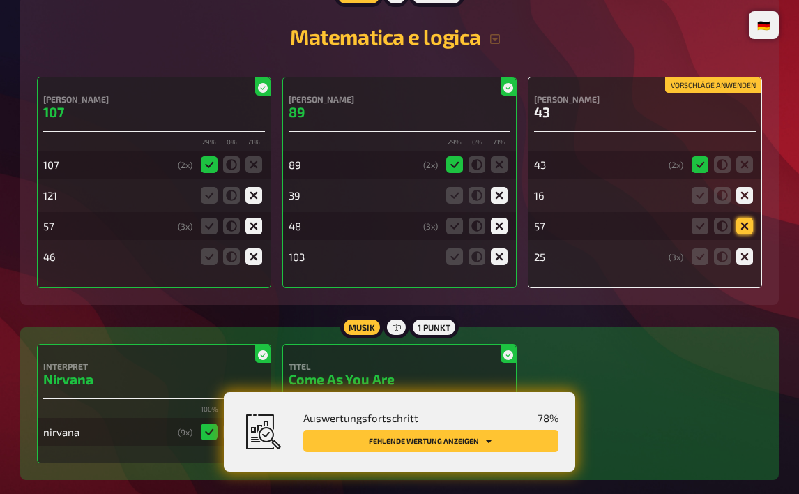
click at [748, 223] on icon at bounding box center [744, 226] width 17 height 17
click at [0, 0] on input "radio" at bounding box center [0, 0] width 0 height 0
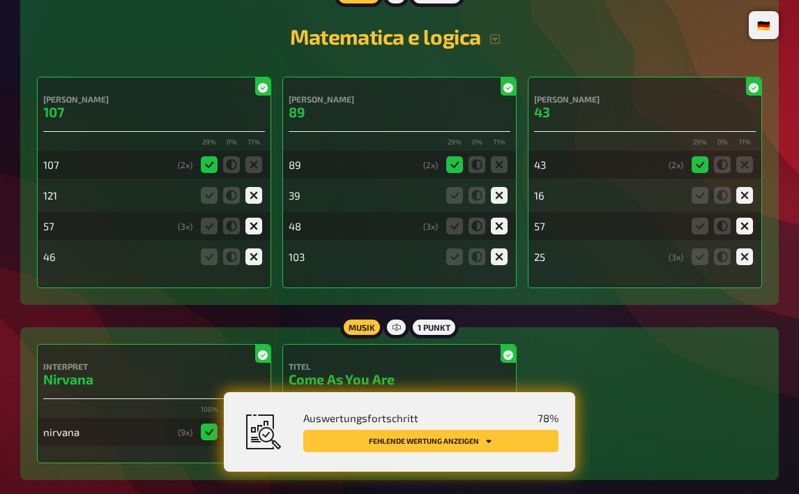
click at [490, 442] on icon "Fehlende Wertung anzeigen" at bounding box center [489, 440] width 6 height 3
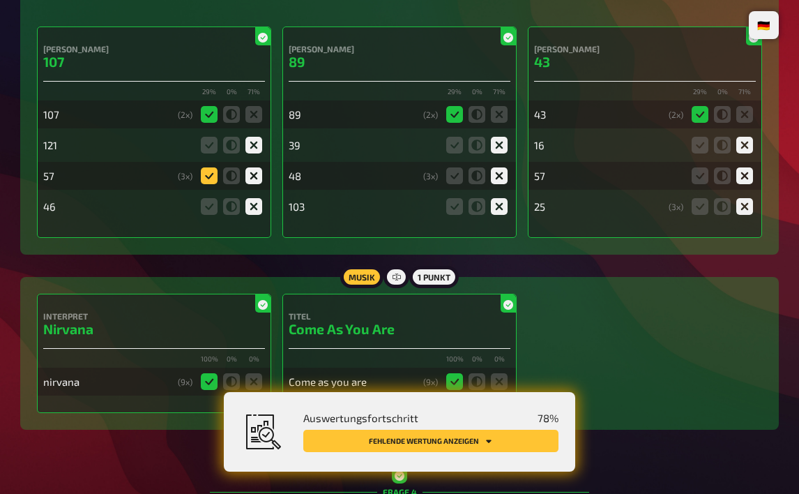
click at [208, 167] on icon at bounding box center [209, 175] width 17 height 17
click at [0, 0] on input "radio" at bounding box center [0, 0] width 0 height 0
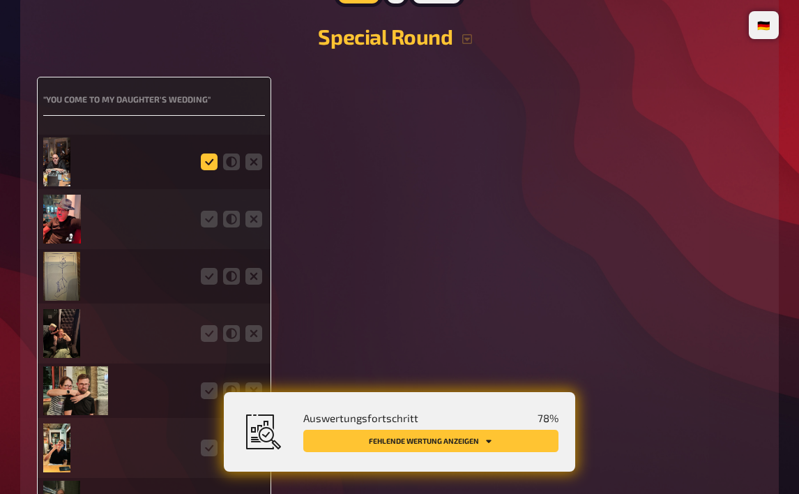
click at [206, 157] on icon at bounding box center [209, 161] width 17 height 17
click at [0, 0] on input "radio" at bounding box center [0, 0] width 0 height 0
click at [206, 223] on icon at bounding box center [209, 219] width 17 height 17
click at [0, 0] on input "radio" at bounding box center [0, 0] width 0 height 0
click at [214, 269] on icon at bounding box center [209, 276] width 17 height 17
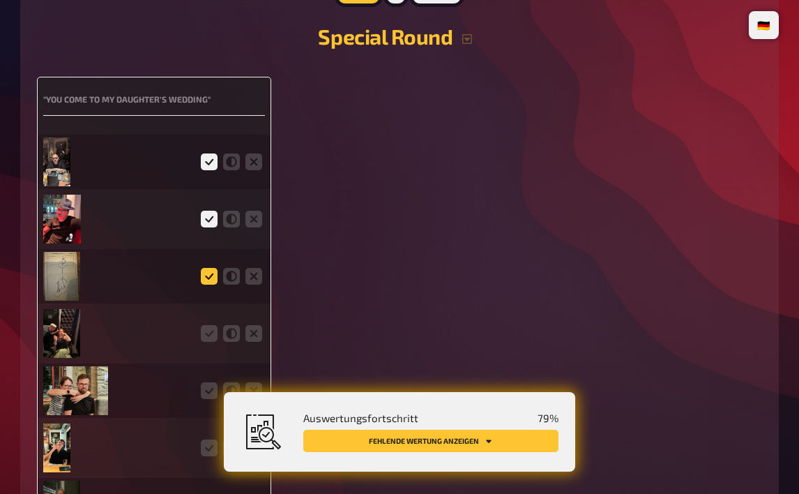
click at [0, 0] on input "radio" at bounding box center [0, 0] width 0 height 0
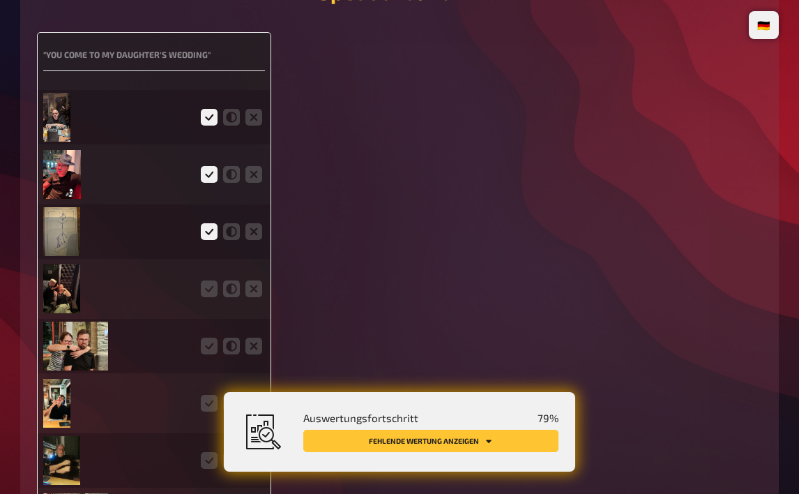
scroll to position [2993, 0]
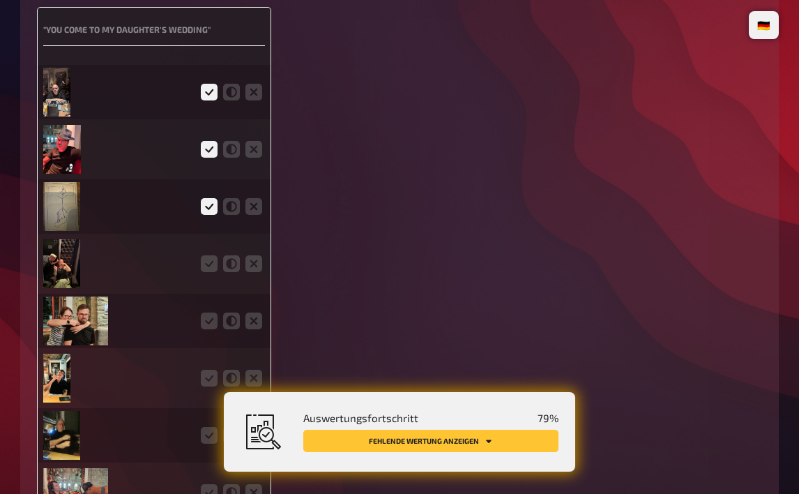
click at [63, 202] on img at bounding box center [61, 206] width 37 height 49
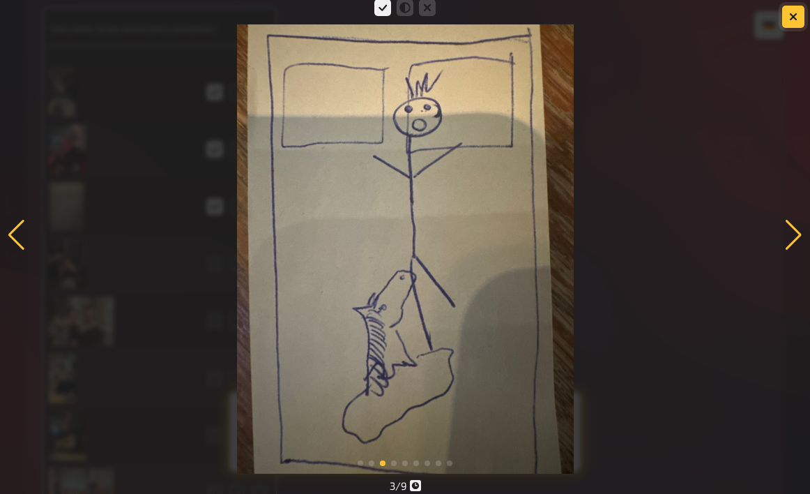
click at [794, 20] on icon "button" at bounding box center [793, 17] width 8 height 8
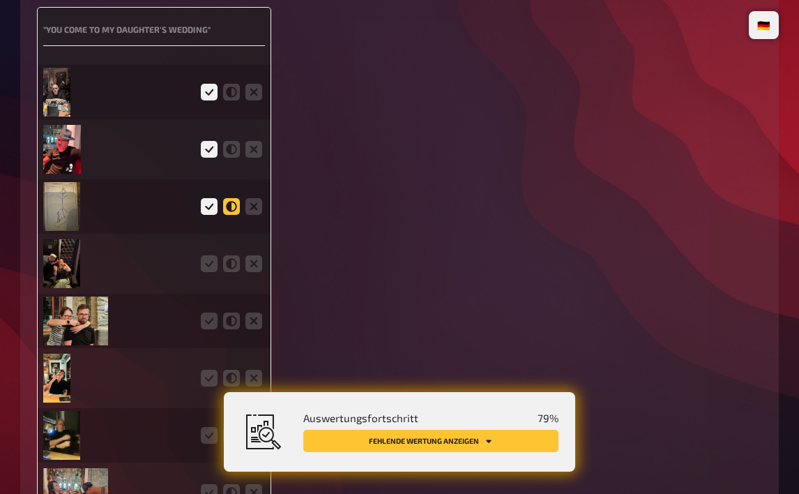
click at [235, 204] on icon at bounding box center [231, 206] width 17 height 17
click at [0, 0] on input "radio" at bounding box center [0, 0] width 0 height 0
click at [68, 266] on img at bounding box center [61, 263] width 37 height 49
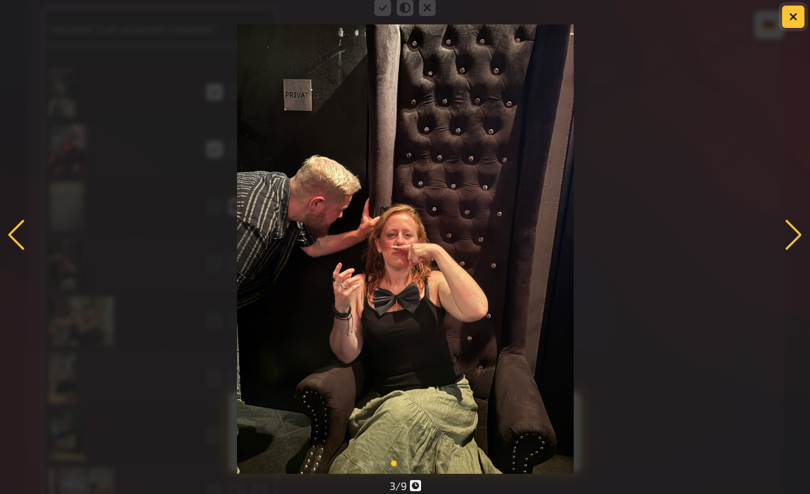
click at [794, 24] on button "button" at bounding box center [793, 17] width 22 height 22
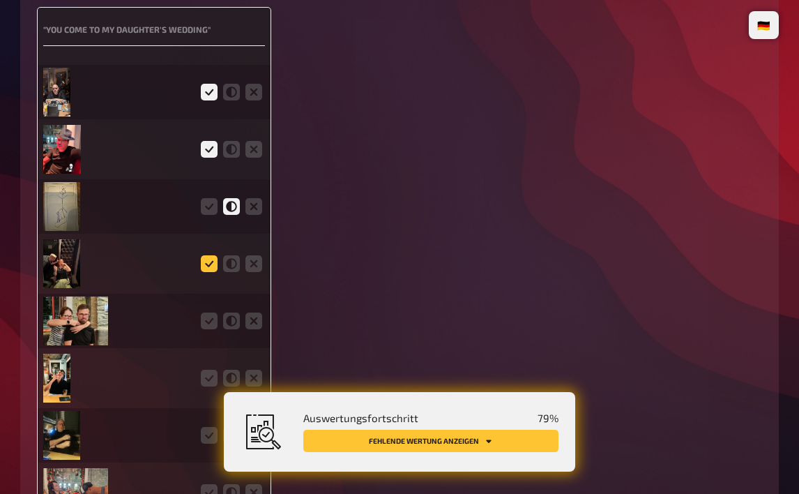
click at [211, 255] on icon at bounding box center [209, 263] width 17 height 17
click at [0, 0] on input "radio" at bounding box center [0, 0] width 0 height 0
click at [212, 316] on icon at bounding box center [209, 320] width 17 height 17
click at [0, 0] on input "radio" at bounding box center [0, 0] width 0 height 0
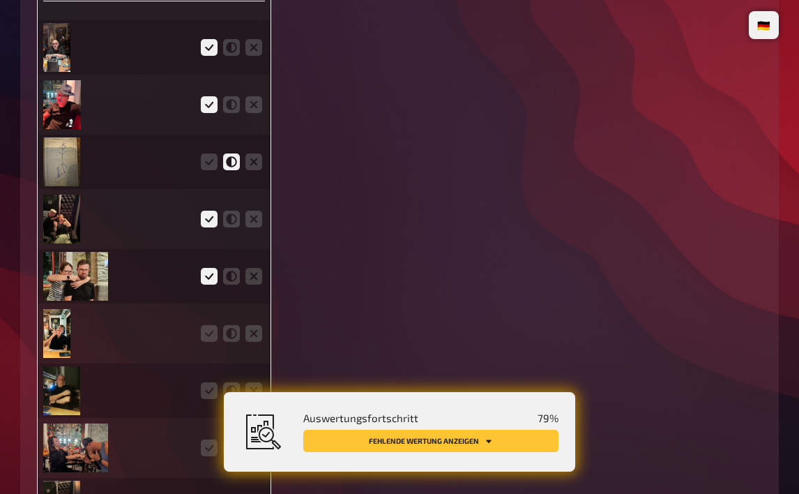
scroll to position [3063, 0]
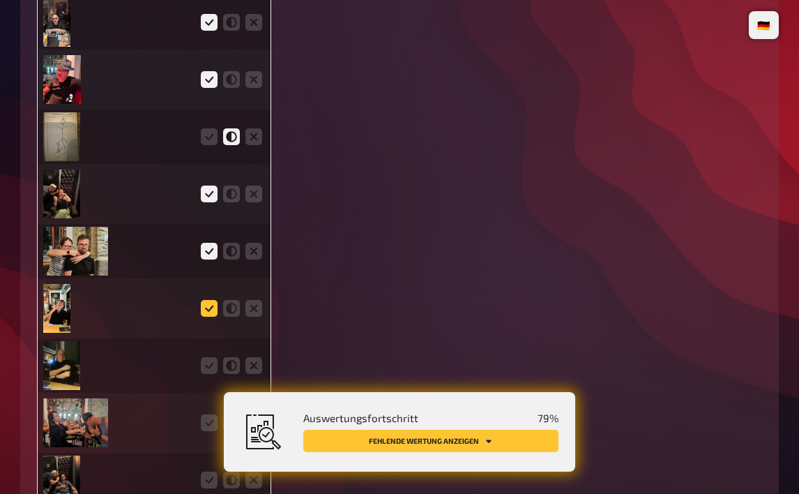
click at [208, 305] on icon at bounding box center [209, 308] width 17 height 17
click at [0, 0] on input "radio" at bounding box center [0, 0] width 0 height 0
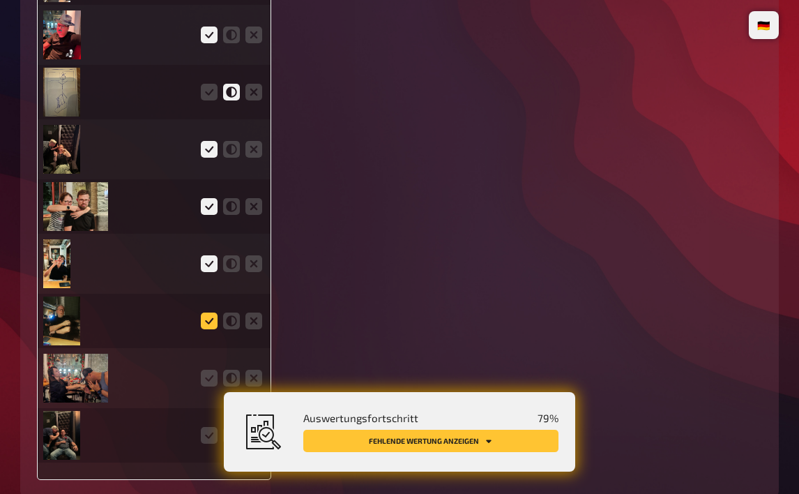
scroll to position [3133, 0]
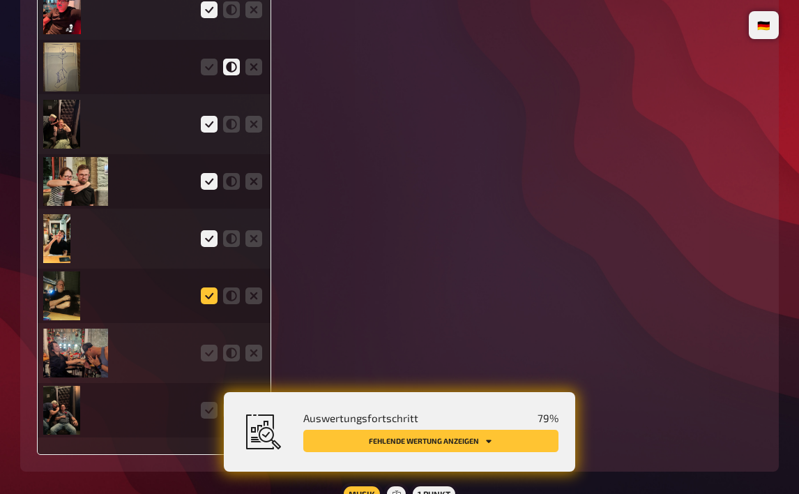
click at [206, 287] on icon at bounding box center [209, 295] width 17 height 17
click at [0, 0] on input "radio" at bounding box center [0, 0] width 0 height 0
click at [213, 351] on icon at bounding box center [209, 353] width 17 height 17
click at [0, 0] on input "radio" at bounding box center [0, 0] width 0 height 0
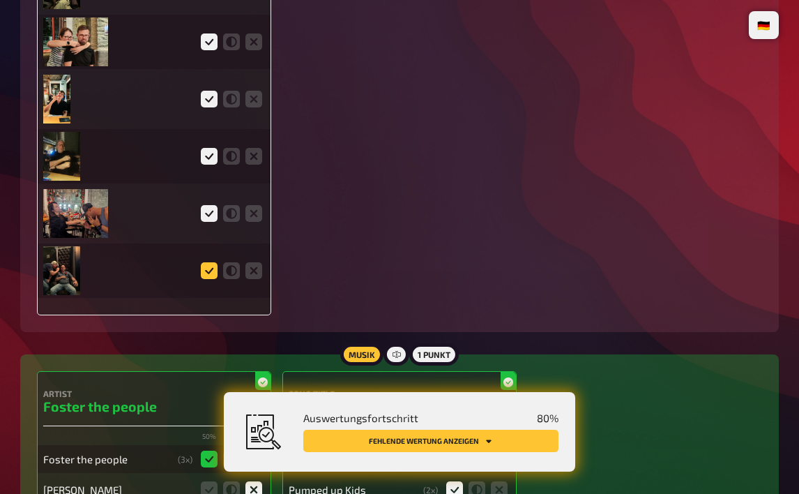
scroll to position [3202, 0]
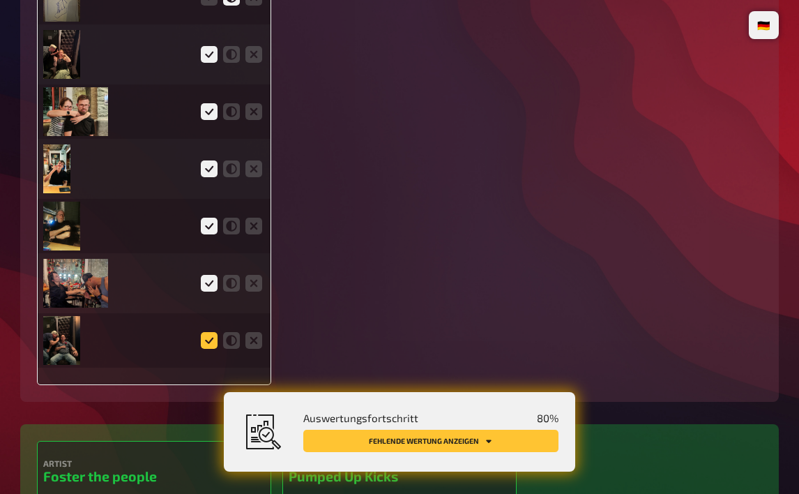
click at [209, 332] on icon at bounding box center [209, 340] width 17 height 17
click at [0, 0] on input "radio" at bounding box center [0, 0] width 0 height 0
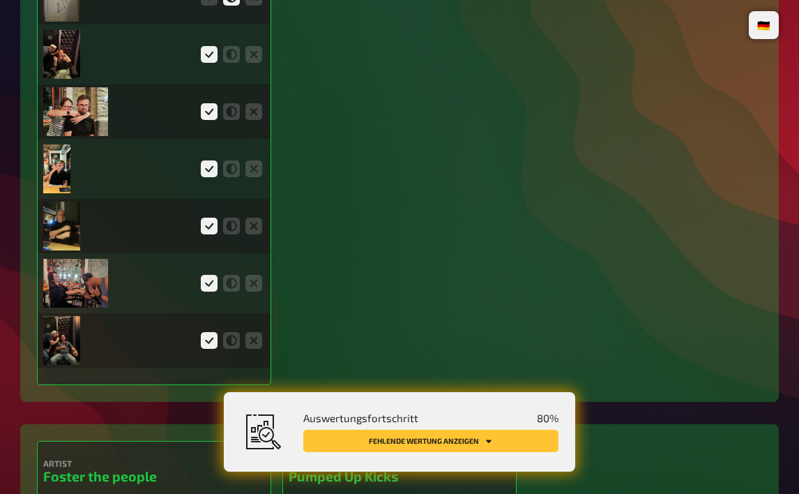
click at [505, 444] on button "Fehlende Wertung anzeigen" at bounding box center [430, 441] width 255 height 22
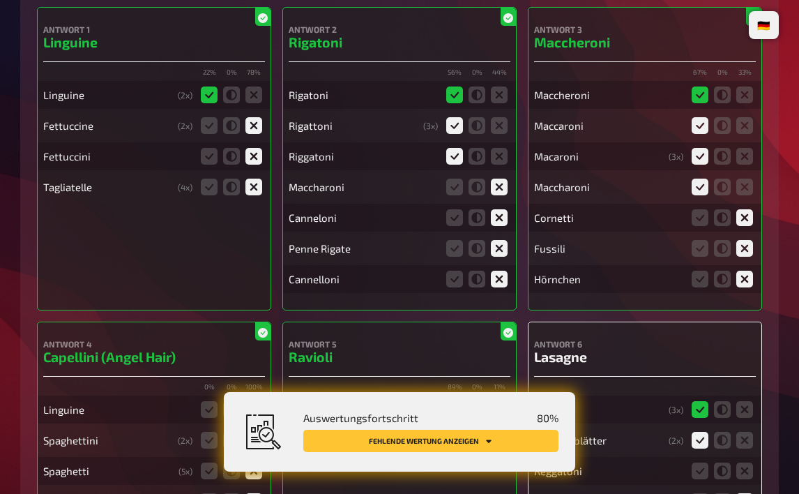
scroll to position [4295, 0]
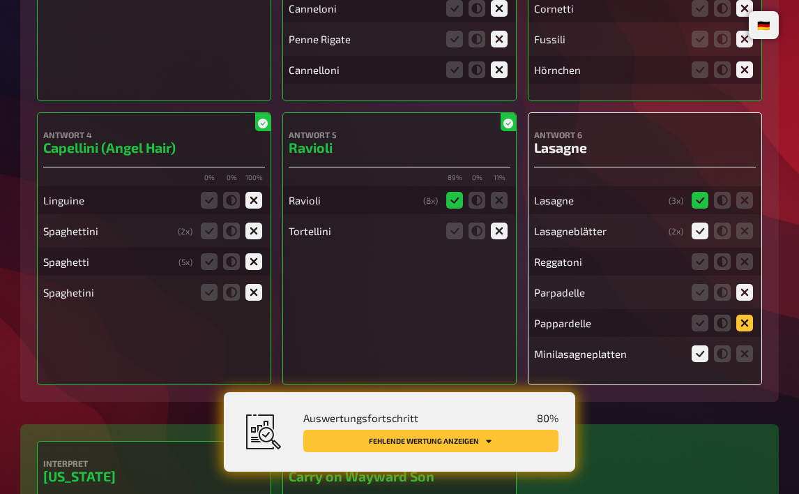
click at [746, 320] on icon at bounding box center [744, 323] width 17 height 17
click at [0, 0] on input "radio" at bounding box center [0, 0] width 0 height 0
click at [451, 441] on button "Fehlende Wertung anzeigen" at bounding box center [430, 441] width 255 height 22
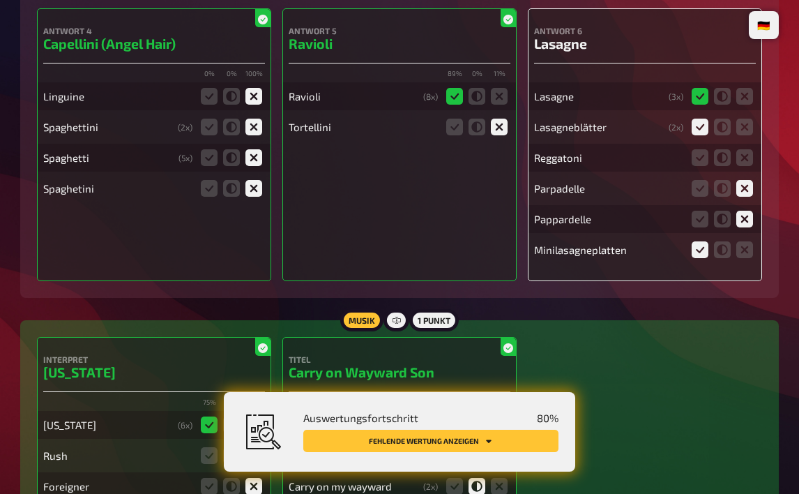
scroll to position [4407, 0]
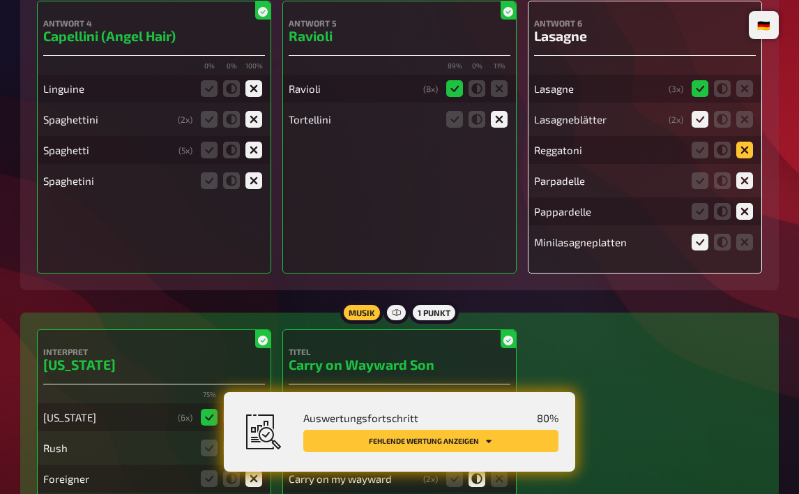
click at [741, 144] on icon at bounding box center [744, 150] width 17 height 17
click at [0, 0] on input "radio" at bounding box center [0, 0] width 0 height 0
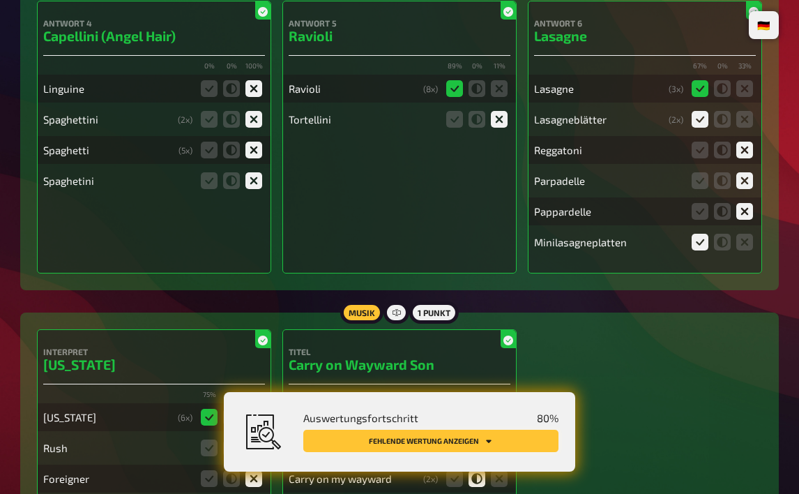
click at [478, 447] on button "Fehlende Wertung anzeigen" at bounding box center [430, 441] width 255 height 22
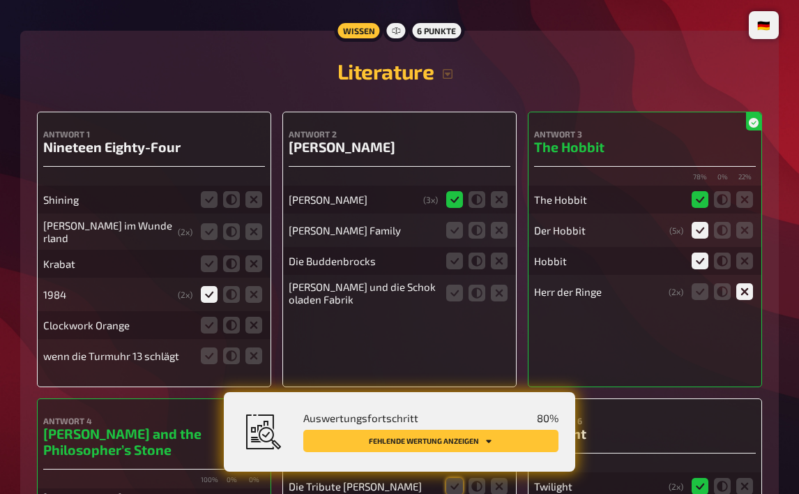
scroll to position [5871, 0]
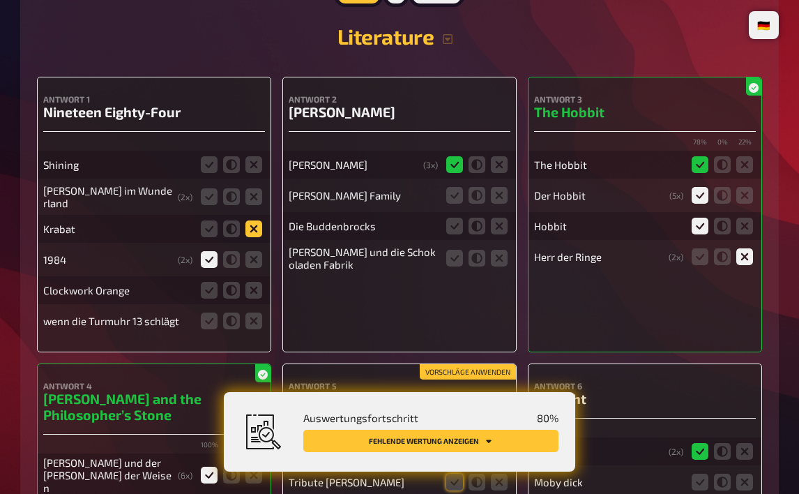
click at [255, 220] on icon at bounding box center [253, 228] width 17 height 17
click at [0, 0] on input "radio" at bounding box center [0, 0] width 0 height 0
click at [251, 287] on icon at bounding box center [253, 290] width 17 height 17
click at [0, 0] on input "radio" at bounding box center [0, 0] width 0 height 0
click at [257, 312] on icon at bounding box center [253, 320] width 17 height 17
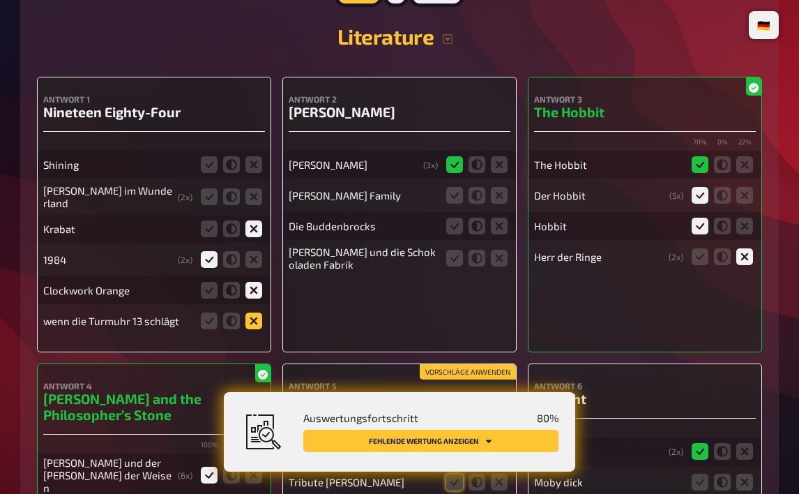
click at [0, 0] on input "radio" at bounding box center [0, 0] width 0 height 0
click at [253, 188] on icon at bounding box center [253, 196] width 17 height 17
click at [0, 0] on input "radio" at bounding box center [0, 0] width 0 height 0
click at [252, 159] on icon at bounding box center [253, 164] width 17 height 17
click at [0, 0] on input "radio" at bounding box center [0, 0] width 0 height 0
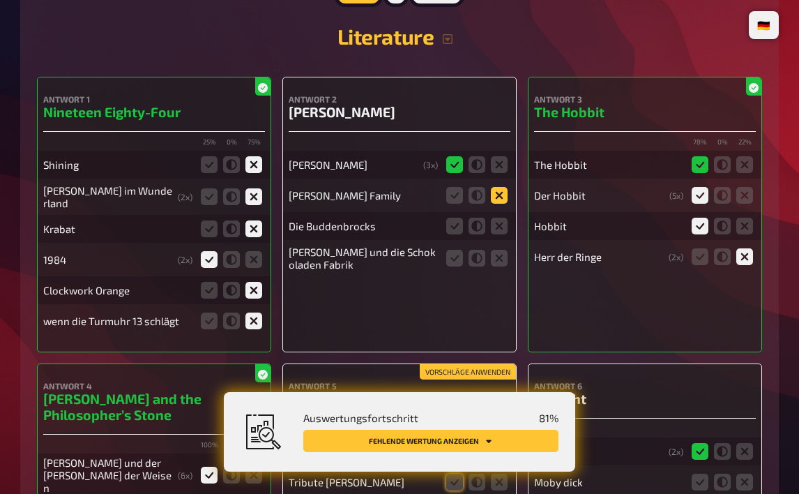
click at [496, 192] on icon at bounding box center [499, 195] width 17 height 17
click at [0, 0] on input "radio" at bounding box center [0, 0] width 0 height 0
click at [499, 227] on icon at bounding box center [499, 226] width 17 height 17
click at [0, 0] on input "radio" at bounding box center [0, 0] width 0 height 0
click at [505, 262] on icon at bounding box center [499, 258] width 17 height 17
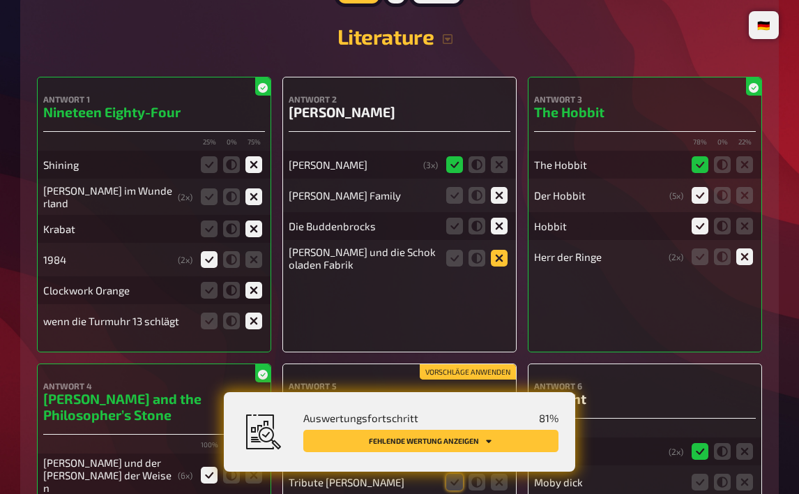
click at [0, 0] on input "radio" at bounding box center [0, 0] width 0 height 0
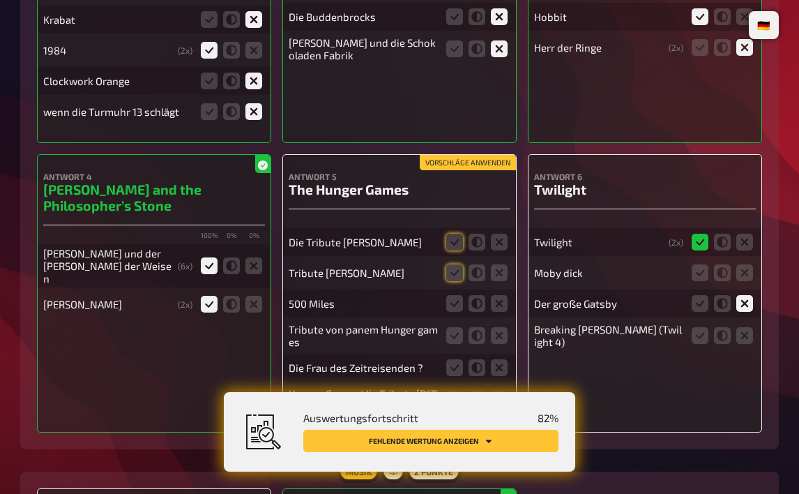
scroll to position [6150, 0]
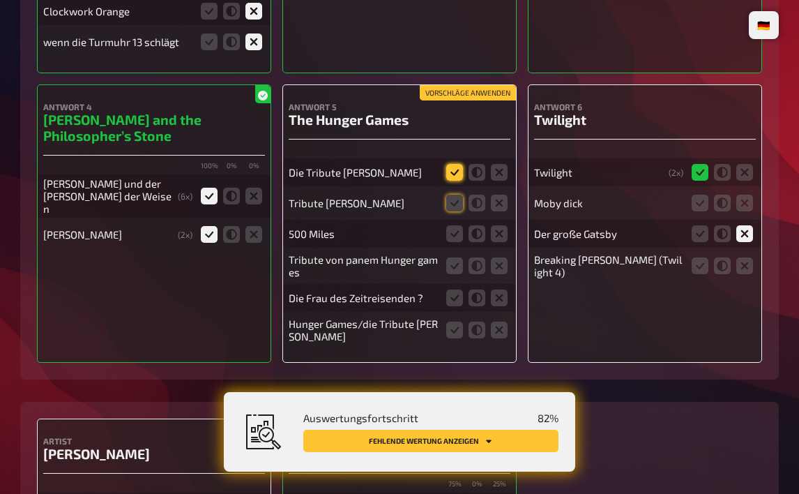
click at [458, 164] on icon at bounding box center [454, 172] width 17 height 17
click at [0, 0] on input "radio" at bounding box center [0, 0] width 0 height 0
click at [457, 195] on icon at bounding box center [454, 203] width 17 height 17
click at [0, 0] on input "radio" at bounding box center [0, 0] width 0 height 0
click at [499, 235] on icon at bounding box center [499, 233] width 17 height 17
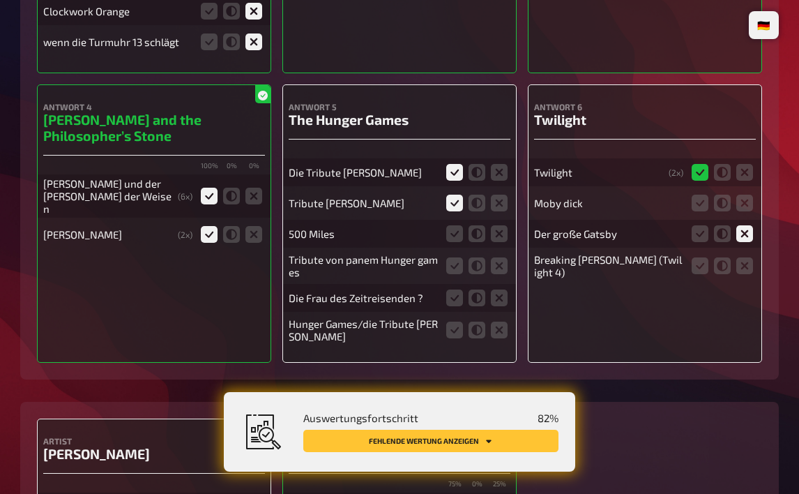
click at [0, 0] on input "radio" at bounding box center [0, 0] width 0 height 0
click at [451, 261] on icon at bounding box center [454, 265] width 17 height 17
click at [0, 0] on input "radio" at bounding box center [0, 0] width 0 height 0
click at [503, 296] on icon at bounding box center [499, 297] width 17 height 17
click at [0, 0] on input "radio" at bounding box center [0, 0] width 0 height 0
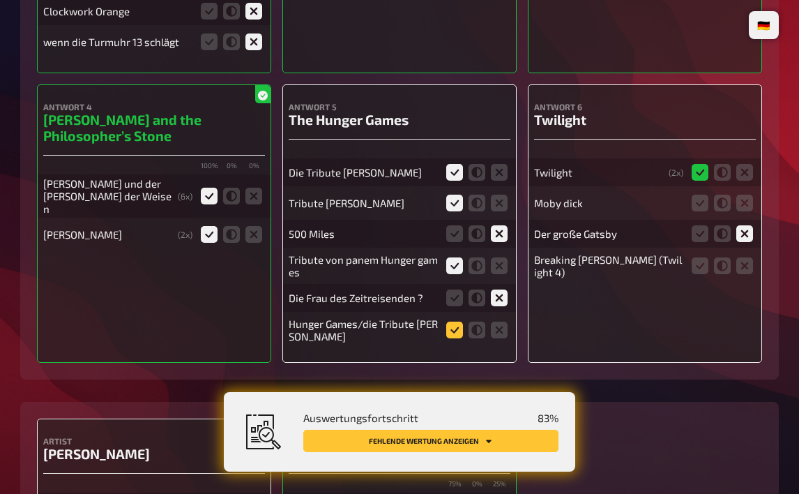
click at [453, 325] on icon at bounding box center [454, 329] width 17 height 17
click at [0, 0] on input "radio" at bounding box center [0, 0] width 0 height 0
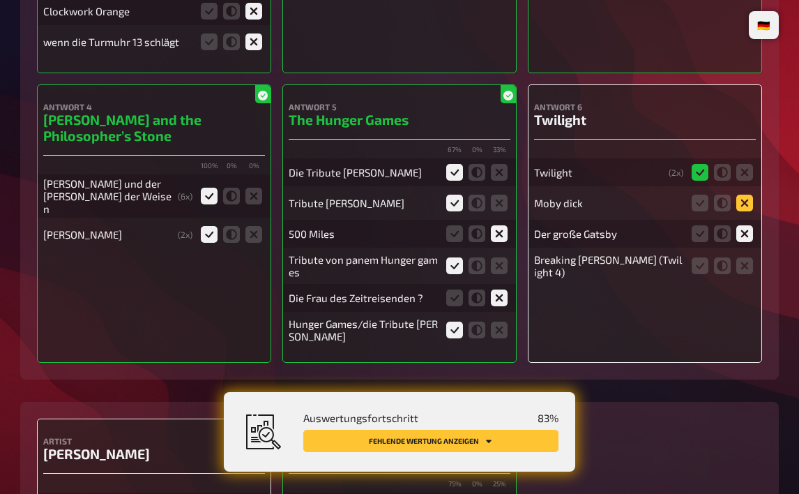
click at [746, 195] on icon at bounding box center [744, 203] width 17 height 17
click at [0, 0] on input "radio" at bounding box center [0, 0] width 0 height 0
click at [702, 259] on icon at bounding box center [700, 265] width 17 height 17
click at [0, 0] on input "radio" at bounding box center [0, 0] width 0 height 0
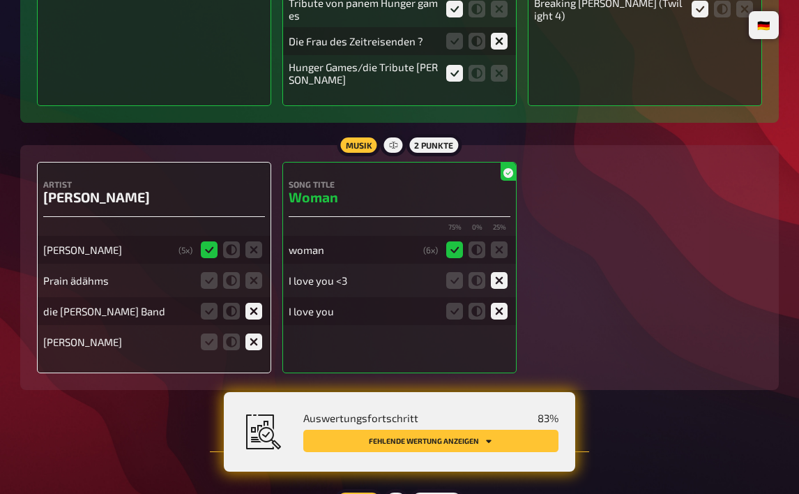
scroll to position [6429, 0]
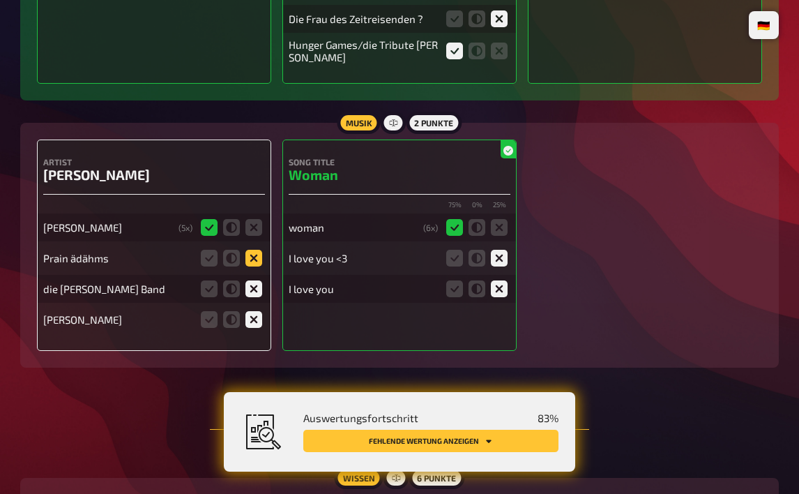
click at [251, 257] on icon at bounding box center [253, 258] width 17 height 17
click at [0, 0] on input "radio" at bounding box center [0, 0] width 0 height 0
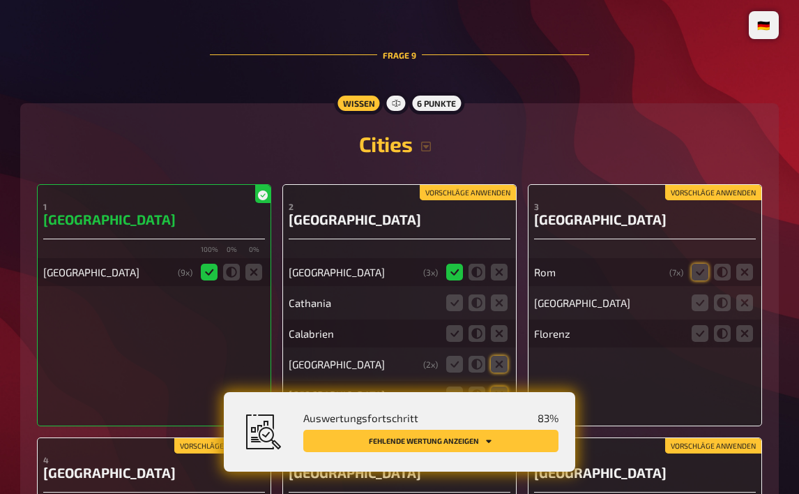
scroll to position [6917, 0]
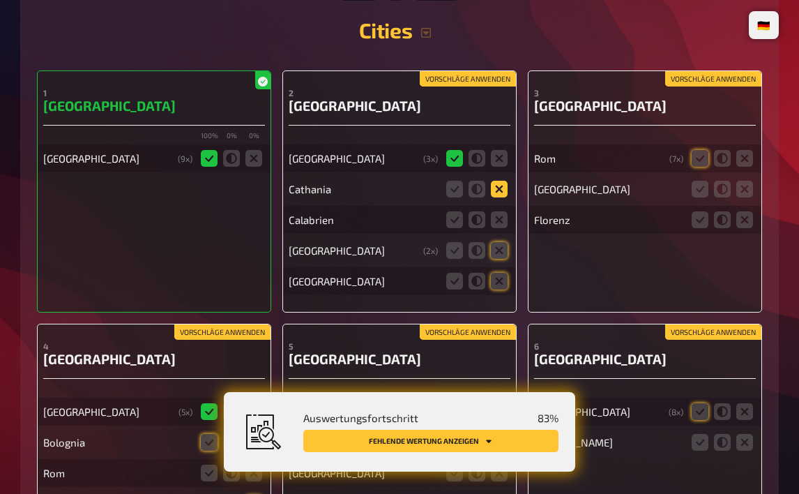
click at [502, 188] on icon at bounding box center [499, 189] width 17 height 17
click at [0, 0] on input "radio" at bounding box center [0, 0] width 0 height 0
click at [506, 214] on icon at bounding box center [499, 219] width 17 height 17
click at [0, 0] on input "radio" at bounding box center [0, 0] width 0 height 0
click at [506, 242] on icon at bounding box center [499, 250] width 17 height 17
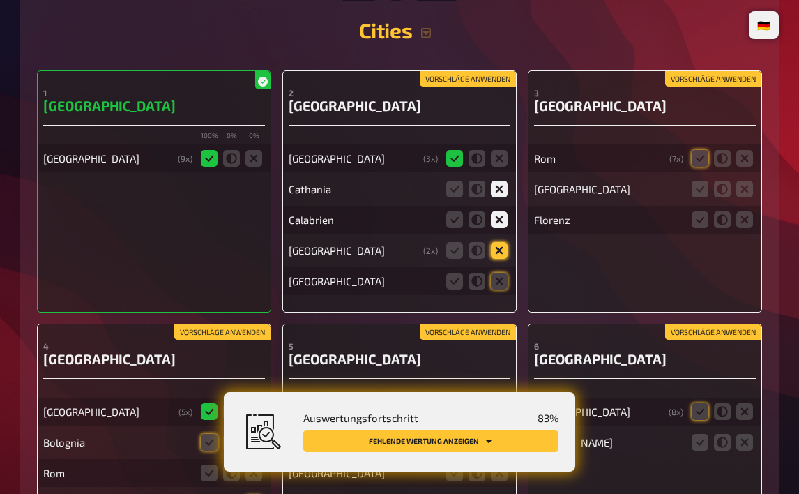
click at [0, 0] on input "radio" at bounding box center [0, 0] width 0 height 0
click at [502, 282] on icon at bounding box center [499, 281] width 17 height 17
click at [0, 0] on input "radio" at bounding box center [0, 0] width 0 height 0
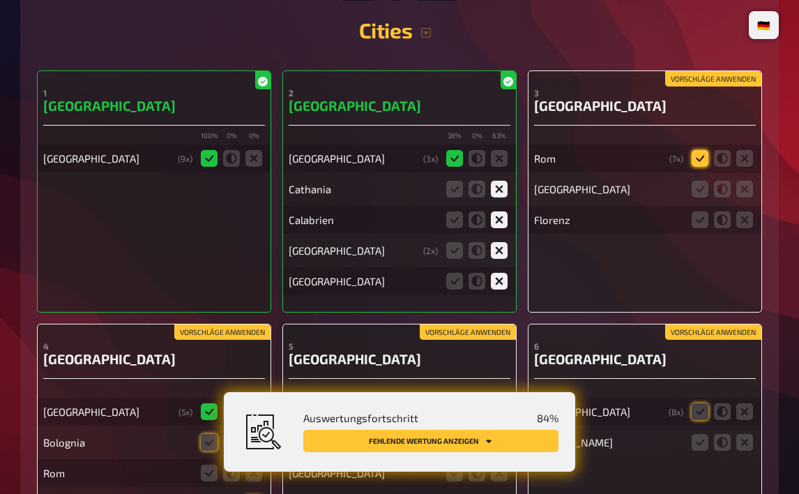
click at [697, 158] on icon at bounding box center [700, 158] width 17 height 17
click at [0, 0] on input "radio" at bounding box center [0, 0] width 0 height 0
drag, startPoint x: 740, startPoint y: 184, endPoint x: 748, endPoint y: 196, distance: 14.1
click at [740, 184] on icon at bounding box center [744, 189] width 17 height 17
click at [0, 0] on input "radio" at bounding box center [0, 0] width 0 height 0
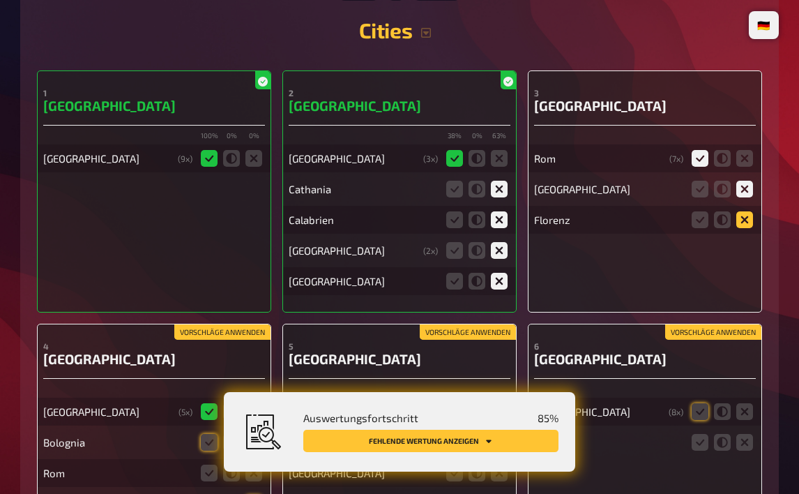
click at [751, 211] on icon at bounding box center [744, 219] width 17 height 17
click at [0, 0] on input "radio" at bounding box center [0, 0] width 0 height 0
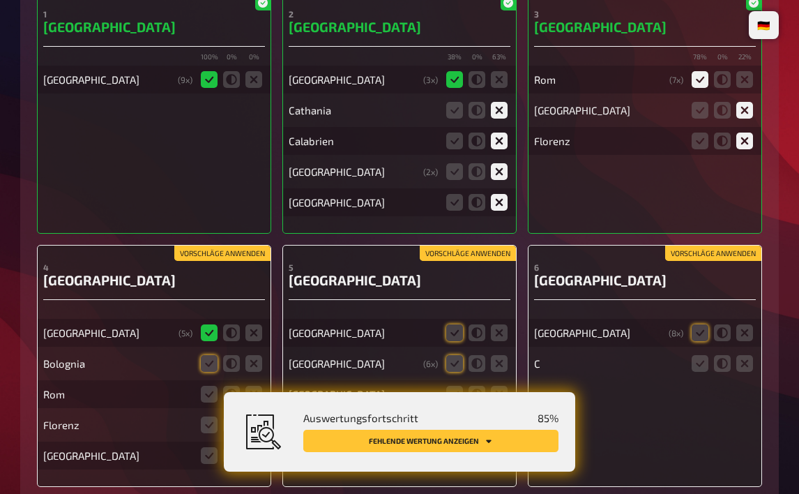
scroll to position [7127, 0]
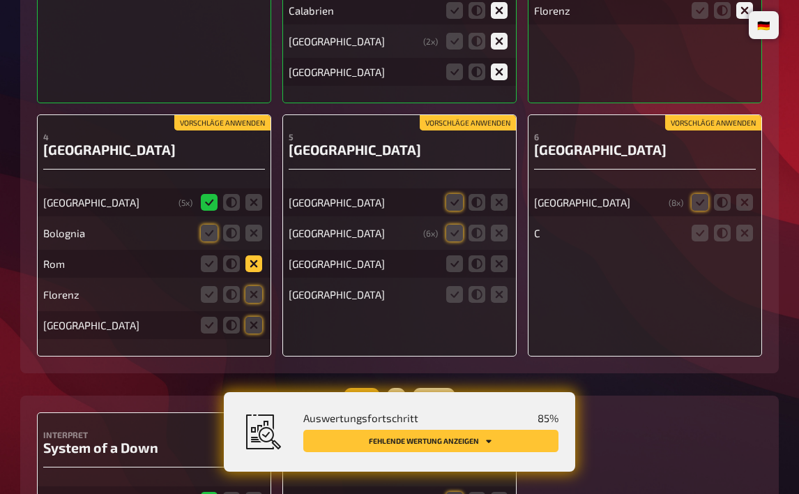
click at [256, 255] on icon at bounding box center [253, 263] width 17 height 17
click at [0, 0] on input "radio" at bounding box center [0, 0] width 0 height 0
click at [206, 225] on icon at bounding box center [209, 233] width 17 height 17
click at [0, 0] on input "radio" at bounding box center [0, 0] width 0 height 0
click at [245, 286] on icon at bounding box center [253, 294] width 17 height 17
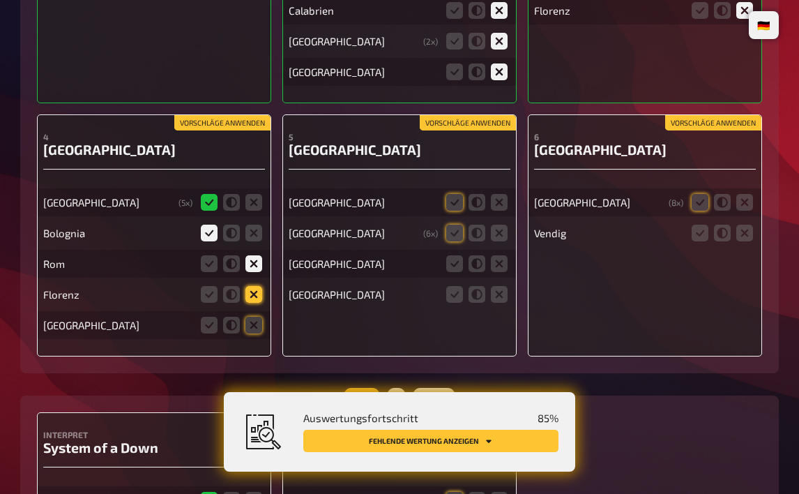
click at [0, 0] on input "radio" at bounding box center [0, 0] width 0 height 0
click at [259, 326] on icon at bounding box center [253, 325] width 17 height 17
click at [0, 0] on input "radio" at bounding box center [0, 0] width 0 height 0
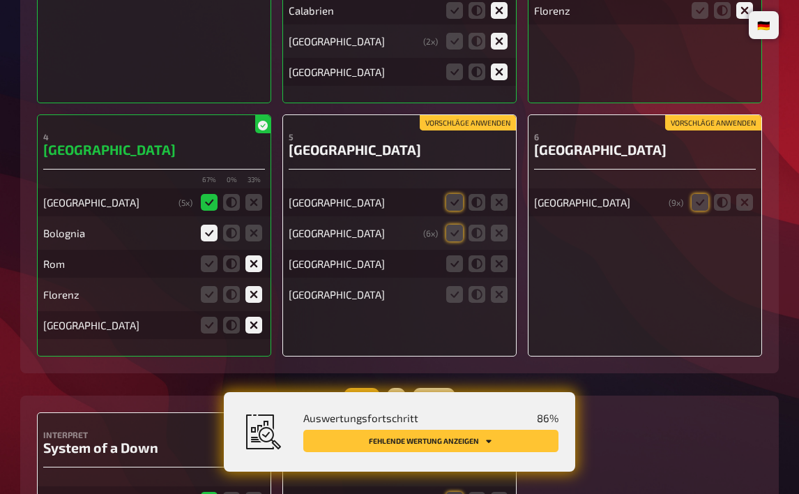
click at [647, 400] on div "Musik 1 Punkt Interpret System of a Down System of a down ( 8 x) Tenacious D Vo…" at bounding box center [399, 486] width 759 height 183
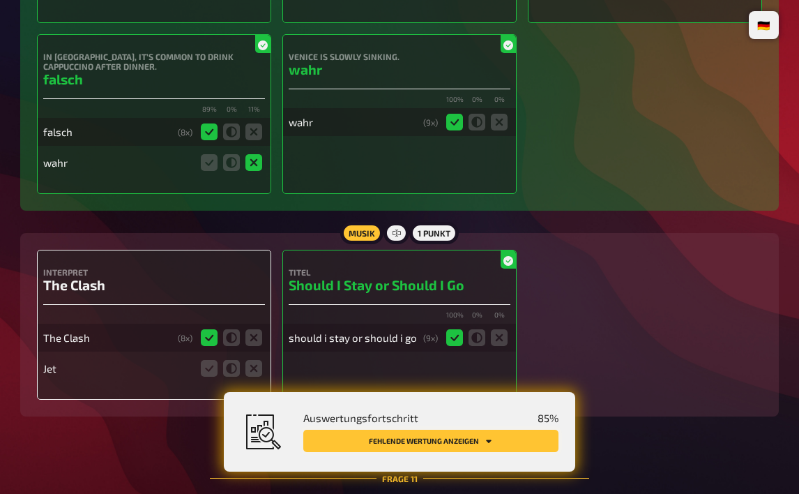
click at [469, 438] on button "Fehlende Wertung anzeigen" at bounding box center [430, 441] width 255 height 22
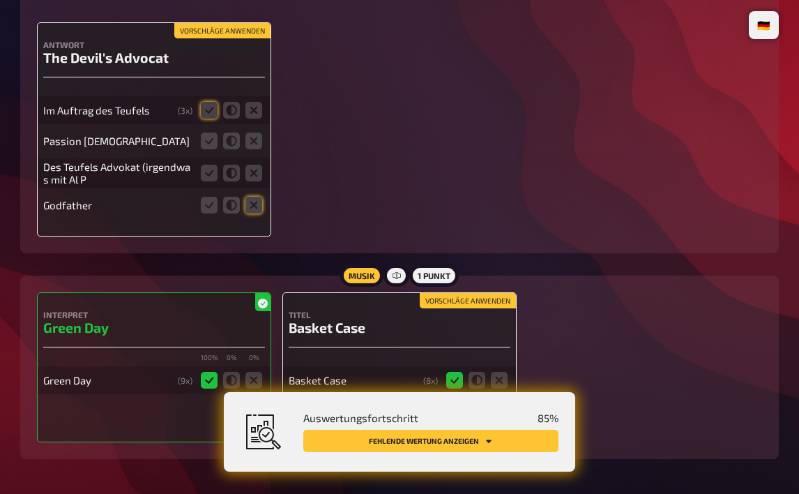
scroll to position [9593, 0]
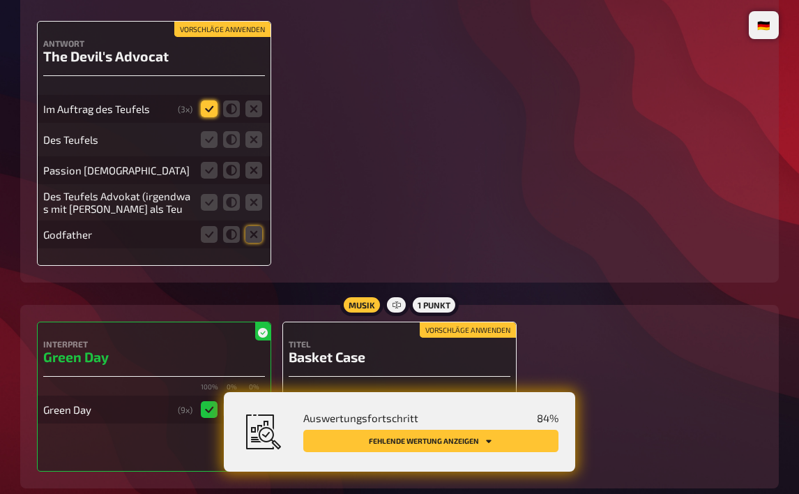
click at [204, 100] on icon at bounding box center [209, 108] width 17 height 17
click at [0, 0] on input "radio" at bounding box center [0, 0] width 0 height 0
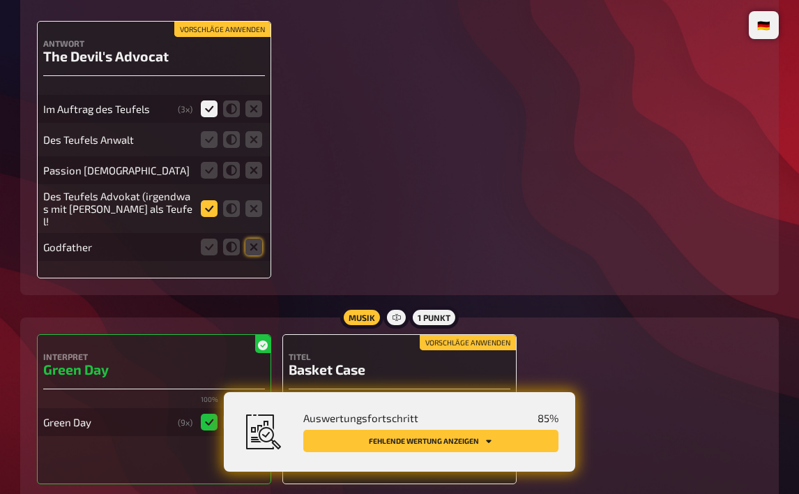
click at [211, 200] on icon at bounding box center [209, 208] width 17 height 17
click at [0, 0] on input "radio" at bounding box center [0, 0] width 0 height 0
click at [213, 200] on icon at bounding box center [209, 208] width 17 height 17
click at [0, 0] on input "radio" at bounding box center [0, 0] width 0 height 0
click at [212, 131] on icon at bounding box center [209, 139] width 17 height 17
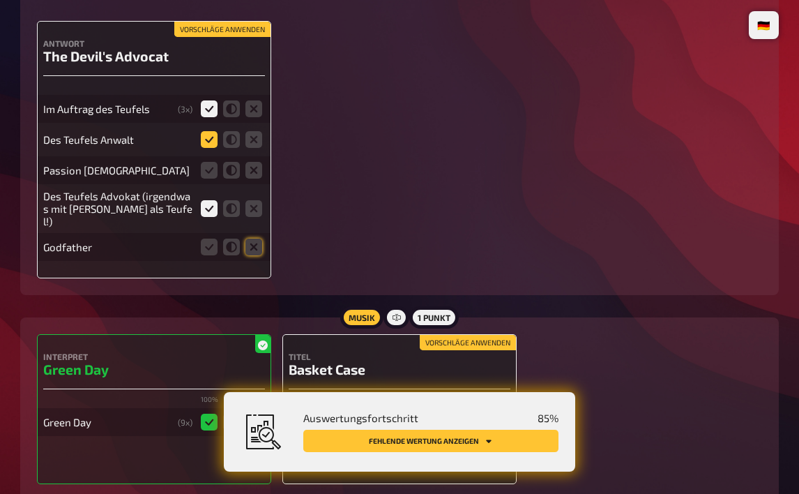
click at [0, 0] on input "radio" at bounding box center [0, 0] width 0 height 0
click at [253, 165] on icon at bounding box center [253, 170] width 17 height 17
click at [0, 0] on input "radio" at bounding box center [0, 0] width 0 height 0
click at [255, 239] on icon at bounding box center [253, 247] width 17 height 17
click at [0, 0] on input "radio" at bounding box center [0, 0] width 0 height 0
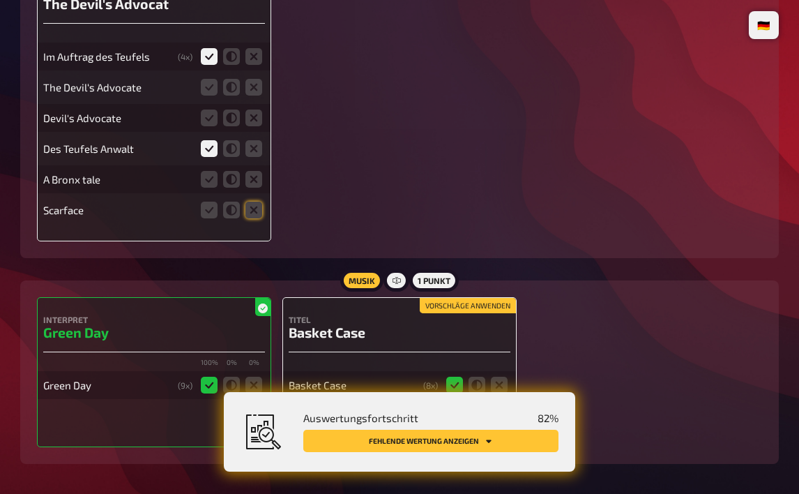
scroll to position [9492, 0]
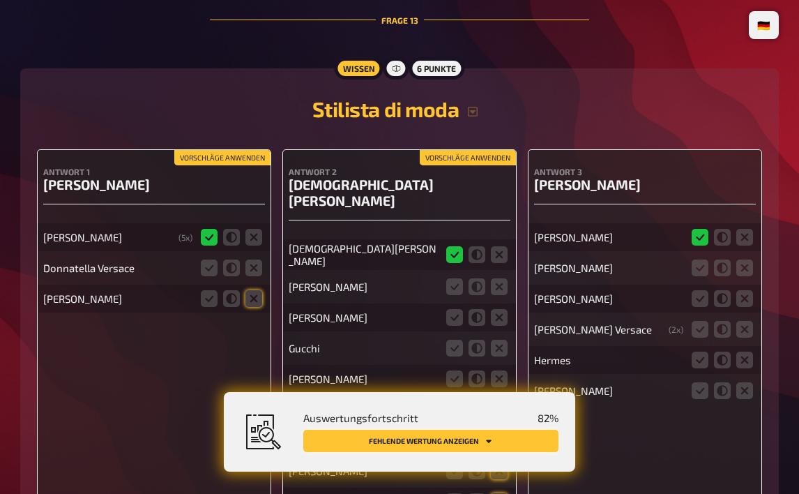
click at [437, 440] on button "Fehlende Wertung anzeigen" at bounding box center [430, 441] width 255 height 22
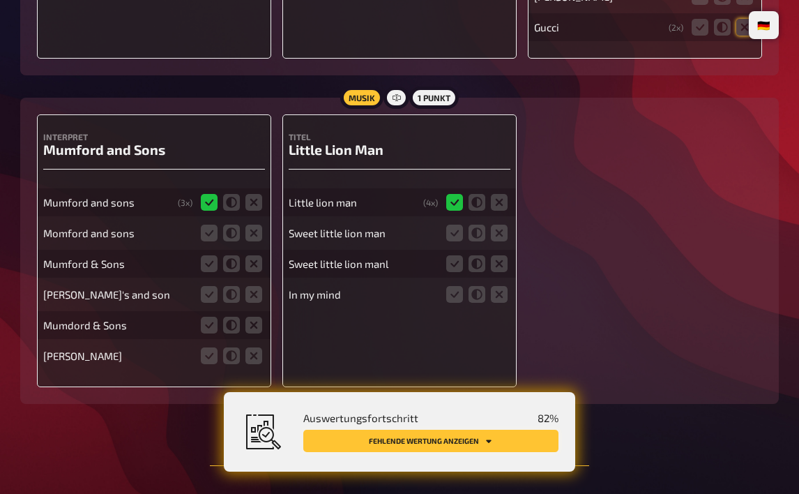
scroll to position [10916, 0]
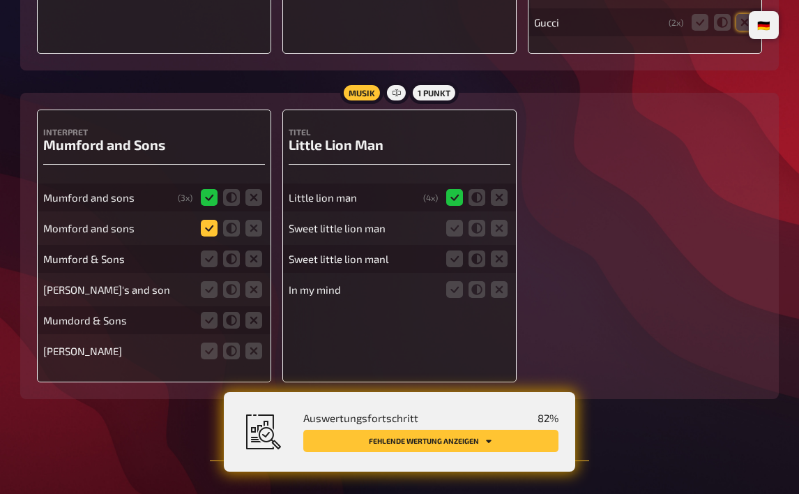
click at [215, 220] on icon at bounding box center [209, 228] width 17 height 17
click at [0, 0] on input "radio" at bounding box center [0, 0] width 0 height 0
click at [209, 250] on icon at bounding box center [209, 258] width 17 height 17
click at [0, 0] on input "radio" at bounding box center [0, 0] width 0 height 0
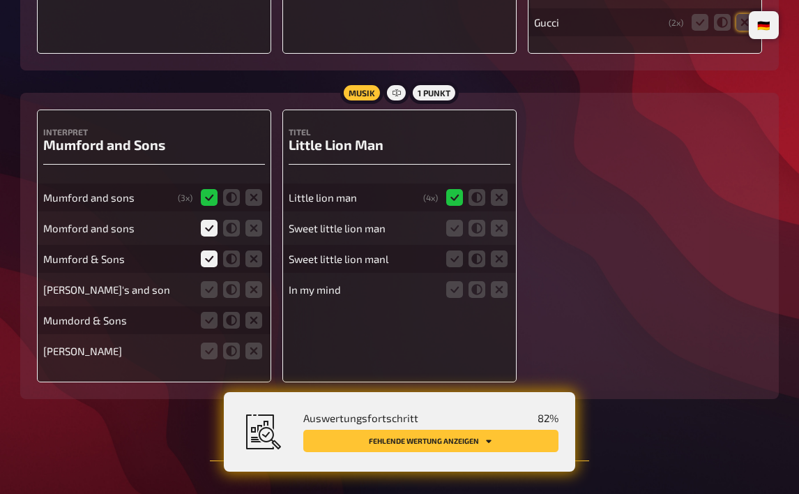
click at [222, 278] on fieldset at bounding box center [231, 289] width 67 height 22
click at [206, 281] on icon at bounding box center [209, 289] width 17 height 17
click at [0, 0] on input "radio" at bounding box center [0, 0] width 0 height 0
drag, startPoint x: 211, startPoint y: 290, endPoint x: 230, endPoint y: 304, distance: 24.0
click at [211, 312] on icon at bounding box center [209, 320] width 17 height 17
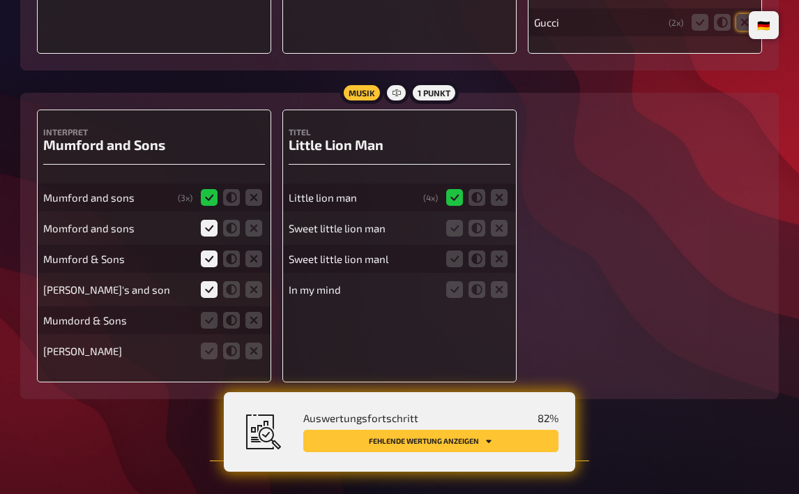
click at [0, 0] on input "radio" at bounding box center [0, 0] width 0 height 0
click at [253, 342] on icon at bounding box center [253, 350] width 17 height 17
click at [0, 0] on input "radio" at bounding box center [0, 0] width 0 height 0
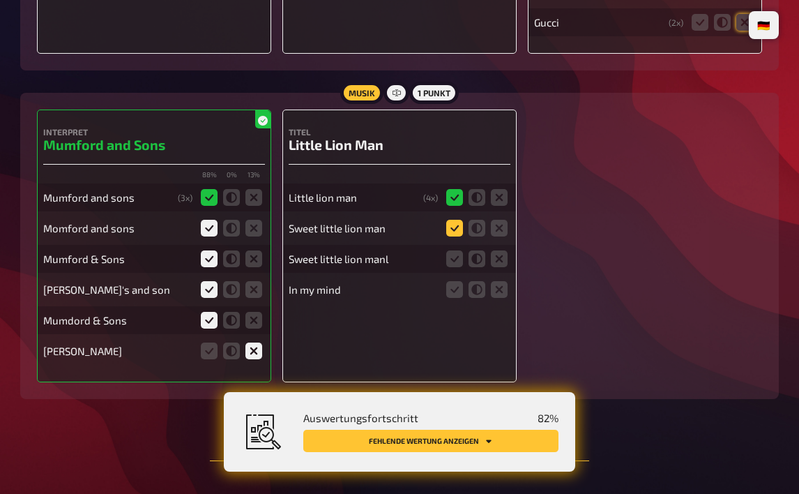
click at [457, 220] on icon at bounding box center [454, 228] width 17 height 17
click at [0, 0] on input "radio" at bounding box center [0, 0] width 0 height 0
click at [450, 250] on icon at bounding box center [454, 258] width 17 height 17
click at [0, 0] on input "radio" at bounding box center [0, 0] width 0 height 0
click at [503, 281] on icon at bounding box center [499, 289] width 17 height 17
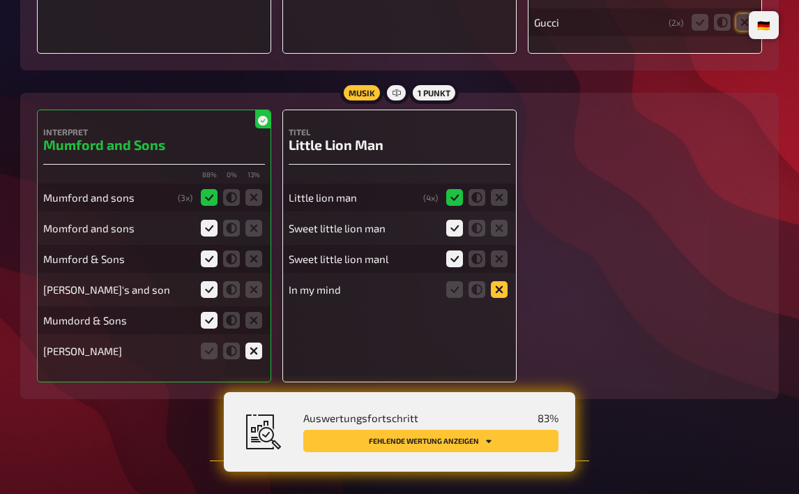
click at [0, 0] on input "radio" at bounding box center [0, 0] width 0 height 0
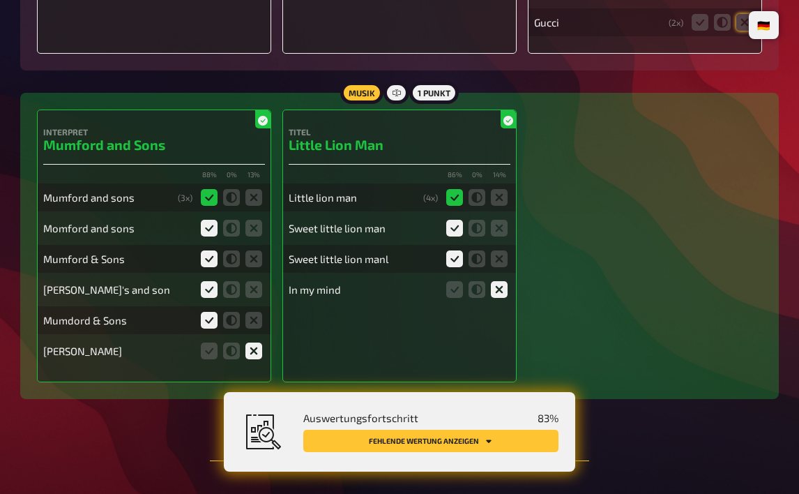
click at [471, 444] on button "Fehlende Wertung anzeigen" at bounding box center [430, 441] width 255 height 22
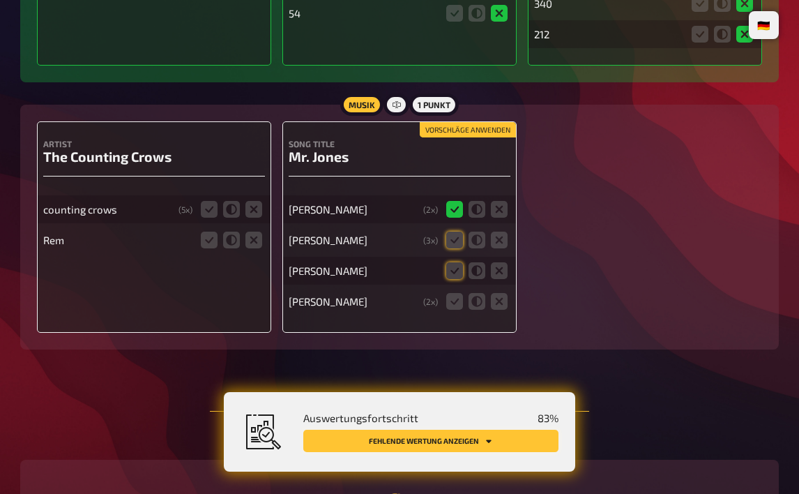
scroll to position [11848, 0]
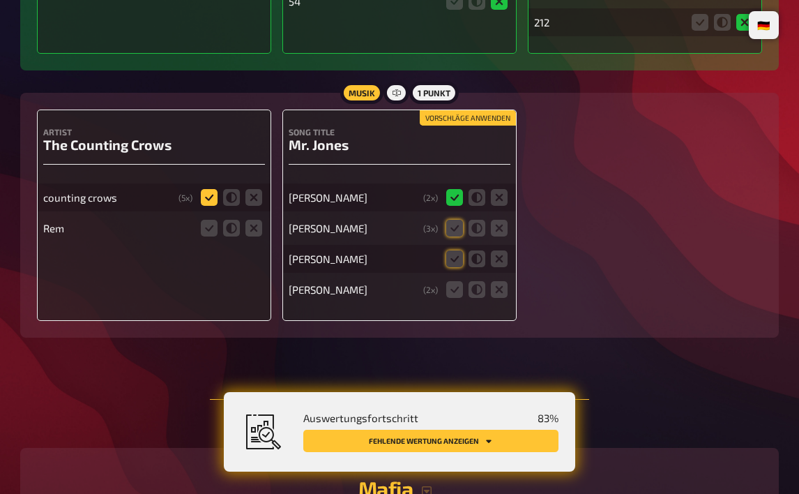
click at [208, 189] on icon at bounding box center [209, 197] width 17 height 17
click at [0, 0] on input "radio" at bounding box center [0, 0] width 0 height 0
click at [247, 220] on icon at bounding box center [253, 228] width 17 height 17
click at [0, 0] on input "radio" at bounding box center [0, 0] width 0 height 0
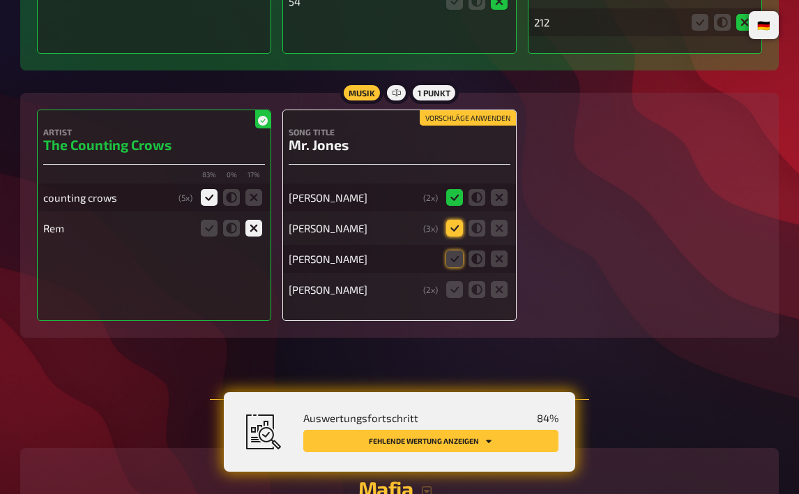
click at [454, 220] on icon at bounding box center [454, 228] width 17 height 17
click at [0, 0] on input "radio" at bounding box center [0, 0] width 0 height 0
click at [455, 250] on icon at bounding box center [454, 258] width 17 height 17
click at [0, 0] on input "radio" at bounding box center [0, 0] width 0 height 0
click at [473, 281] on icon at bounding box center [477, 289] width 17 height 17
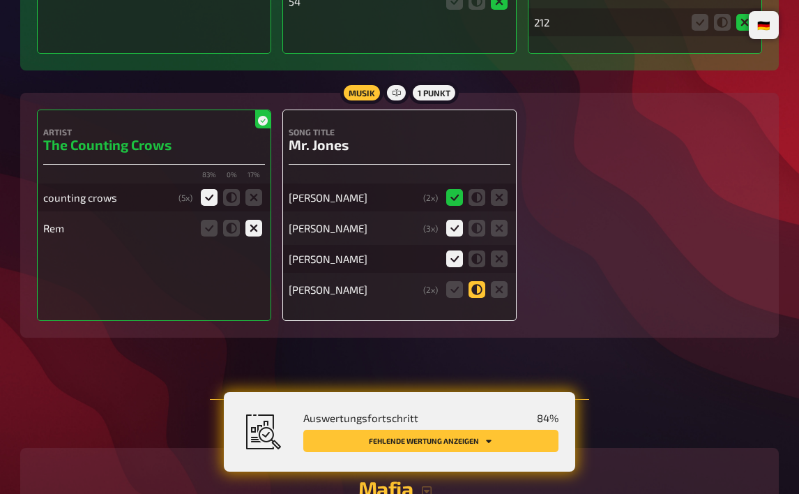
click at [0, 0] on input "radio" at bounding box center [0, 0] width 0 height 0
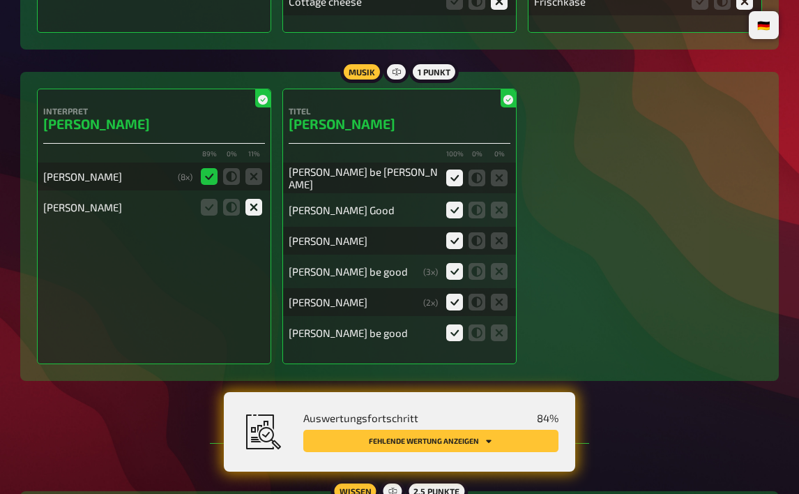
scroll to position [0, 0]
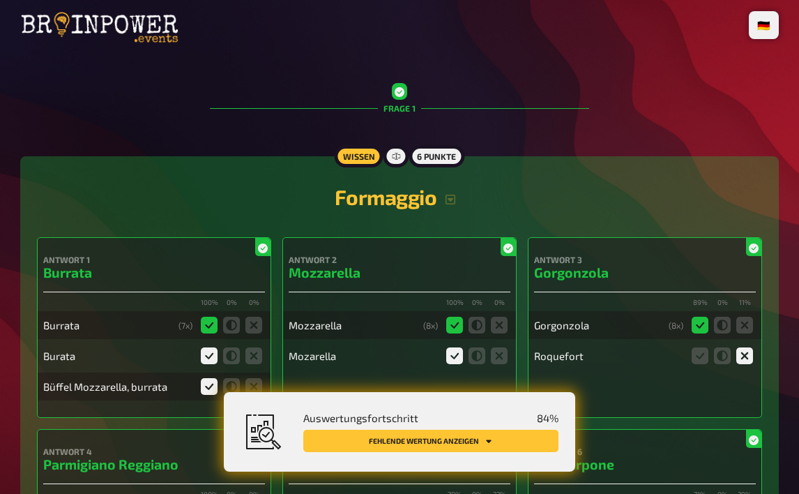
click at [461, 446] on button "Fehlende Wertung anzeigen" at bounding box center [430, 441] width 255 height 22
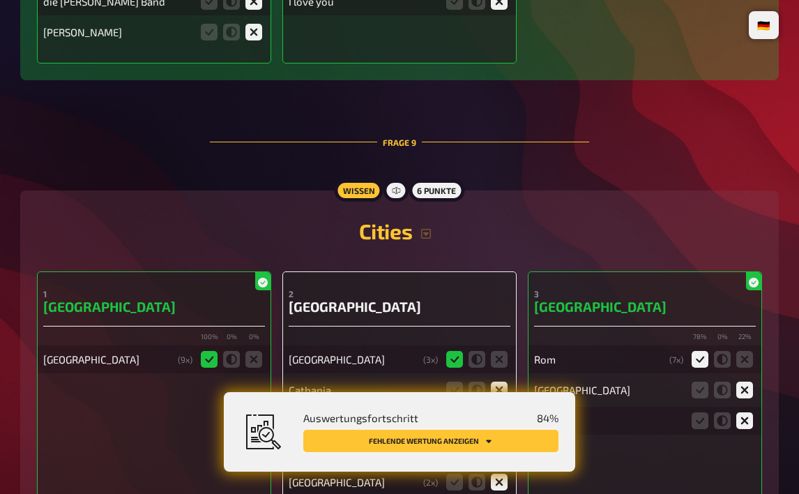
scroll to position [6808, 0]
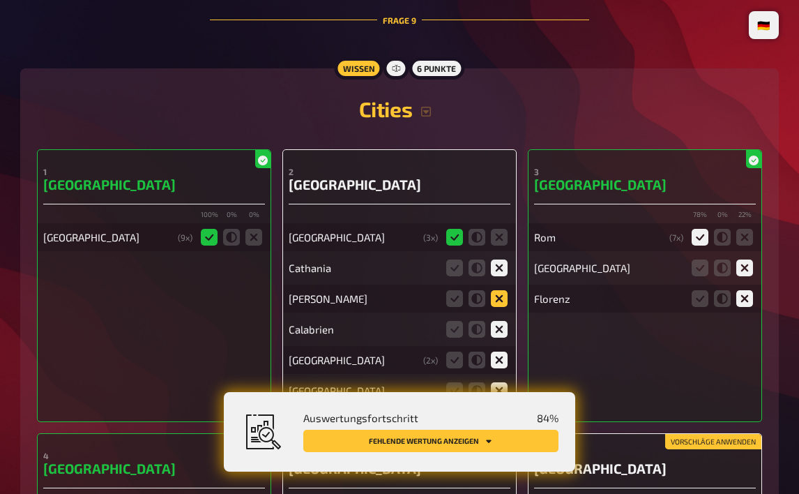
click at [501, 294] on icon at bounding box center [499, 298] width 17 height 17
click at [0, 0] on input "radio" at bounding box center [0, 0] width 0 height 0
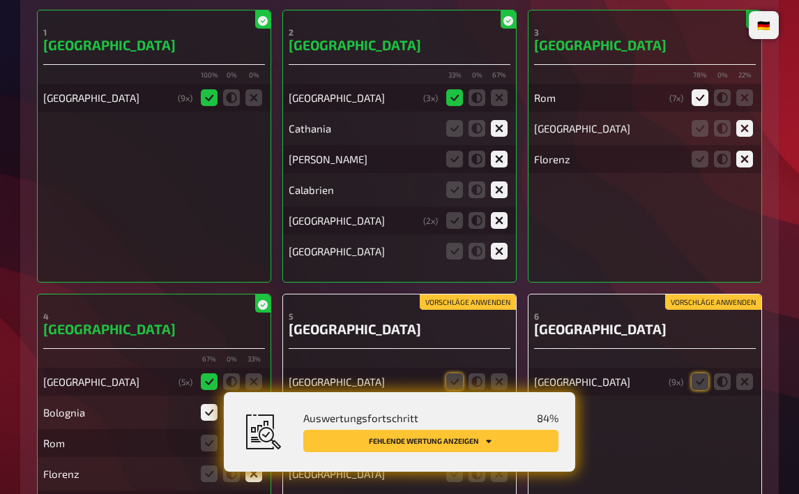
scroll to position [7087, 0]
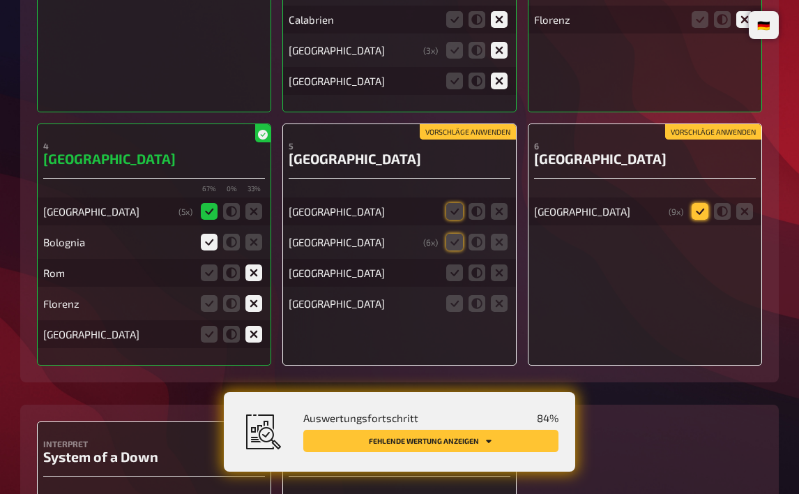
click at [699, 203] on icon at bounding box center [700, 211] width 17 height 17
click at [0, 0] on input "radio" at bounding box center [0, 0] width 0 height 0
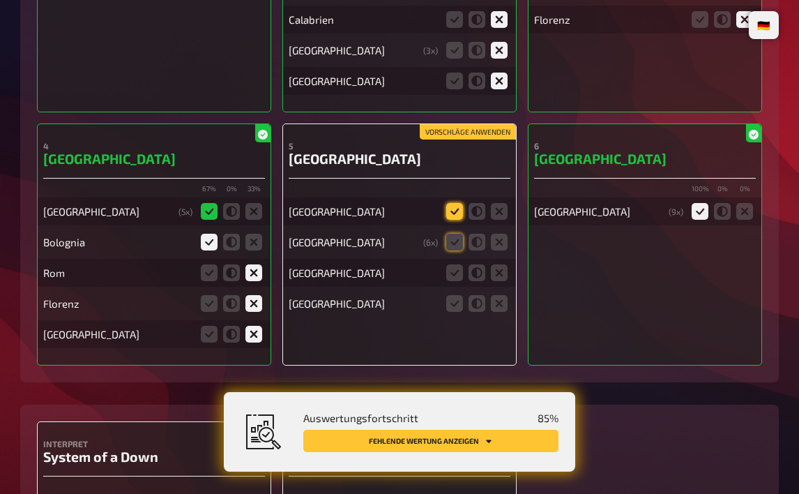
click at [453, 203] on icon at bounding box center [454, 211] width 17 height 17
click at [0, 0] on input "radio" at bounding box center [0, 0] width 0 height 0
click at [459, 235] on icon at bounding box center [454, 242] width 17 height 17
click at [0, 0] on input "radio" at bounding box center [0, 0] width 0 height 0
click at [504, 275] on icon at bounding box center [499, 272] width 17 height 17
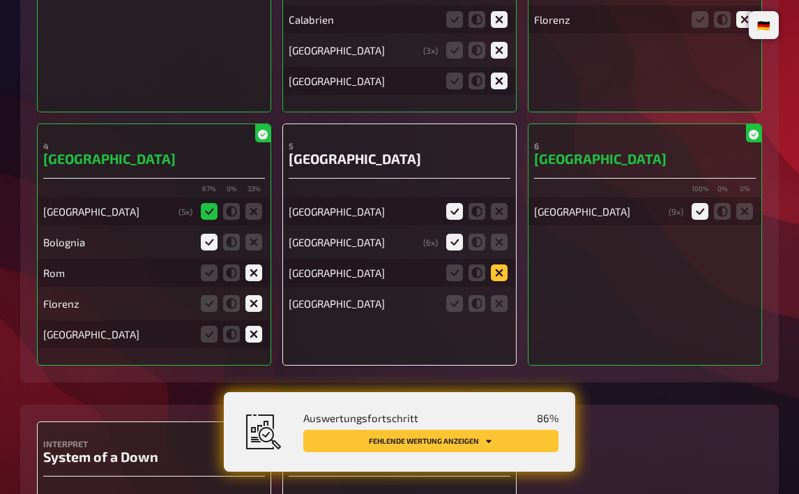
click at [0, 0] on input "radio" at bounding box center [0, 0] width 0 height 0
click at [507, 298] on icon at bounding box center [499, 303] width 17 height 17
click at [0, 0] on input "radio" at bounding box center [0, 0] width 0 height 0
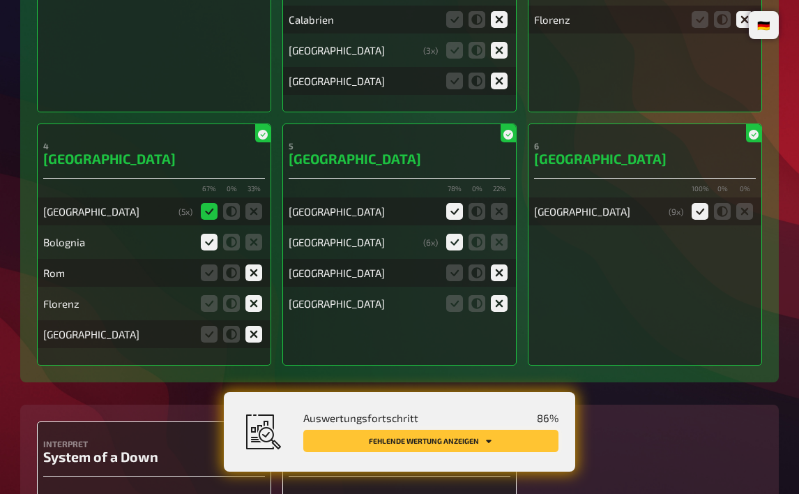
click at [414, 440] on button "Fehlende Wertung anzeigen" at bounding box center [430, 441] width 255 height 22
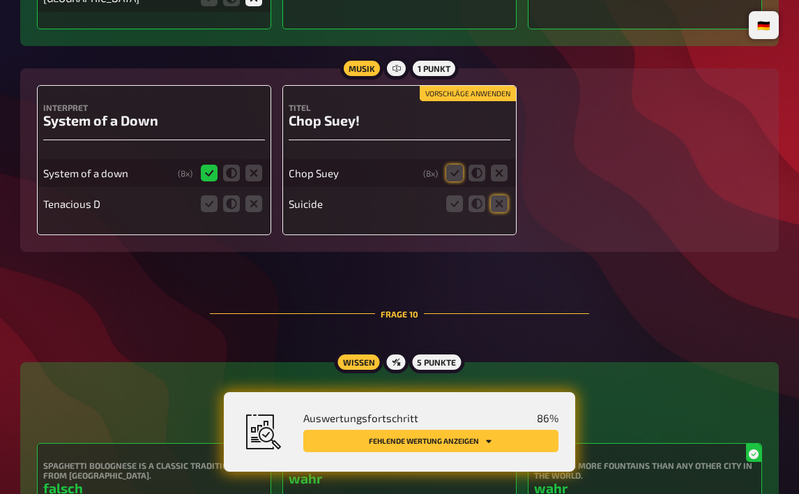
scroll to position [7454, 0]
click at [257, 200] on icon at bounding box center [253, 203] width 17 height 17
click at [0, 0] on input "radio" at bounding box center [0, 0] width 0 height 0
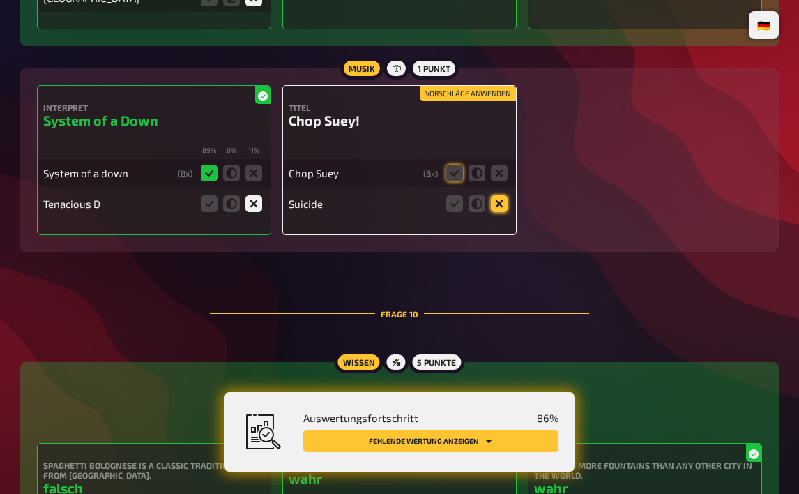
click at [497, 195] on icon at bounding box center [499, 203] width 17 height 17
click at [0, 0] on input "radio" at bounding box center [0, 0] width 0 height 0
click at [455, 171] on icon at bounding box center [454, 173] width 17 height 17
click at [0, 0] on input "radio" at bounding box center [0, 0] width 0 height 0
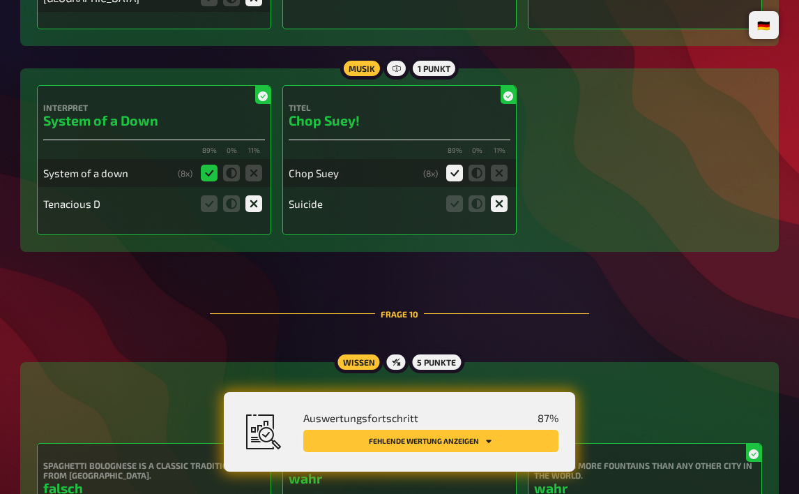
click at [412, 442] on button "Fehlende Wertung anzeigen" at bounding box center [430, 441] width 255 height 22
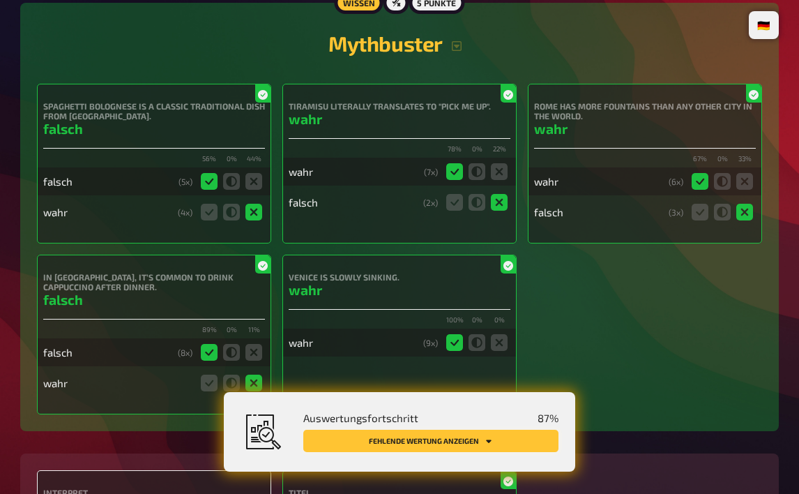
scroll to position [8198, 0]
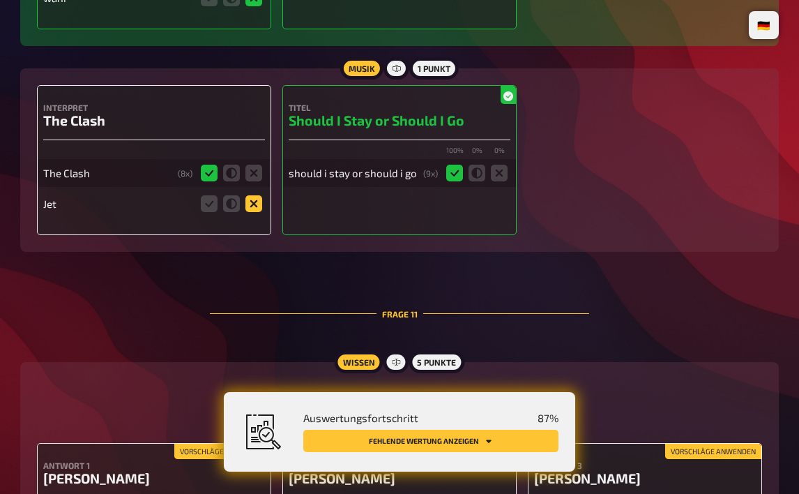
click at [252, 203] on icon at bounding box center [253, 203] width 17 height 17
click at [0, 0] on input "radio" at bounding box center [0, 0] width 0 height 0
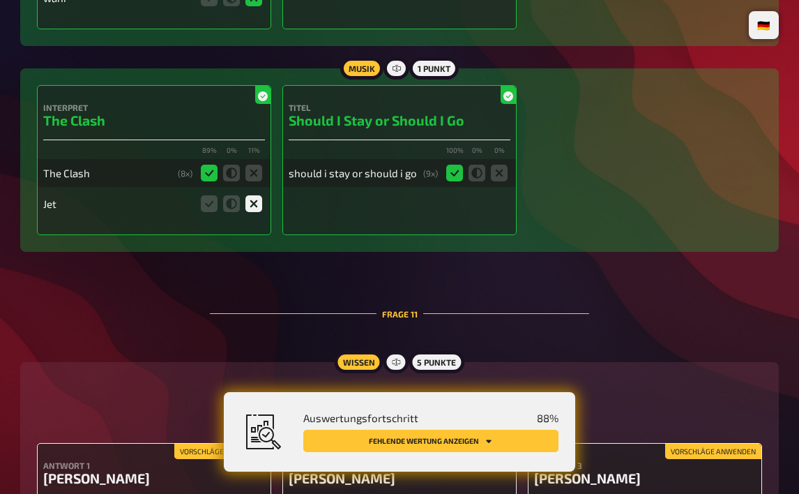
click at [400, 448] on button "Fehlende Wertung anzeigen" at bounding box center [430, 441] width 255 height 22
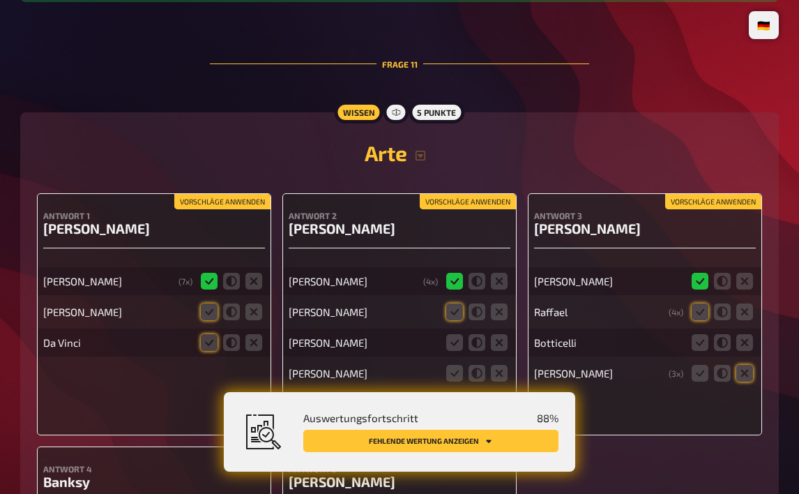
scroll to position [8491, 0]
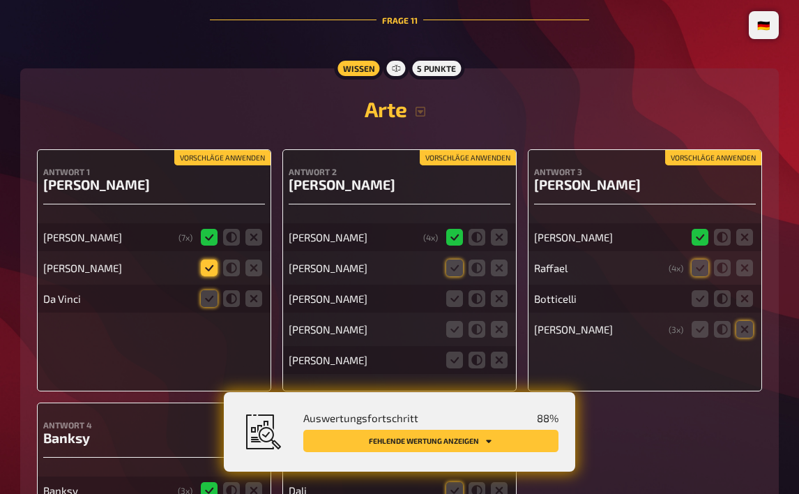
click at [215, 259] on icon at bounding box center [209, 267] width 17 height 17
click at [0, 0] on input "radio" at bounding box center [0, 0] width 0 height 0
click at [207, 292] on icon at bounding box center [209, 298] width 17 height 17
click at [0, 0] on input "radio" at bounding box center [0, 0] width 0 height 0
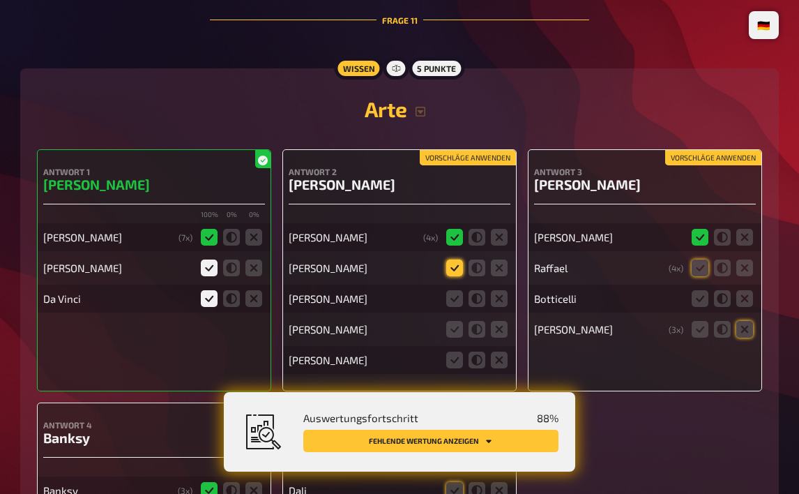
click at [455, 266] on icon at bounding box center [454, 267] width 17 height 17
click at [0, 0] on input "radio" at bounding box center [0, 0] width 0 height 0
click at [504, 298] on icon at bounding box center [499, 298] width 17 height 17
click at [0, 0] on input "radio" at bounding box center [0, 0] width 0 height 0
drag, startPoint x: 499, startPoint y: 321, endPoint x: 502, endPoint y: 353, distance: 31.5
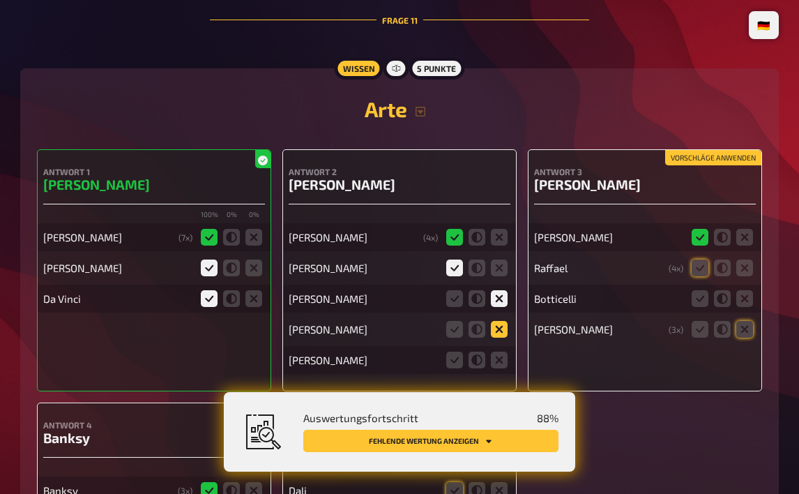
click at [499, 321] on icon at bounding box center [499, 329] width 17 height 17
click at [0, 0] on input "radio" at bounding box center [0, 0] width 0 height 0
click at [504, 363] on fieldset at bounding box center [477, 360] width 67 height 22
click at [504, 357] on icon at bounding box center [499, 359] width 17 height 17
click at [0, 0] on input "radio" at bounding box center [0, 0] width 0 height 0
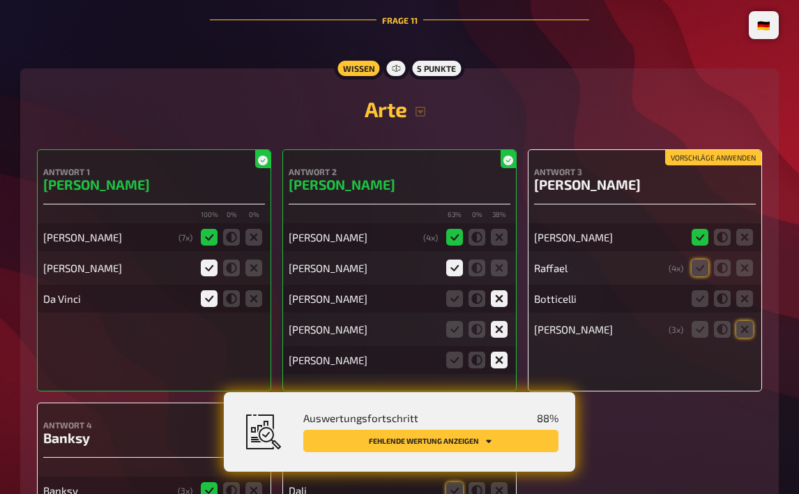
drag, startPoint x: 750, startPoint y: 316, endPoint x: 709, endPoint y: 303, distance: 42.4
click at [750, 321] on icon at bounding box center [744, 329] width 17 height 17
click at [0, 0] on input "radio" at bounding box center [0, 0] width 0 height 0
click at [702, 264] on icon at bounding box center [700, 267] width 17 height 17
click at [0, 0] on input "radio" at bounding box center [0, 0] width 0 height 0
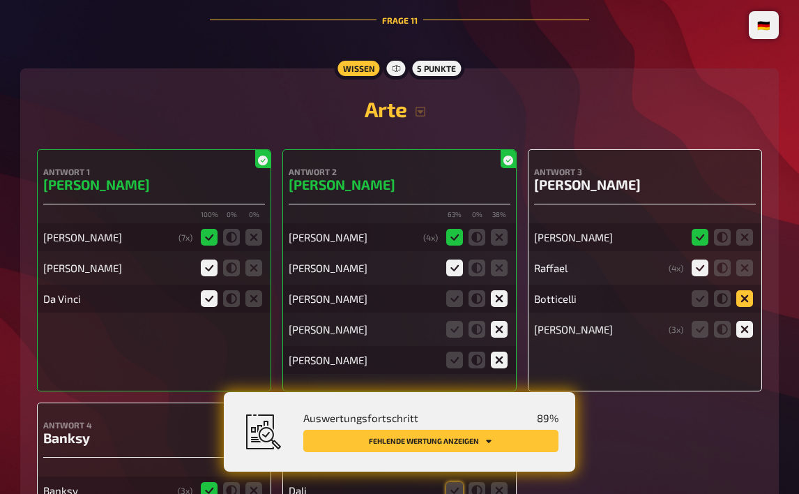
click at [744, 290] on icon at bounding box center [744, 298] width 17 height 17
click at [0, 0] on input "radio" at bounding box center [0, 0] width 0 height 0
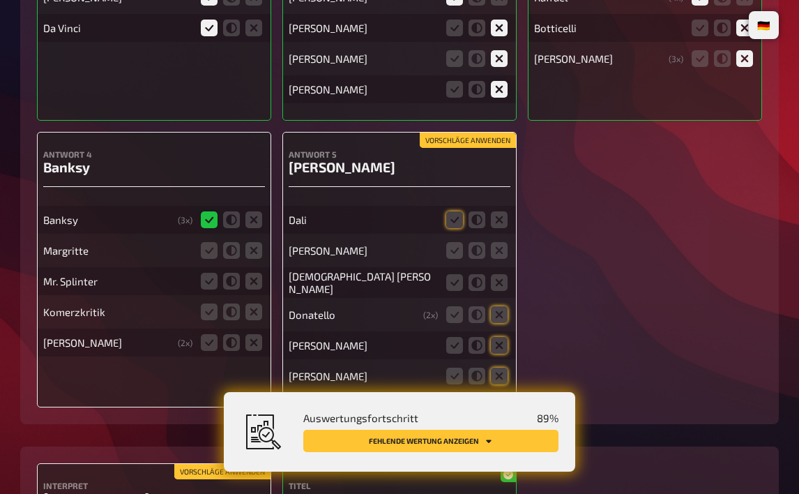
scroll to position [8740, 0]
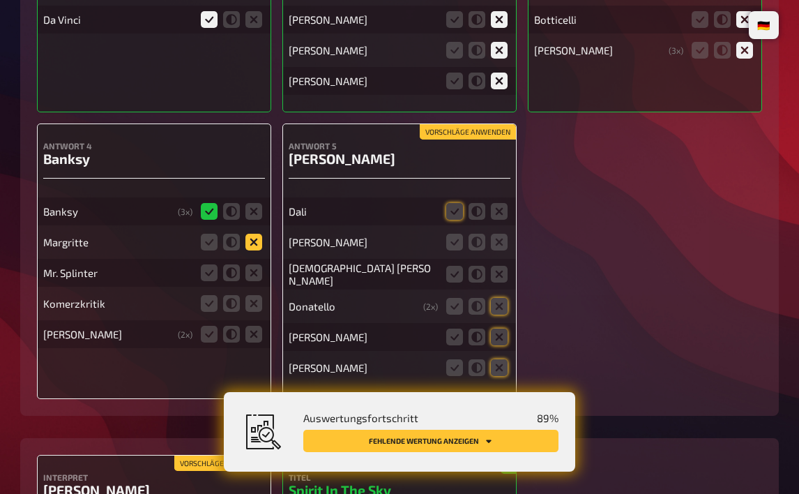
click at [259, 234] on icon at bounding box center [253, 242] width 17 height 17
click at [0, 0] on input "radio" at bounding box center [0, 0] width 0 height 0
click at [259, 264] on icon at bounding box center [253, 272] width 17 height 17
click at [0, 0] on input "radio" at bounding box center [0, 0] width 0 height 0
click at [260, 320] on div "[PERSON_NAME] ( 2 x)" at bounding box center [154, 334] width 222 height 28
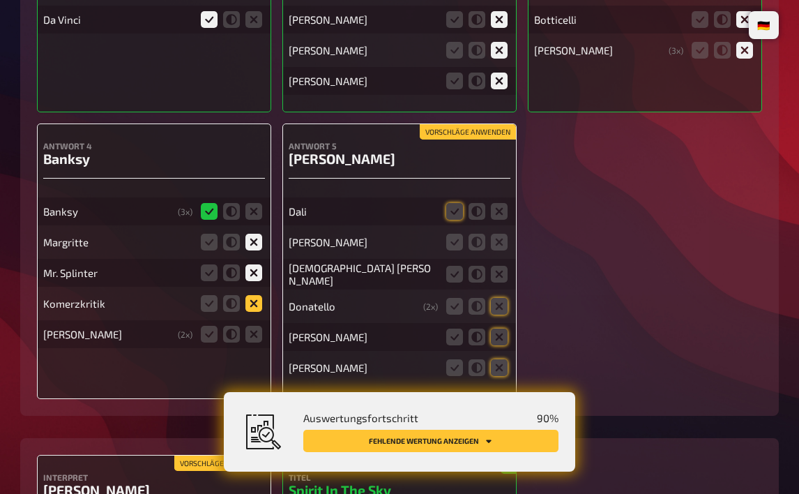
click at [255, 300] on icon at bounding box center [253, 303] width 17 height 17
click at [0, 0] on input "radio" at bounding box center [0, 0] width 0 height 0
click at [255, 326] on icon at bounding box center [253, 334] width 17 height 17
click at [0, 0] on input "radio" at bounding box center [0, 0] width 0 height 0
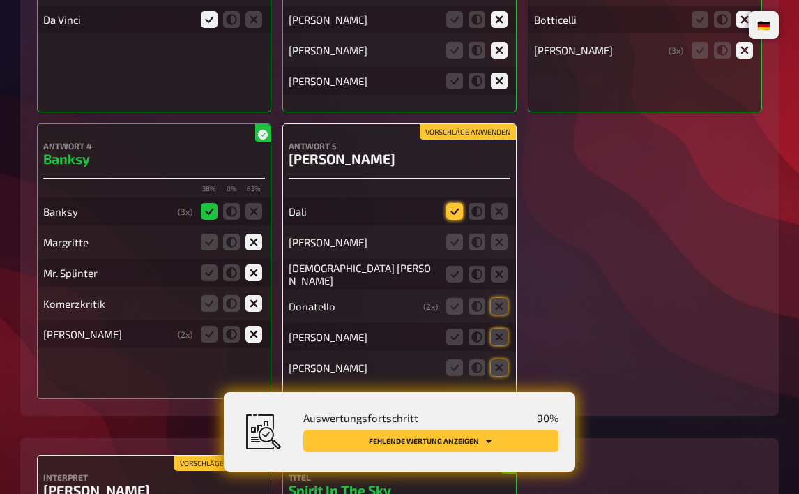
click at [454, 203] on icon at bounding box center [454, 211] width 17 height 17
click at [0, 0] on input "radio" at bounding box center [0, 0] width 0 height 0
click at [506, 234] on icon at bounding box center [499, 242] width 17 height 17
click at [0, 0] on input "radio" at bounding box center [0, 0] width 0 height 0
click at [503, 266] on icon at bounding box center [499, 274] width 17 height 17
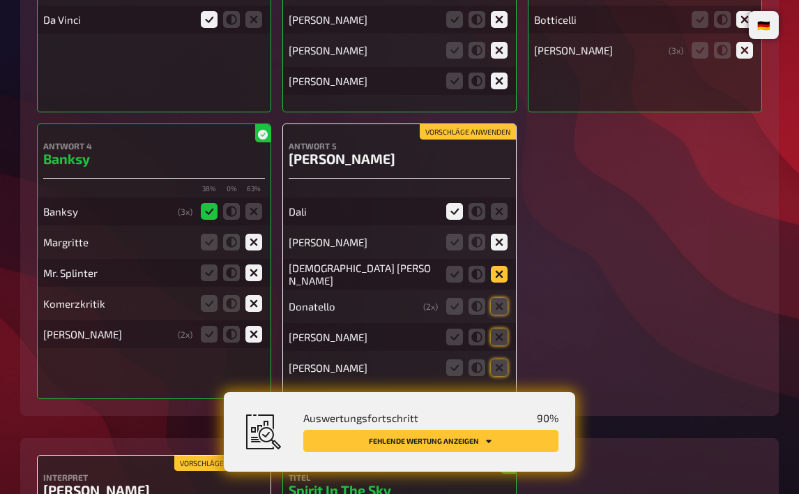
click at [0, 0] on input "radio" at bounding box center [0, 0] width 0 height 0
click at [504, 298] on icon at bounding box center [499, 306] width 17 height 17
click at [0, 0] on input "radio" at bounding box center [0, 0] width 0 height 0
drag, startPoint x: 502, startPoint y: 329, endPoint x: 498, endPoint y: 341, distance: 12.6
click at [502, 329] on icon at bounding box center [499, 336] width 17 height 17
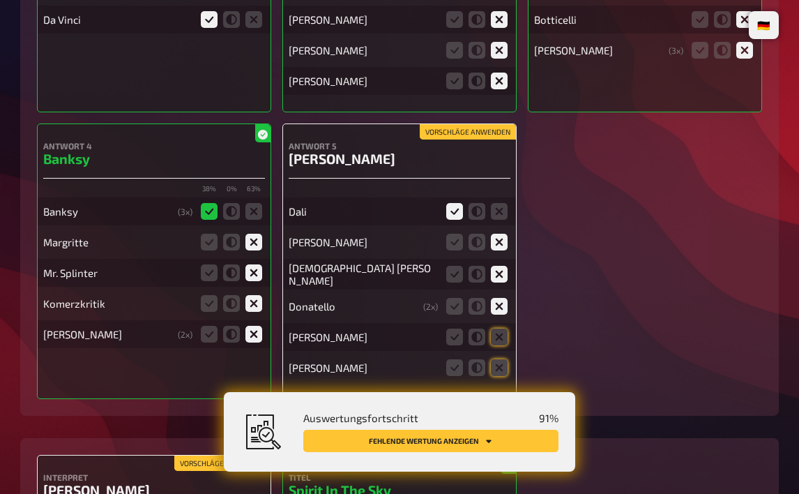
click at [0, 0] on input "radio" at bounding box center [0, 0] width 0 height 0
drag, startPoint x: 499, startPoint y: 354, endPoint x: 512, endPoint y: 339, distance: 19.7
click at [499, 359] on icon at bounding box center [499, 367] width 17 height 17
click at [0, 0] on input "radio" at bounding box center [0, 0] width 0 height 0
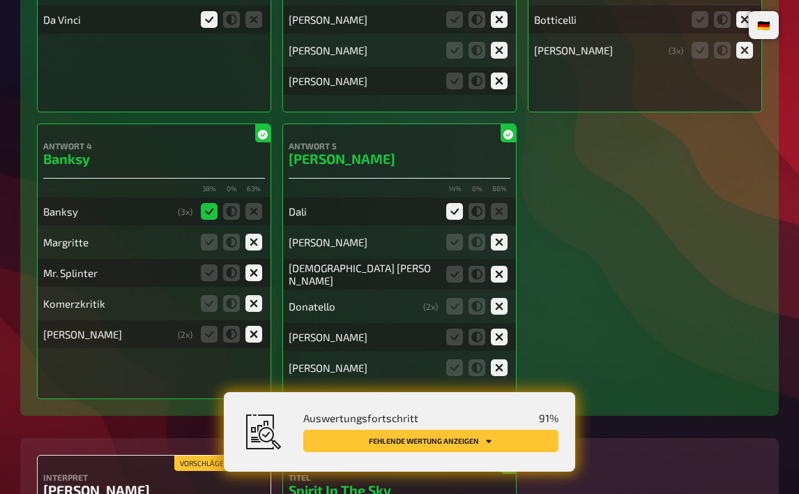
click at [494, 439] on button "Fehlende Wertung anzeigen" at bounding box center [430, 441] width 255 height 22
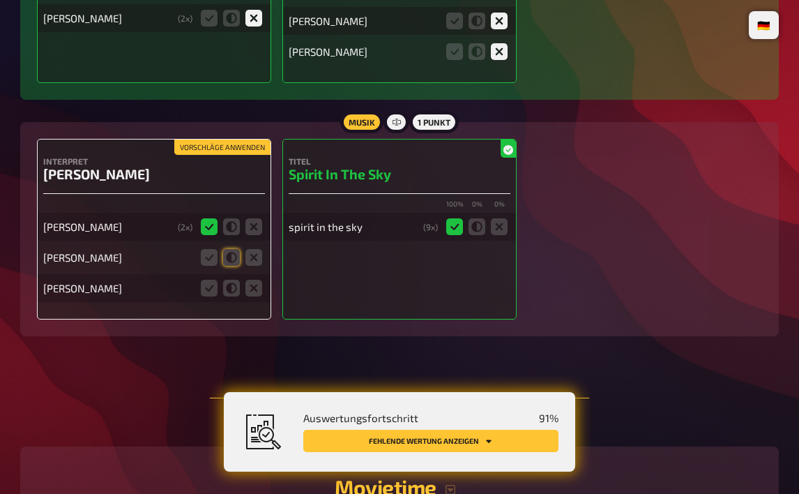
scroll to position [9107, 0]
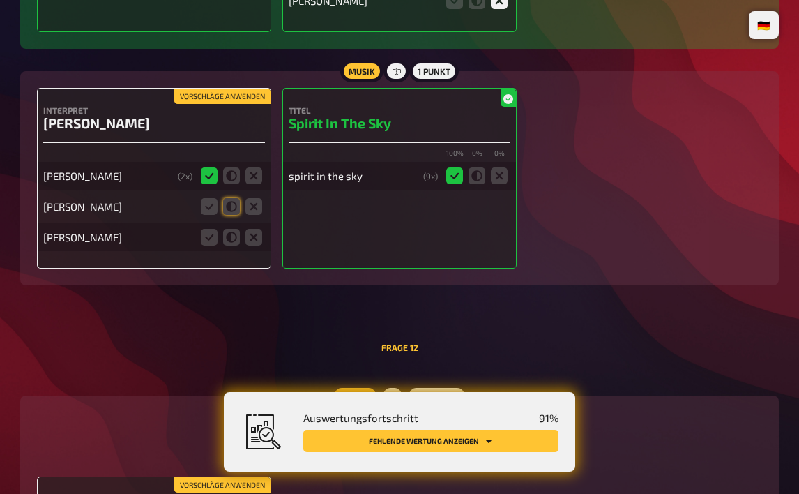
drag, startPoint x: 227, startPoint y: 204, endPoint x: 236, endPoint y: 211, distance: 11.9
click at [227, 204] on icon at bounding box center [231, 206] width 17 height 17
click at [0, 0] on input "radio" at bounding box center [0, 0] width 0 height 0
click at [247, 229] on icon at bounding box center [253, 237] width 17 height 17
click at [0, 0] on input "radio" at bounding box center [0, 0] width 0 height 0
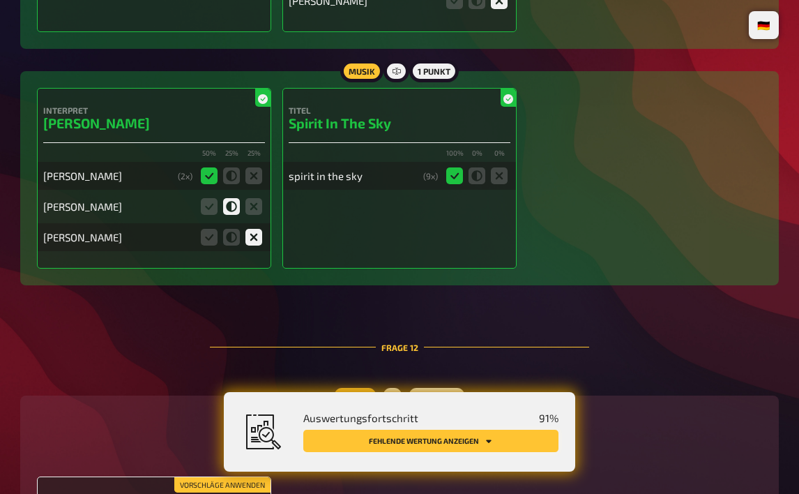
click at [407, 441] on button "Fehlende Wertung anzeigen" at bounding box center [430, 441] width 255 height 22
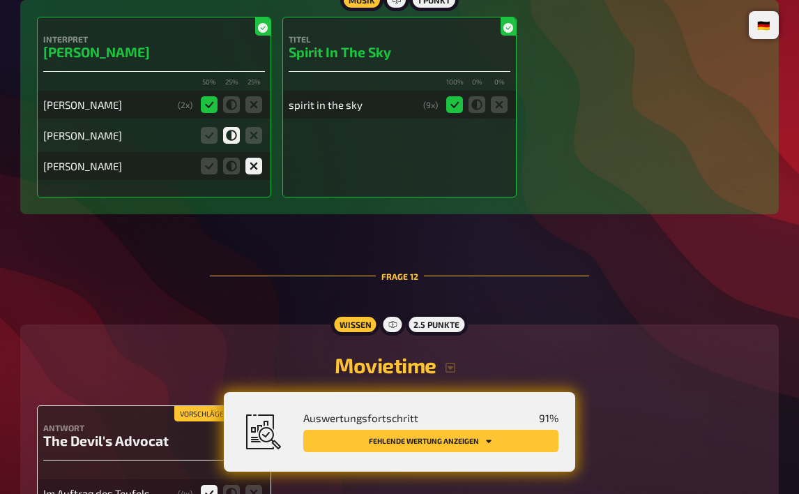
scroll to position [9431, 0]
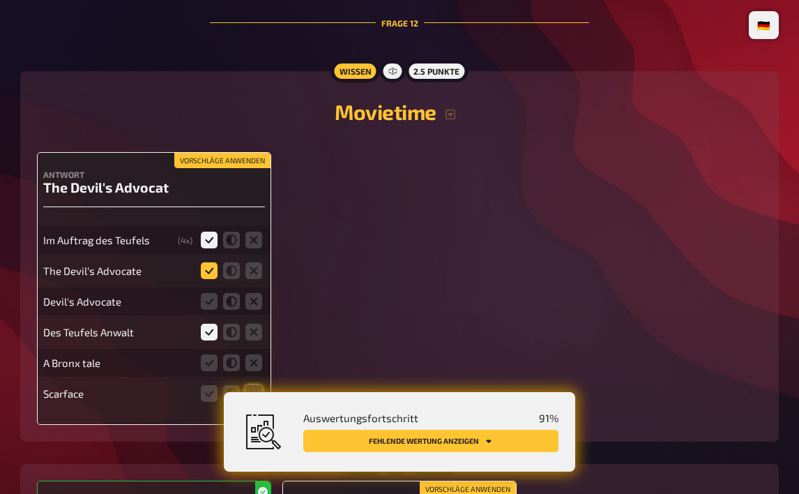
click at [209, 266] on icon at bounding box center [209, 270] width 17 height 17
click at [0, 0] on input "radio" at bounding box center [0, 0] width 0 height 0
click at [210, 293] on icon at bounding box center [209, 301] width 17 height 17
click at [0, 0] on input "radio" at bounding box center [0, 0] width 0 height 0
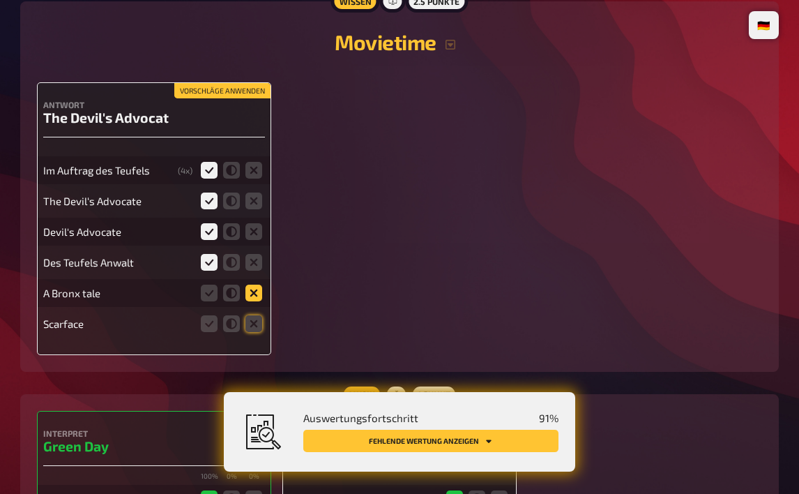
click at [248, 287] on icon at bounding box center [253, 293] width 17 height 17
click at [0, 0] on input "radio" at bounding box center [0, 0] width 0 height 0
click at [253, 315] on icon at bounding box center [253, 323] width 17 height 17
click at [0, 0] on input "radio" at bounding box center [0, 0] width 0 height 0
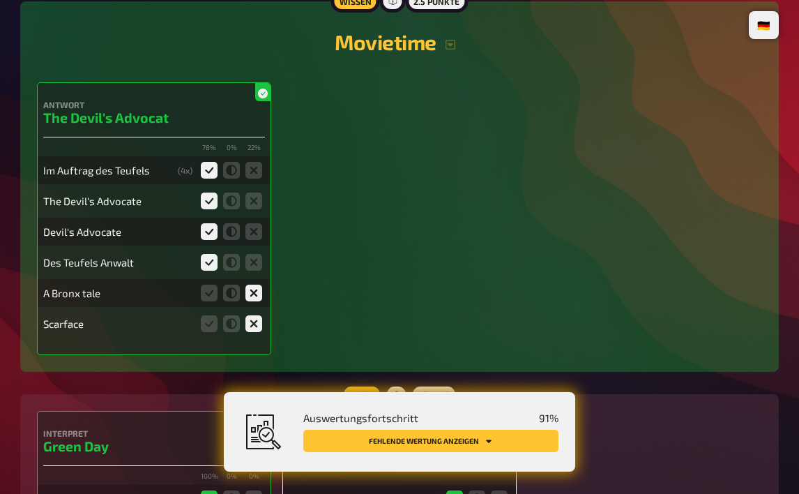
click at [386, 444] on button "Fehlende Wertung anzeigen" at bounding box center [430, 441] width 255 height 22
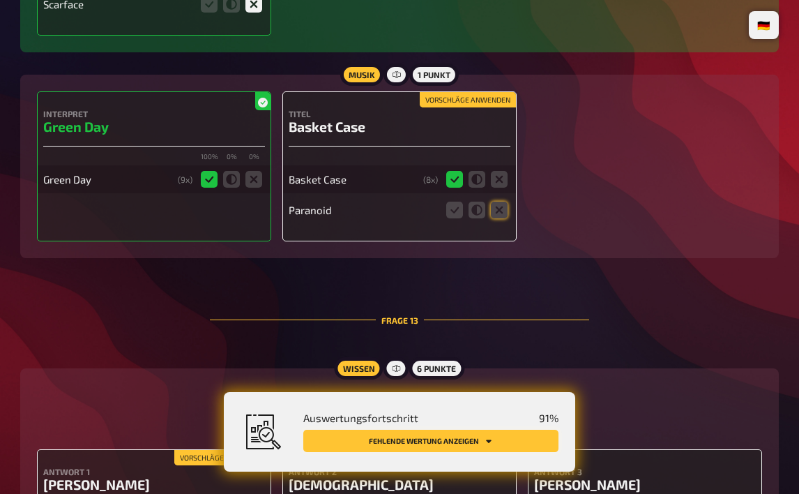
scroll to position [9823, 0]
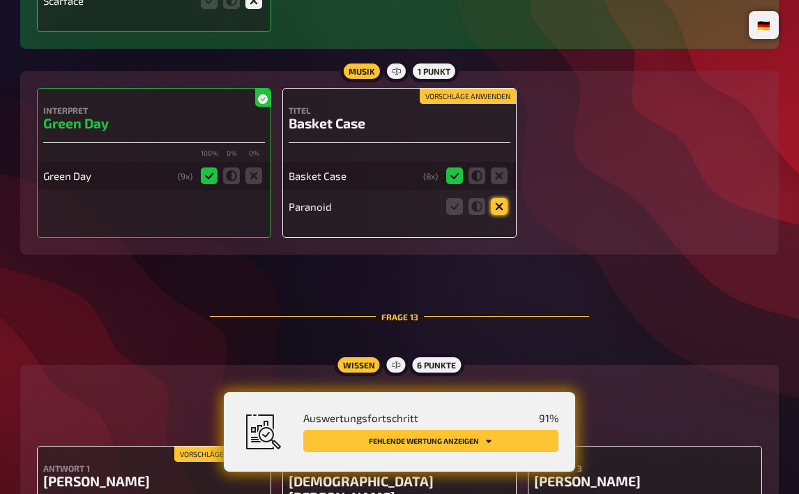
click at [487, 202] on fieldset at bounding box center [477, 206] width 67 height 22
click at [494, 201] on icon at bounding box center [499, 206] width 17 height 17
click at [0, 0] on input "radio" at bounding box center [0, 0] width 0 height 0
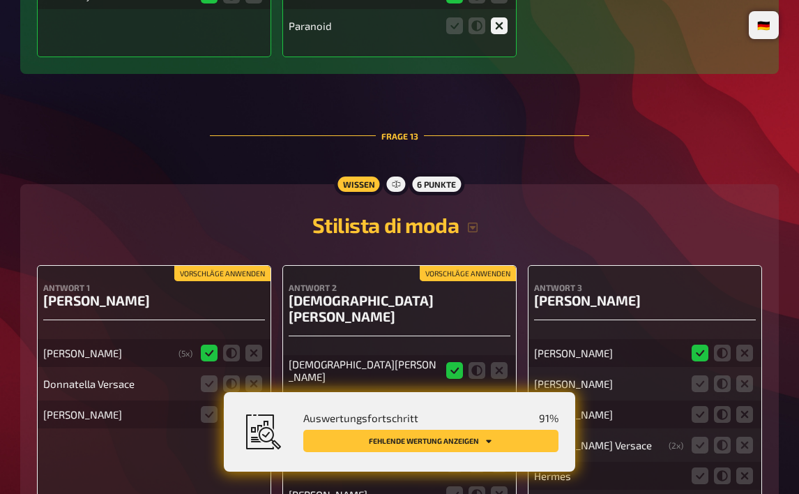
scroll to position [10102, 0]
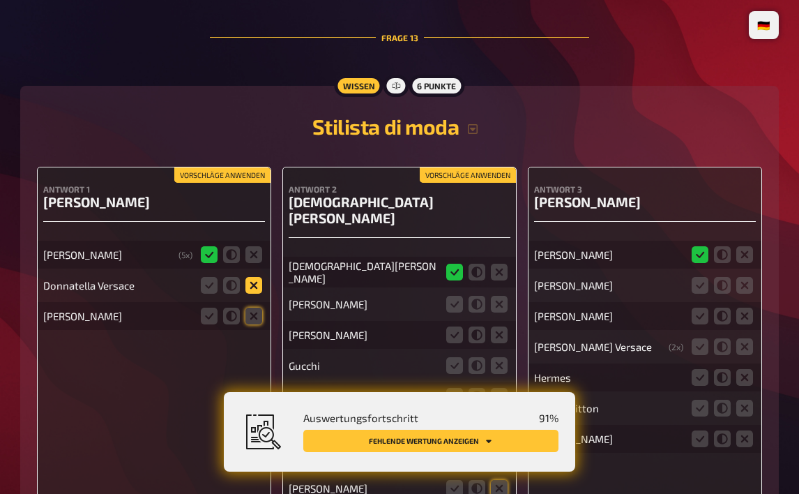
click at [250, 277] on icon at bounding box center [253, 285] width 17 height 17
click at [0, 0] on input "radio" at bounding box center [0, 0] width 0 height 0
click at [253, 308] on icon at bounding box center [253, 316] width 17 height 17
click at [0, 0] on input "radio" at bounding box center [0, 0] width 0 height 0
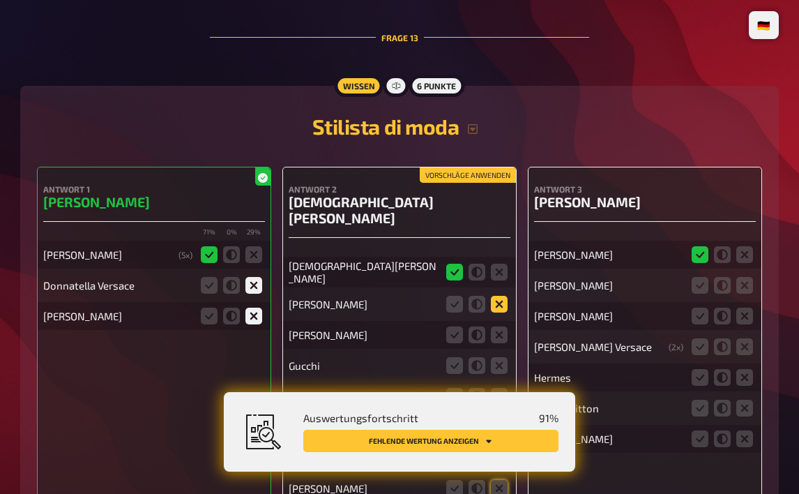
click at [498, 296] on icon at bounding box center [499, 304] width 17 height 17
click at [0, 0] on input "radio" at bounding box center [0, 0] width 0 height 0
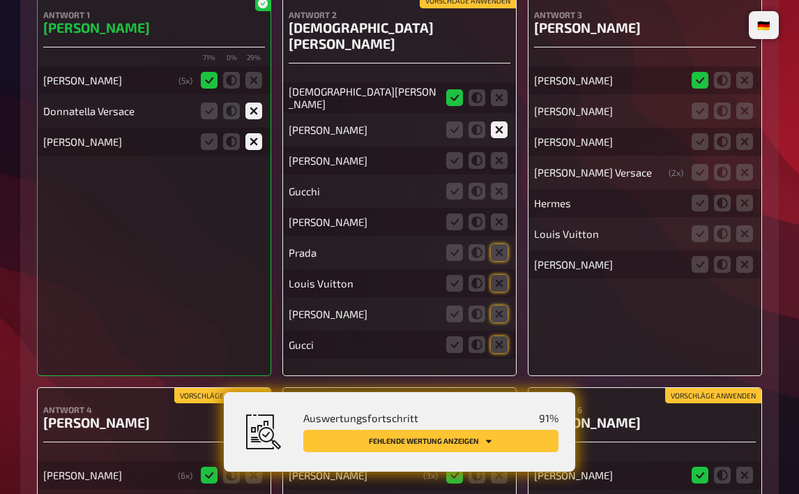
scroll to position [10242, 0]
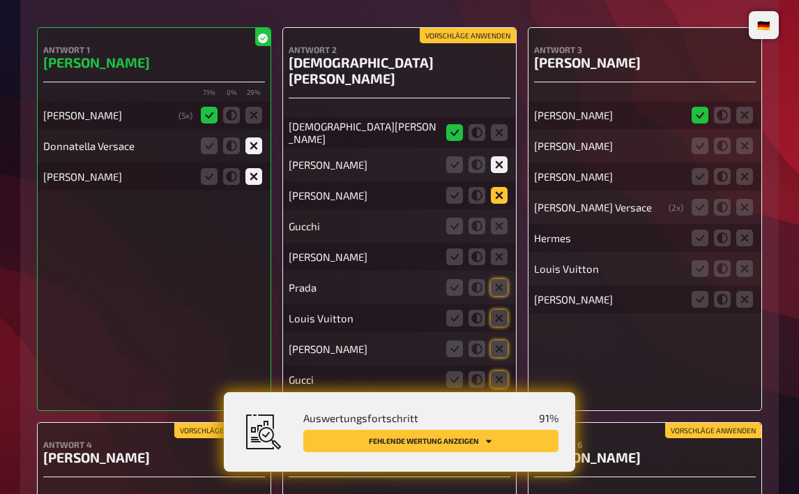
click at [501, 187] on icon at bounding box center [499, 195] width 17 height 17
click at [0, 0] on input "radio" at bounding box center [0, 0] width 0 height 0
click at [499, 218] on icon at bounding box center [499, 226] width 17 height 17
click at [0, 0] on input "radio" at bounding box center [0, 0] width 0 height 0
click at [499, 248] on icon at bounding box center [499, 256] width 17 height 17
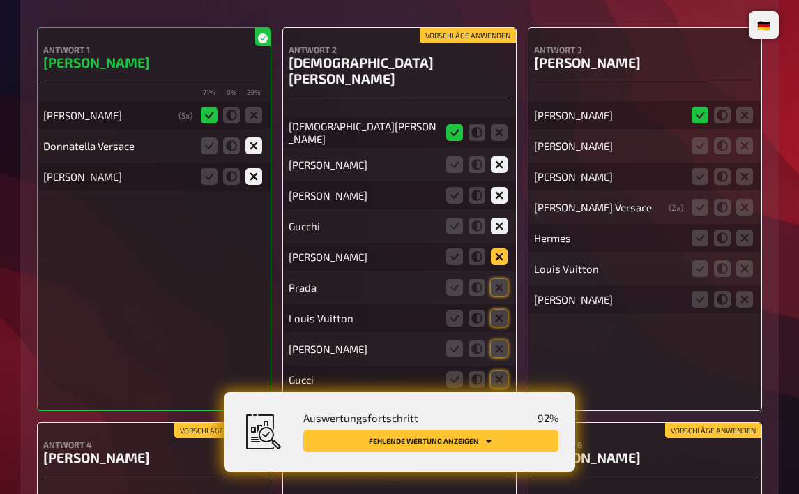
click at [0, 0] on input "radio" at bounding box center [0, 0] width 0 height 0
click at [499, 279] on icon at bounding box center [499, 287] width 17 height 17
click at [0, 0] on input "radio" at bounding box center [0, 0] width 0 height 0
click at [508, 307] on fieldset at bounding box center [477, 318] width 67 height 22
click at [505, 340] on icon at bounding box center [499, 348] width 17 height 17
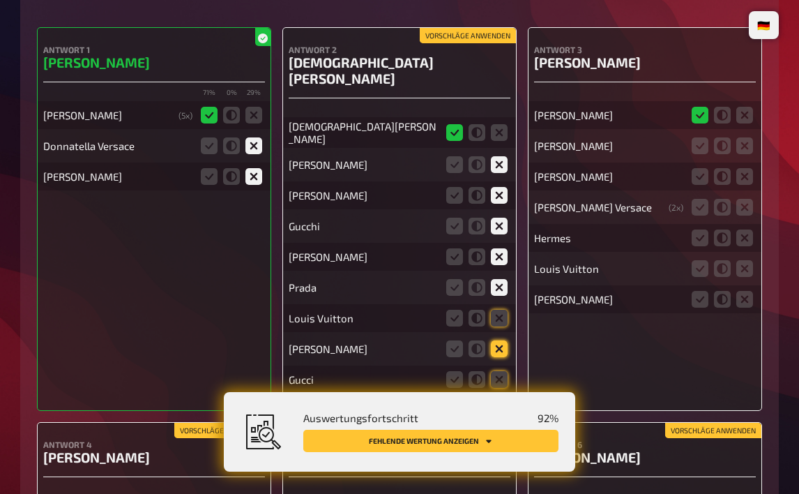
click at [0, 0] on input "radio" at bounding box center [0, 0] width 0 height 0
click at [502, 371] on icon at bounding box center [499, 379] width 17 height 17
click at [0, 0] on input "radio" at bounding box center [0, 0] width 0 height 0
click at [499, 310] on icon at bounding box center [499, 318] width 17 height 17
click at [0, 0] on input "radio" at bounding box center [0, 0] width 0 height 0
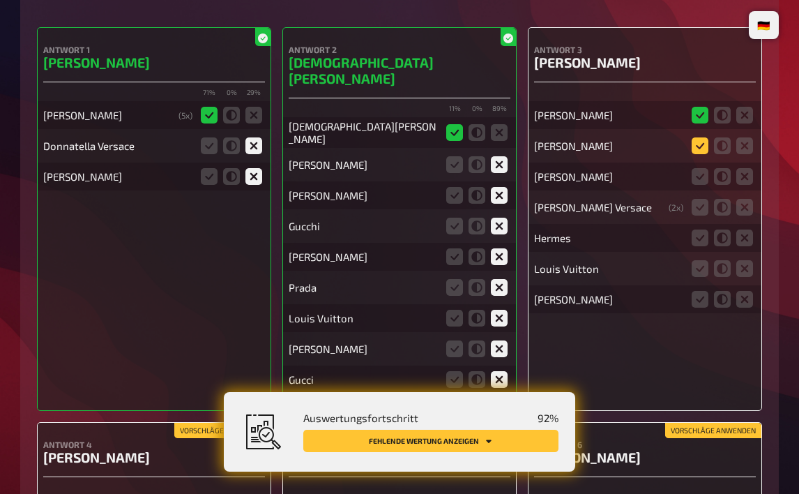
click at [702, 137] on icon at bounding box center [700, 145] width 17 height 17
click at [0, 0] on input "radio" at bounding box center [0, 0] width 0 height 0
click at [702, 168] on icon at bounding box center [700, 176] width 17 height 17
click at [0, 0] on input "radio" at bounding box center [0, 0] width 0 height 0
click at [725, 199] on icon at bounding box center [722, 207] width 17 height 17
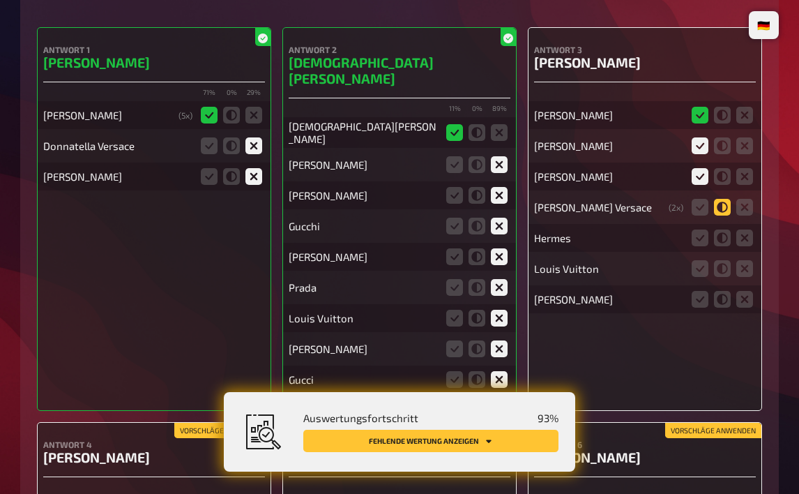
click at [0, 0] on input "radio" at bounding box center [0, 0] width 0 height 0
click at [741, 229] on icon at bounding box center [744, 237] width 17 height 17
click at [0, 0] on input "radio" at bounding box center [0, 0] width 0 height 0
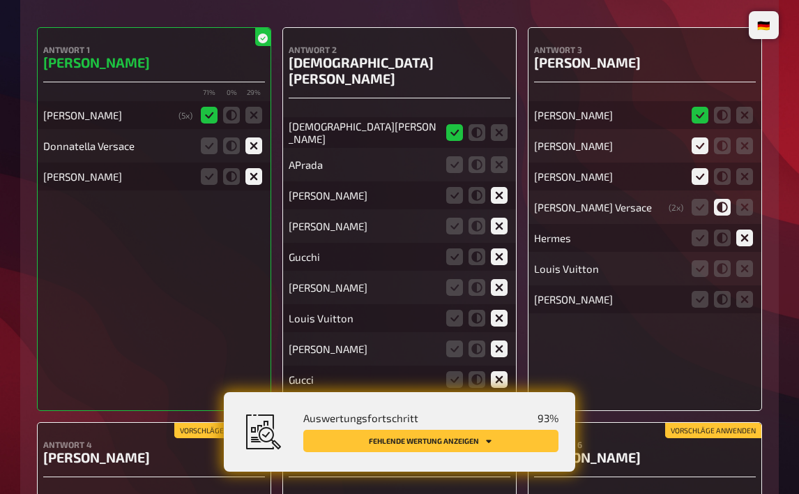
click at [745, 255] on div "Louis Vuitton" at bounding box center [645, 269] width 222 height 28
click at [741, 260] on icon at bounding box center [744, 268] width 17 height 17
click at [0, 0] on input "radio" at bounding box center [0, 0] width 0 height 0
click at [746, 296] on icon at bounding box center [744, 299] width 17 height 17
click at [0, 0] on input "radio" at bounding box center [0, 0] width 0 height 0
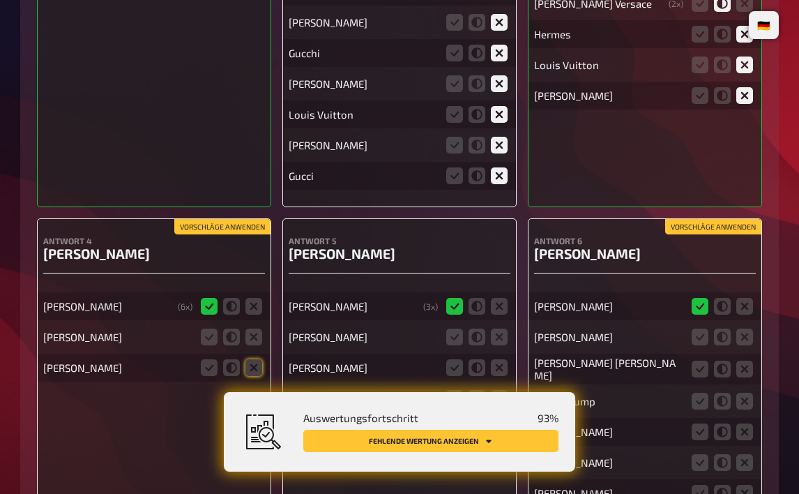
scroll to position [10521, 0]
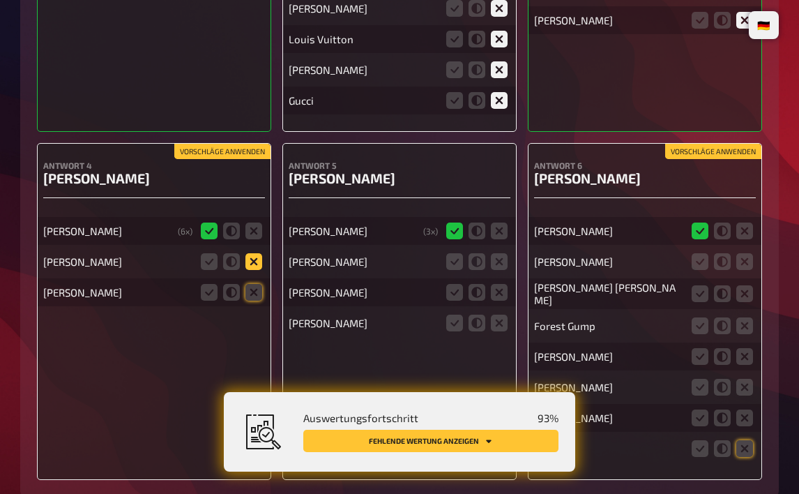
click at [250, 253] on icon at bounding box center [253, 261] width 17 height 17
click at [0, 0] on input "radio" at bounding box center [0, 0] width 0 height 0
click at [261, 284] on icon at bounding box center [253, 292] width 17 height 17
click at [0, 0] on input "radio" at bounding box center [0, 0] width 0 height 0
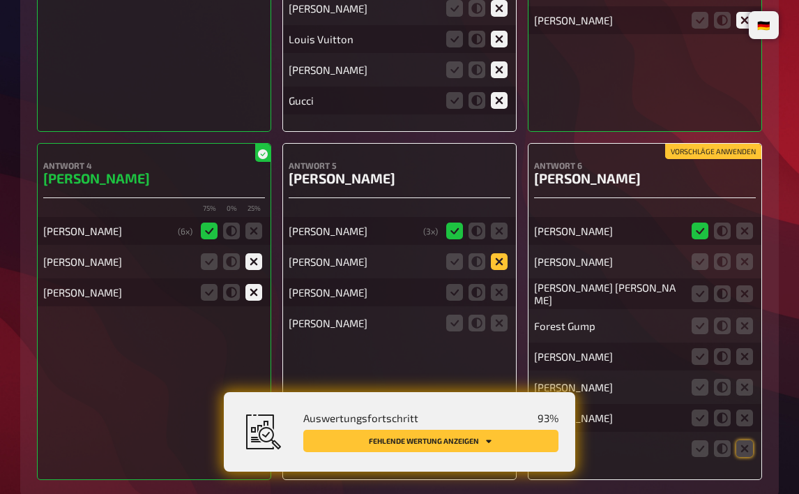
click at [497, 253] on icon at bounding box center [499, 261] width 17 height 17
click at [0, 0] on input "radio" at bounding box center [0, 0] width 0 height 0
drag, startPoint x: 501, startPoint y: 266, endPoint x: 504, endPoint y: 283, distance: 17.1
click at [501, 284] on icon at bounding box center [499, 292] width 17 height 17
click at [0, 0] on input "radio" at bounding box center [0, 0] width 0 height 0
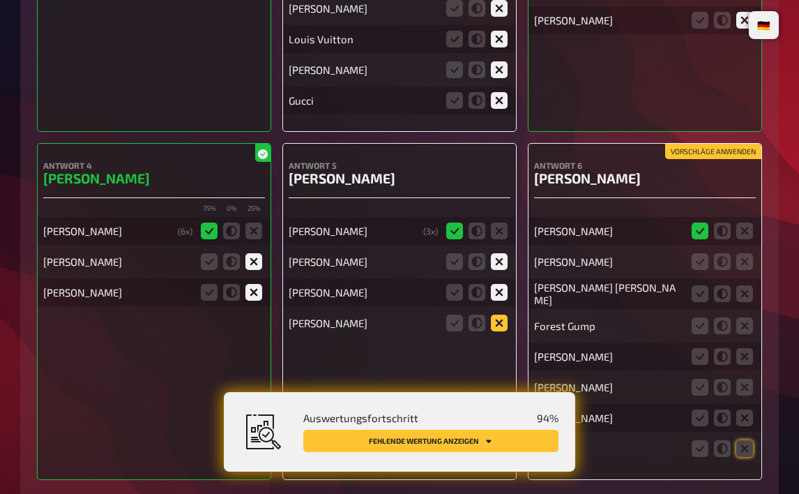
click at [505, 315] on icon at bounding box center [499, 323] width 17 height 17
click at [0, 0] on input "radio" at bounding box center [0, 0] width 0 height 0
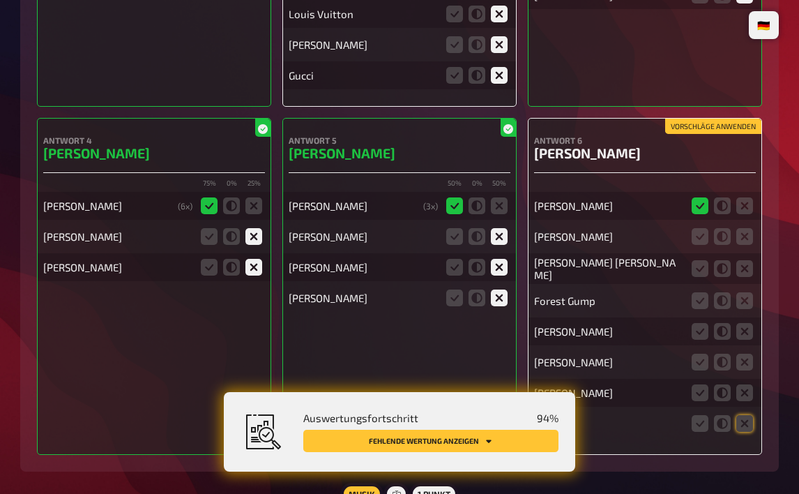
scroll to position [10591, 0]
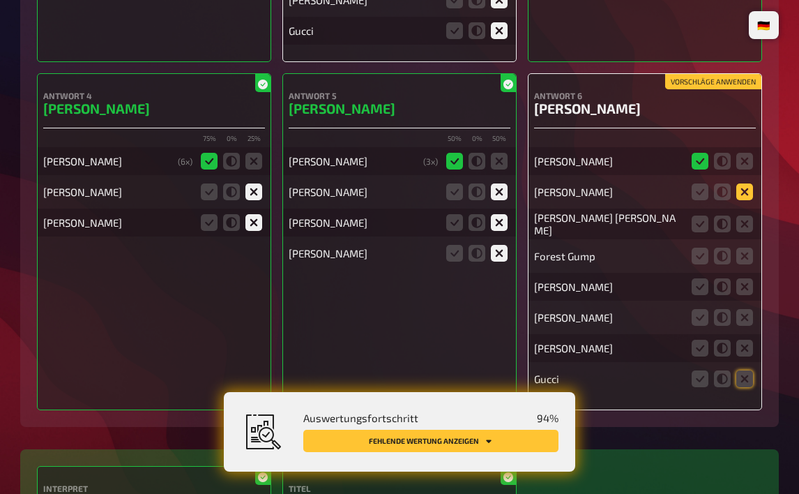
click at [743, 183] on icon at bounding box center [744, 191] width 17 height 17
click at [0, 0] on input "radio" at bounding box center [0, 0] width 0 height 0
click at [747, 215] on icon at bounding box center [744, 223] width 17 height 17
click at [0, 0] on input "radio" at bounding box center [0, 0] width 0 height 0
click at [748, 248] on icon at bounding box center [744, 256] width 17 height 17
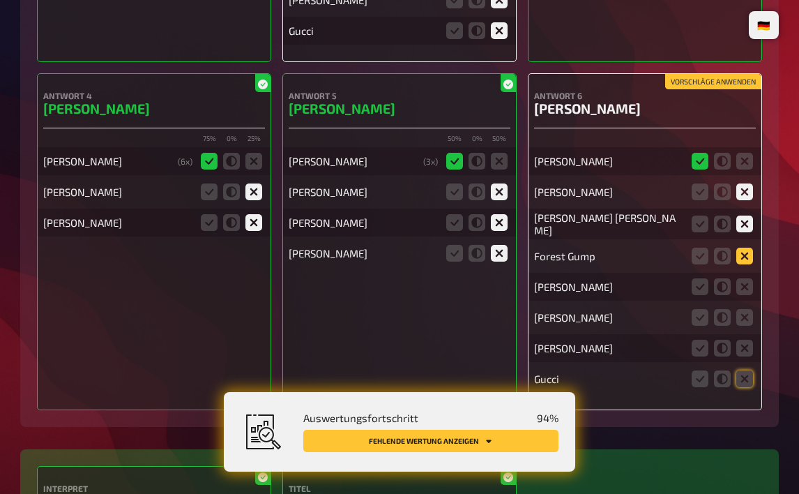
click at [0, 0] on input "radio" at bounding box center [0, 0] width 0 height 0
drag, startPoint x: 748, startPoint y: 256, endPoint x: 741, endPoint y: 293, distance: 37.6
click at [748, 278] on icon at bounding box center [744, 286] width 17 height 17
click at [0, 0] on input "radio" at bounding box center [0, 0] width 0 height 0
drag, startPoint x: 741, startPoint y: 293, endPoint x: 741, endPoint y: 301, distance: 7.7
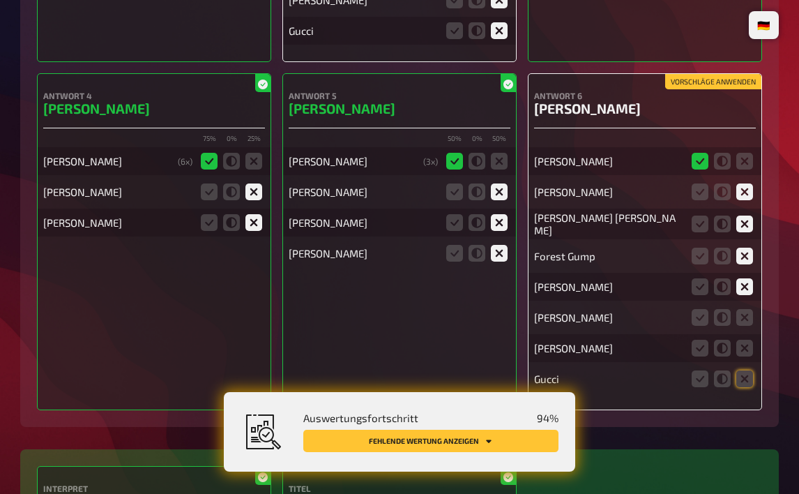
click at [741, 309] on icon at bounding box center [744, 317] width 17 height 17
click at [0, 0] on input "radio" at bounding box center [0, 0] width 0 height 0
drag, startPoint x: 742, startPoint y: 316, endPoint x: 749, endPoint y: 345, distance: 29.4
click at [742, 340] on icon at bounding box center [744, 348] width 17 height 17
click at [0, 0] on input "radio" at bounding box center [0, 0] width 0 height 0
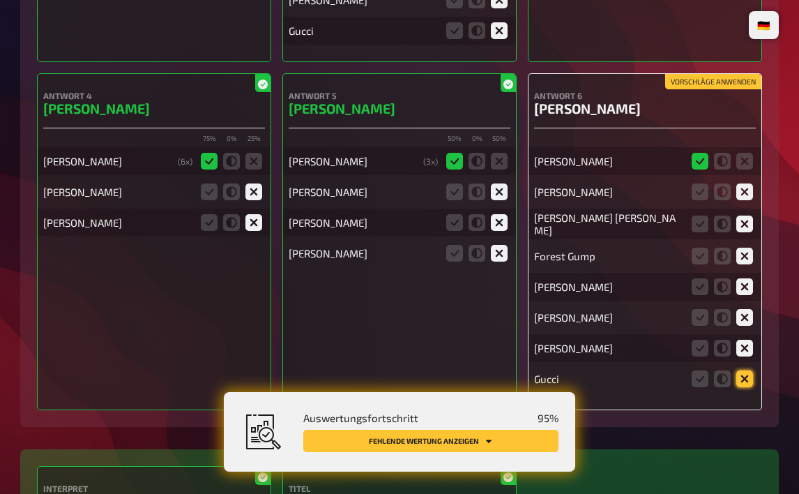
click at [750, 370] on icon at bounding box center [744, 378] width 17 height 17
click at [0, 0] on input "radio" at bounding box center [0, 0] width 0 height 0
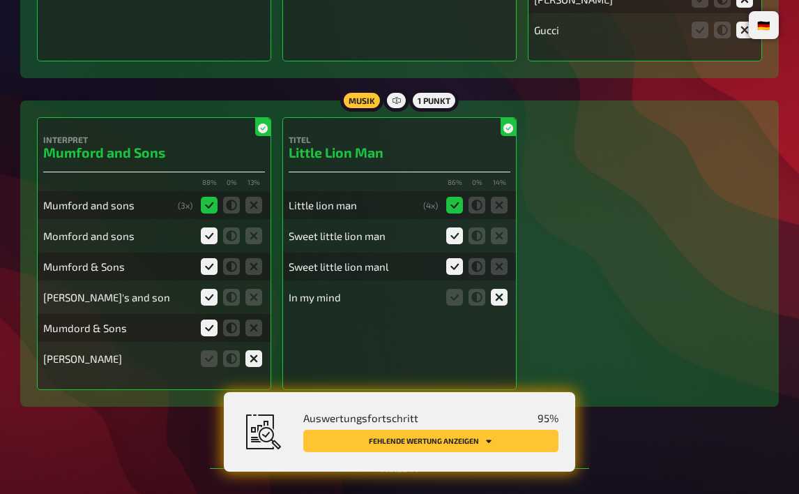
click at [473, 441] on button "Fehlende Wertung anzeigen" at bounding box center [430, 441] width 255 height 22
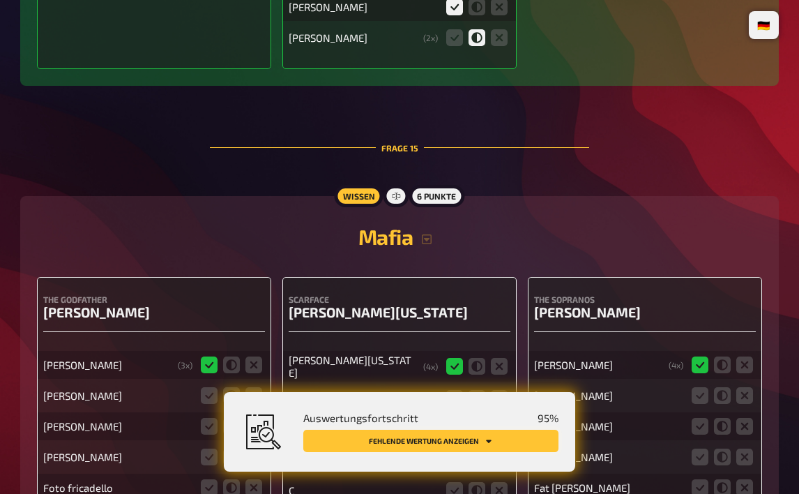
scroll to position [12203, 0]
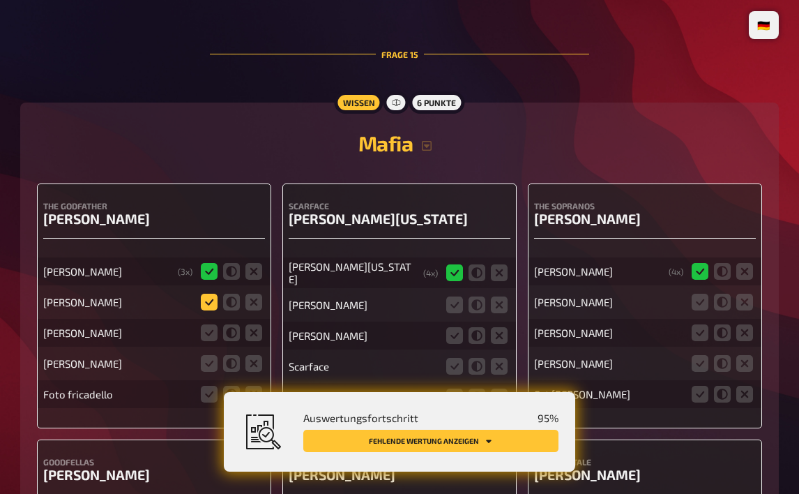
click at [211, 294] on icon at bounding box center [209, 302] width 17 height 17
click at [0, 0] on input "radio" at bounding box center [0, 0] width 0 height 0
click at [230, 324] on icon at bounding box center [231, 332] width 17 height 17
click at [0, 0] on input "radio" at bounding box center [0, 0] width 0 height 0
click at [232, 355] on icon at bounding box center [231, 363] width 17 height 17
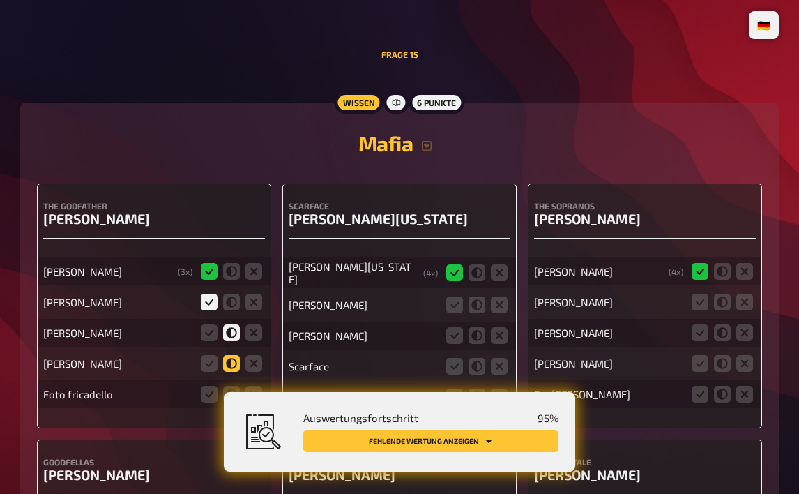
click at [0, 0] on input "radio" at bounding box center [0, 0] width 0 height 0
click at [253, 386] on icon at bounding box center [253, 394] width 17 height 17
click at [0, 0] on input "radio" at bounding box center [0, 0] width 0 height 0
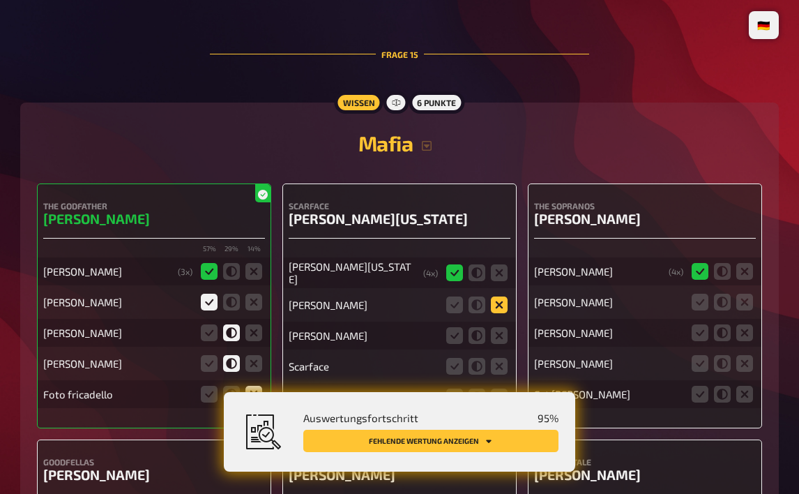
click at [499, 296] on icon at bounding box center [499, 304] width 17 height 17
click at [0, 0] on input "radio" at bounding box center [0, 0] width 0 height 0
drag, startPoint x: 501, startPoint y: 290, endPoint x: 501, endPoint y: 300, distance: 9.8
click at [501, 327] on icon at bounding box center [499, 335] width 17 height 17
click at [0, 0] on input "radio" at bounding box center [0, 0] width 0 height 0
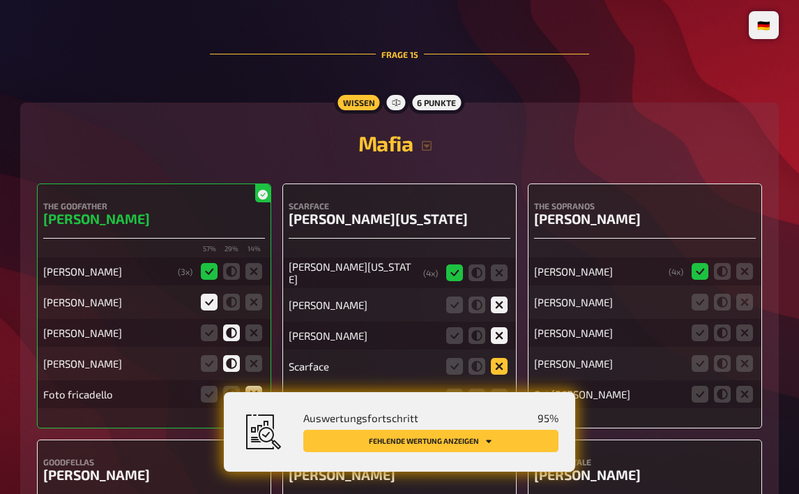
click at [503, 358] on icon at bounding box center [499, 366] width 17 height 17
click at [0, 0] on input "radio" at bounding box center [0, 0] width 0 height 0
click at [503, 388] on icon at bounding box center [499, 396] width 17 height 17
click at [0, 0] on input "radio" at bounding box center [0, 0] width 0 height 0
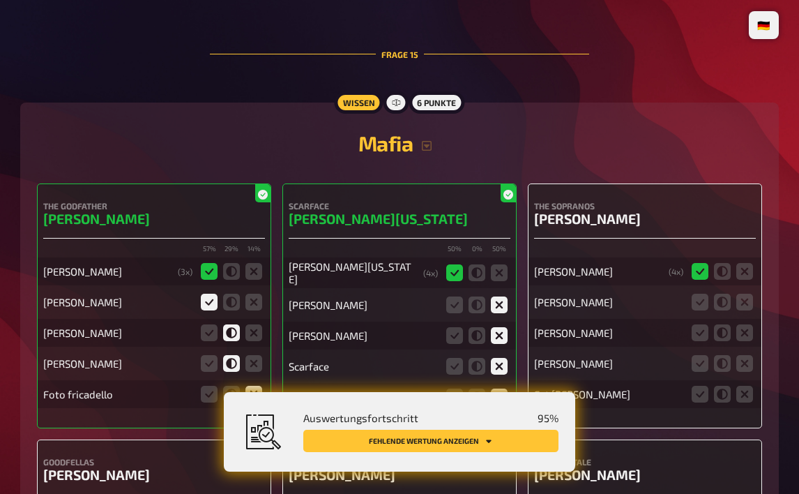
scroll to position [12273, 0]
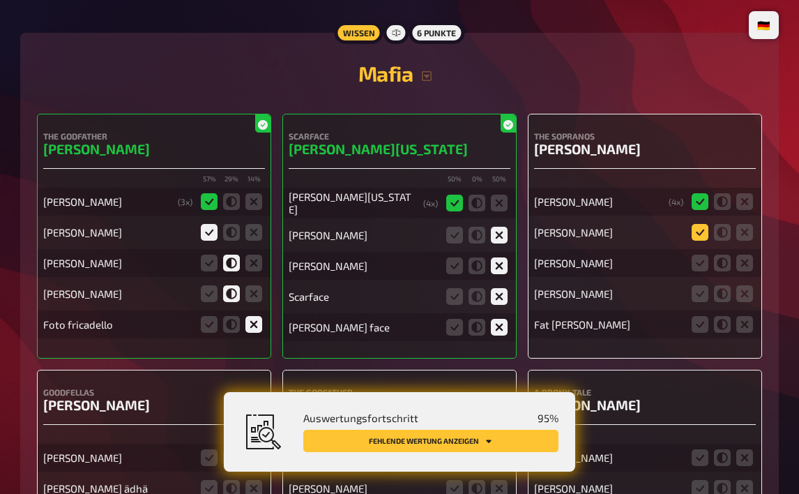
click at [703, 224] on icon at bounding box center [700, 232] width 17 height 17
click at [0, 0] on input "radio" at bounding box center [0, 0] width 0 height 0
click at [713, 252] on fieldset at bounding box center [722, 263] width 67 height 22
click at [702, 255] on icon at bounding box center [700, 263] width 17 height 17
click at [0, 0] on input "radio" at bounding box center [0, 0] width 0 height 0
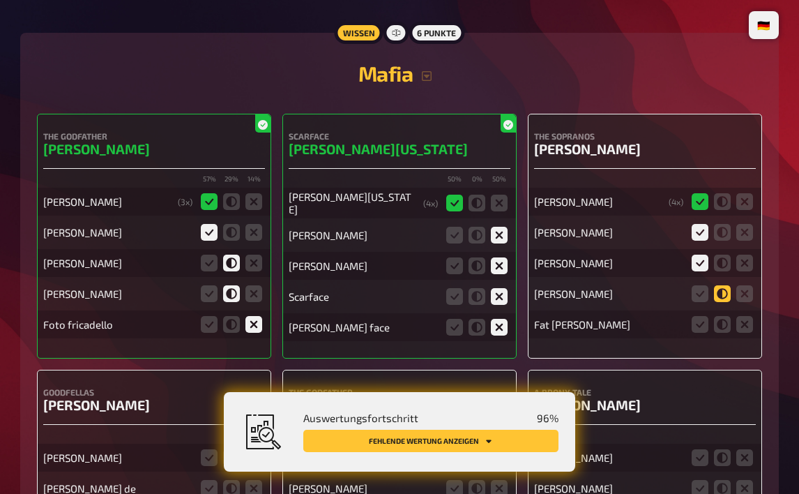
click at [722, 285] on icon at bounding box center [722, 293] width 17 height 17
click at [0, 0] on input "radio" at bounding box center [0, 0] width 0 height 0
click at [722, 316] on icon at bounding box center [722, 324] width 17 height 17
click at [0, 0] on input "radio" at bounding box center [0, 0] width 0 height 0
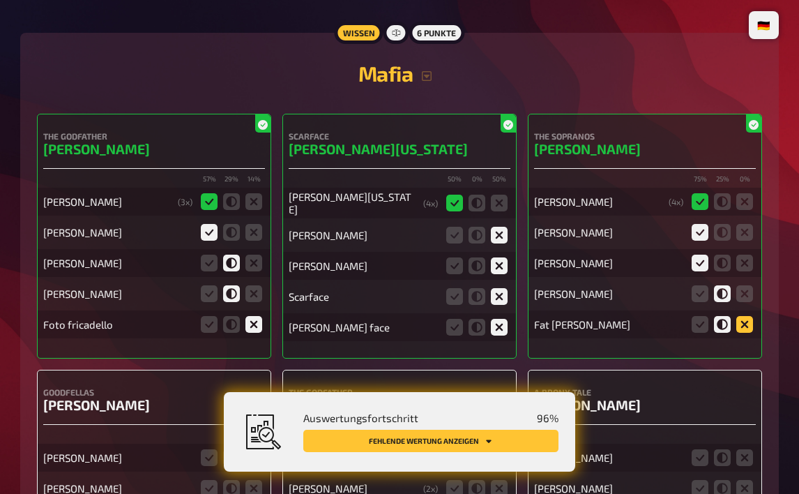
click at [743, 316] on icon at bounding box center [744, 324] width 17 height 17
click at [0, 0] on input "radio" at bounding box center [0, 0] width 0 height 0
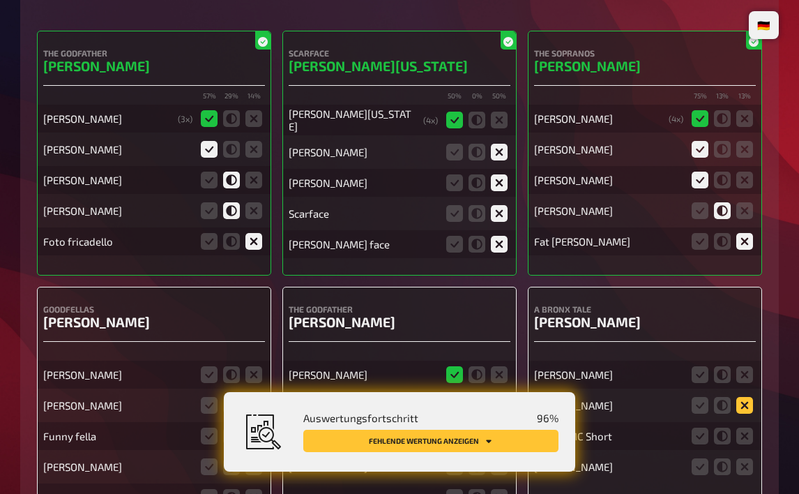
scroll to position [12552, 0]
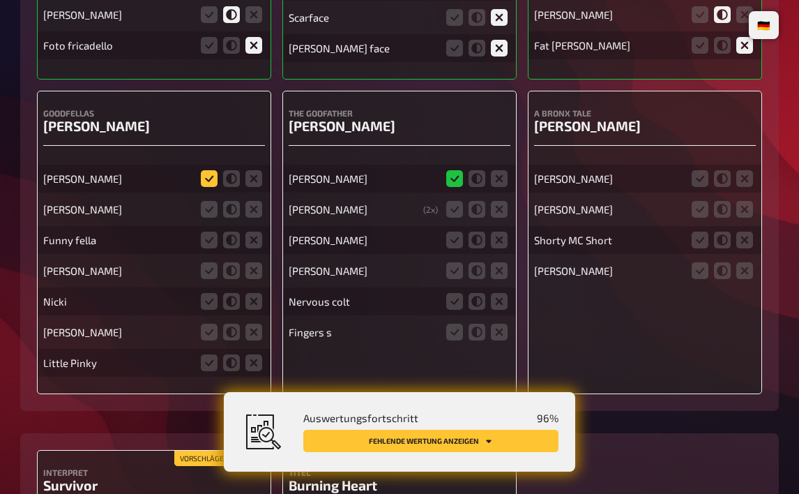
click at [204, 170] on icon at bounding box center [209, 178] width 17 height 17
click at [0, 0] on input "radio" at bounding box center [0, 0] width 0 height 0
click at [208, 201] on icon at bounding box center [209, 209] width 17 height 17
click at [0, 0] on input "radio" at bounding box center [0, 0] width 0 height 0
click at [252, 232] on icon at bounding box center [253, 240] width 17 height 17
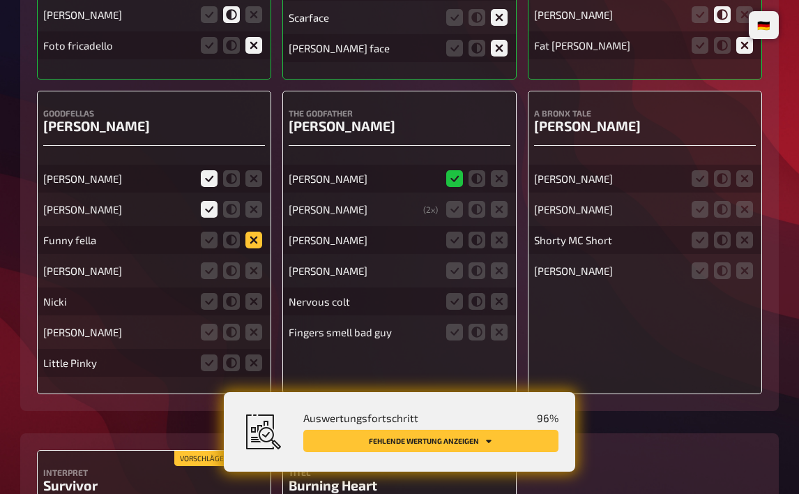
click at [0, 0] on input "radio" at bounding box center [0, 0] width 0 height 0
click at [257, 262] on icon at bounding box center [253, 270] width 17 height 17
click at [0, 0] on input "radio" at bounding box center [0, 0] width 0 height 0
click at [260, 293] on icon at bounding box center [253, 301] width 17 height 17
click at [0, 0] on input "radio" at bounding box center [0, 0] width 0 height 0
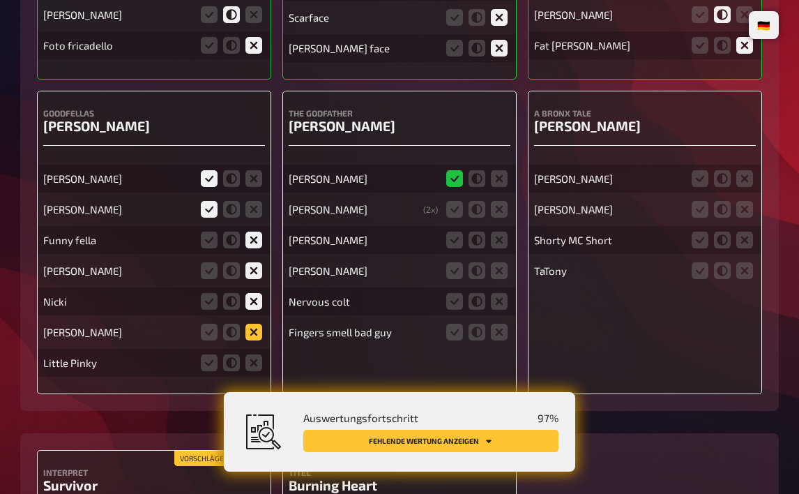
click at [259, 324] on icon at bounding box center [253, 332] width 17 height 17
click at [0, 0] on input "radio" at bounding box center [0, 0] width 0 height 0
click at [262, 351] on fieldset at bounding box center [231, 362] width 67 height 22
click at [250, 354] on icon at bounding box center [253, 362] width 17 height 17
click at [0, 0] on input "radio" at bounding box center [0, 0] width 0 height 0
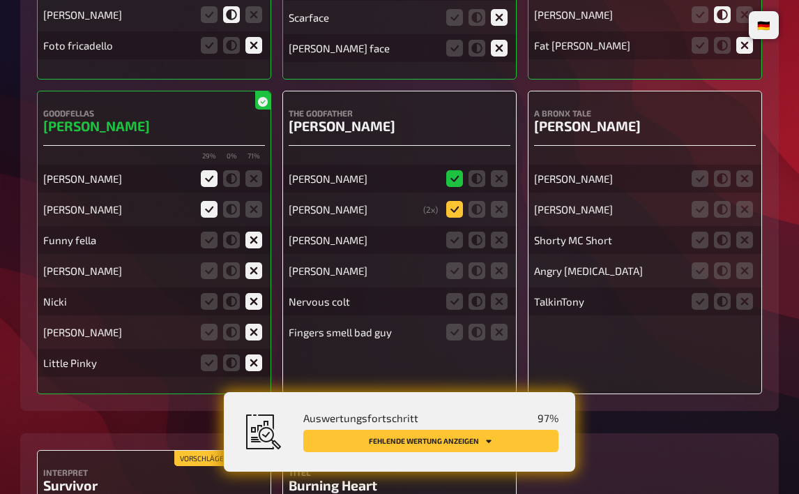
click at [450, 201] on icon at bounding box center [454, 209] width 17 height 17
click at [0, 0] on input "radio" at bounding box center [0, 0] width 0 height 0
click at [497, 232] on icon at bounding box center [499, 240] width 17 height 17
click at [0, 0] on input "radio" at bounding box center [0, 0] width 0 height 0
click at [497, 262] on icon at bounding box center [499, 270] width 17 height 17
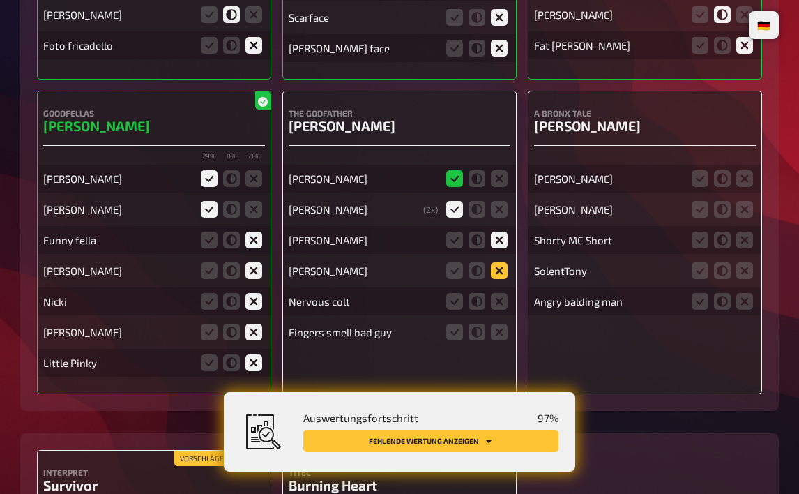
click at [0, 0] on input "radio" at bounding box center [0, 0] width 0 height 0
click at [498, 293] on icon at bounding box center [499, 301] width 17 height 17
click at [0, 0] on input "radio" at bounding box center [0, 0] width 0 height 0
click at [499, 324] on icon at bounding box center [499, 332] width 17 height 17
click at [0, 0] on input "radio" at bounding box center [0, 0] width 0 height 0
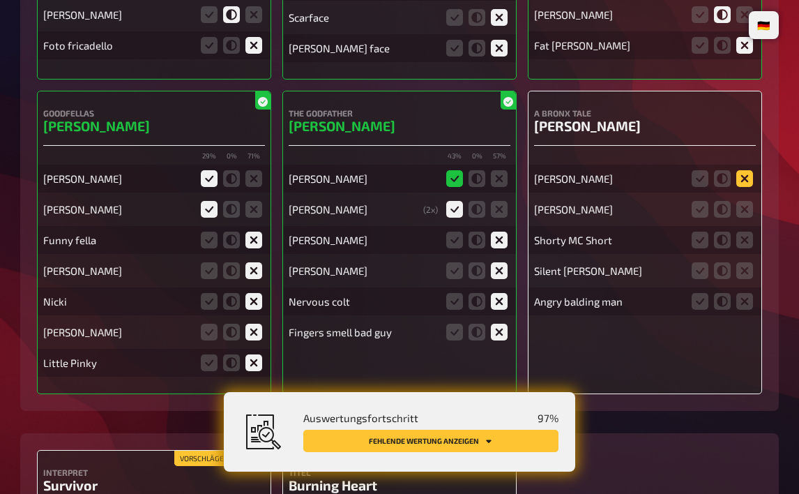
click at [750, 170] on icon at bounding box center [744, 178] width 17 height 17
click at [0, 0] on input "radio" at bounding box center [0, 0] width 0 height 0
click at [739, 201] on icon at bounding box center [744, 209] width 17 height 17
click at [0, 0] on input "radio" at bounding box center [0, 0] width 0 height 0
drag, startPoint x: 743, startPoint y: 193, endPoint x: 745, endPoint y: 204, distance: 10.6
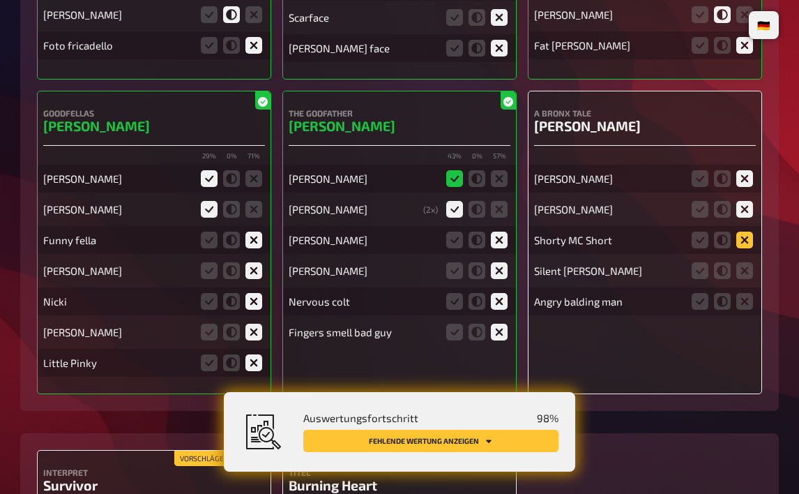
click at [743, 232] on icon at bounding box center [744, 240] width 17 height 17
click at [0, 0] on input "radio" at bounding box center [0, 0] width 0 height 0
click at [748, 262] on icon at bounding box center [744, 270] width 17 height 17
click at [0, 0] on input "radio" at bounding box center [0, 0] width 0 height 0
click at [748, 293] on icon at bounding box center [744, 301] width 17 height 17
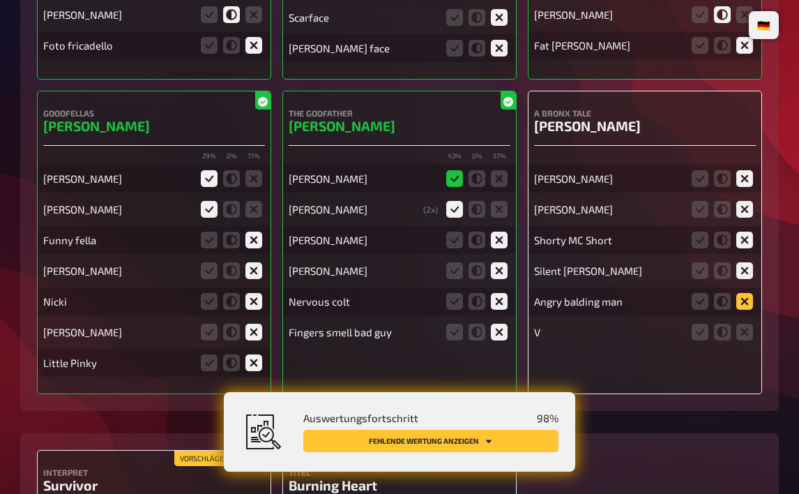
click at [0, 0] on input "radio" at bounding box center [0, 0] width 0 height 0
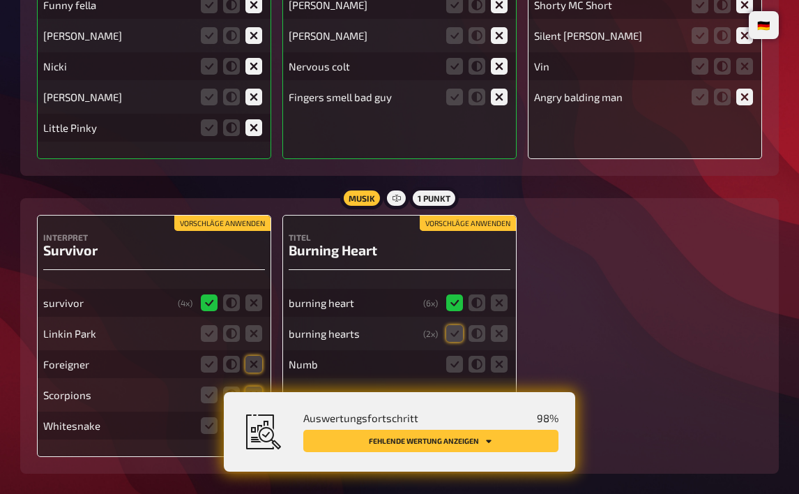
scroll to position [12813, 0]
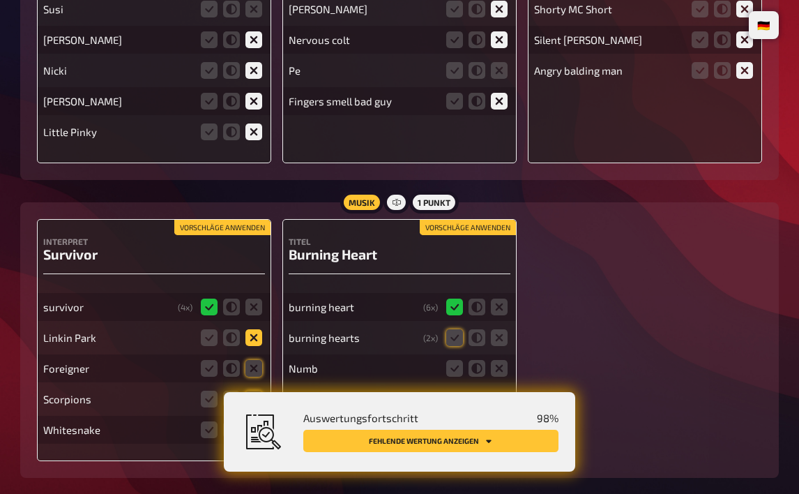
click at [252, 329] on icon at bounding box center [253, 337] width 17 height 17
click at [0, 0] on input "radio" at bounding box center [0, 0] width 0 height 0
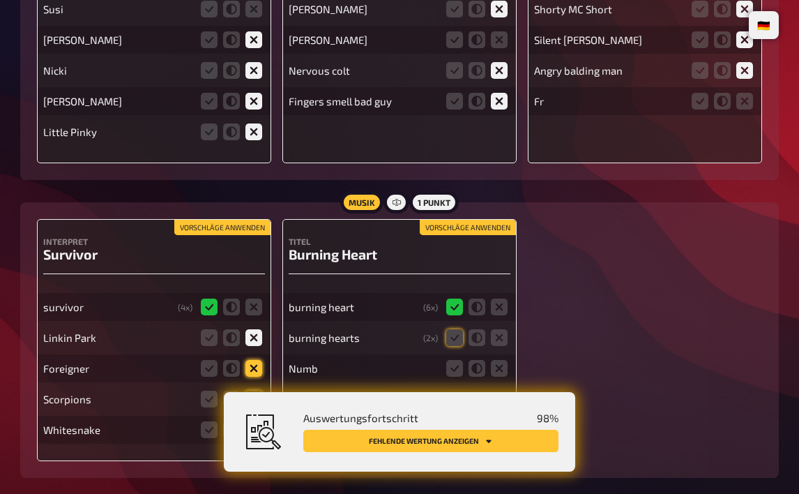
click at [250, 360] on icon at bounding box center [253, 368] width 17 height 17
click at [0, 0] on input "radio" at bounding box center [0, 0] width 0 height 0
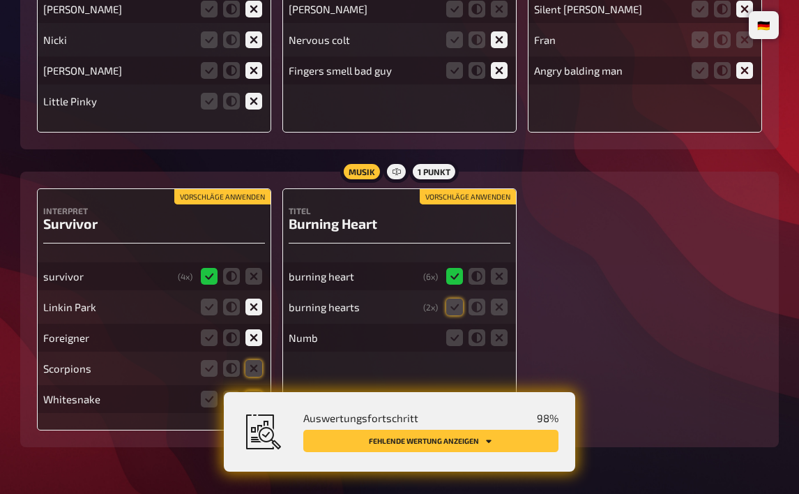
drag, startPoint x: 255, startPoint y: 326, endPoint x: 255, endPoint y: 343, distance: 16.8
click at [255, 360] on icon at bounding box center [253, 368] width 17 height 17
click at [0, 0] on input "radio" at bounding box center [0, 0] width 0 height 0
click at [257, 391] on icon at bounding box center [253, 399] width 17 height 17
click at [0, 0] on input "radio" at bounding box center [0, 0] width 0 height 0
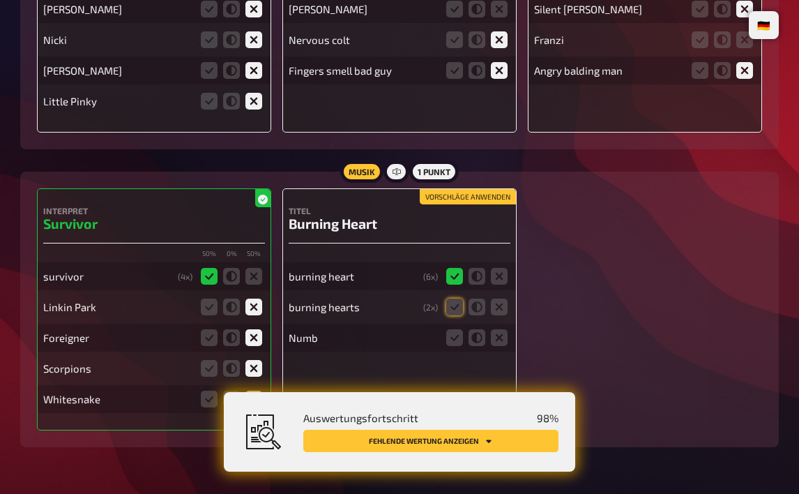
click at [465, 296] on fieldset at bounding box center [477, 307] width 67 height 22
drag, startPoint x: 453, startPoint y: 266, endPoint x: 473, endPoint y: 275, distance: 21.5
click at [453, 298] on icon at bounding box center [454, 306] width 17 height 17
click at [0, 0] on input "radio" at bounding box center [0, 0] width 0 height 0
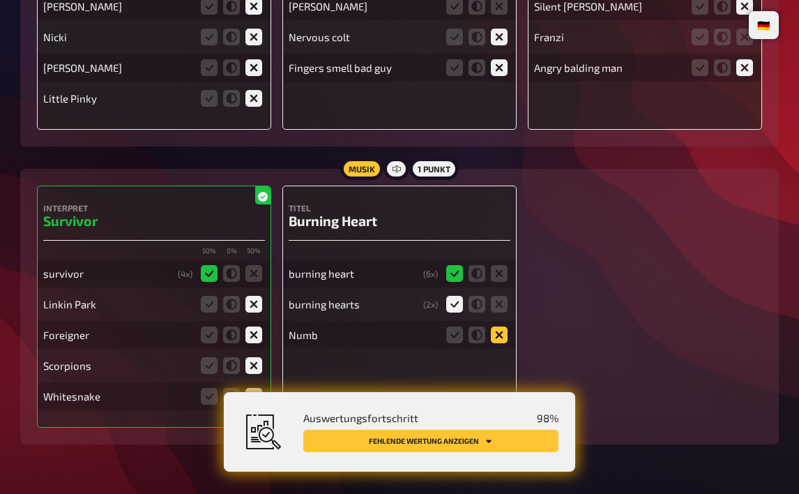
click at [498, 326] on icon at bounding box center [499, 334] width 17 height 17
click at [0, 0] on input "radio" at bounding box center [0, 0] width 0 height 0
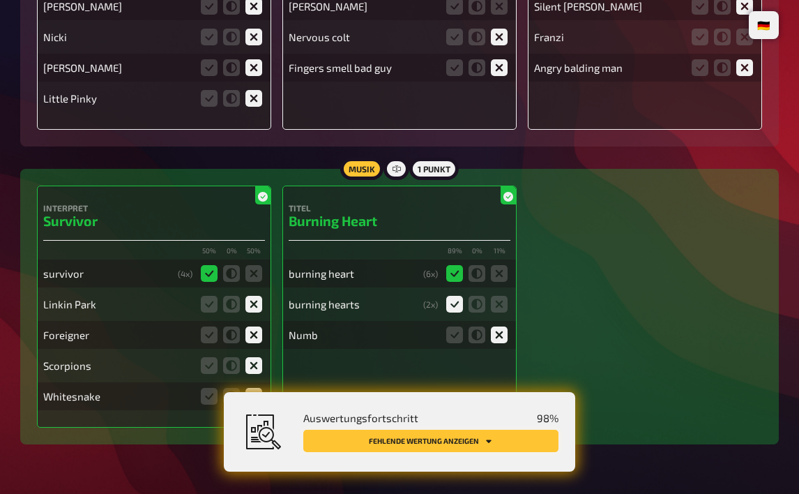
click at [503, 446] on button "Fehlende Wertung anzeigen" at bounding box center [430, 441] width 255 height 22
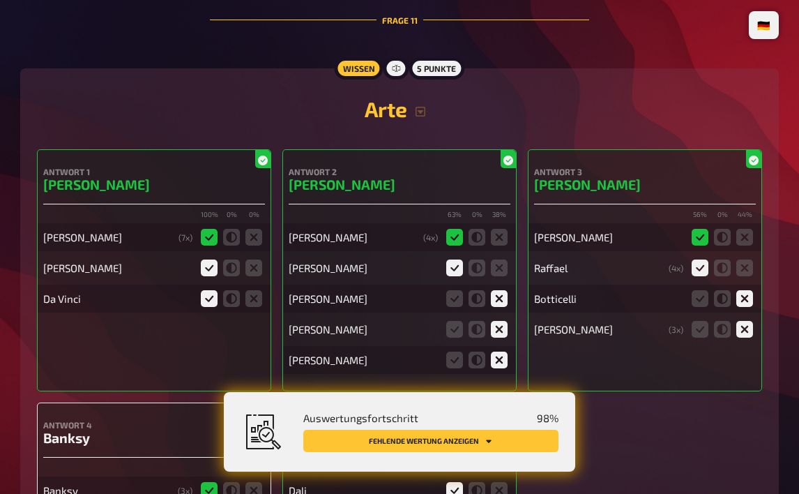
scroll to position [8600, 0]
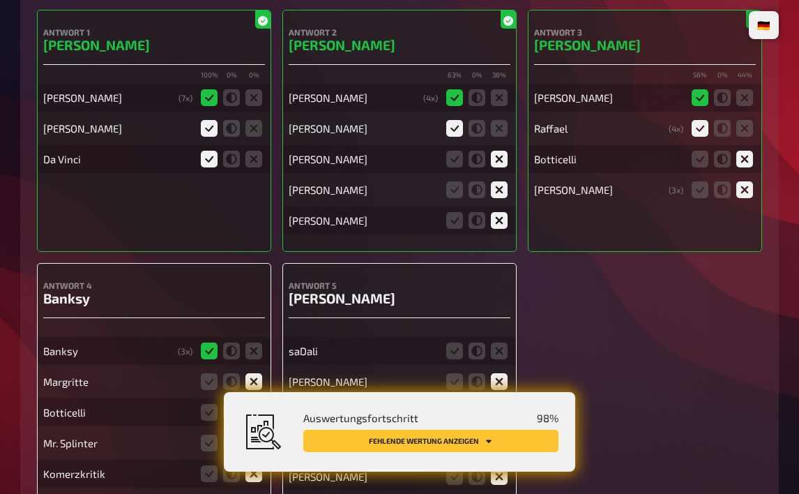
click at [474, 446] on button "Fehlende Wertung anzeigen" at bounding box center [430, 441] width 255 height 22
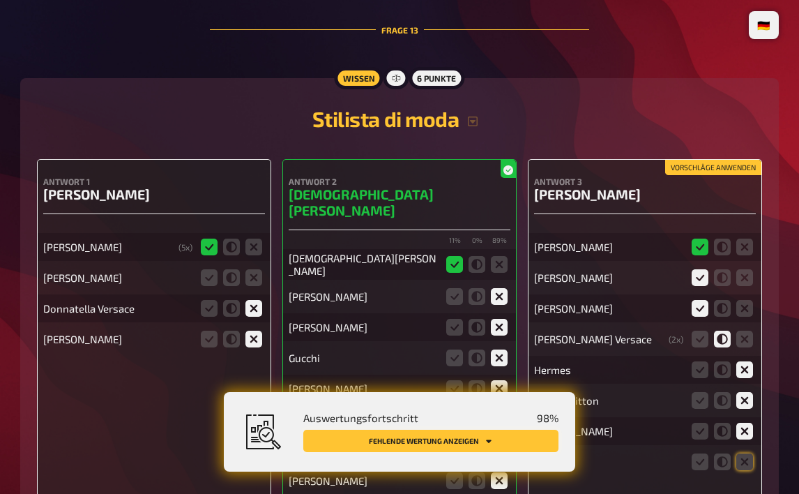
scroll to position [10117, 0]
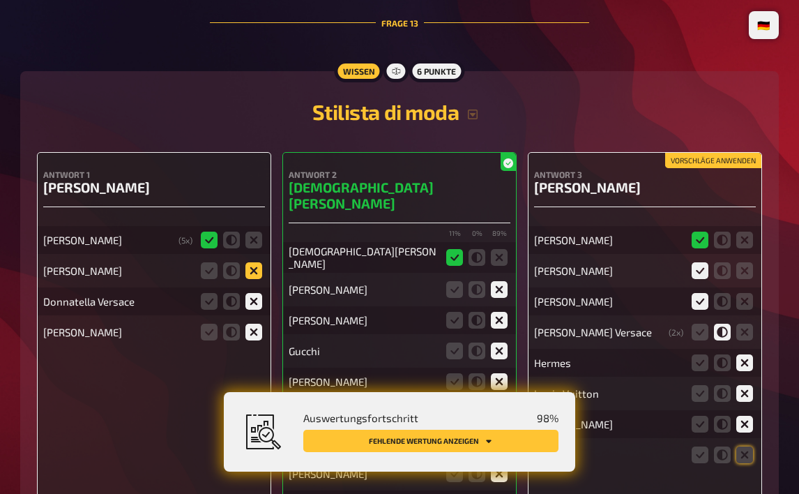
click at [250, 262] on icon at bounding box center [253, 270] width 17 height 17
click at [0, 0] on input "radio" at bounding box center [0, 0] width 0 height 0
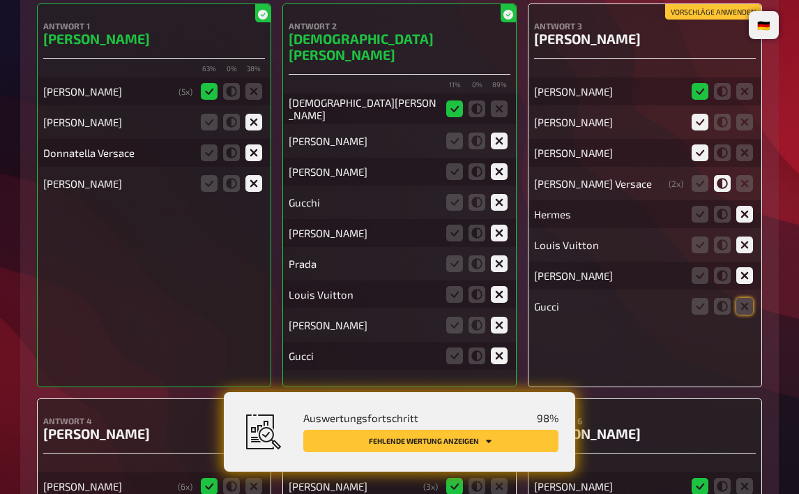
scroll to position [10257, 0]
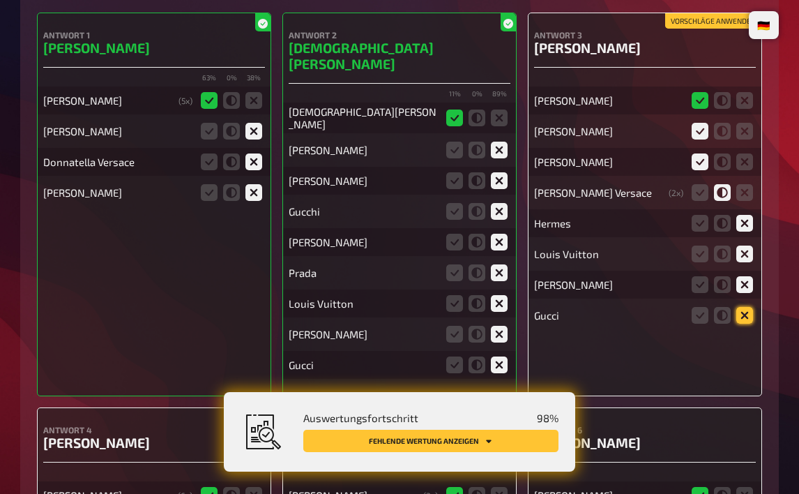
click at [741, 310] on icon at bounding box center [744, 315] width 17 height 17
click at [0, 0] on input "radio" at bounding box center [0, 0] width 0 height 0
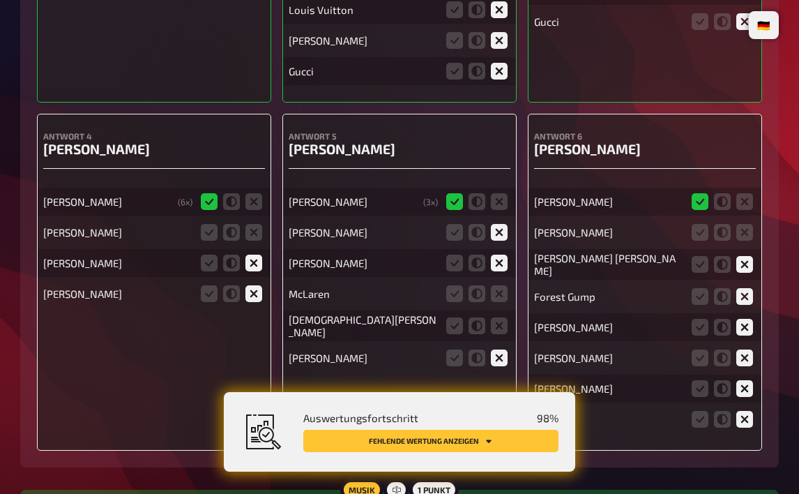
scroll to position [10605, 0]
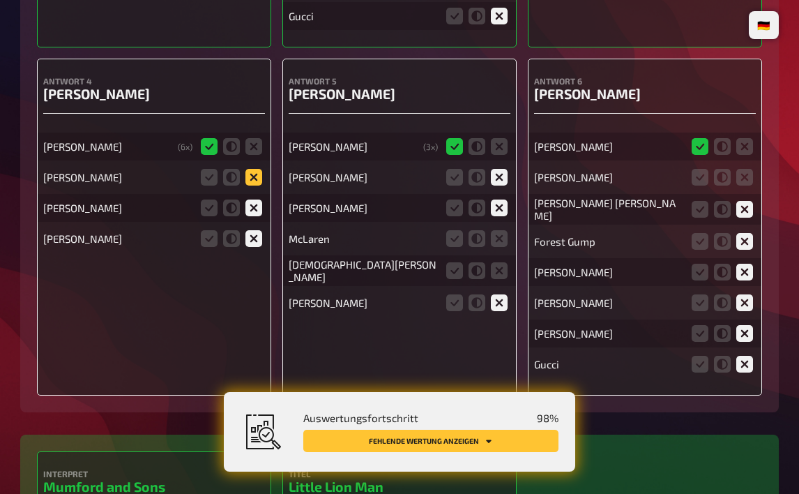
click at [246, 169] on icon at bounding box center [253, 177] width 17 height 17
click at [0, 0] on input "radio" at bounding box center [0, 0] width 0 height 0
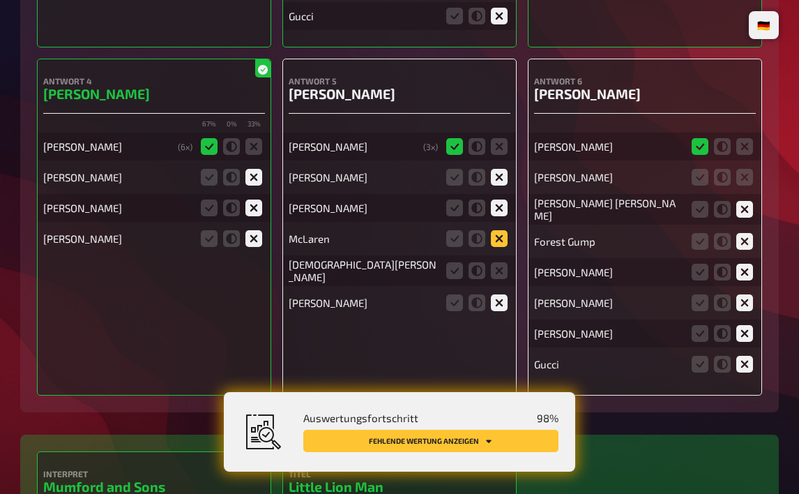
click at [497, 230] on icon at bounding box center [499, 238] width 17 height 17
click at [0, 0] on input "radio" at bounding box center [0, 0] width 0 height 0
click at [493, 262] on icon at bounding box center [499, 270] width 17 height 17
click at [0, 0] on input "radio" at bounding box center [0, 0] width 0 height 0
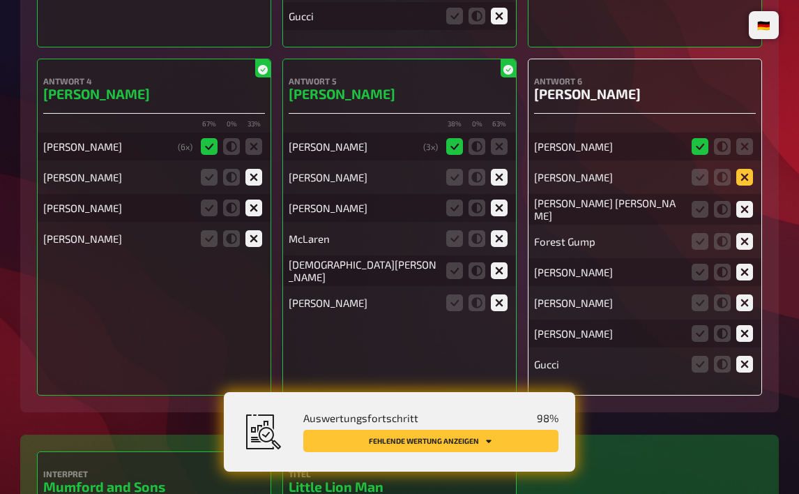
click at [750, 169] on icon at bounding box center [744, 177] width 17 height 17
click at [0, 0] on input "radio" at bounding box center [0, 0] width 0 height 0
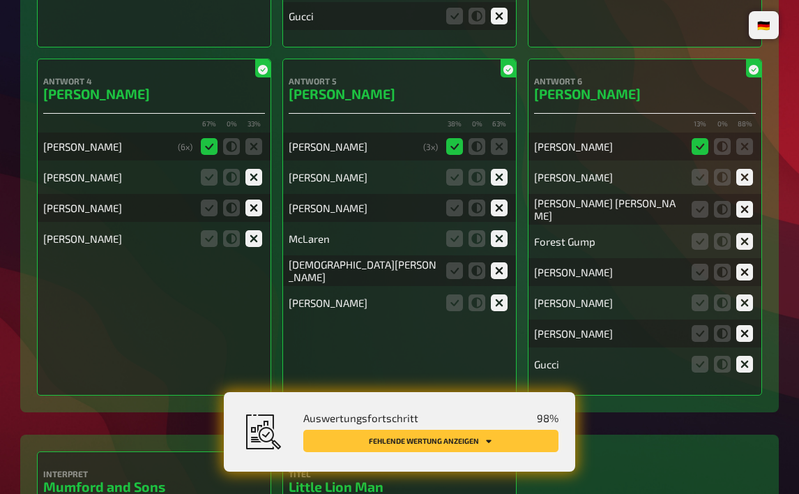
click at [426, 441] on button "Fehlende Wertung anzeigen" at bounding box center [430, 441] width 255 height 22
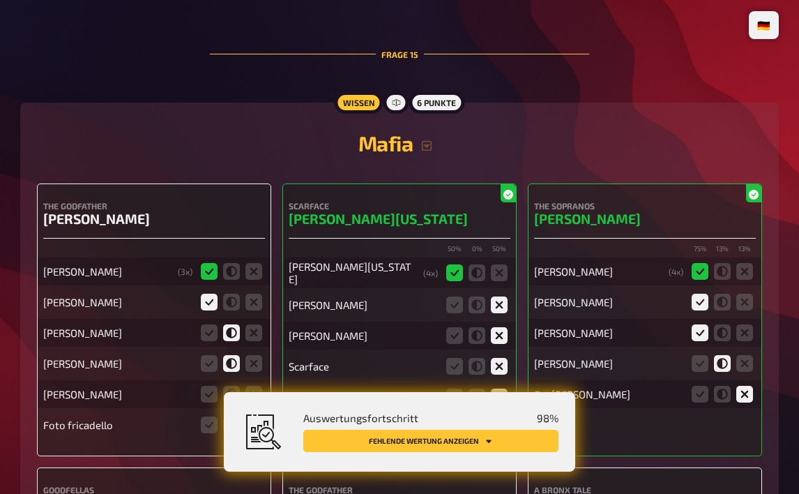
scroll to position [12273, 0]
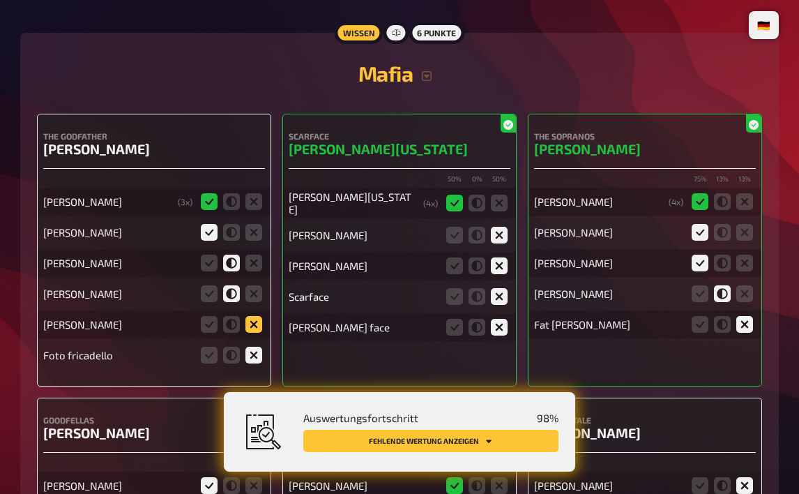
click at [252, 316] on icon at bounding box center [253, 324] width 17 height 17
click at [0, 0] on input "radio" at bounding box center [0, 0] width 0 height 0
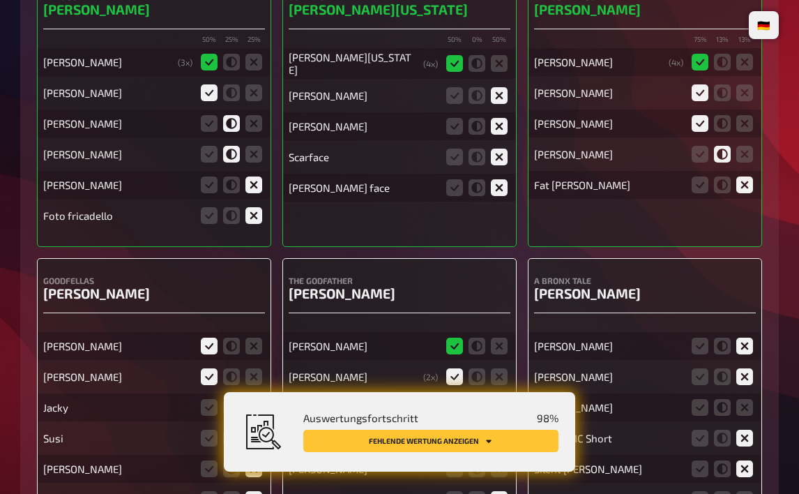
scroll to position [12482, 0]
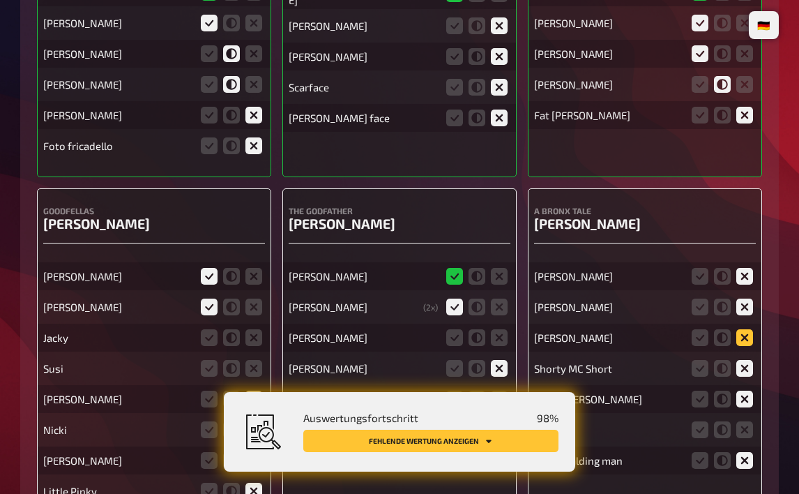
click at [748, 329] on icon at bounding box center [744, 337] width 17 height 17
click at [0, 0] on input "radio" at bounding box center [0, 0] width 0 height 0
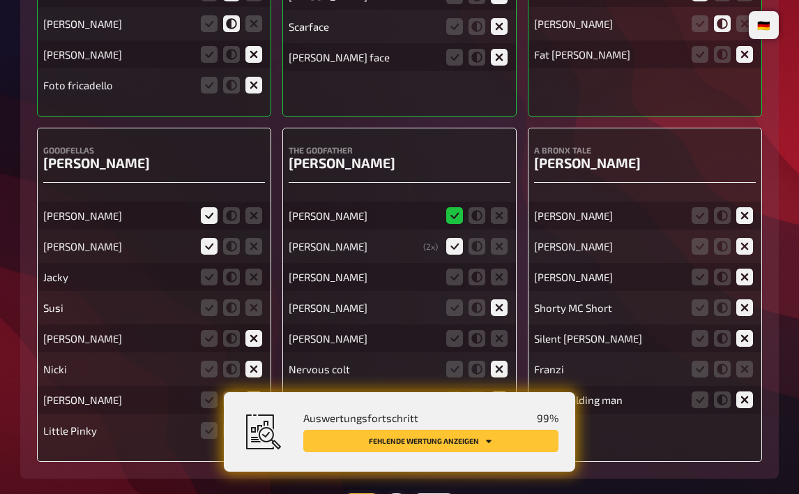
scroll to position [12552, 0]
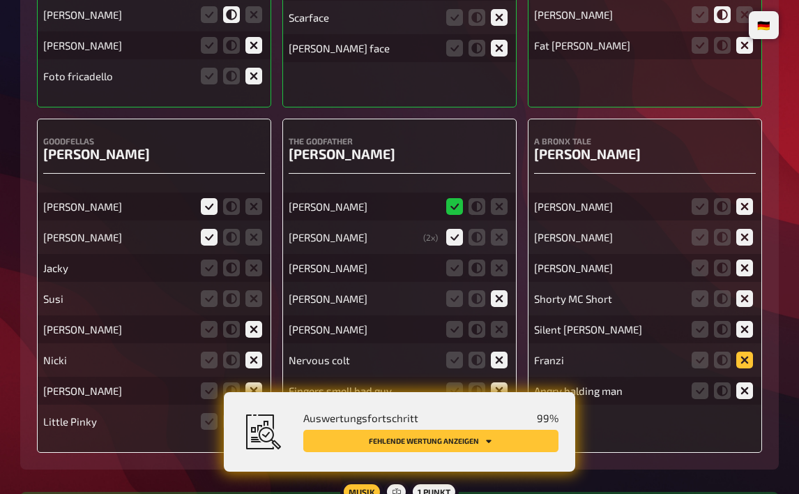
click at [751, 351] on icon at bounding box center [744, 359] width 17 height 17
click at [0, 0] on input "radio" at bounding box center [0, 0] width 0 height 0
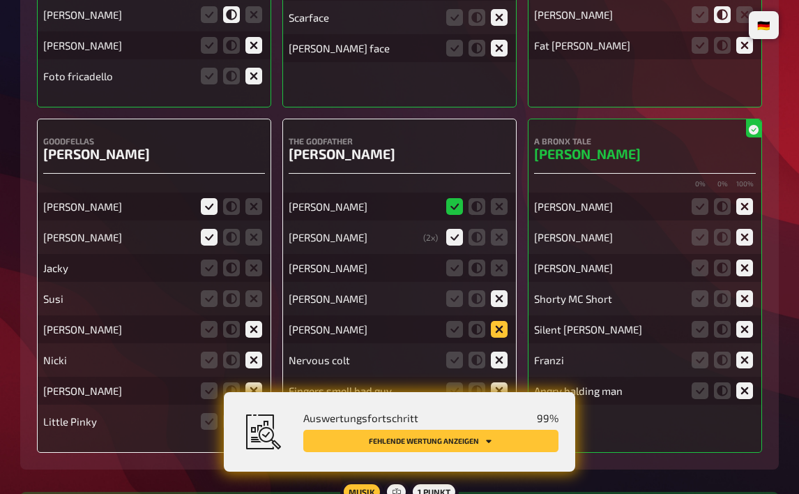
click at [495, 321] on icon at bounding box center [499, 329] width 17 height 17
click at [0, 0] on input "radio" at bounding box center [0, 0] width 0 height 0
click at [253, 290] on icon at bounding box center [253, 298] width 17 height 17
click at [0, 0] on input "radio" at bounding box center [0, 0] width 0 height 0
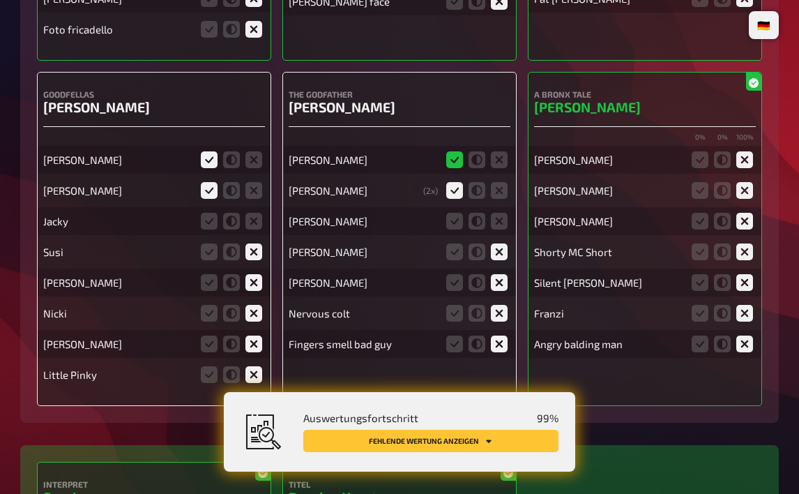
scroll to position [12621, 0]
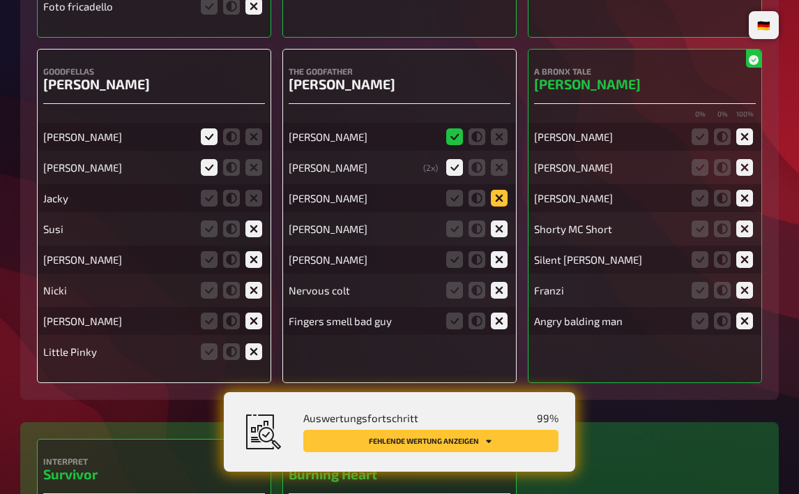
click at [504, 190] on icon at bounding box center [499, 198] width 17 height 17
click at [0, 0] on input "radio" at bounding box center [0, 0] width 0 height 0
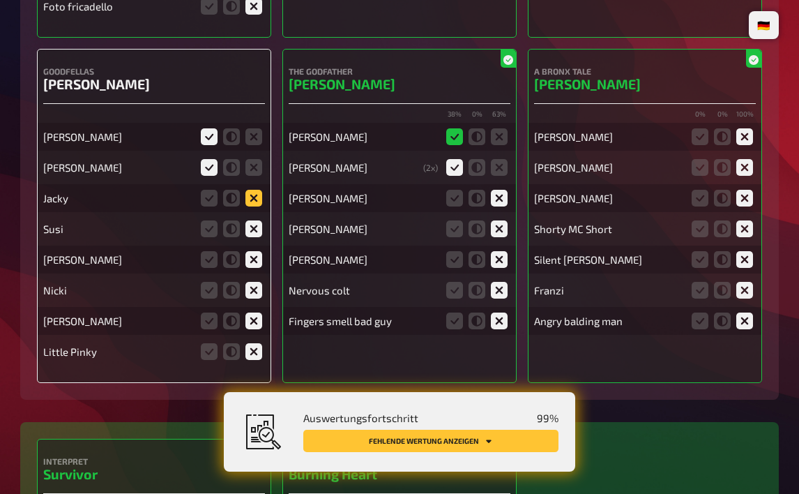
click at [259, 190] on icon at bounding box center [253, 198] width 17 height 17
click at [0, 0] on input "radio" at bounding box center [0, 0] width 0 height 0
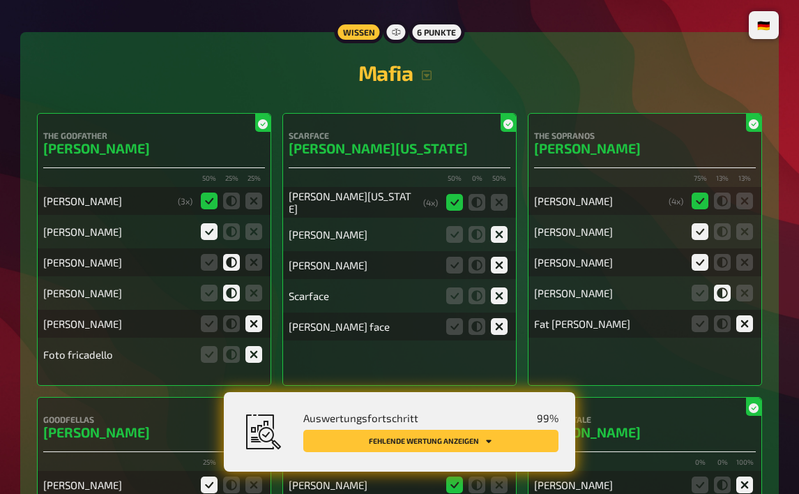
scroll to position [12273, 0]
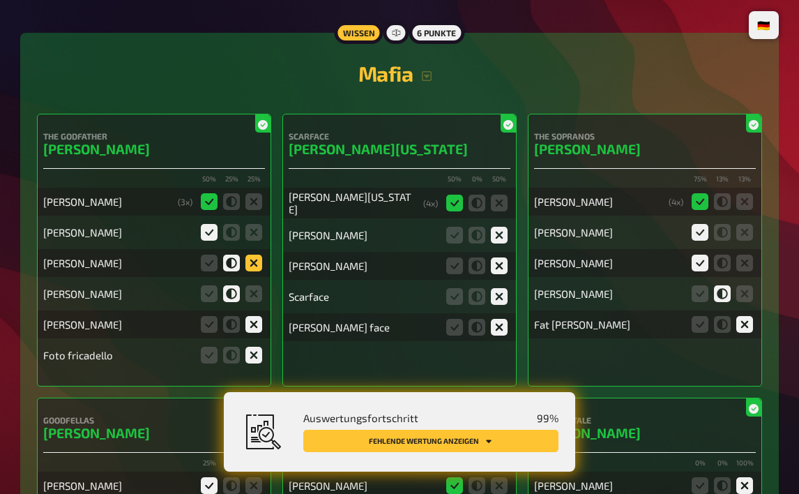
click at [260, 255] on icon at bounding box center [253, 263] width 17 height 17
click at [0, 0] on input "radio" at bounding box center [0, 0] width 0 height 0
click at [255, 285] on icon at bounding box center [253, 293] width 17 height 17
click at [0, 0] on input "radio" at bounding box center [0, 0] width 0 height 0
click at [739, 285] on icon at bounding box center [744, 293] width 17 height 17
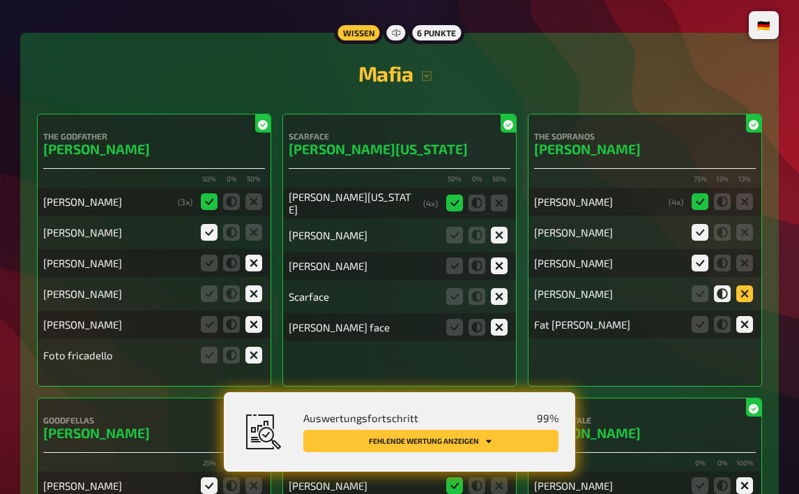
click at [0, 0] on input "radio" at bounding box center [0, 0] width 0 height 0
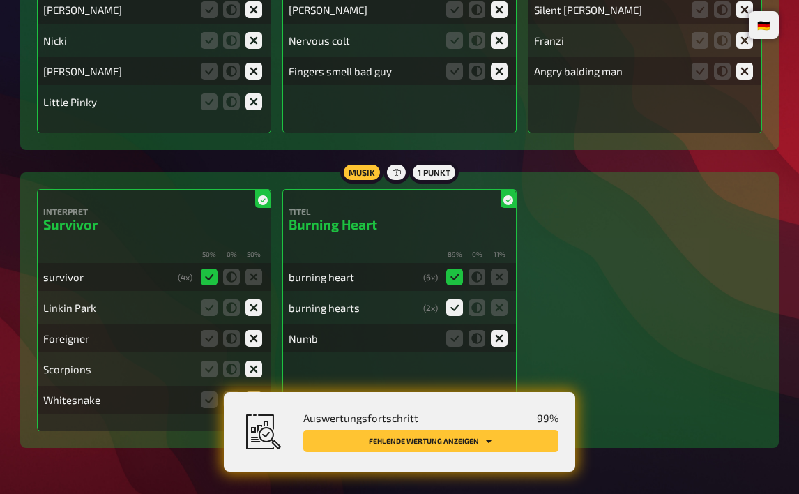
scroll to position [12875, 0]
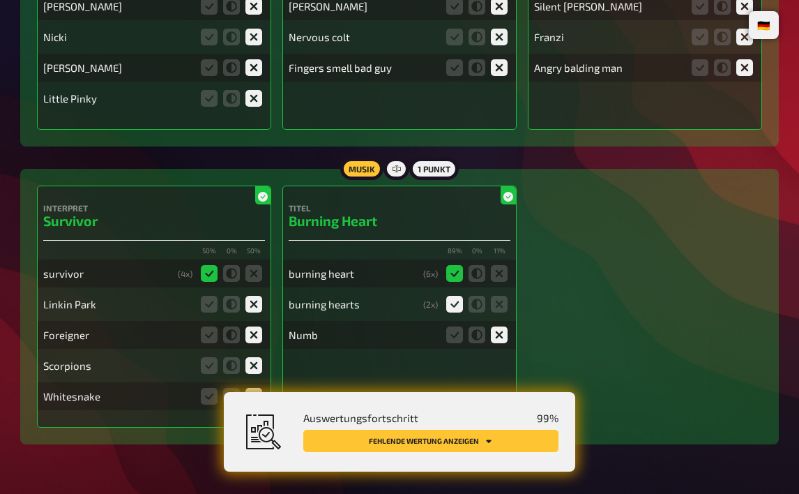
click at [445, 437] on button "Fehlende Wertung anzeigen" at bounding box center [430, 441] width 255 height 22
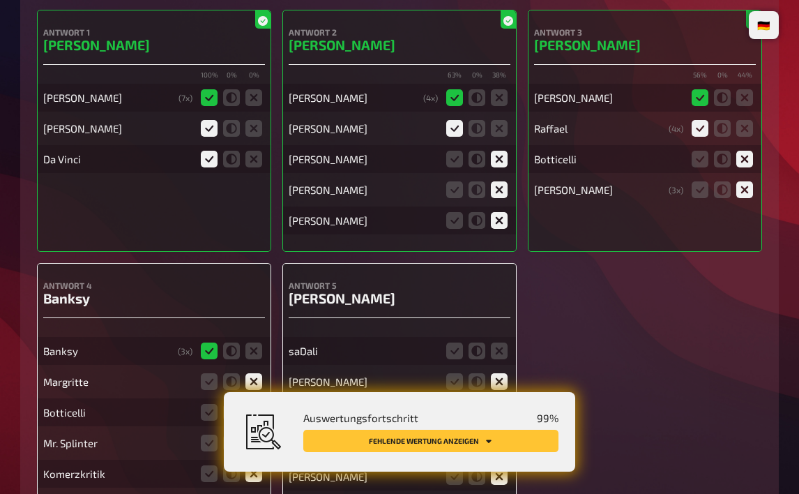
scroll to position [8740, 0]
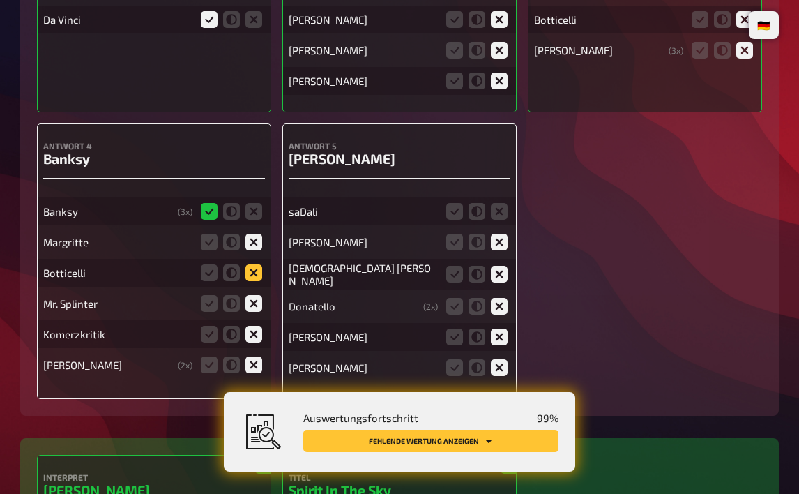
click at [256, 270] on icon at bounding box center [253, 272] width 17 height 17
click at [0, 0] on input "radio" at bounding box center [0, 0] width 0 height 0
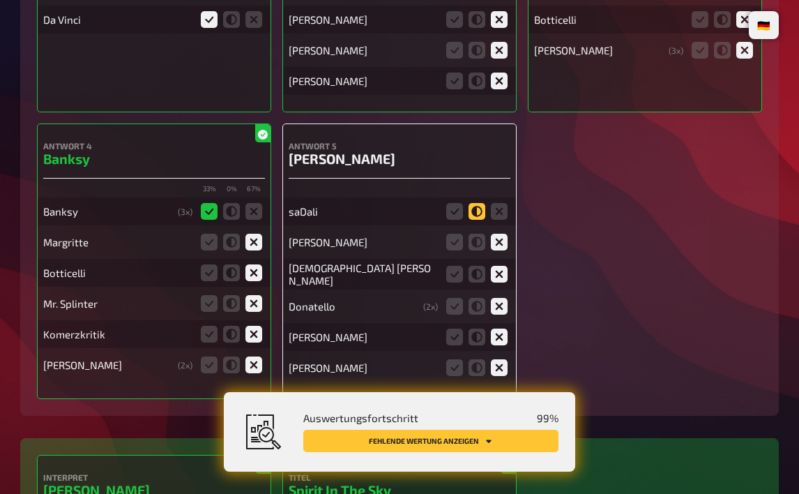
click at [478, 206] on icon at bounding box center [477, 211] width 17 height 17
click at [0, 0] on input "radio" at bounding box center [0, 0] width 0 height 0
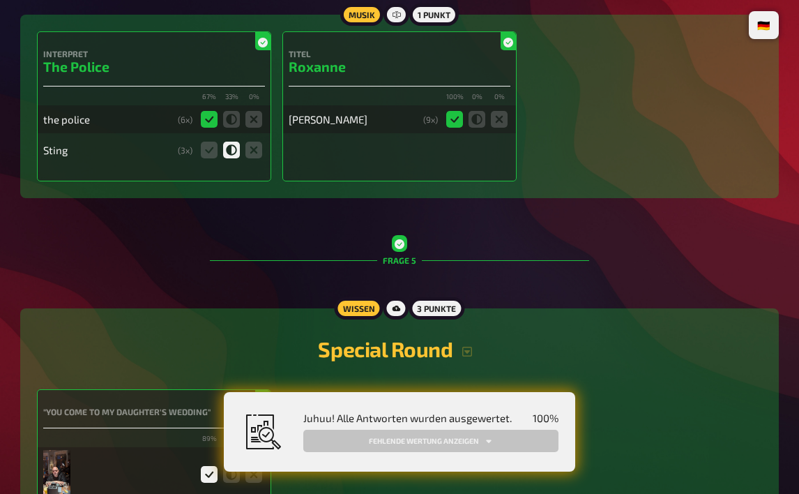
scroll to position [2929, 0]
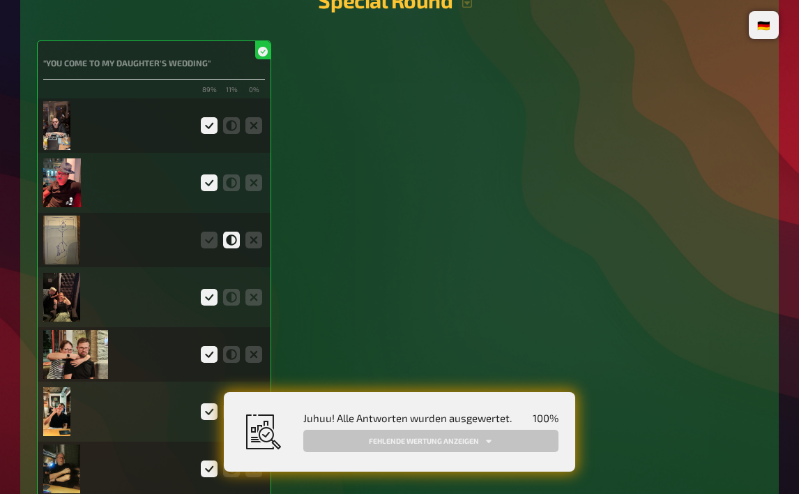
click at [46, 107] on img at bounding box center [56, 125] width 27 height 49
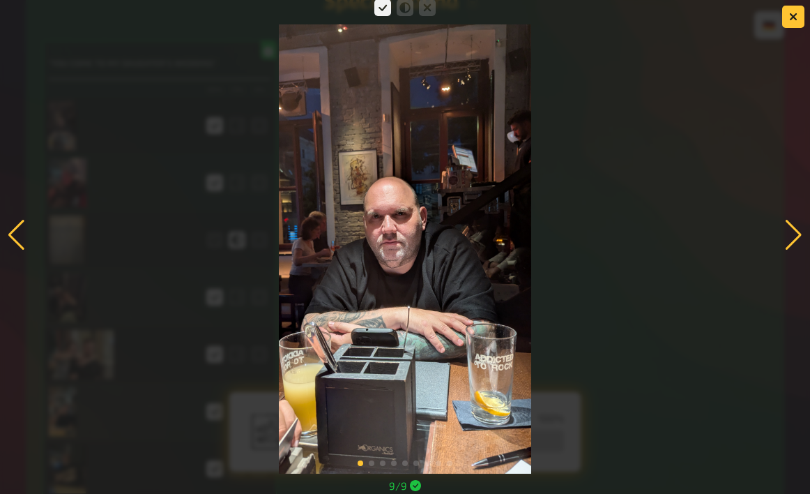
click at [787, 238] on div at bounding box center [794, 235] width 19 height 31
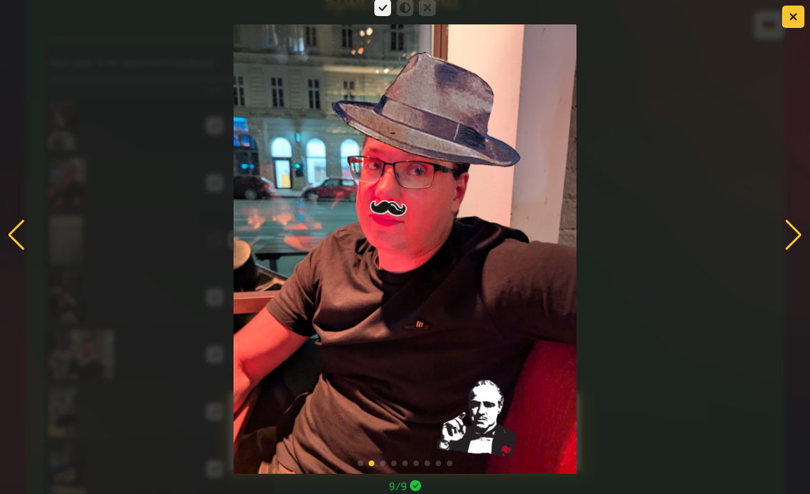
click at [795, 238] on div at bounding box center [794, 235] width 19 height 31
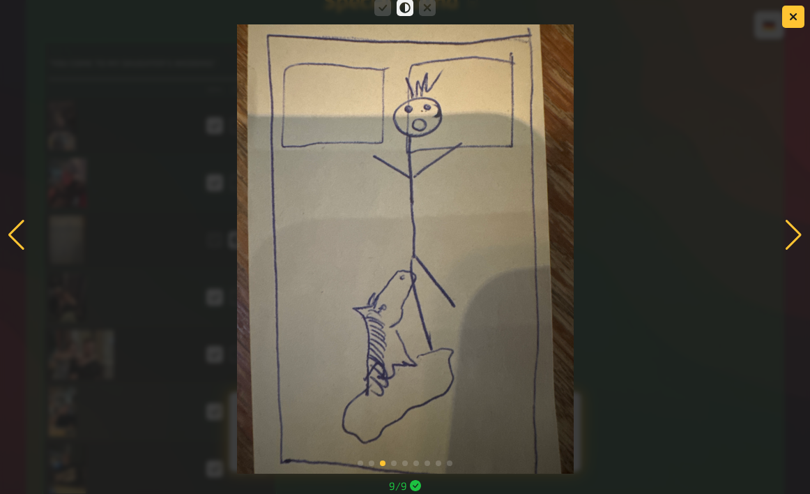
click at [795, 238] on div at bounding box center [794, 235] width 19 height 31
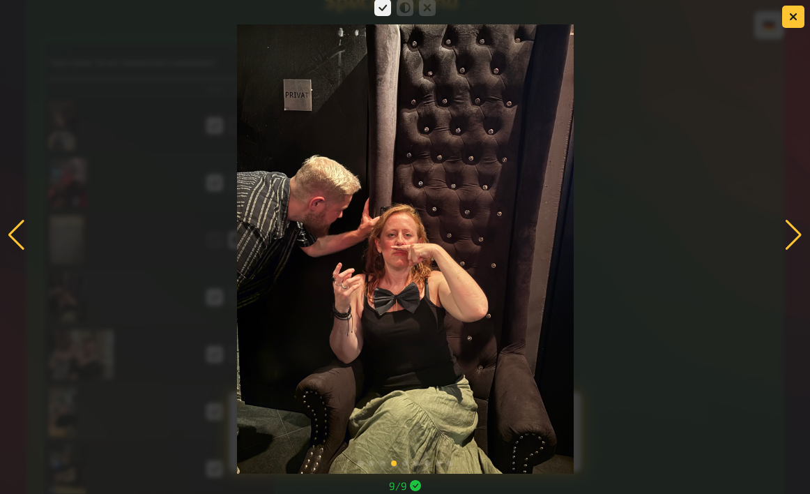
click at [795, 238] on div at bounding box center [794, 235] width 19 height 31
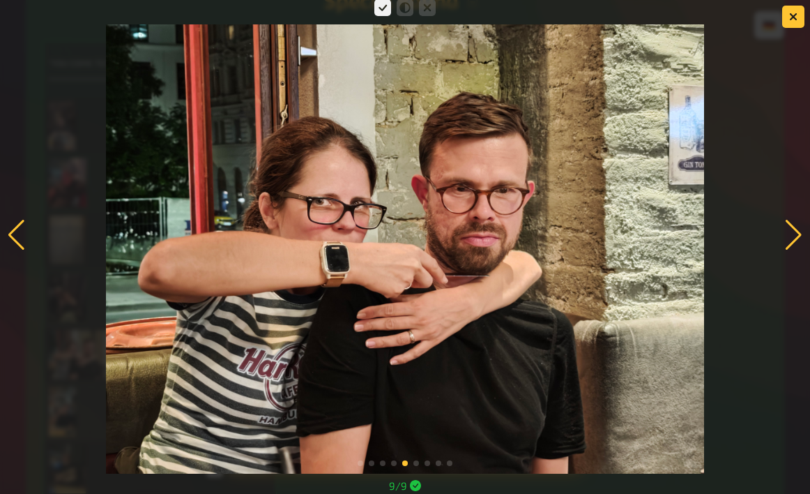
click at [795, 238] on div at bounding box center [794, 235] width 19 height 31
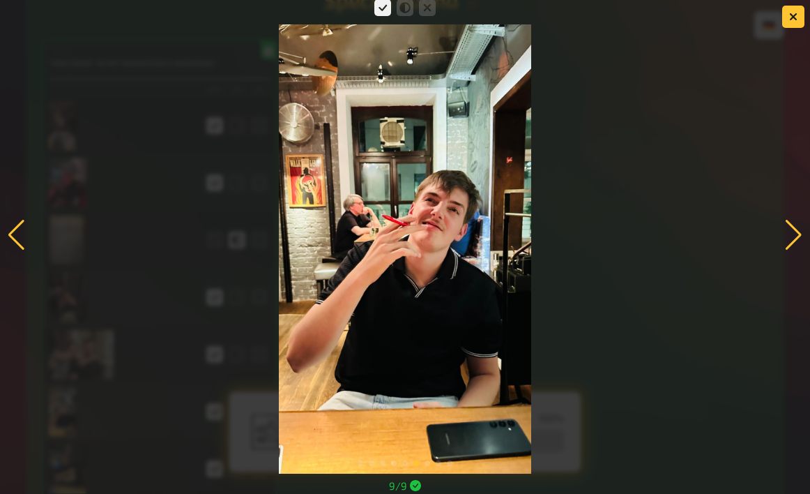
click at [795, 238] on div at bounding box center [794, 235] width 19 height 31
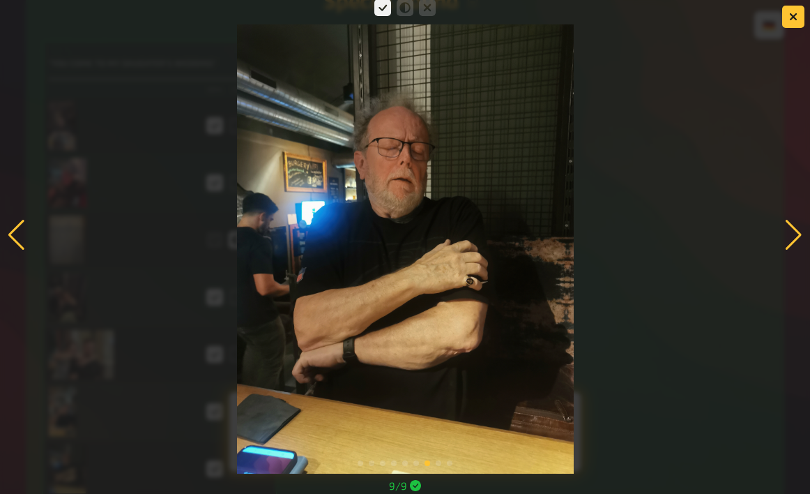
click at [795, 238] on div at bounding box center [794, 235] width 19 height 31
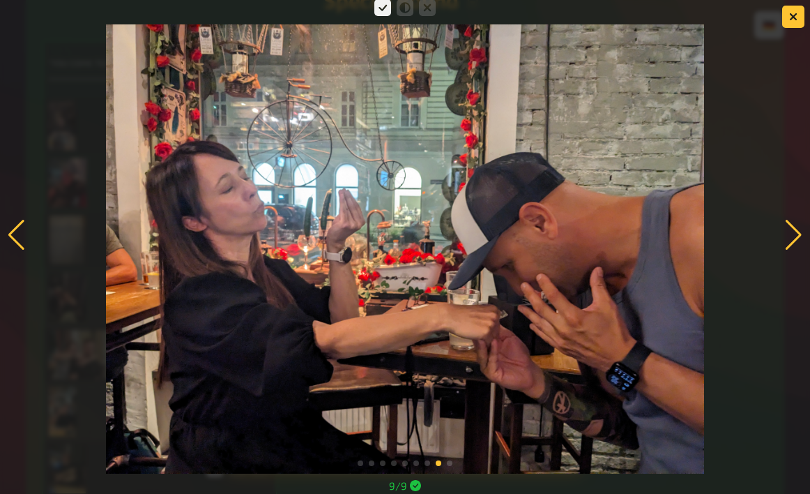
click at [795, 238] on div at bounding box center [794, 235] width 19 height 31
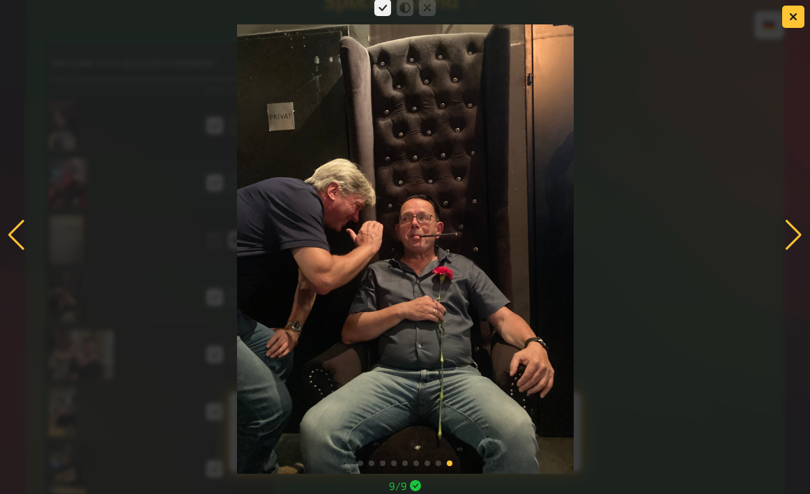
click at [795, 238] on div at bounding box center [794, 235] width 19 height 31
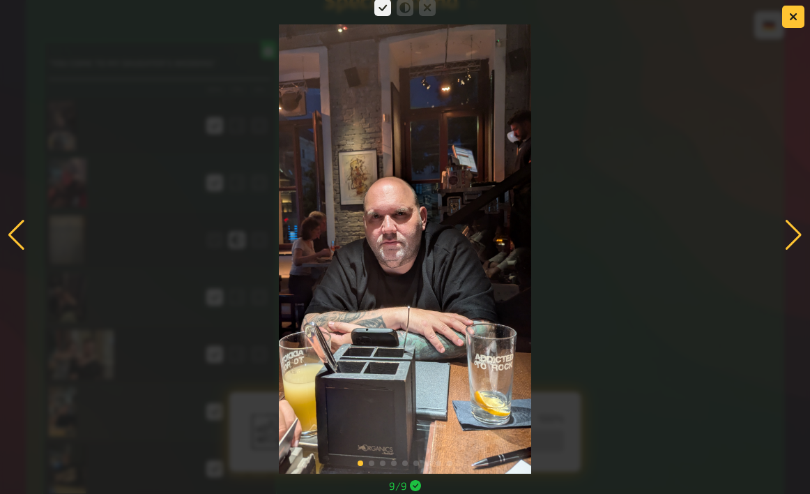
click at [795, 238] on div at bounding box center [794, 235] width 19 height 31
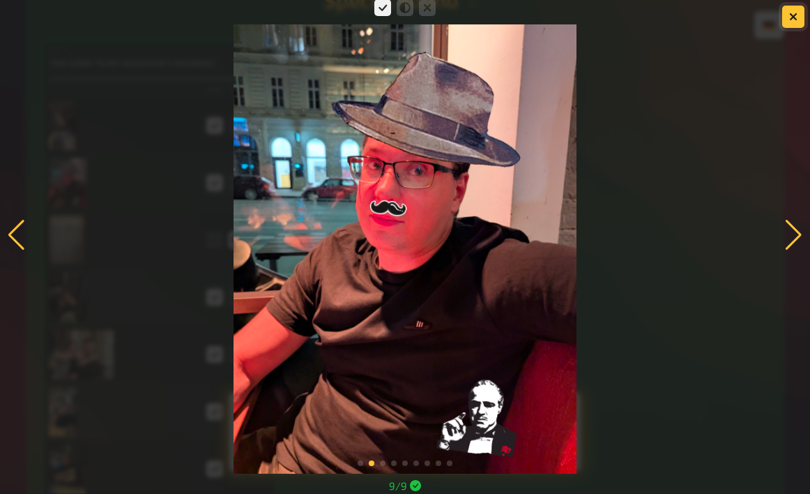
click at [791, 20] on icon "button" at bounding box center [793, 16] width 13 height 13
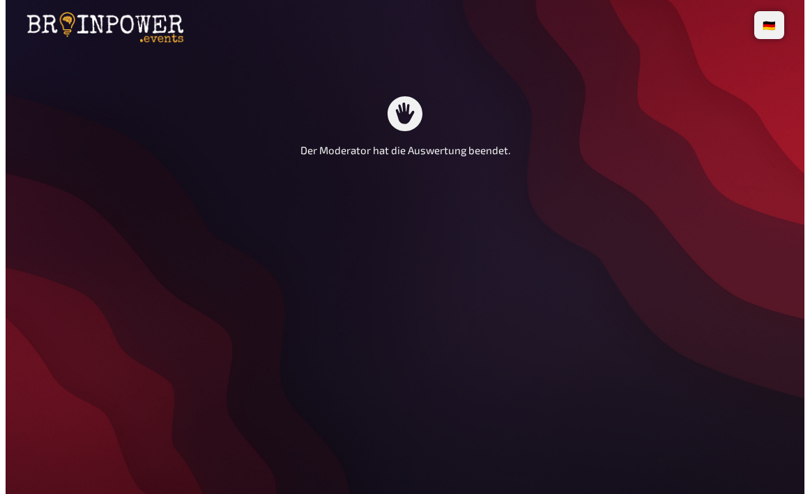
scroll to position [0, 0]
